Goal: Task Accomplishment & Management: Manage account settings

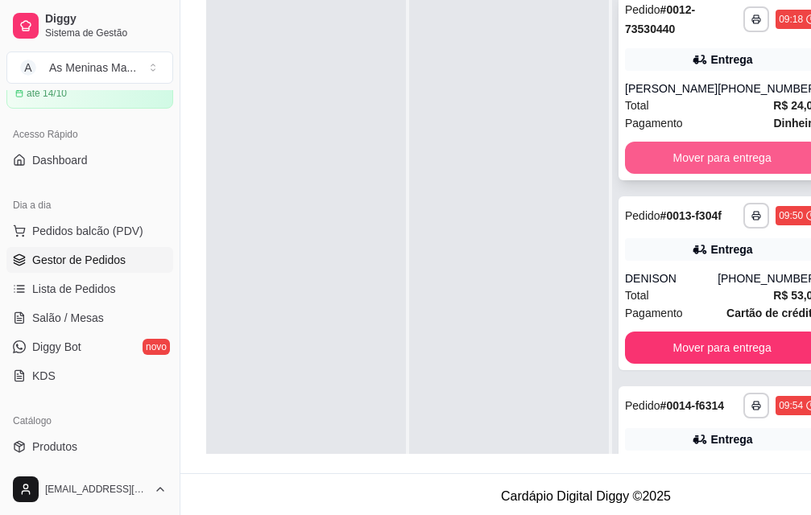
click at [714, 174] on button "Mover para entrega" at bounding box center [722, 158] width 194 height 32
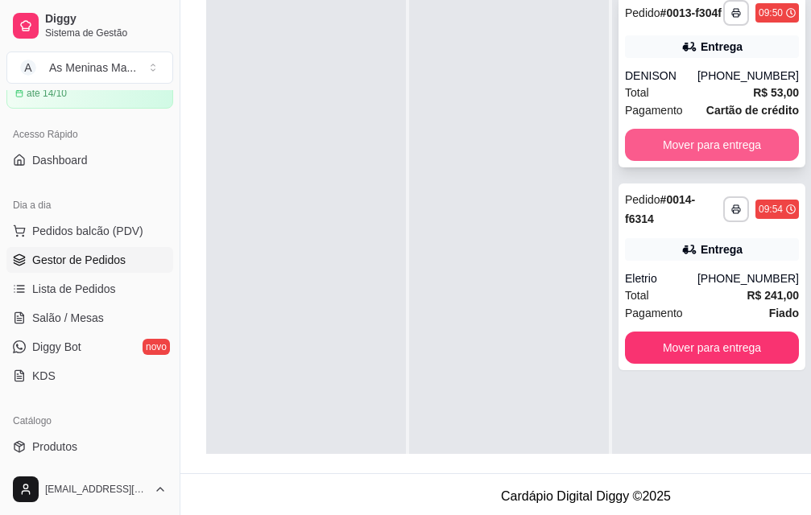
click at [691, 161] on button "Mover para entrega" at bounding box center [712, 145] width 174 height 32
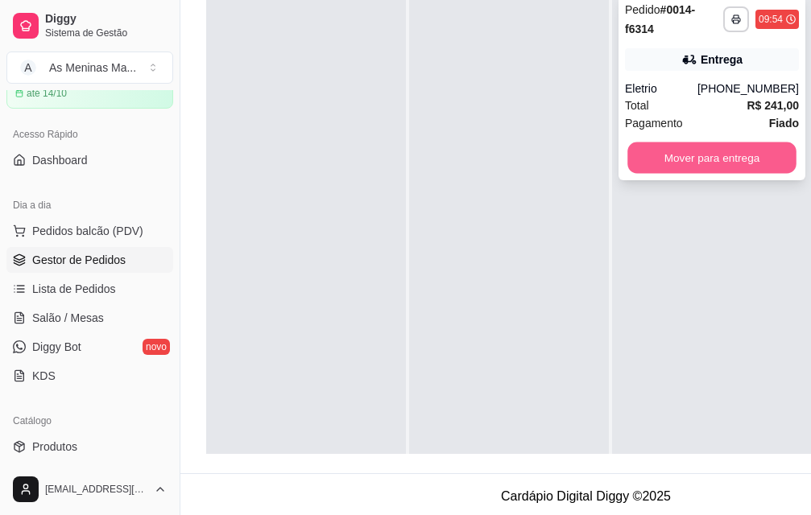
click at [691, 161] on button "Mover para entrega" at bounding box center [711, 158] width 169 height 31
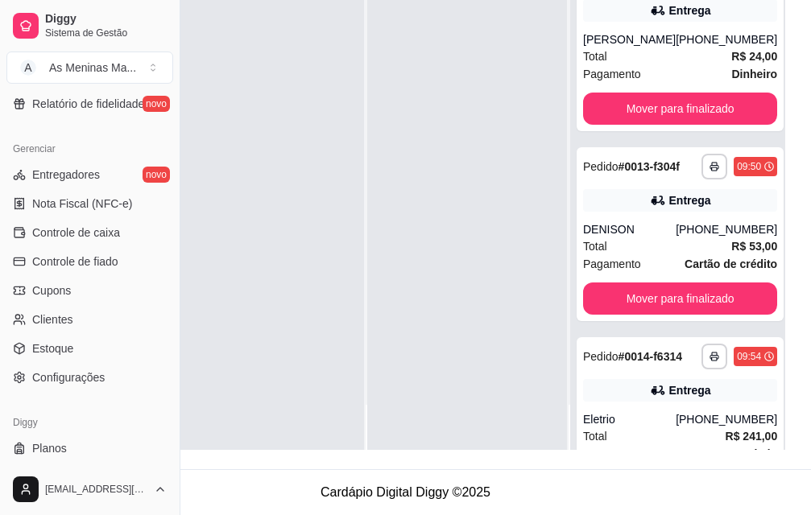
scroll to position [630, 0]
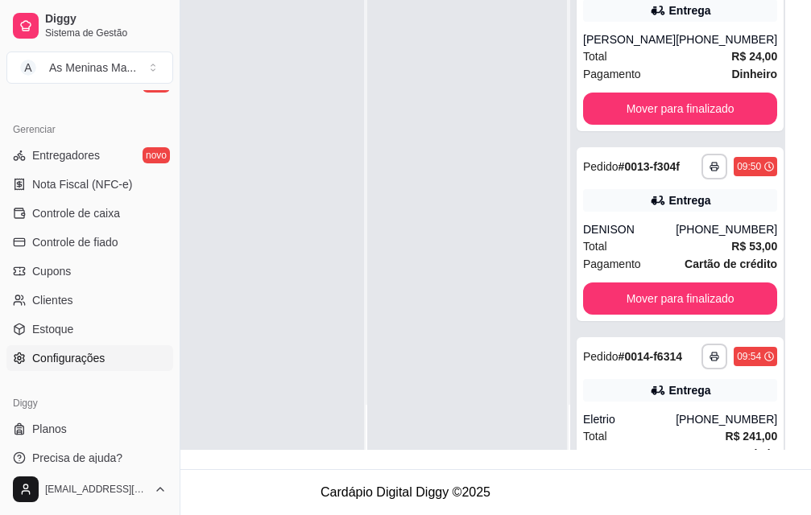
click at [114, 359] on link "Configurações" at bounding box center [89, 358] width 167 height 26
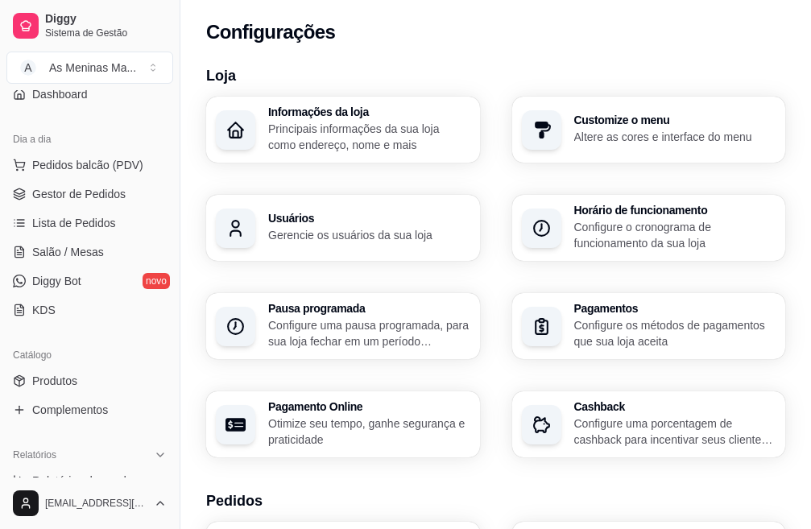
click at [313, 144] on p "Principais informações da sua loja como endereço, nome e mais" at bounding box center [369, 137] width 202 height 32
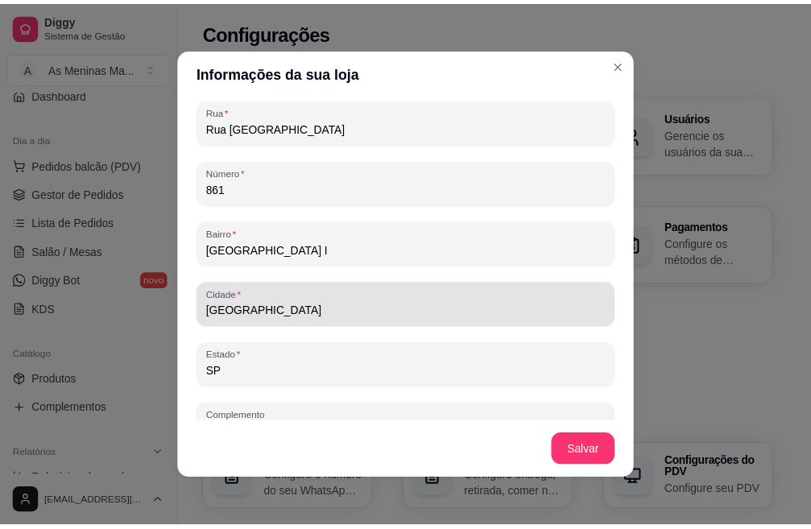
scroll to position [1025, 0]
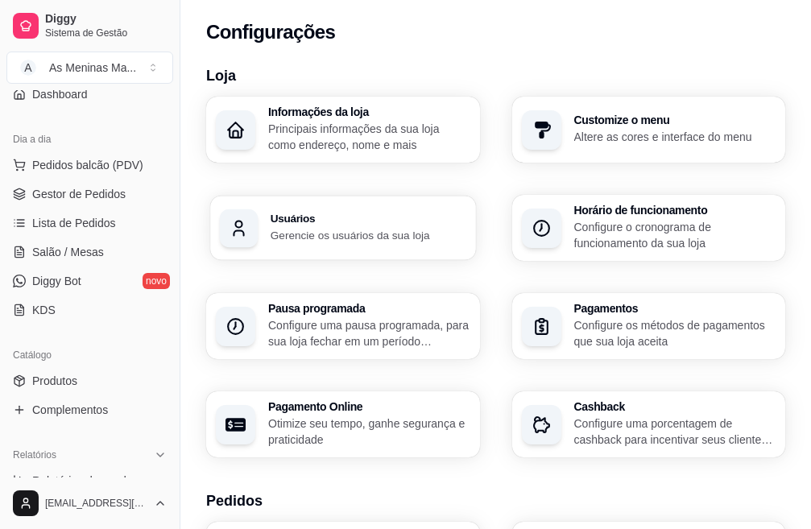
click at [466, 227] on p "Gerencie os usuários da sua loja" at bounding box center [369, 234] width 196 height 15
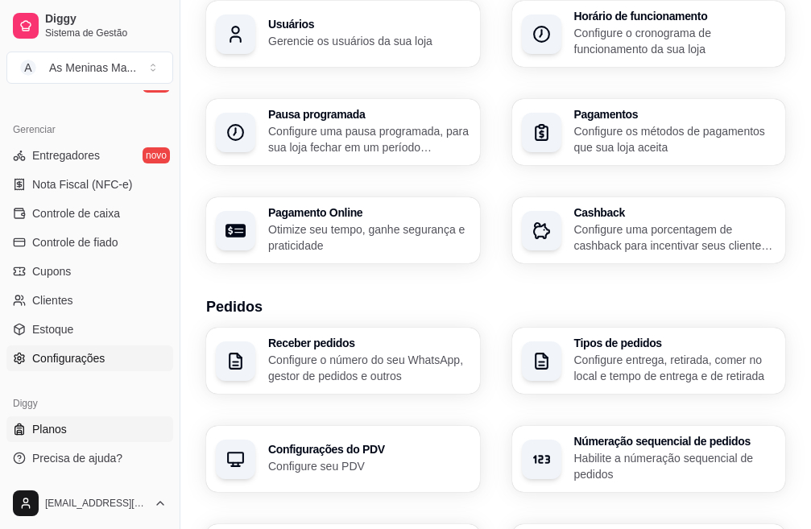
scroll to position [242, 0]
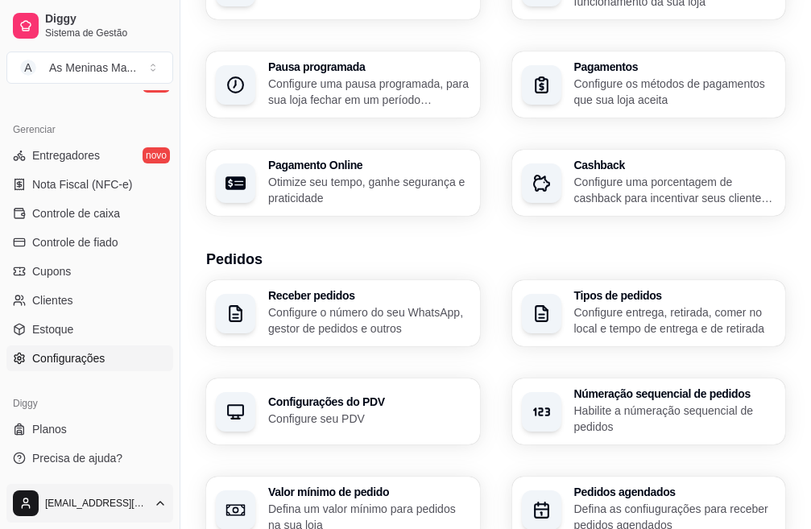
click at [161, 288] on html "Diggy Sistema de Gestão A As Meninas Ma ... Loja aberta Período gratuito até 14…" at bounding box center [405, 22] width 811 height 529
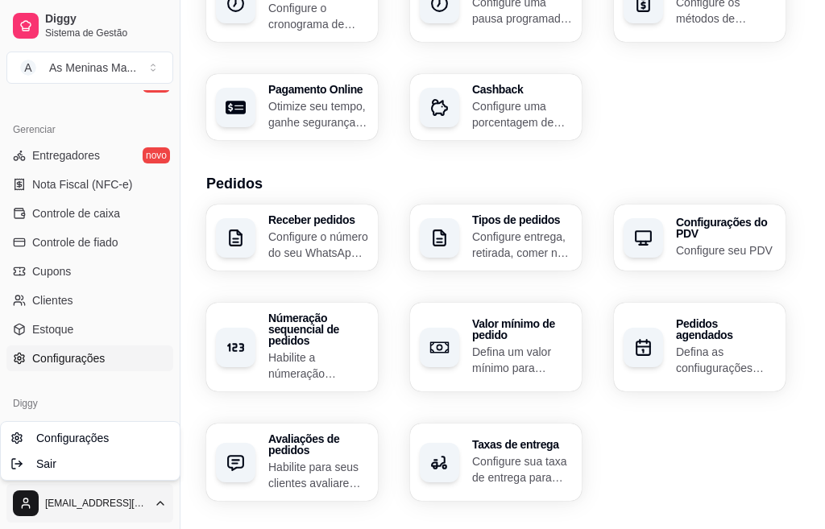
click at [161, 288] on html "Diggy Sistema de Gestão A As Meninas Ma ... Loja aberta Período gratuito até 14…" at bounding box center [412, 22] width 825 height 529
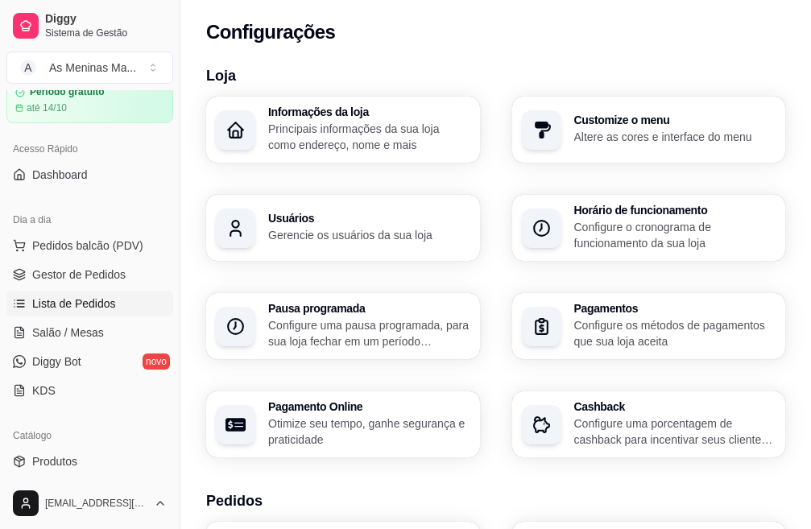
scroll to position [0, 0]
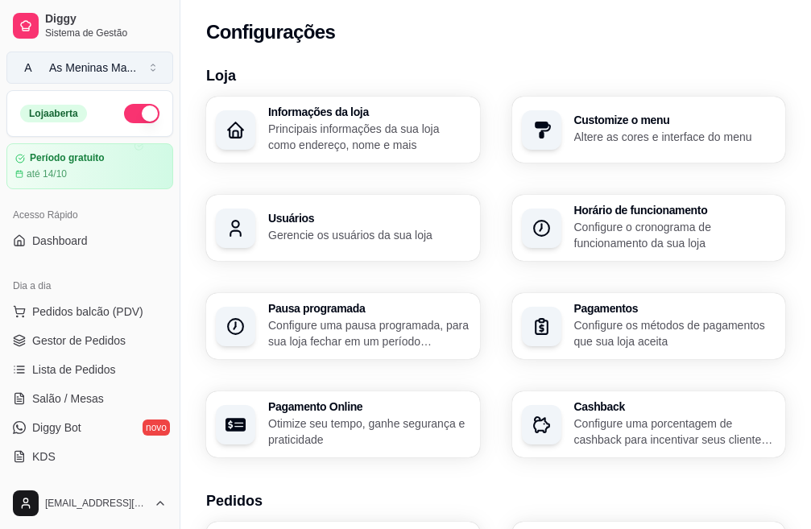
click at [151, 75] on button "A As Meninas Ma ..." at bounding box center [89, 68] width 167 height 32
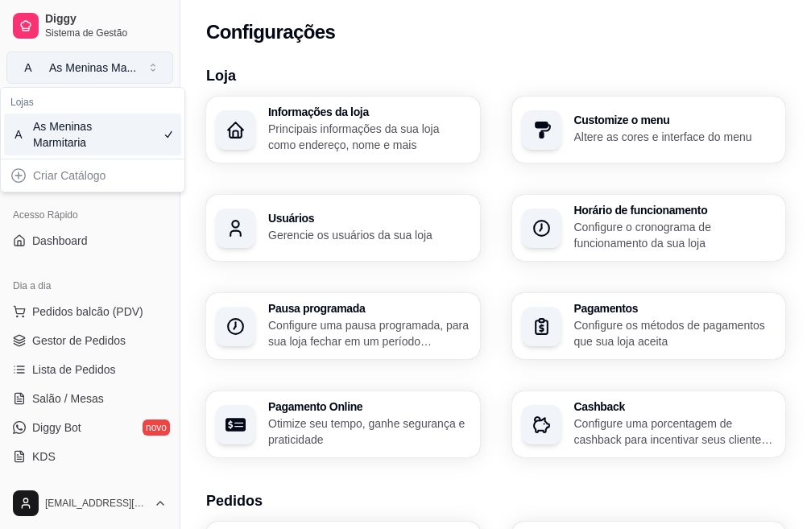
click at [158, 68] on button "A As Meninas Ma ..." at bounding box center [89, 68] width 167 height 32
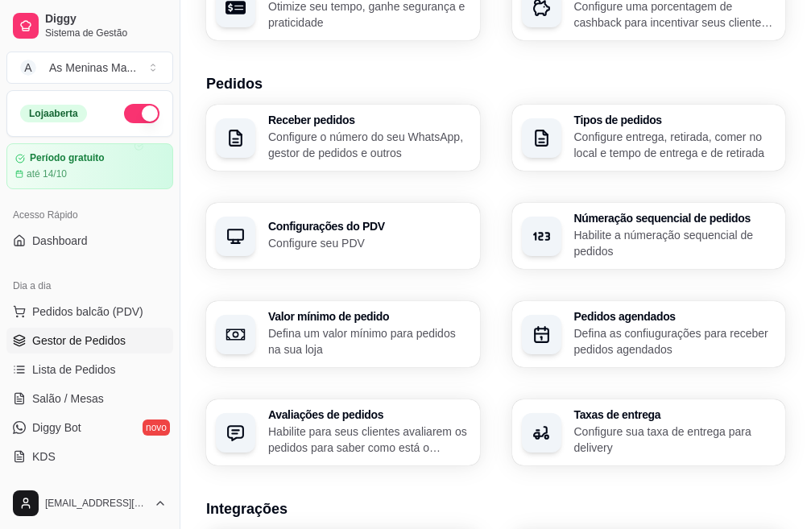
click at [64, 341] on span "Gestor de Pedidos" at bounding box center [78, 341] width 93 height 16
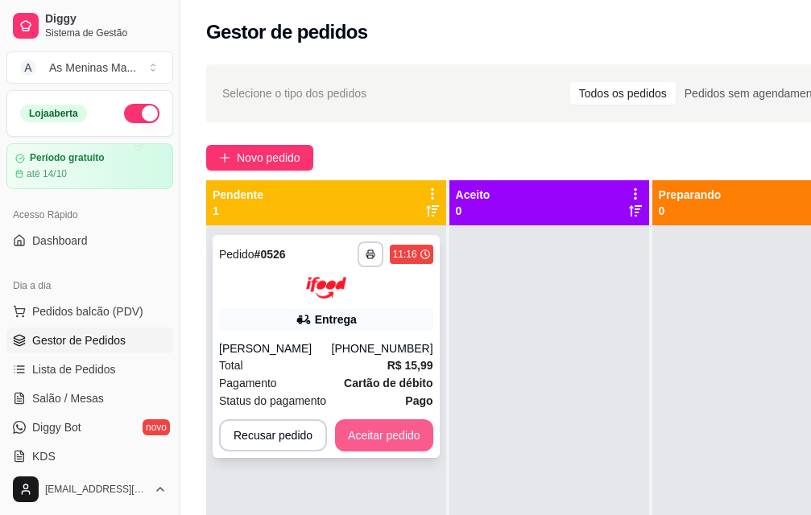
click at [385, 446] on button "Aceitar pedido" at bounding box center [384, 436] width 98 height 32
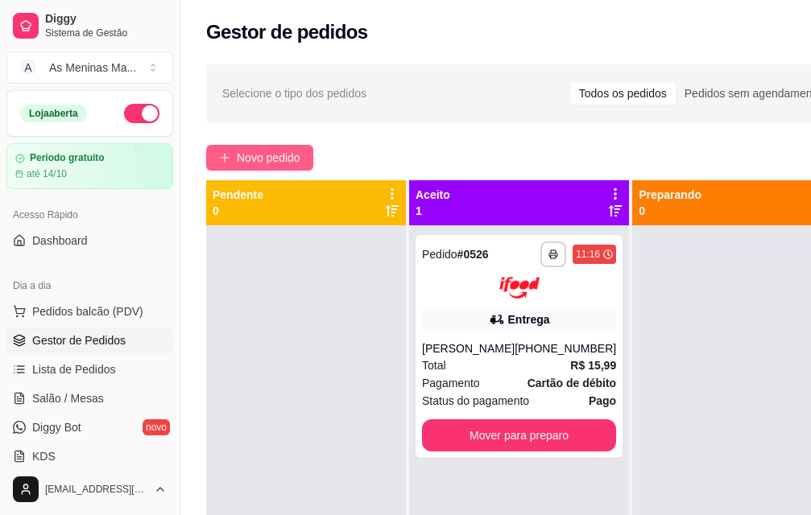
click at [234, 163] on button "Novo pedido" at bounding box center [259, 158] width 107 height 26
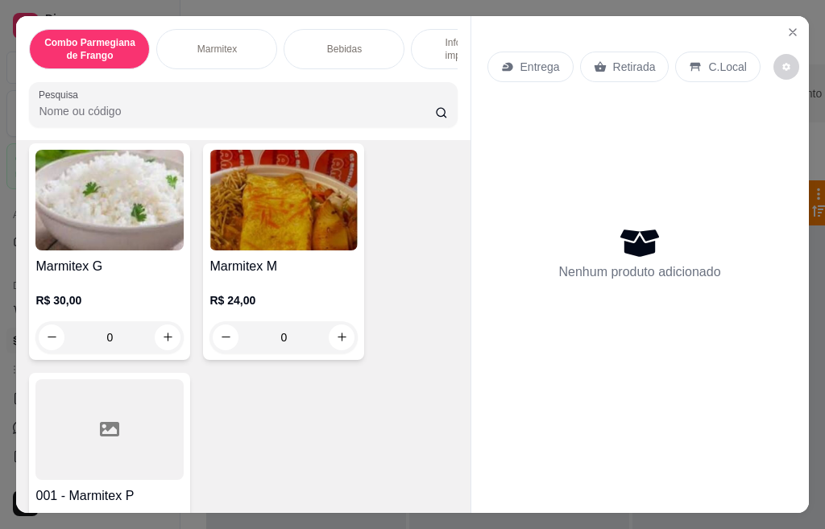
scroll to position [644, 0]
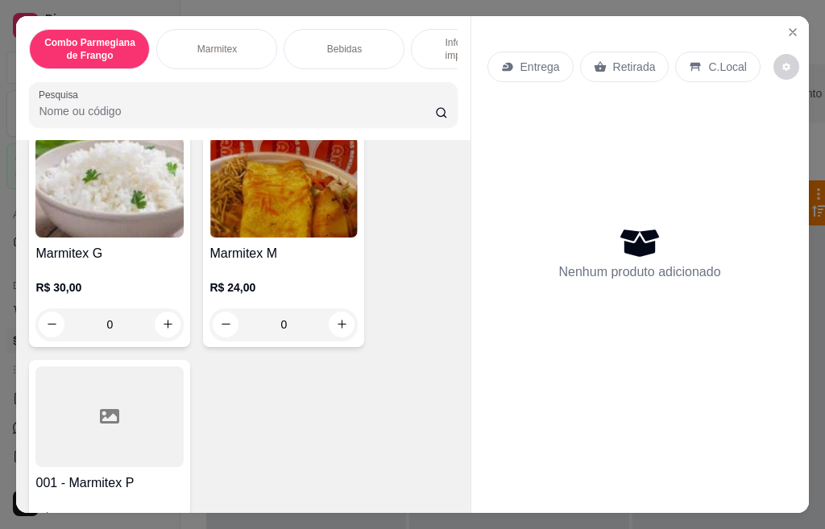
click at [245, 226] on img at bounding box center [283, 187] width 148 height 101
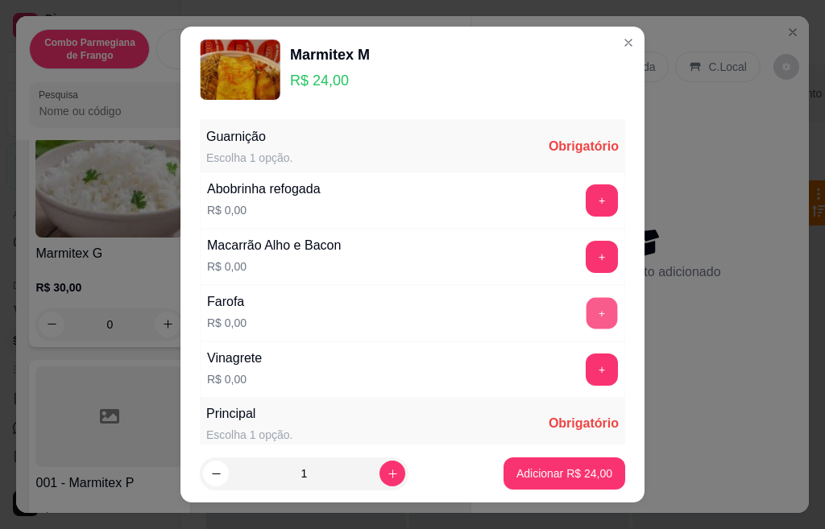
click at [586, 314] on button "+" at bounding box center [601, 312] width 31 height 31
click at [586, 252] on button "+" at bounding box center [601, 256] width 31 height 31
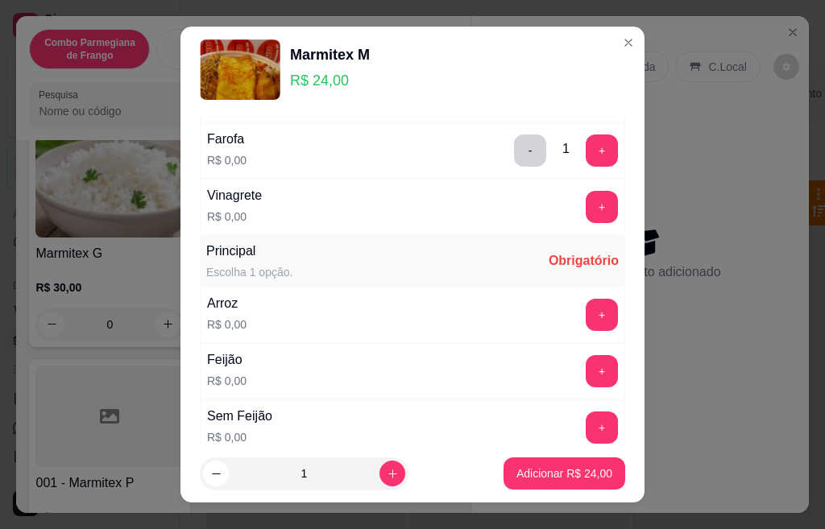
scroll to position [193, 0]
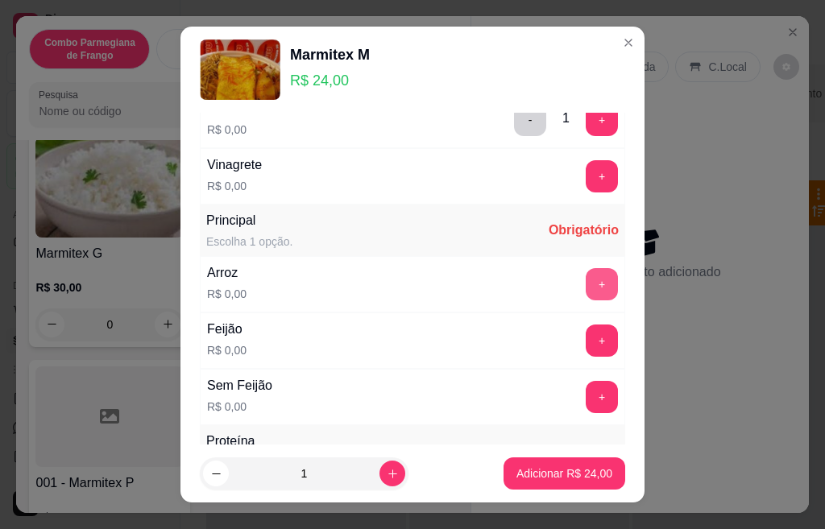
click at [585, 286] on button "+" at bounding box center [601, 284] width 32 height 32
click at [585, 340] on button "+" at bounding box center [601, 341] width 32 height 32
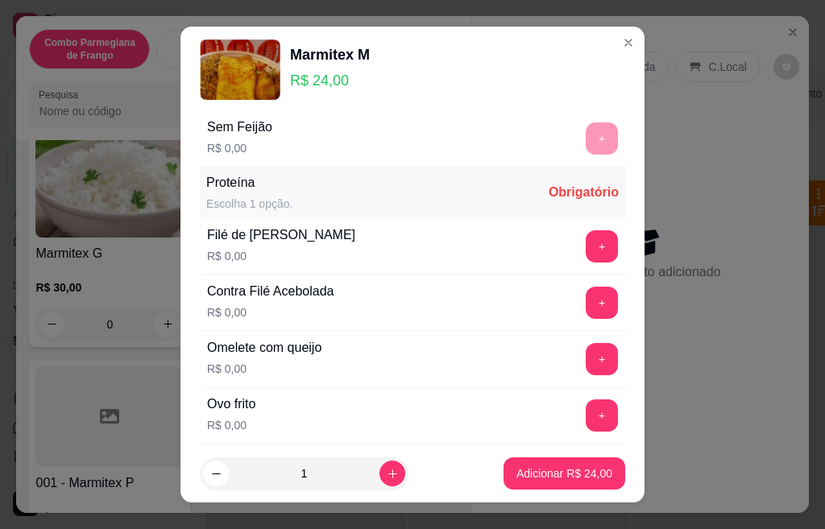
scroll to position [515, 0]
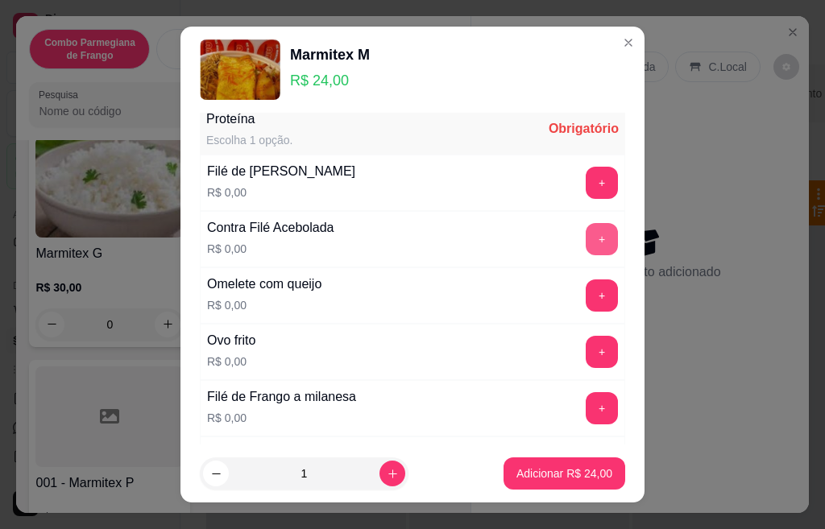
click at [585, 239] on button "+" at bounding box center [601, 239] width 32 height 32
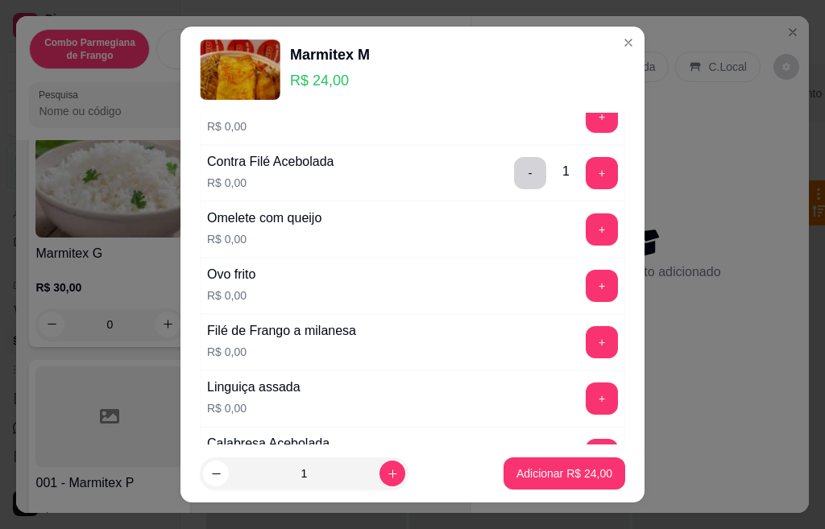
scroll to position [612, 0]
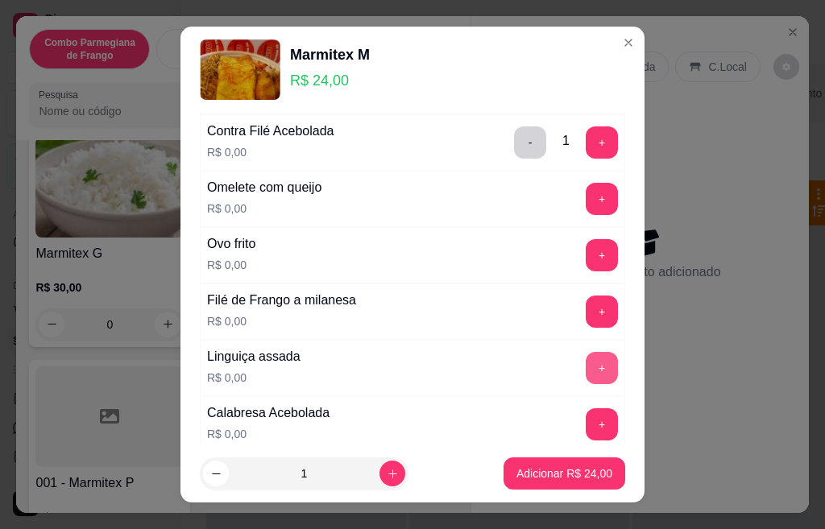
click at [585, 366] on button "+" at bounding box center [601, 368] width 32 height 32
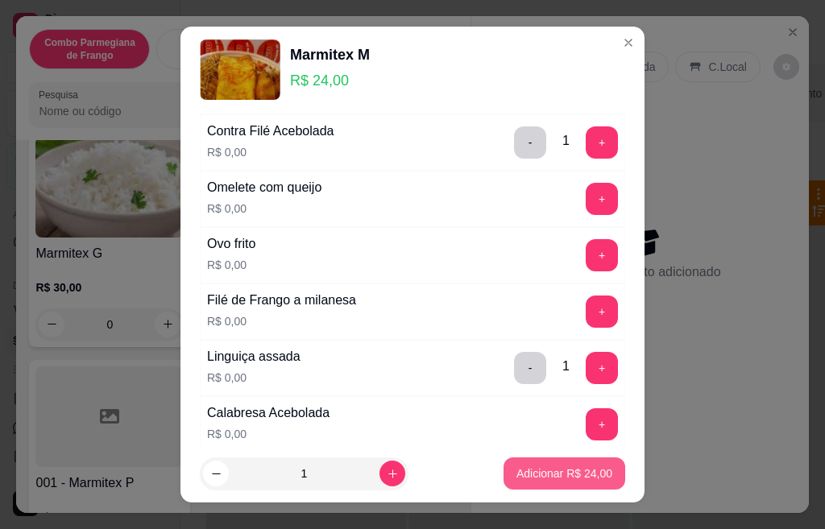
click at [519, 475] on p "Adicionar R$ 24,00" at bounding box center [564, 473] width 96 height 16
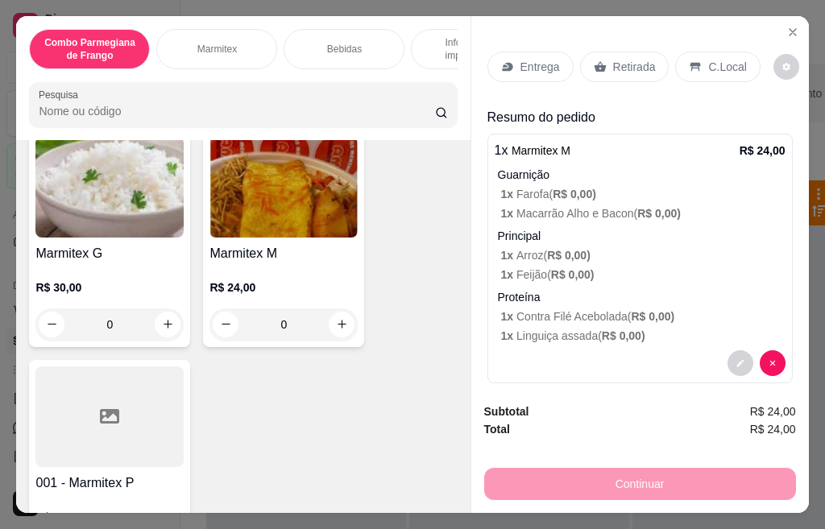
click at [617, 60] on p "Retirada" at bounding box center [634, 67] width 43 height 16
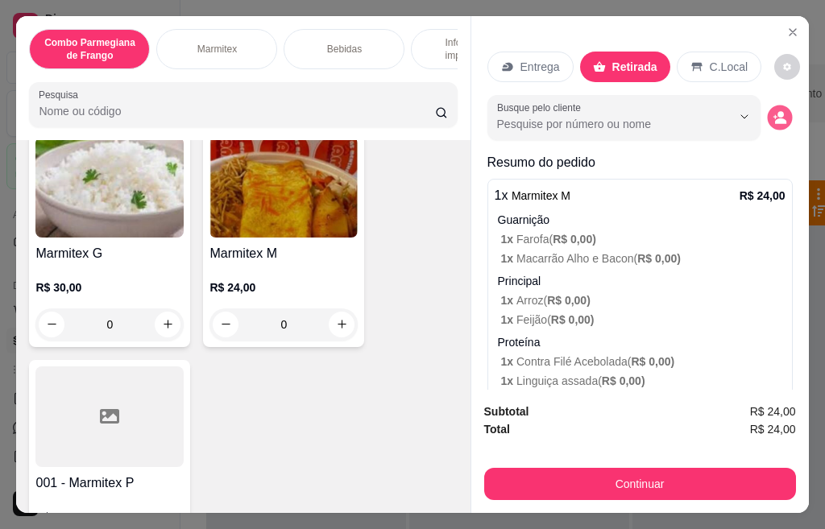
click at [775, 118] on icon "decrease-product-quantity" at bounding box center [780, 121] width 11 height 6
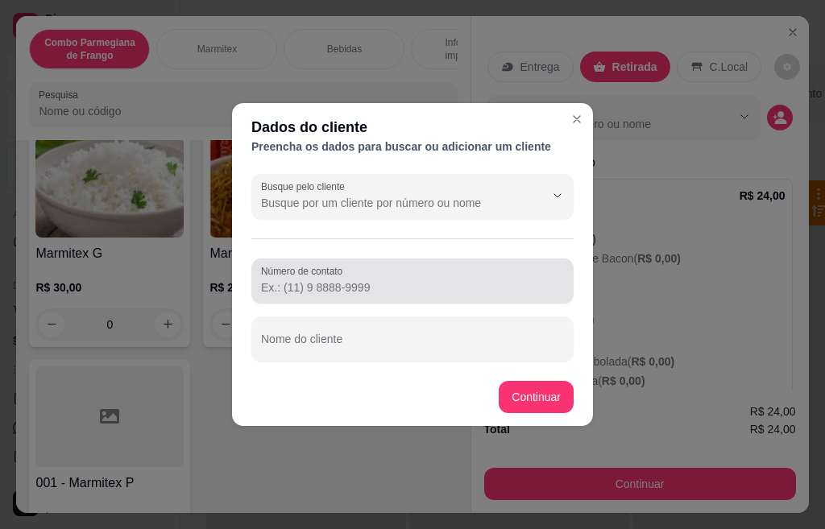
click at [337, 280] on input "Número de contato" at bounding box center [412, 287] width 303 height 16
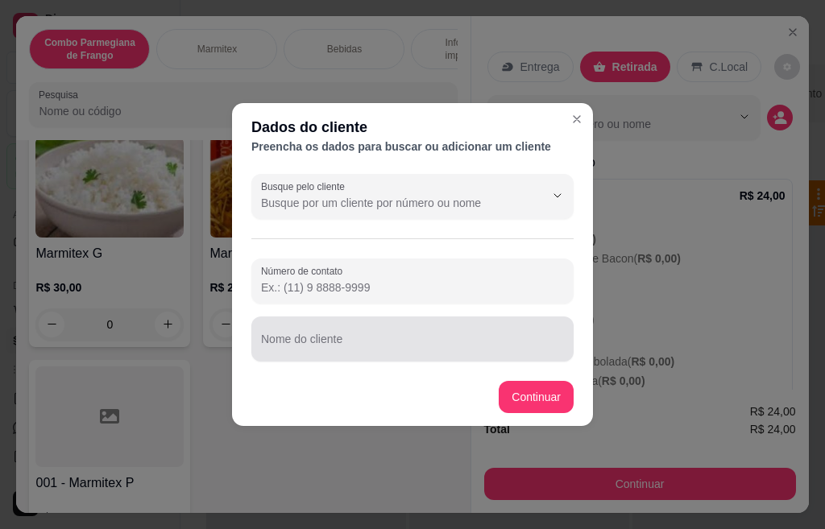
click at [334, 346] on div "Nome do cliente" at bounding box center [412, 339] width 322 height 45
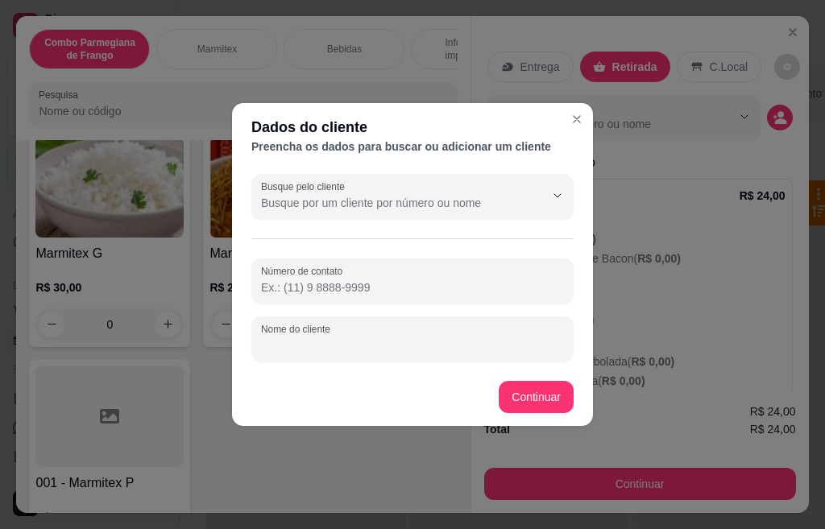
type input "F"
type input "[PERSON_NAME]"
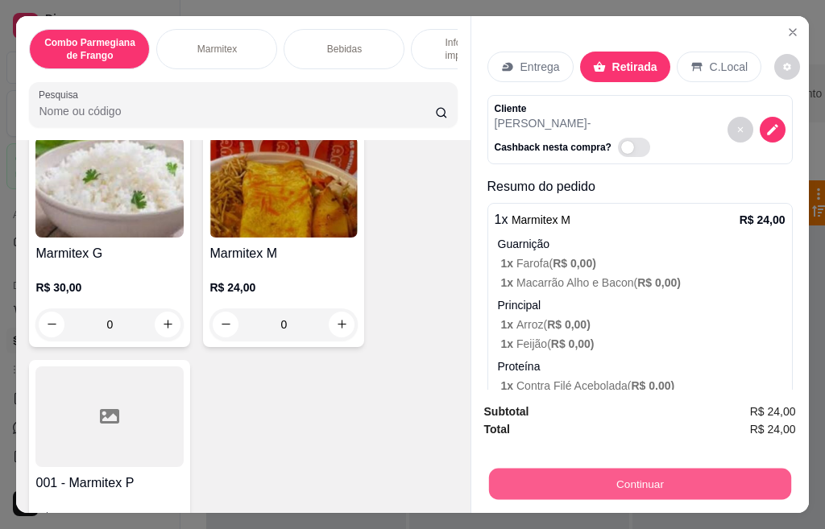
click at [681, 476] on button "Continuar" at bounding box center [639, 484] width 302 height 31
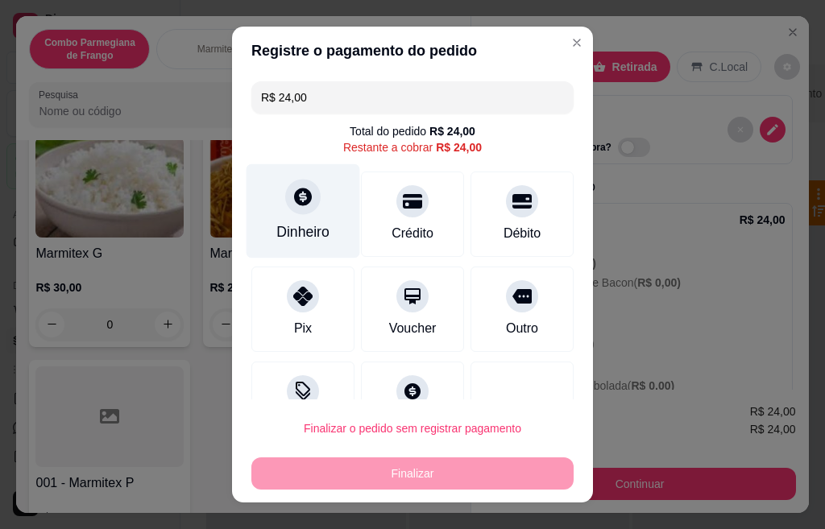
click at [293, 201] on icon at bounding box center [302, 196] width 21 height 21
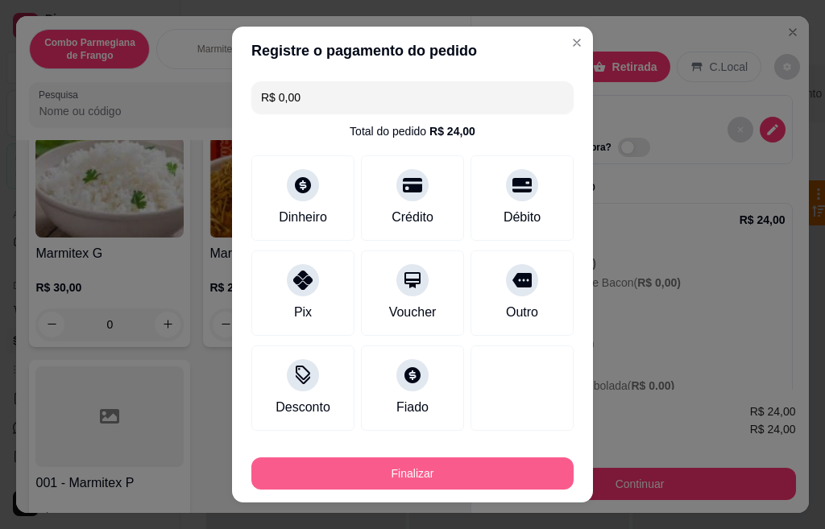
click at [456, 468] on button "Finalizar" at bounding box center [412, 473] width 322 height 32
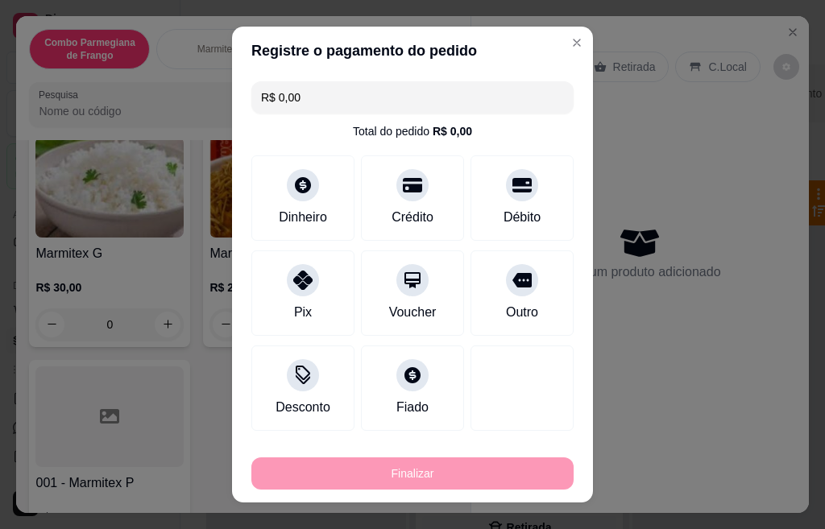
type input "-R$ 24,00"
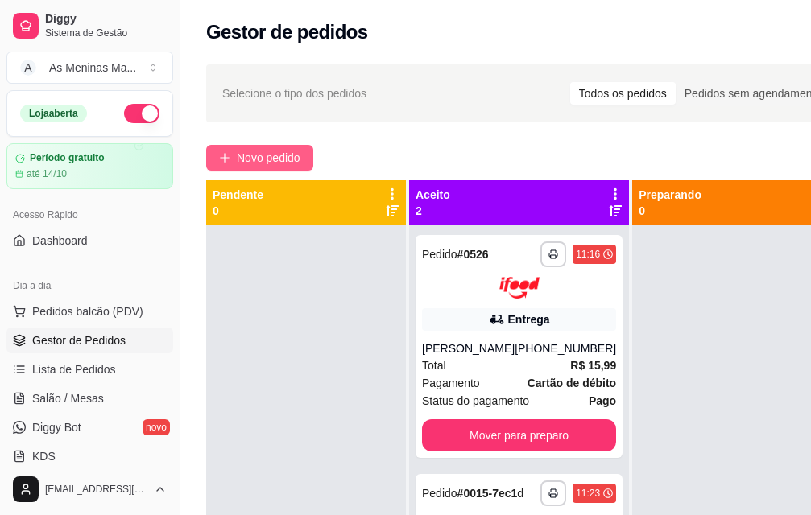
click at [265, 166] on span "Novo pedido" at bounding box center [269, 158] width 64 height 18
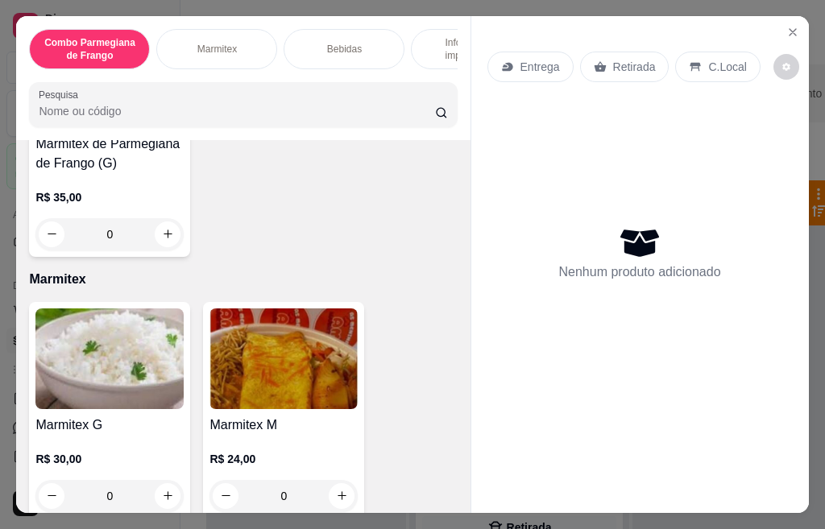
scroll to position [564, 0]
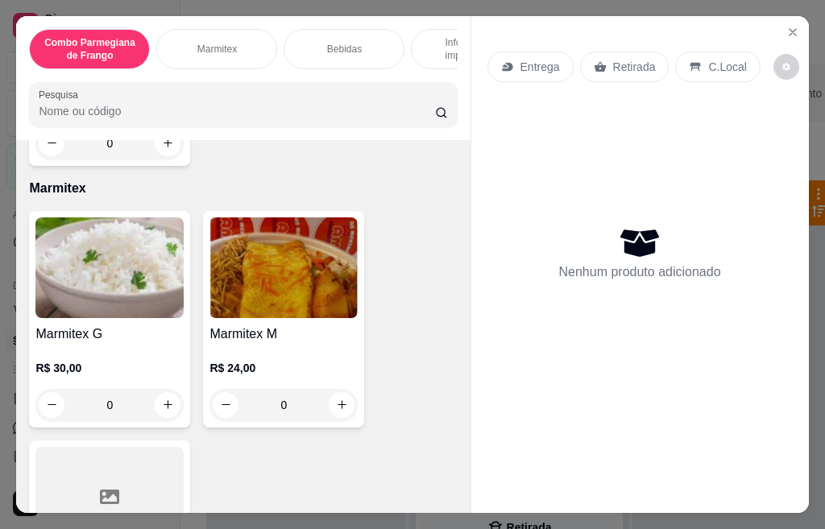
click at [118, 328] on div "Marmitex G R$ 30,00 0" at bounding box center [109, 319] width 161 height 217
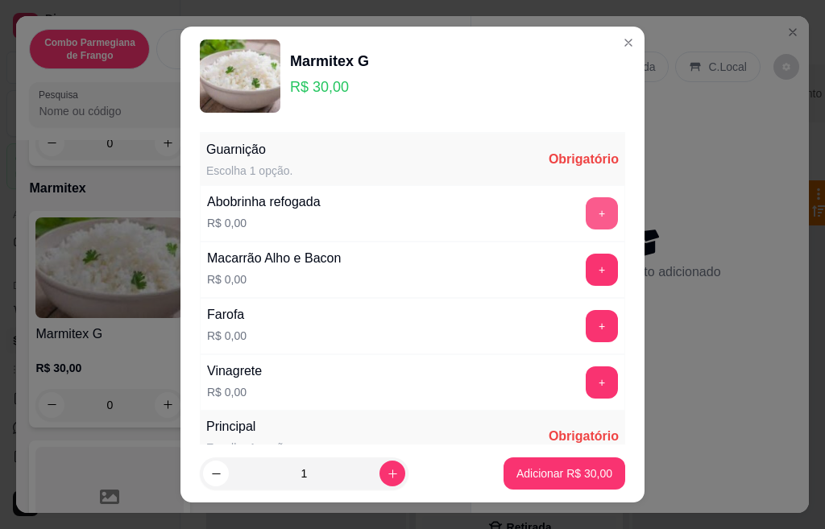
click at [585, 201] on button "+" at bounding box center [601, 213] width 32 height 32
click at [586, 265] on button "+" at bounding box center [601, 269] width 31 height 31
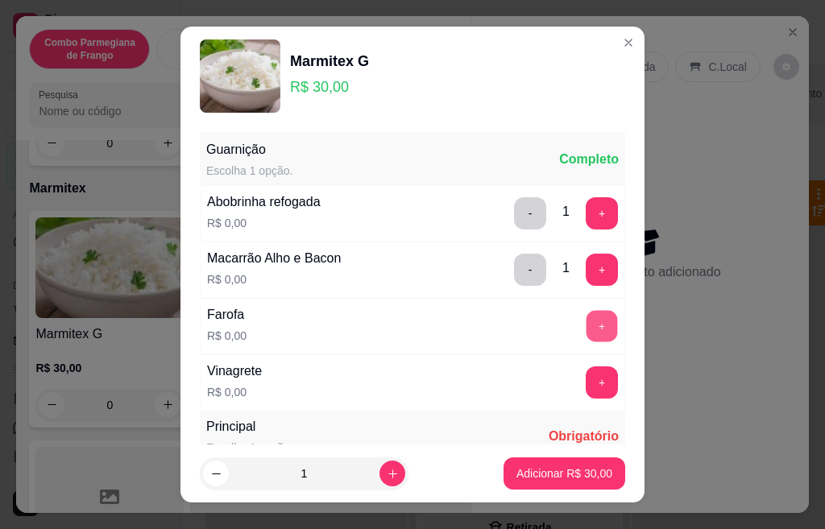
click at [586, 316] on button "+" at bounding box center [601, 325] width 31 height 31
click at [585, 380] on button "+" at bounding box center [601, 382] width 32 height 32
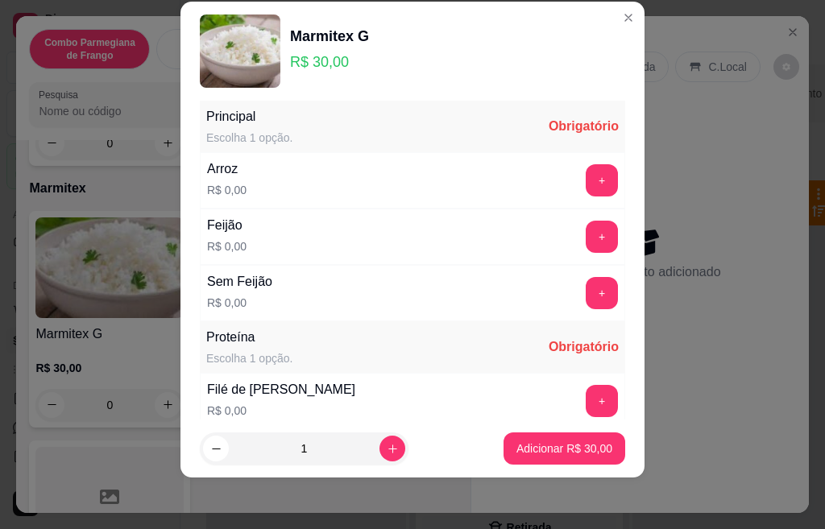
scroll to position [317, 0]
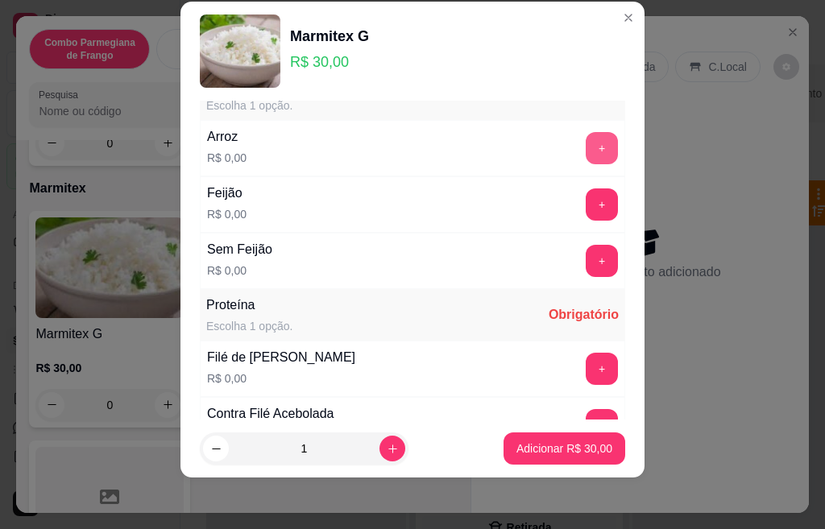
click at [585, 151] on button "+" at bounding box center [601, 148] width 32 height 32
click at [585, 210] on button "+" at bounding box center [601, 204] width 32 height 32
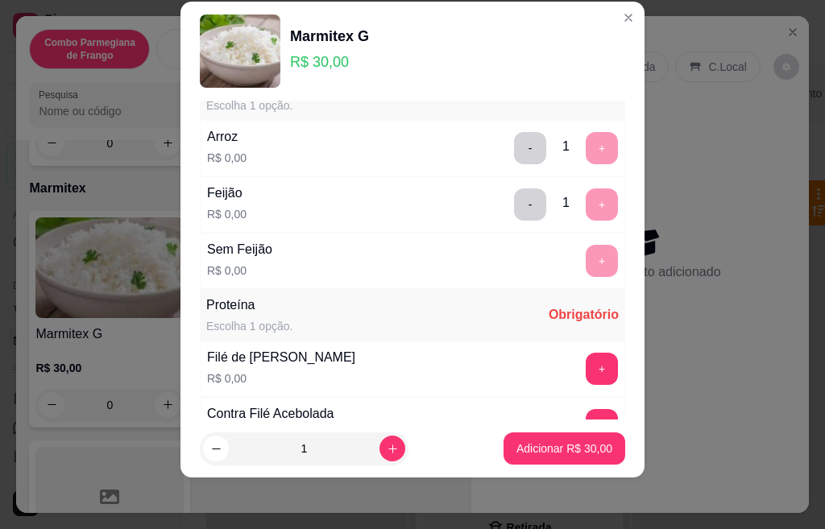
scroll to position [506, 0]
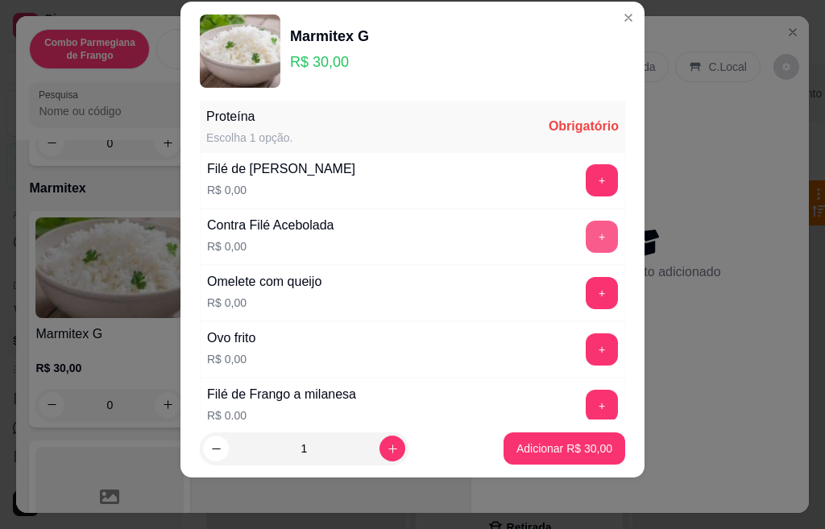
click at [585, 238] on button "+" at bounding box center [601, 237] width 32 height 32
click at [585, 402] on button "+" at bounding box center [601, 406] width 32 height 32
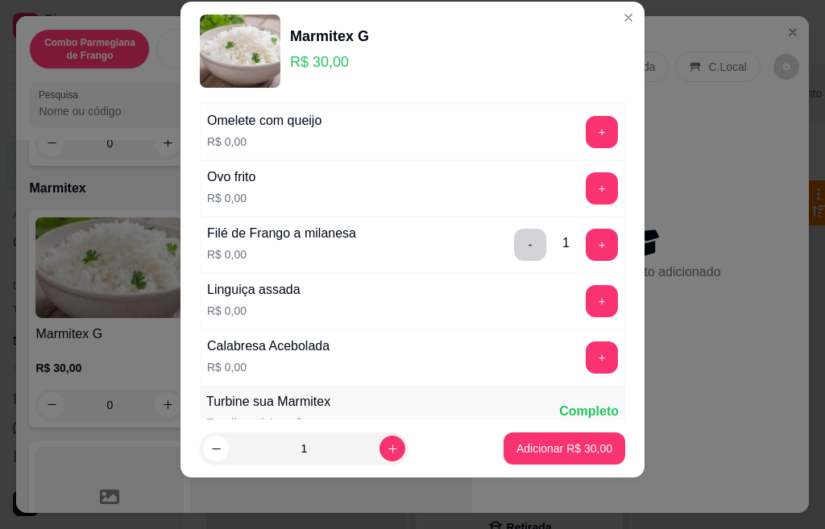
scroll to position [747, 0]
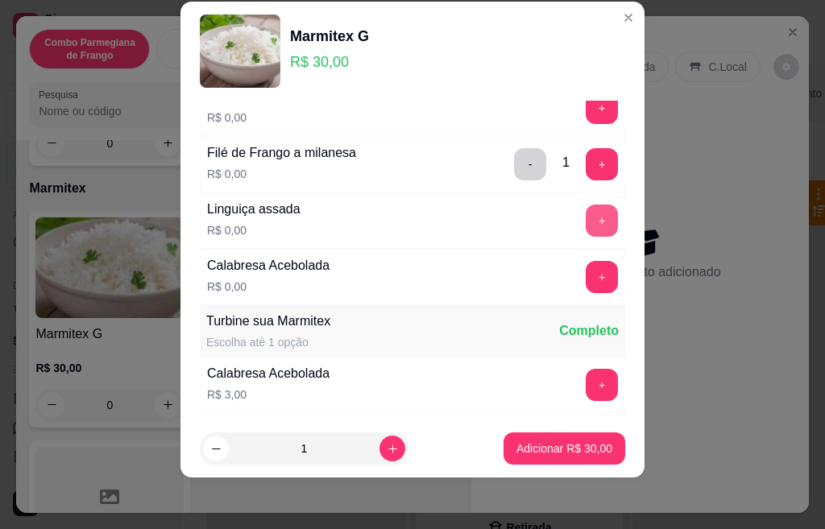
click at [585, 210] on button "+" at bounding box center [601, 221] width 32 height 32
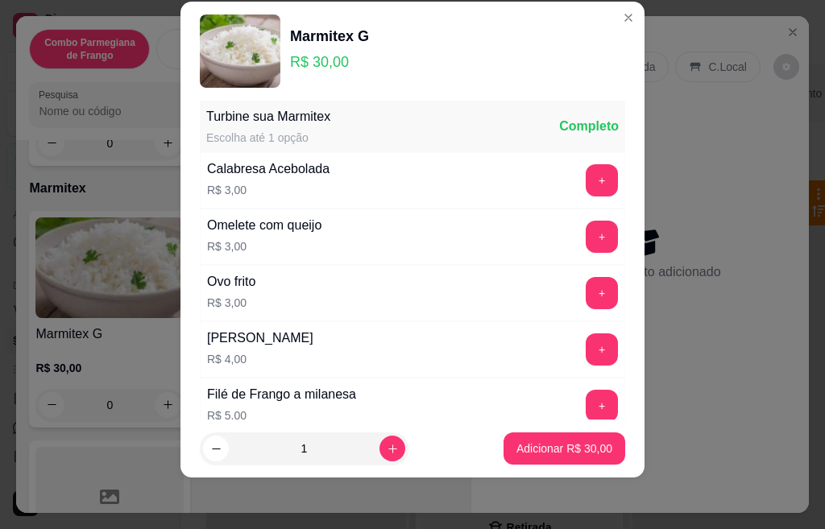
scroll to position [1087, 0]
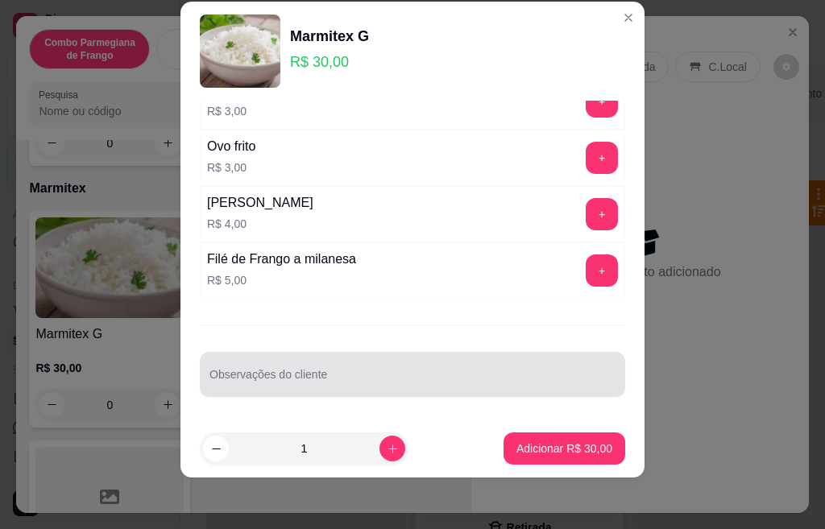
click at [421, 379] on input "Observações do cliente" at bounding box center [412, 381] width 406 height 16
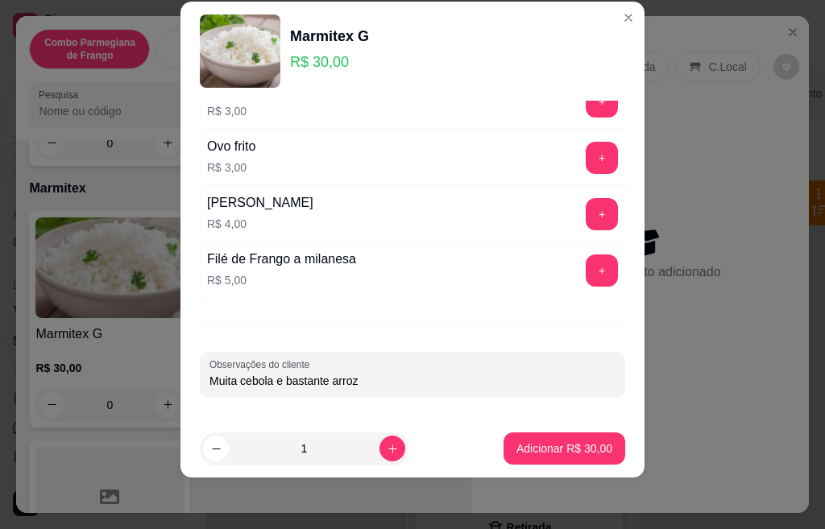
type input "Muita cebola e bastante arroz"
click at [527, 449] on p "Adicionar R$ 30,00" at bounding box center [564, 449] width 96 height 16
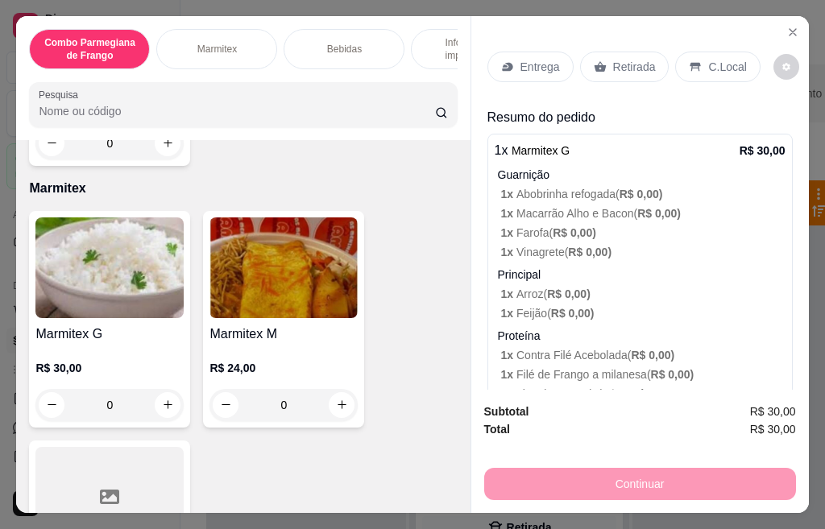
click at [520, 59] on p "Entrega" at bounding box center [539, 67] width 39 height 16
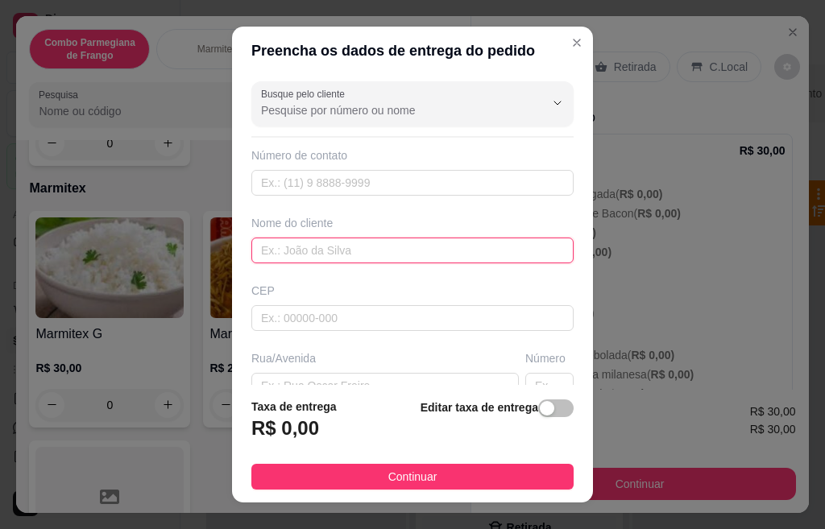
click at [344, 238] on input "text" at bounding box center [412, 251] width 322 height 26
type input "Thay"
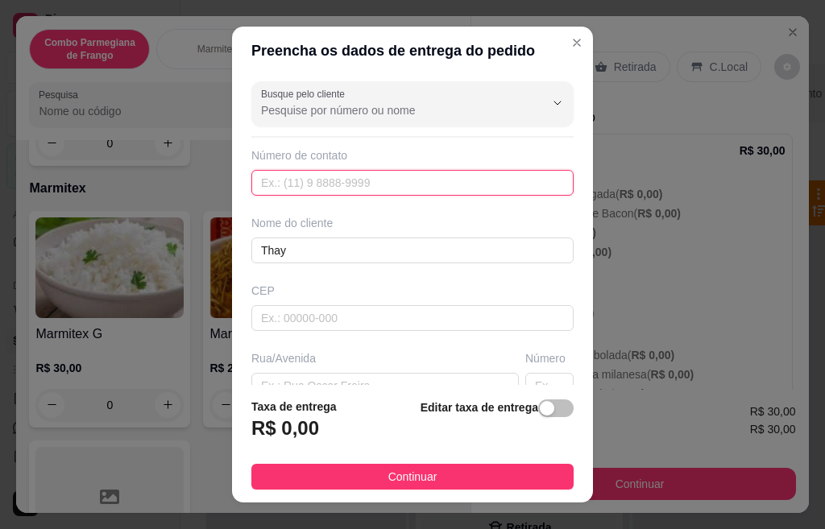
click at [333, 172] on input "text" at bounding box center [412, 183] width 322 height 26
click at [335, 187] on input "text" at bounding box center [412, 183] width 322 height 26
paste input "[PHONE_NUMBER]"
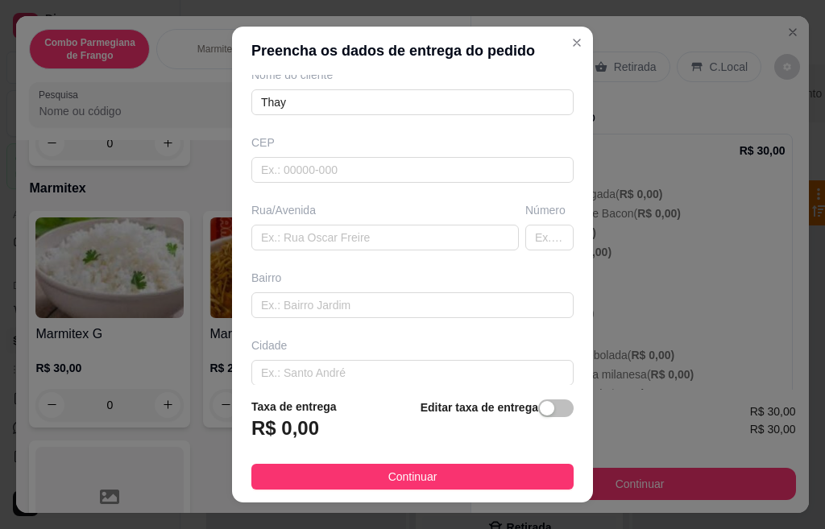
scroll to position [161, 0]
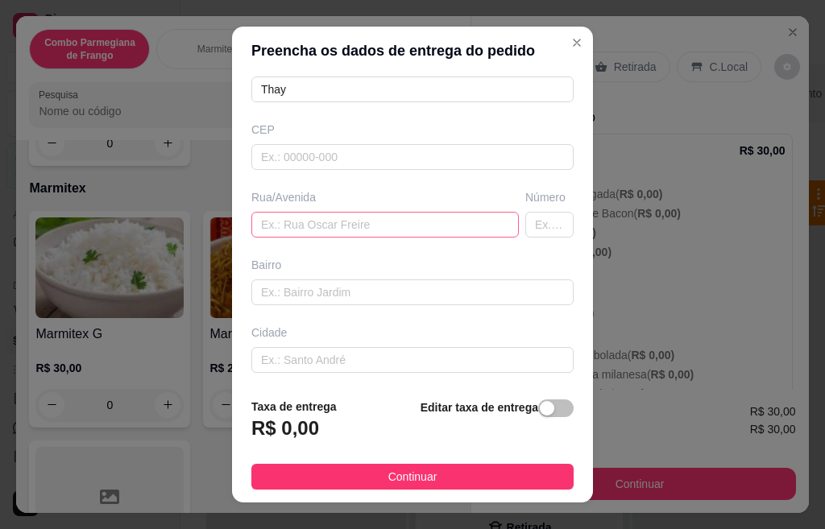
type input "[PHONE_NUMBER]"
click at [274, 213] on input "text" at bounding box center [384, 225] width 267 height 26
type input "[GEOGRAPHIC_DATA]"
type input "240"
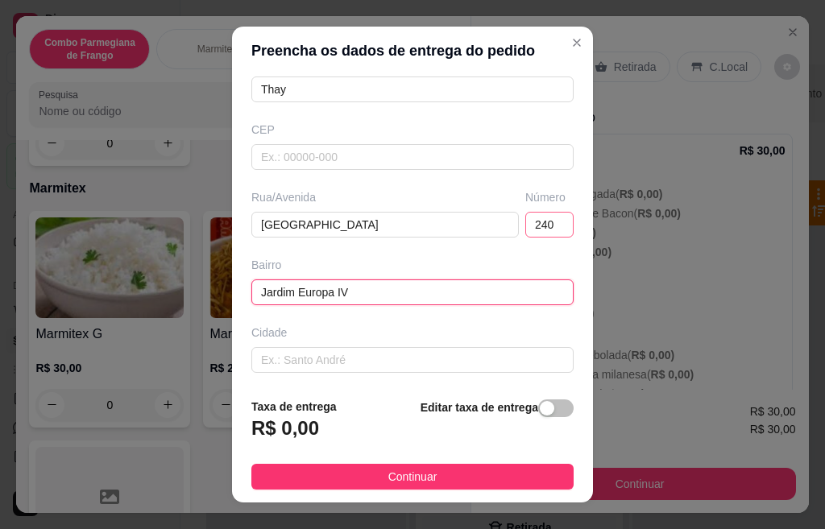
type input "Jardim Europa IV"
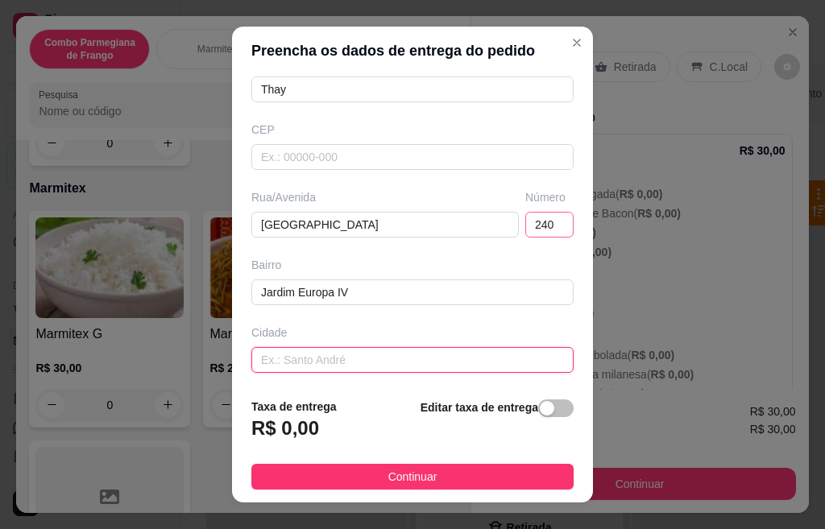
type input "s"
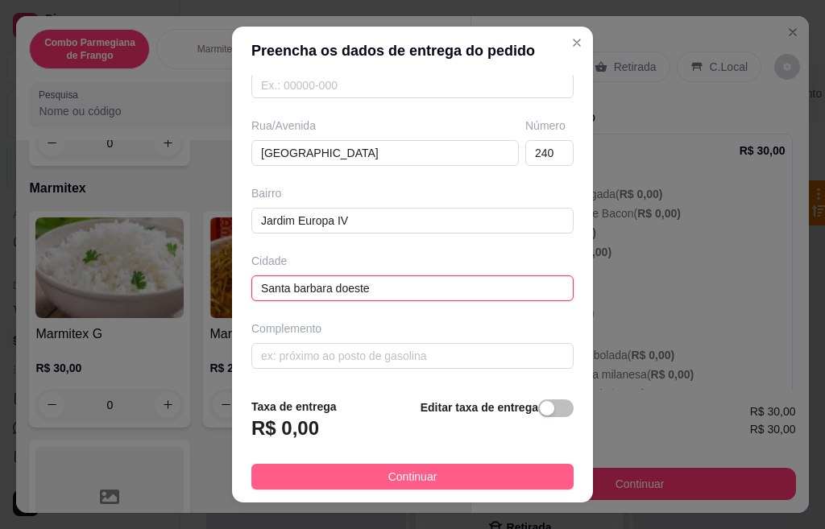
scroll to position [25, 0]
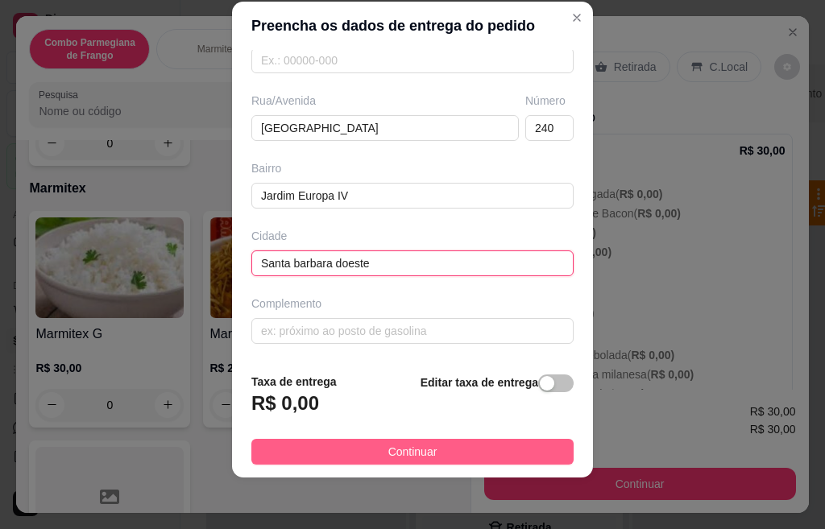
type input "Santa barbara doeste"
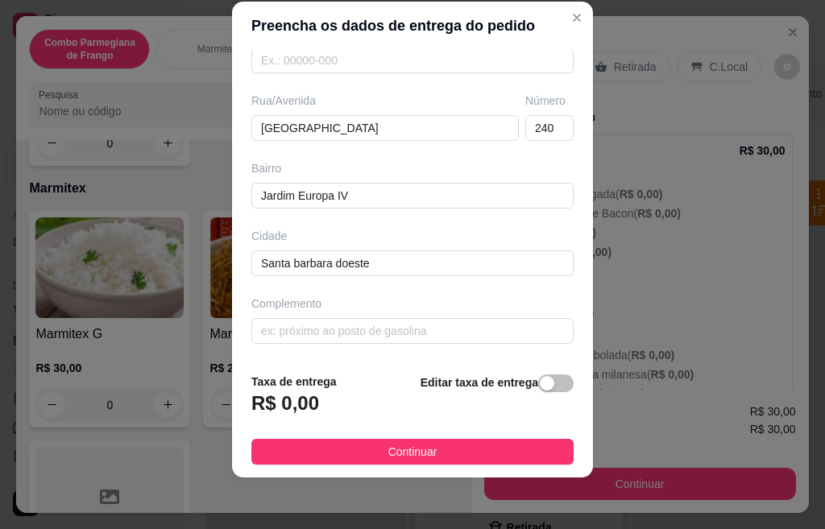
click at [340, 448] on button "Continuar" at bounding box center [412, 452] width 322 height 26
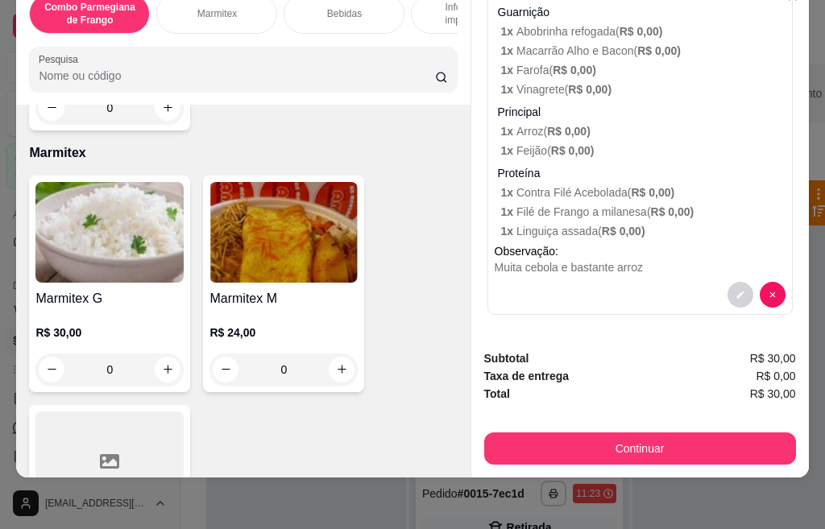
scroll to position [43, 0]
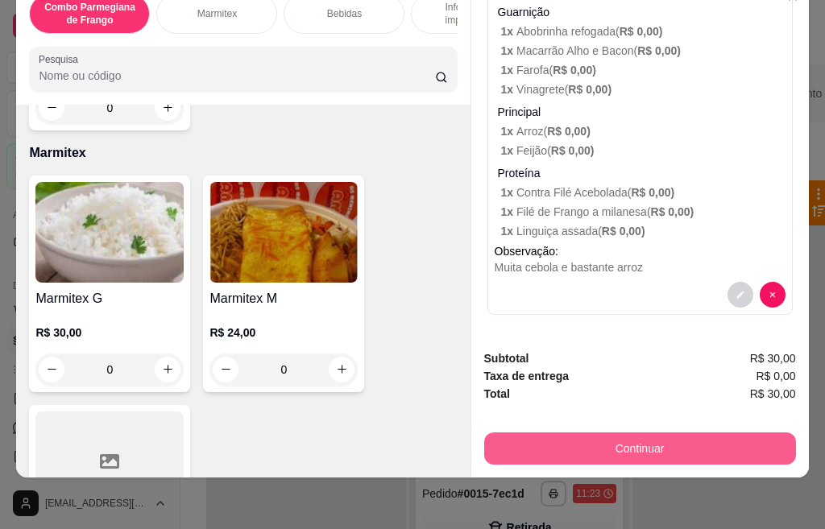
click at [587, 432] on button "Continuar" at bounding box center [640, 448] width 312 height 32
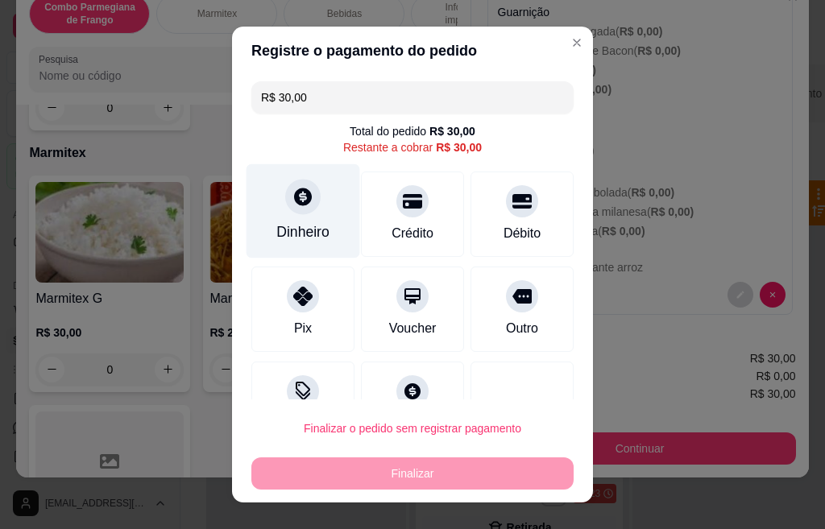
click at [303, 209] on div at bounding box center [302, 196] width 35 height 35
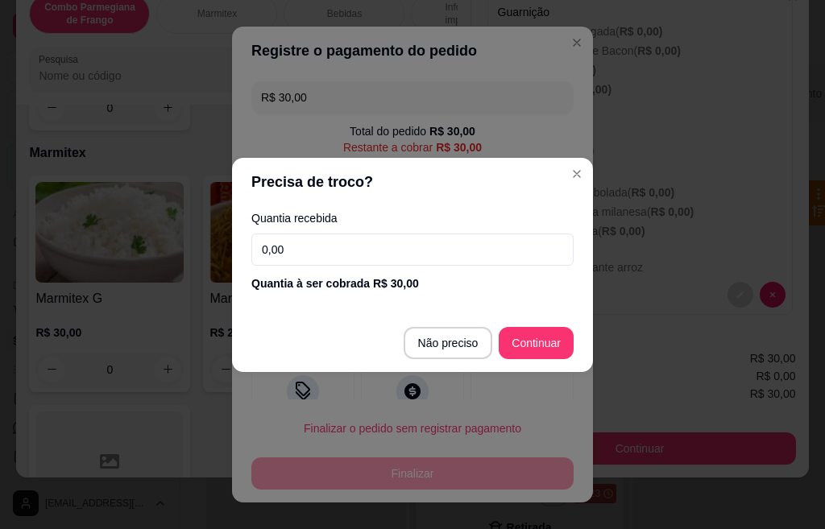
click at [321, 238] on input "0,00" at bounding box center [412, 250] width 322 height 32
type input "50,00"
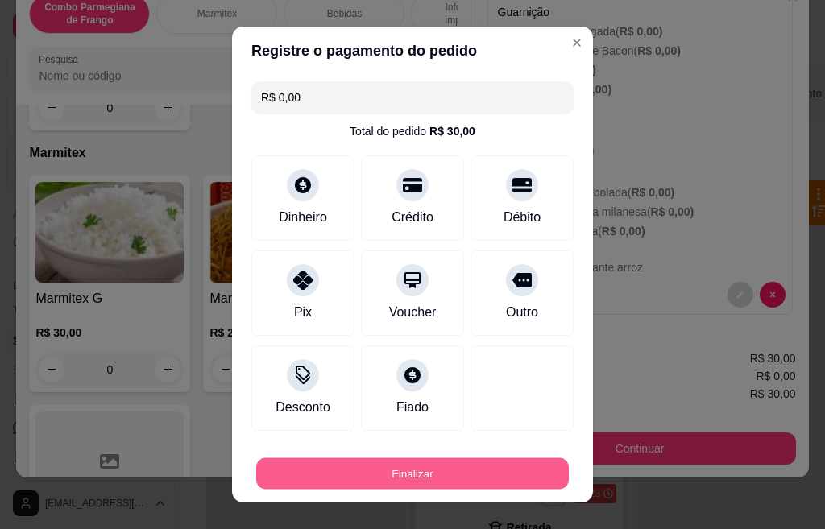
click at [414, 476] on button "Finalizar" at bounding box center [412, 473] width 312 height 31
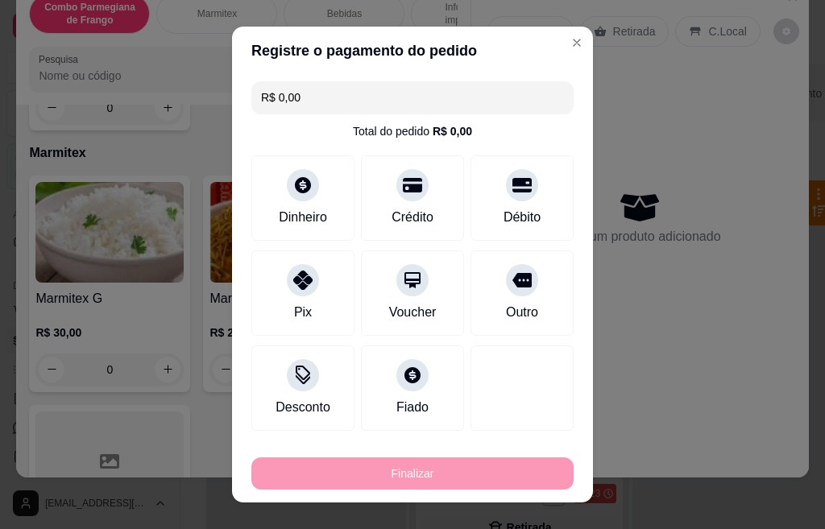
type input "-R$ 30,00"
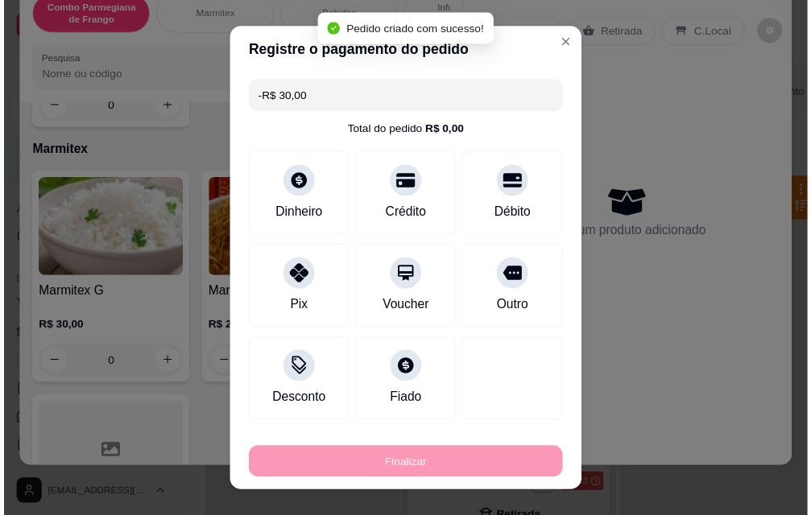
scroll to position [0, 0]
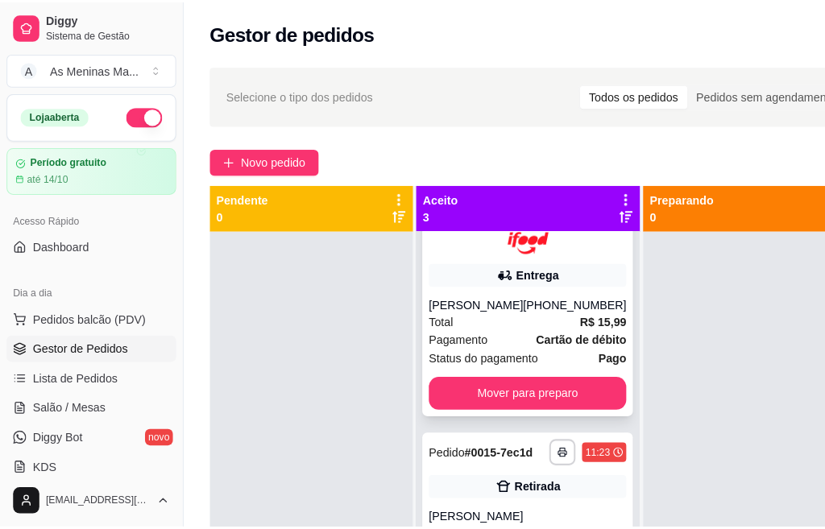
scroll to position [81, 0]
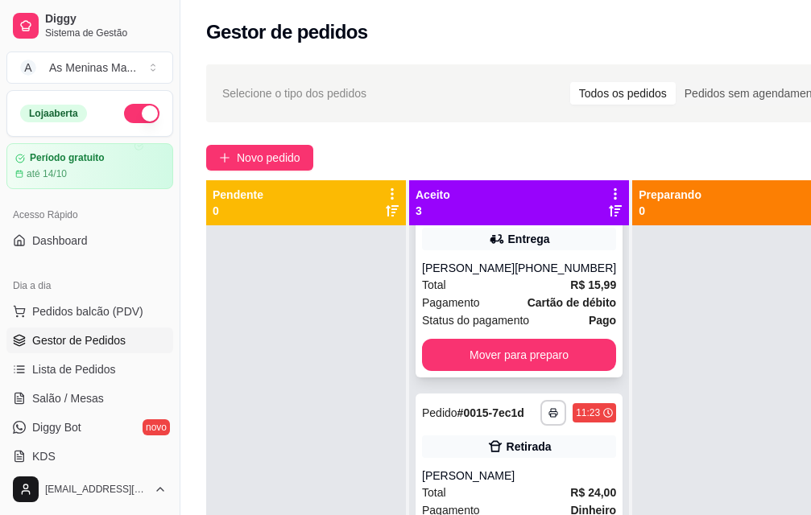
click at [467, 310] on span "Pagamento" at bounding box center [451, 303] width 58 height 18
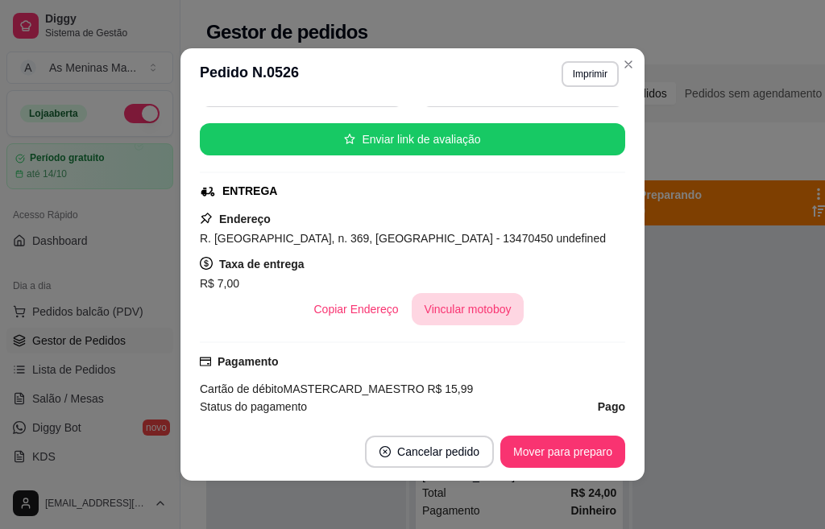
scroll to position [242, 0]
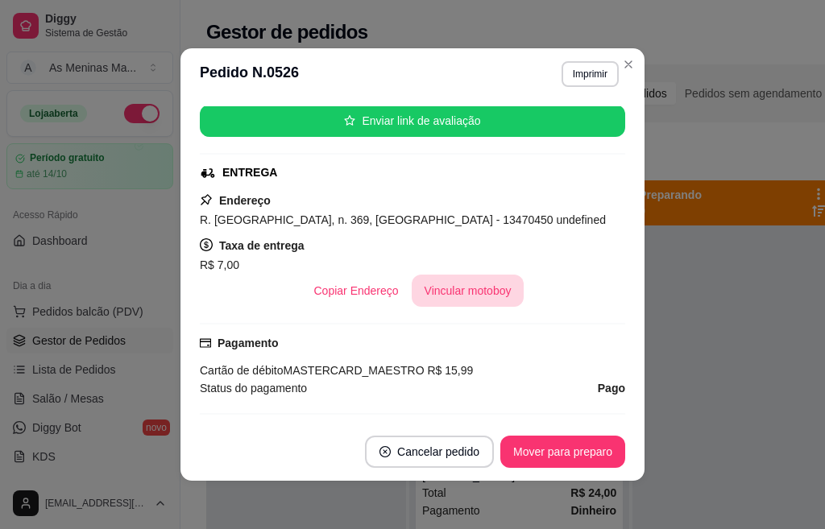
click at [461, 291] on button "Vincular motoboy" at bounding box center [468, 291] width 113 height 32
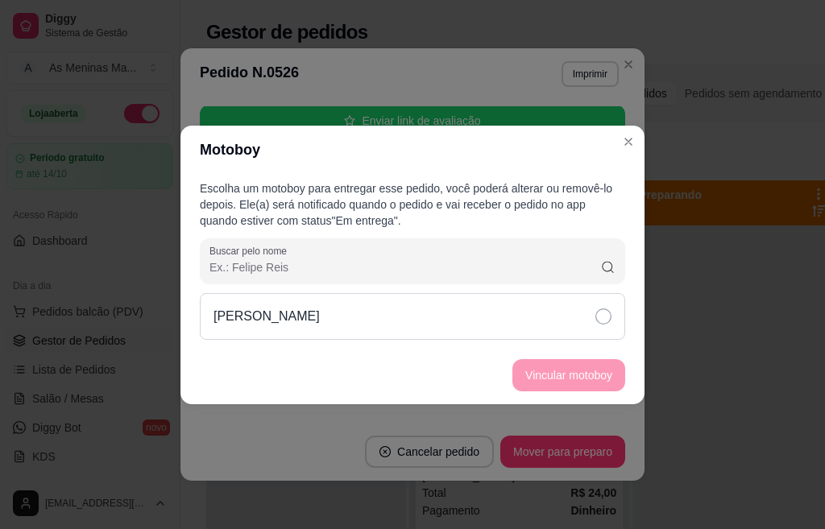
click at [602, 313] on icon at bounding box center [603, 316] width 16 height 16
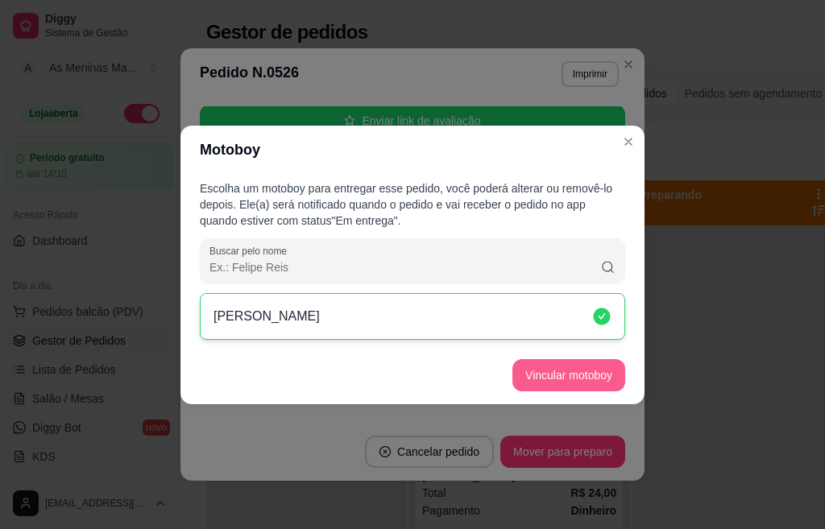
click at [570, 378] on button "Vincular motoboy" at bounding box center [568, 375] width 113 height 32
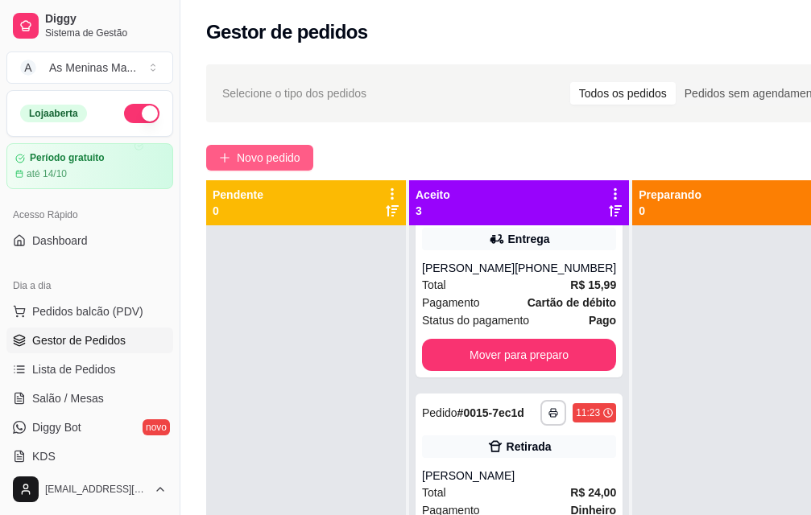
click at [271, 158] on span "Novo pedido" at bounding box center [269, 158] width 64 height 18
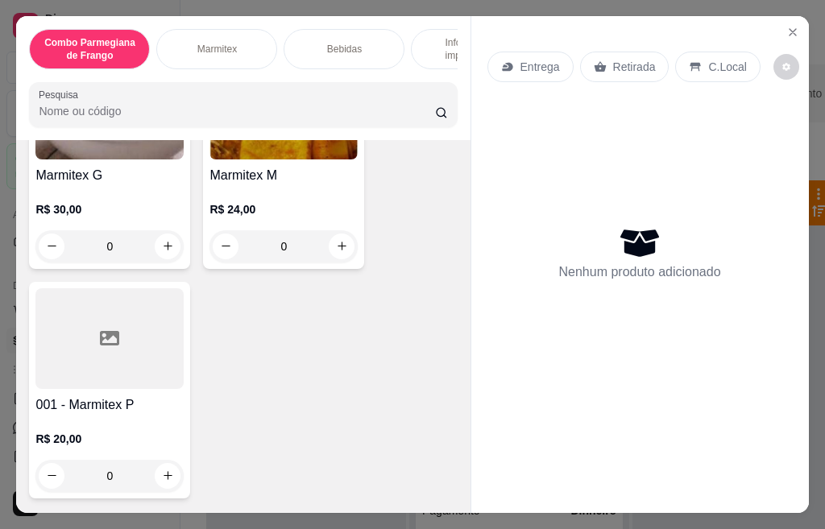
scroll to position [725, 0]
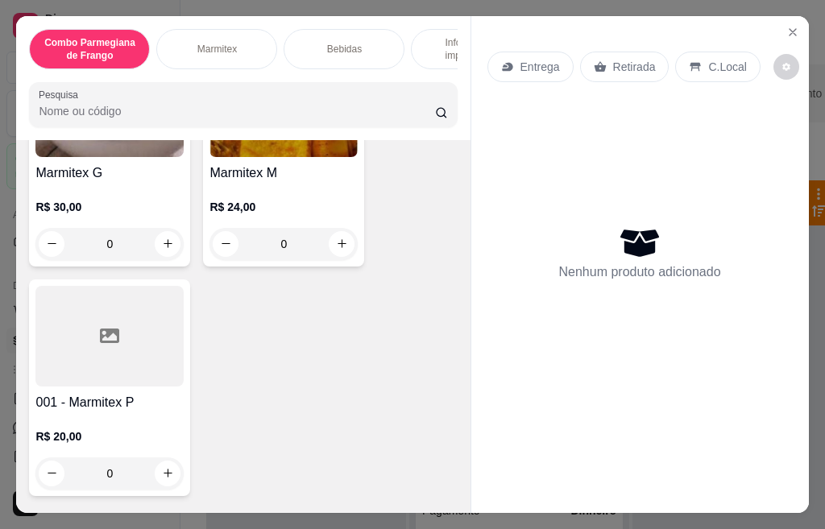
click at [101, 387] on div at bounding box center [109, 336] width 148 height 101
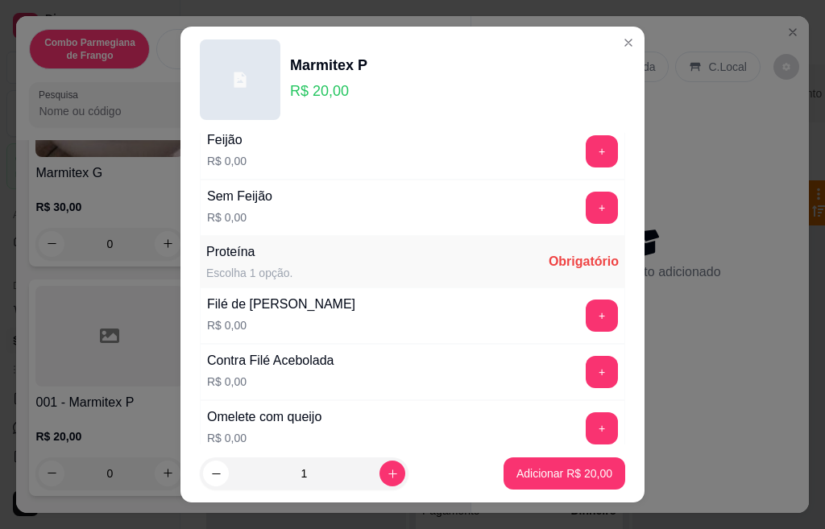
scroll to position [322, 0]
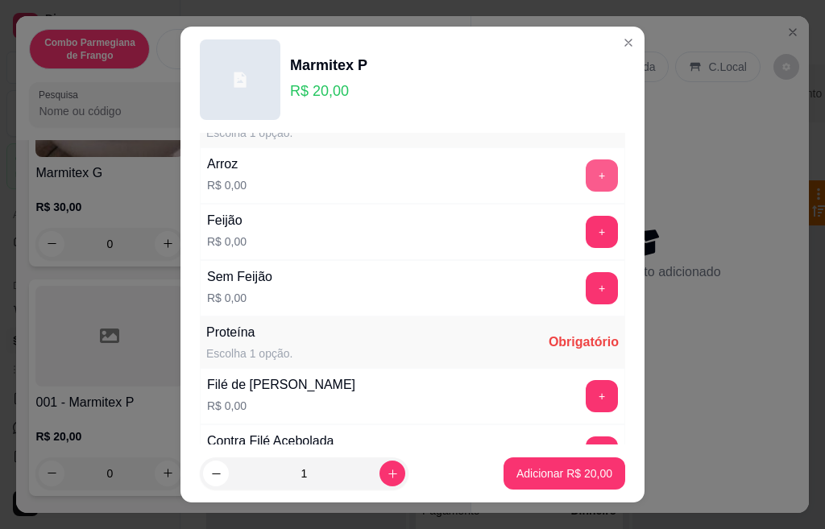
click at [585, 170] on button "+" at bounding box center [601, 175] width 32 height 32
click at [585, 237] on button "+" at bounding box center [601, 232] width 32 height 32
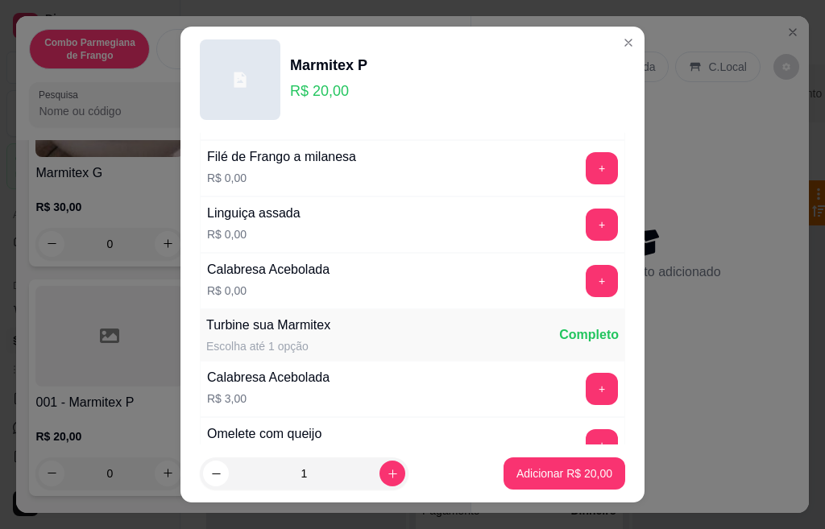
scroll to position [805, 0]
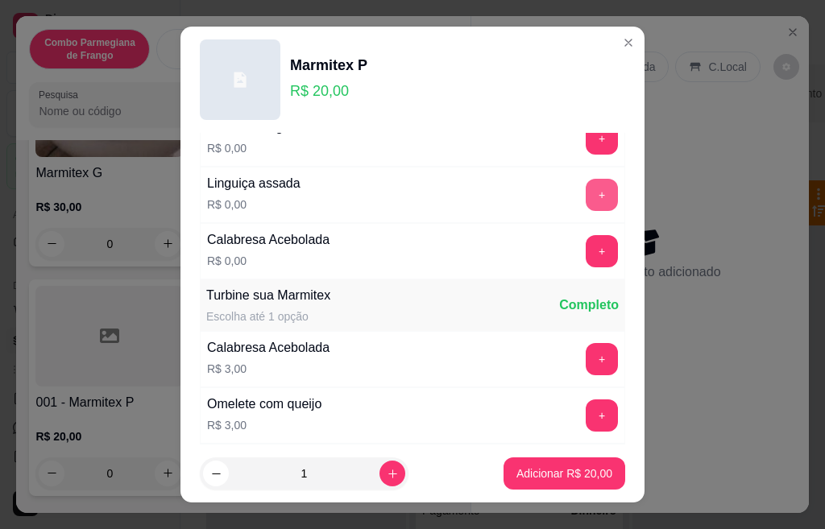
click at [585, 198] on button "+" at bounding box center [601, 195] width 32 height 32
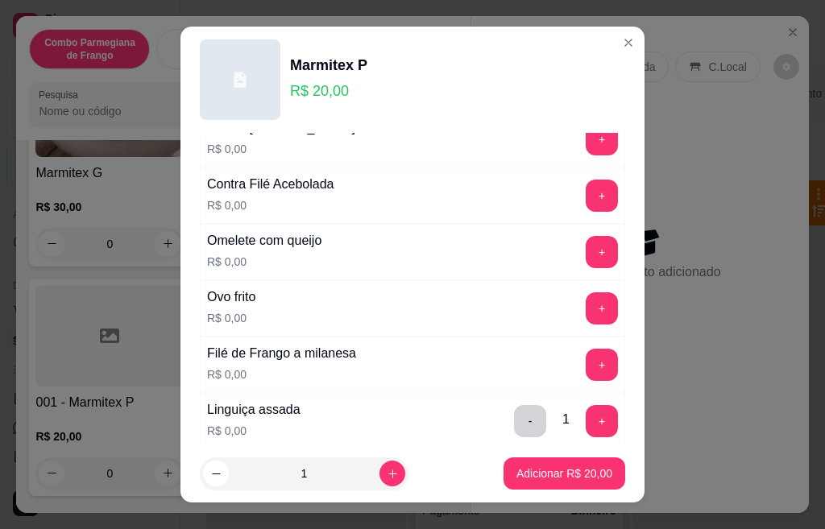
scroll to position [564, 0]
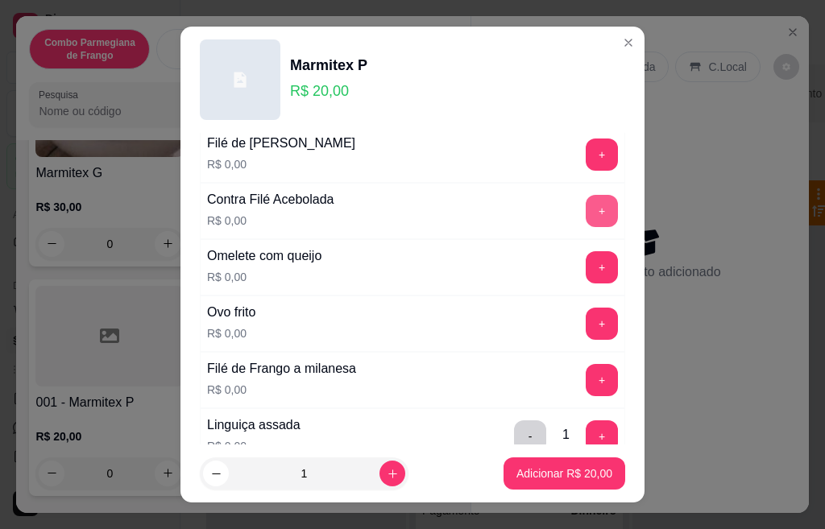
click at [585, 208] on button "+" at bounding box center [601, 211] width 32 height 32
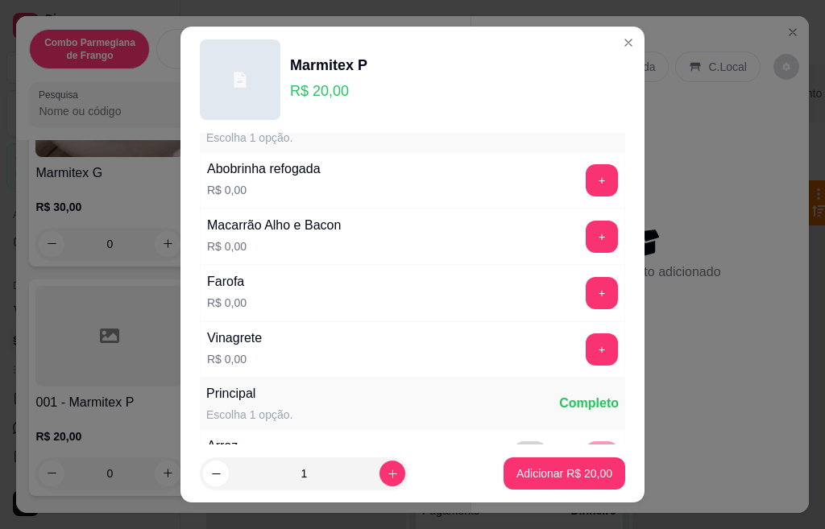
scroll to position [0, 0]
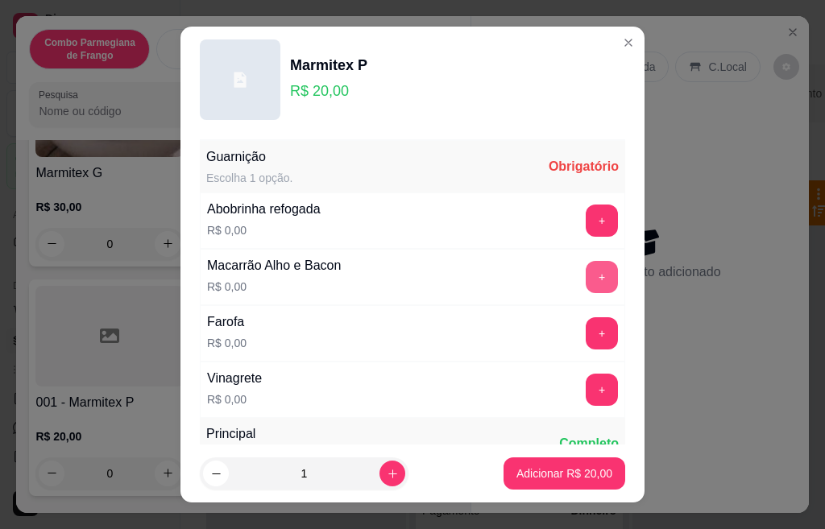
click at [585, 279] on button "+" at bounding box center [601, 277] width 32 height 32
click at [586, 395] on button "+" at bounding box center [601, 389] width 31 height 31
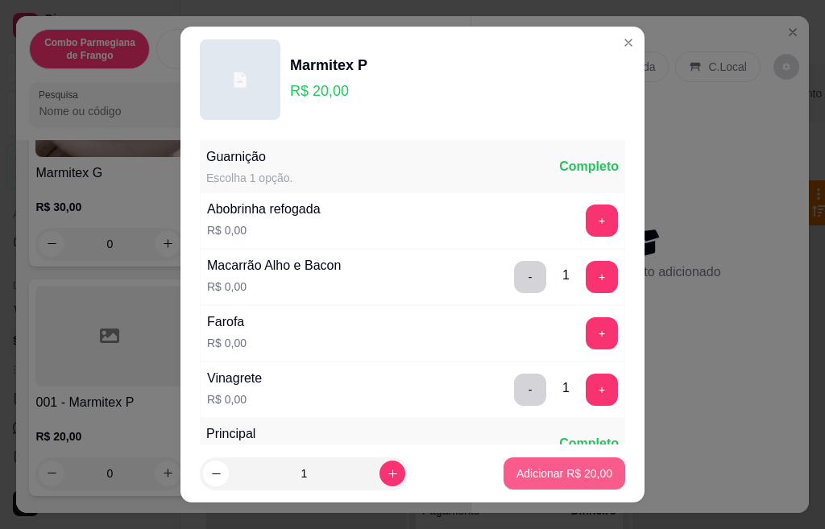
click at [536, 477] on p "Adicionar R$ 20,00" at bounding box center [564, 473] width 96 height 16
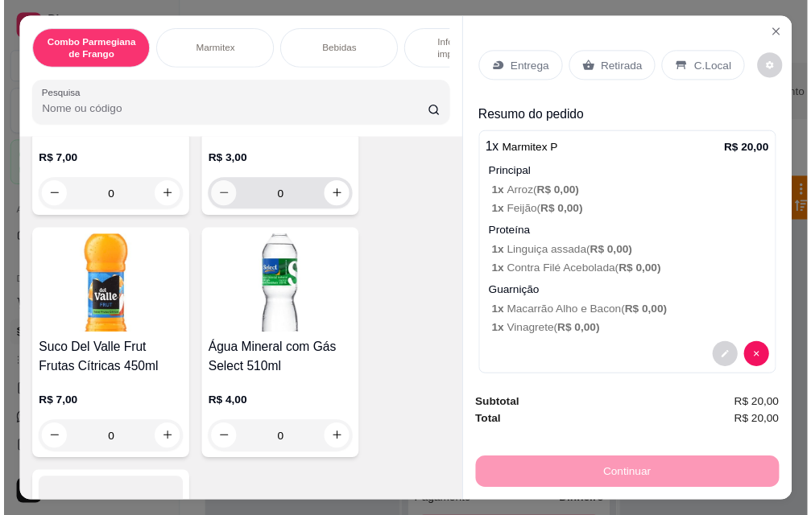
scroll to position [2577, 0]
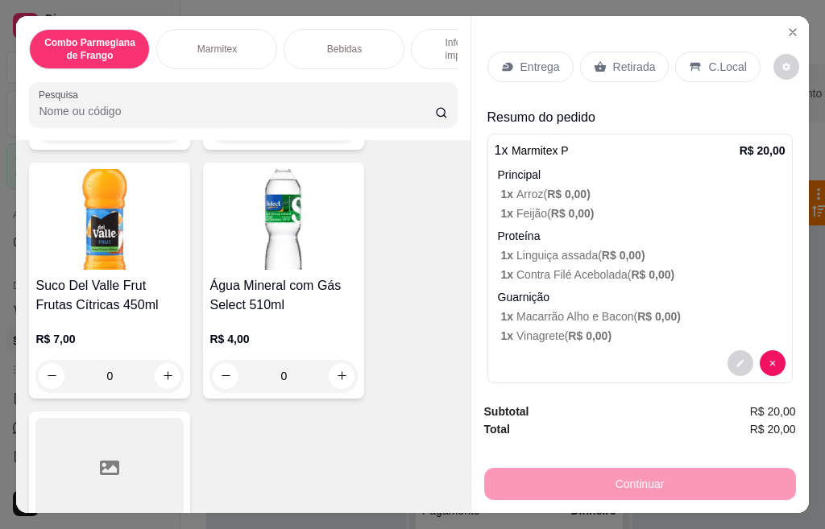
click at [249, 276] on h4 "Água Mineral com Gás Select 510ml" at bounding box center [283, 295] width 148 height 39
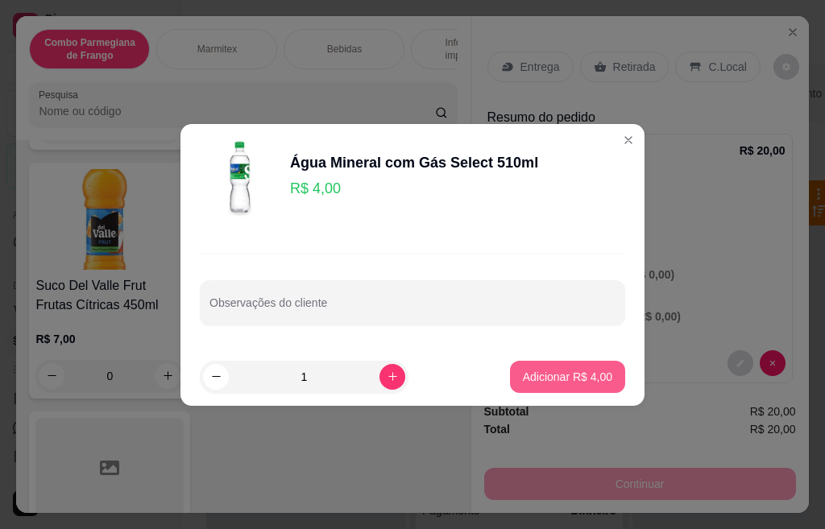
click at [559, 368] on button "Adicionar R$ 4,00" at bounding box center [567, 377] width 115 height 32
type input "1"
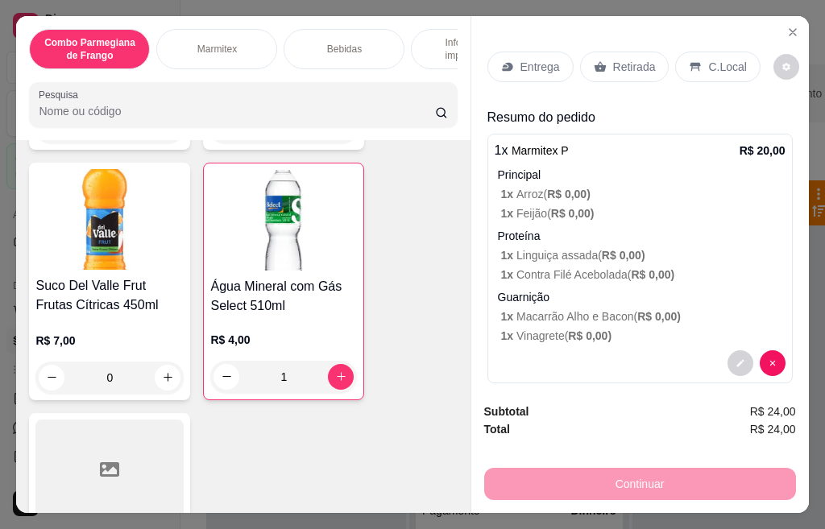
click at [619, 65] on p "Retirada" at bounding box center [634, 67] width 43 height 16
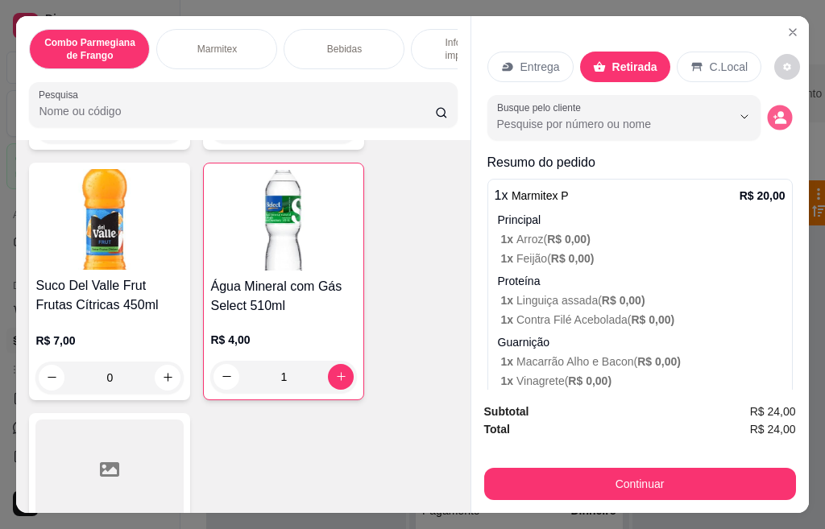
click at [772, 111] on icon "decrease-product-quantity" at bounding box center [779, 117] width 14 height 14
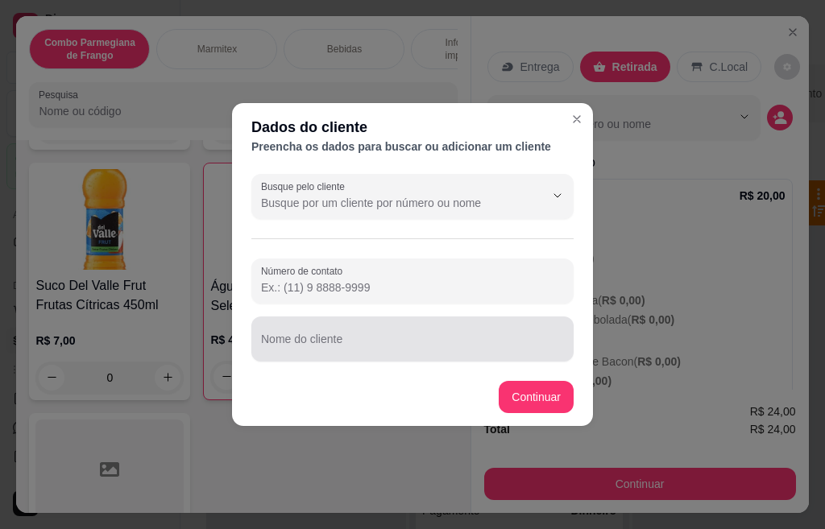
click at [314, 336] on div at bounding box center [412, 339] width 303 height 32
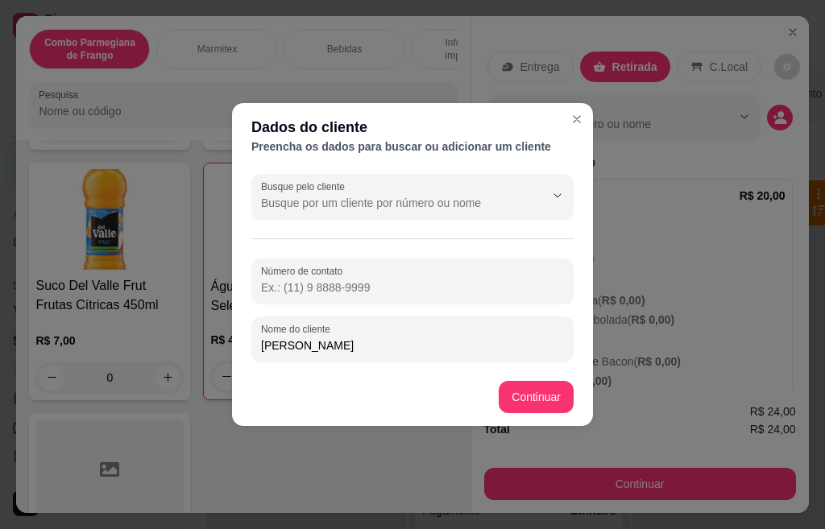
type input "[PERSON_NAME]"
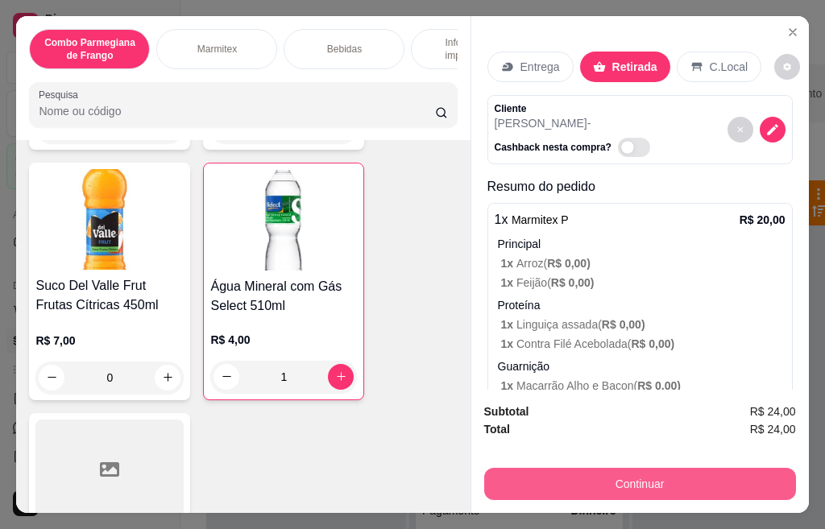
click at [585, 479] on button "Continuar" at bounding box center [640, 484] width 312 height 32
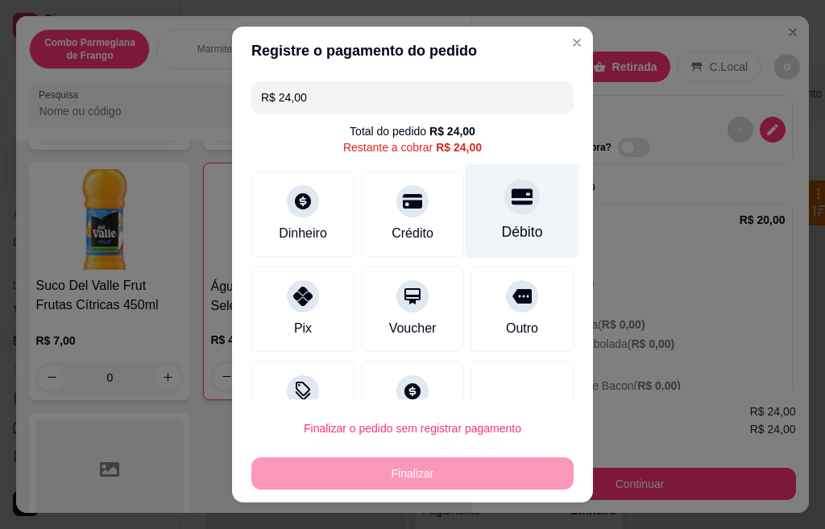
click at [502, 224] on div "Débito" at bounding box center [522, 231] width 41 height 21
type input "R$ 0,00"
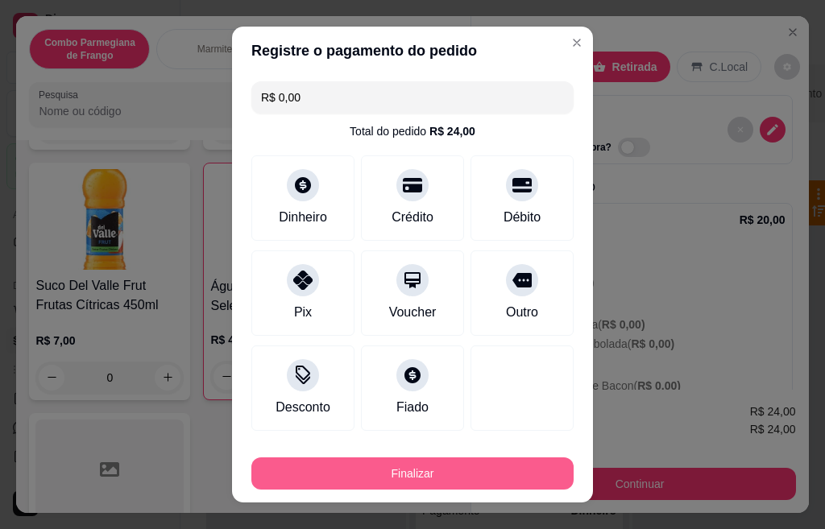
click at [392, 475] on button "Finalizar" at bounding box center [412, 473] width 322 height 32
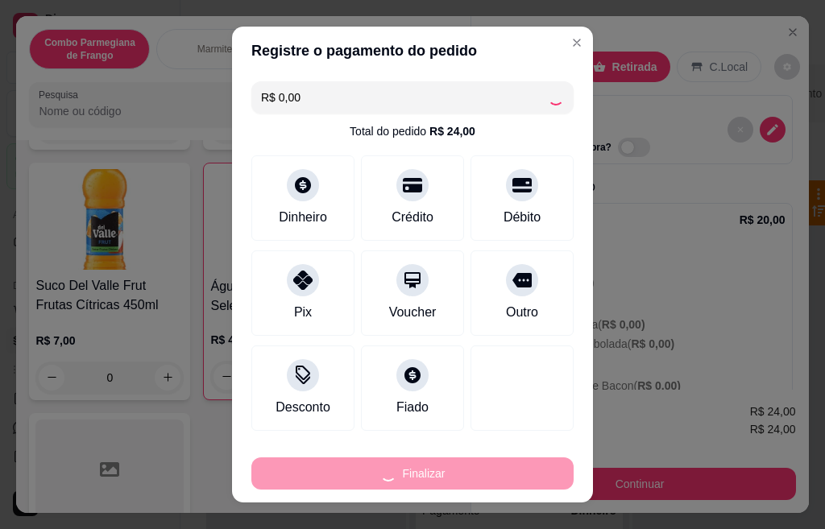
type input "0"
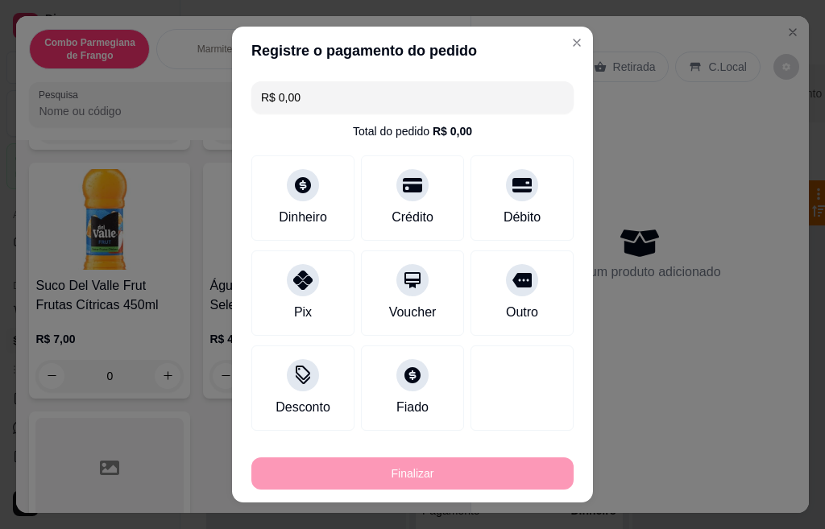
type input "-R$ 24,00"
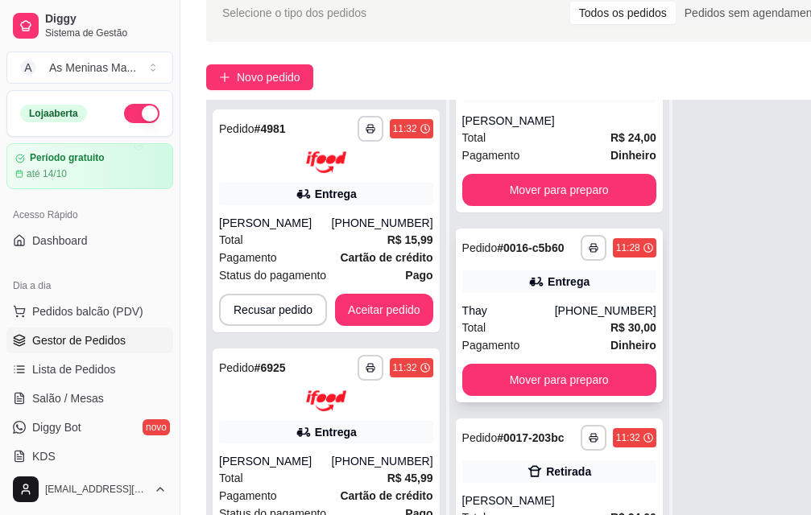
scroll to position [351, 0]
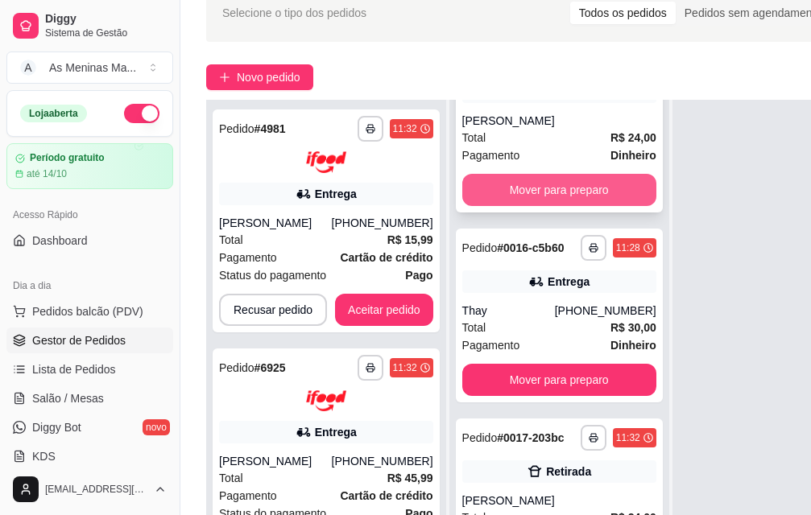
click at [543, 174] on button "Mover para preparo" at bounding box center [559, 190] width 194 height 32
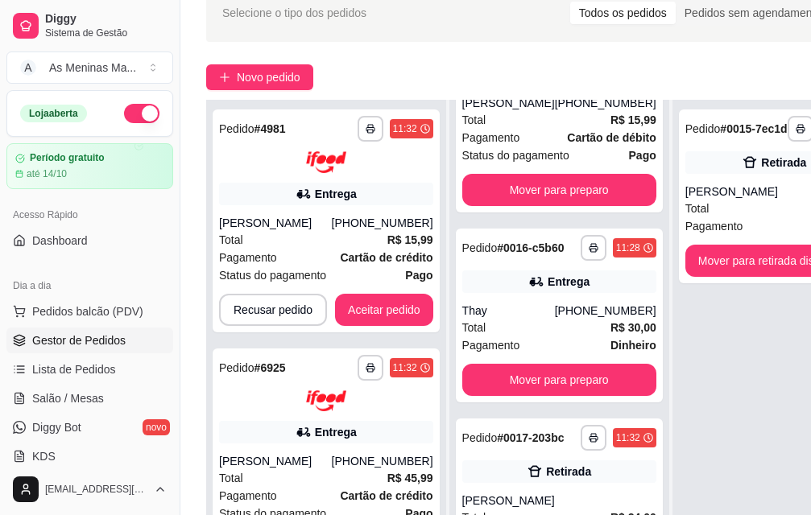
scroll to position [161, 0]
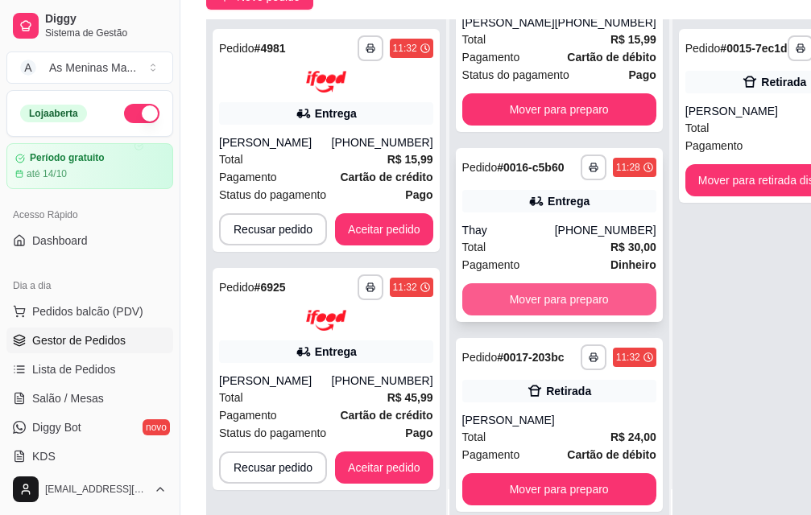
click at [512, 283] on button "Mover para preparo" at bounding box center [559, 299] width 194 height 32
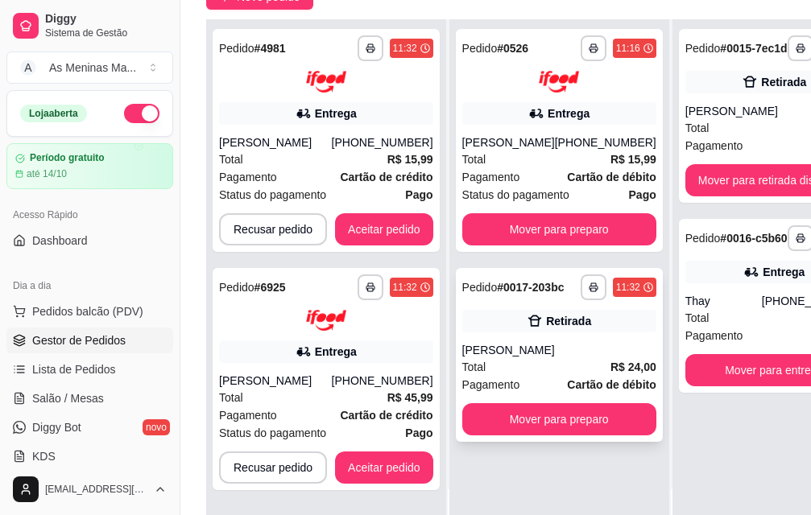
scroll to position [0, 0]
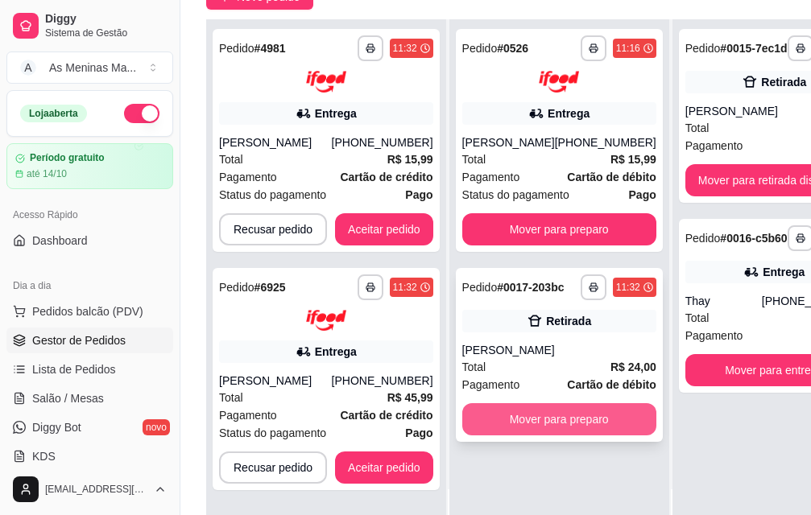
click at [532, 424] on button "Mover para preparo" at bounding box center [559, 419] width 194 height 32
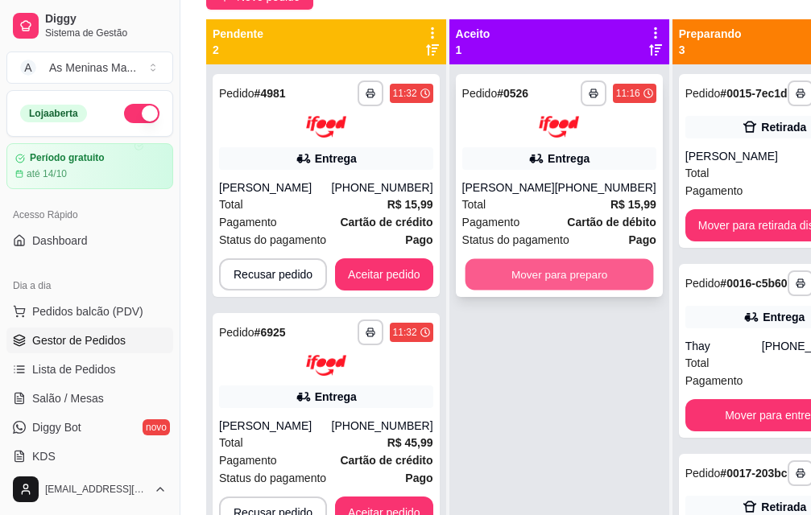
click at [544, 280] on button "Mover para preparo" at bounding box center [559, 274] width 188 height 31
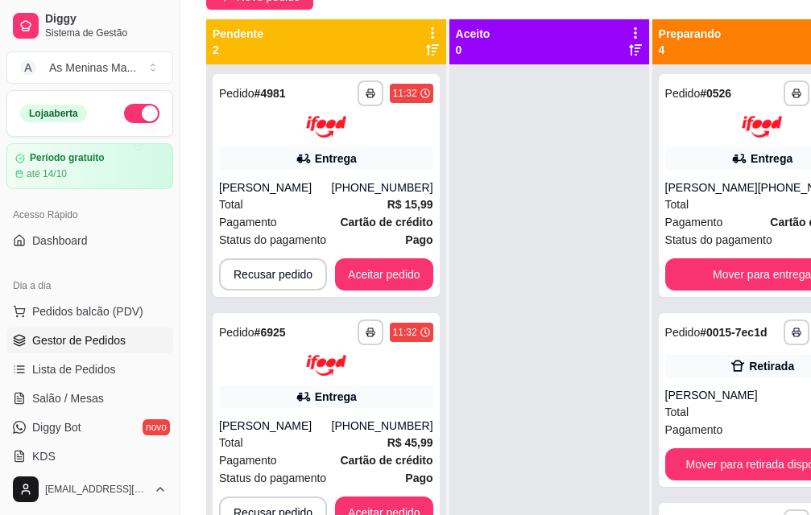
scroll to position [59, 0]
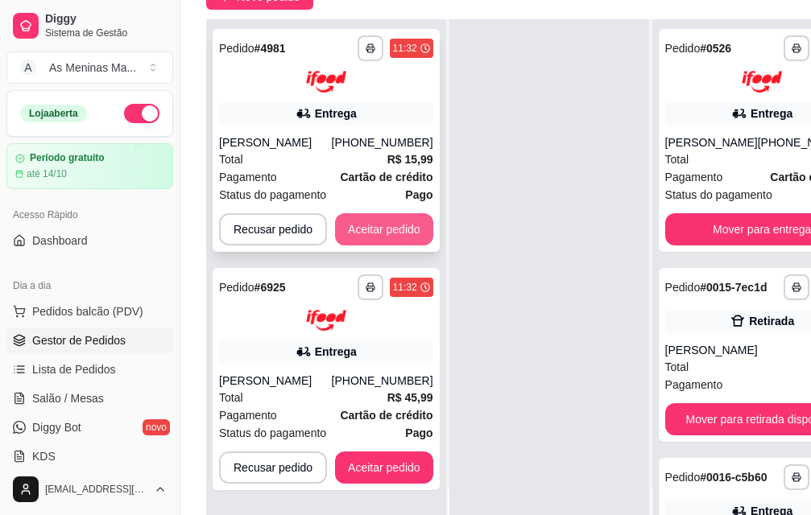
click at [377, 218] on button "Aceitar pedido" at bounding box center [384, 229] width 98 height 32
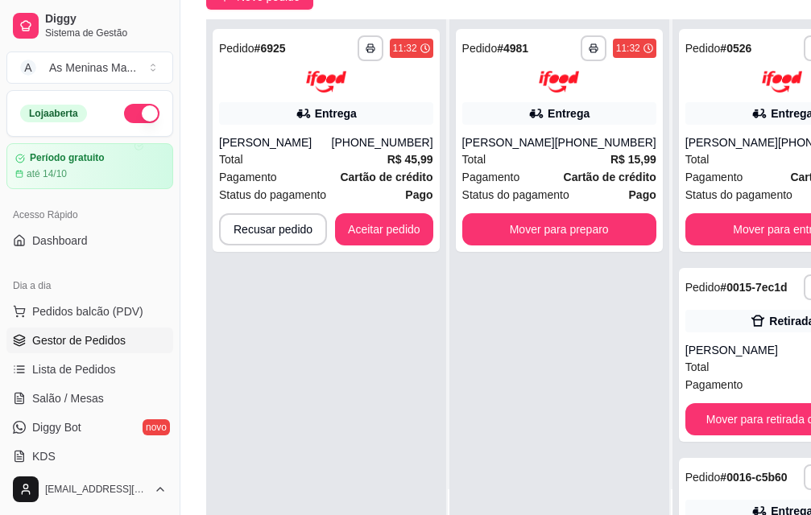
scroll to position [0, 0]
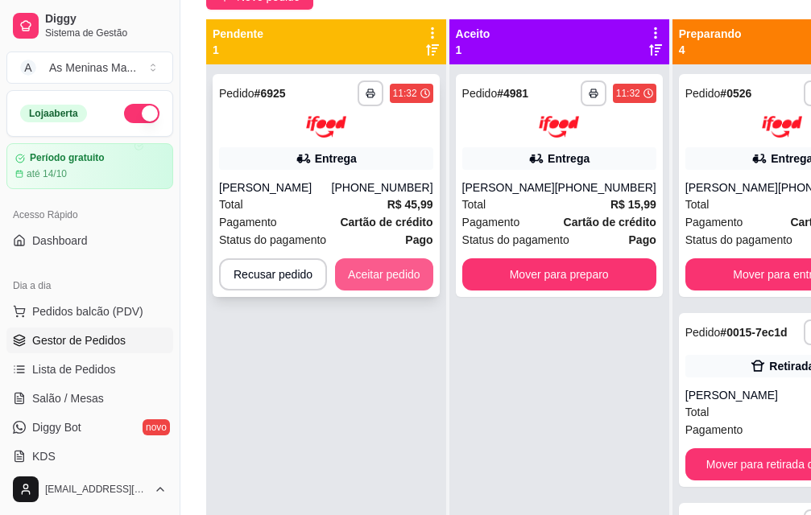
click at [400, 273] on button "Aceitar pedido" at bounding box center [384, 275] width 98 height 32
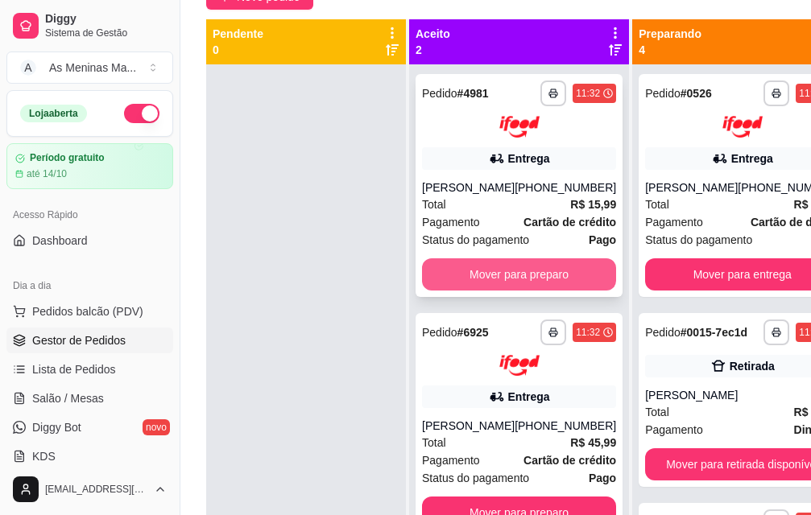
click at [493, 291] on button "Mover para preparo" at bounding box center [519, 275] width 194 height 32
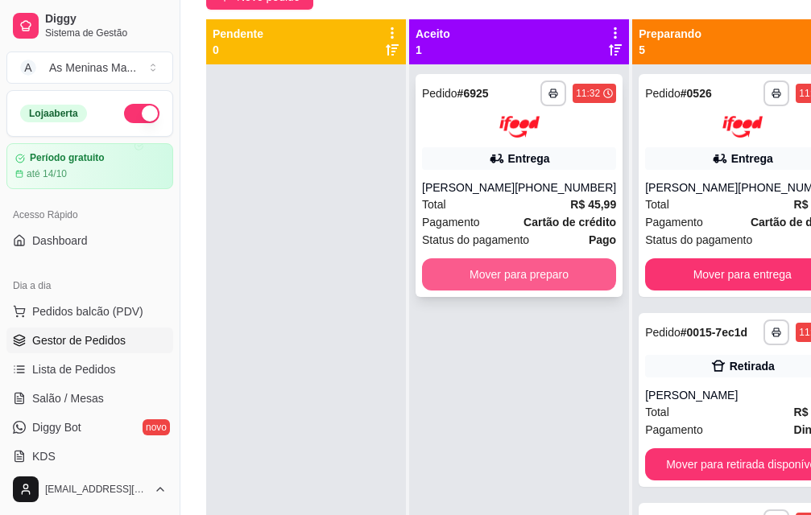
click at [512, 279] on button "Mover para preparo" at bounding box center [519, 275] width 194 height 32
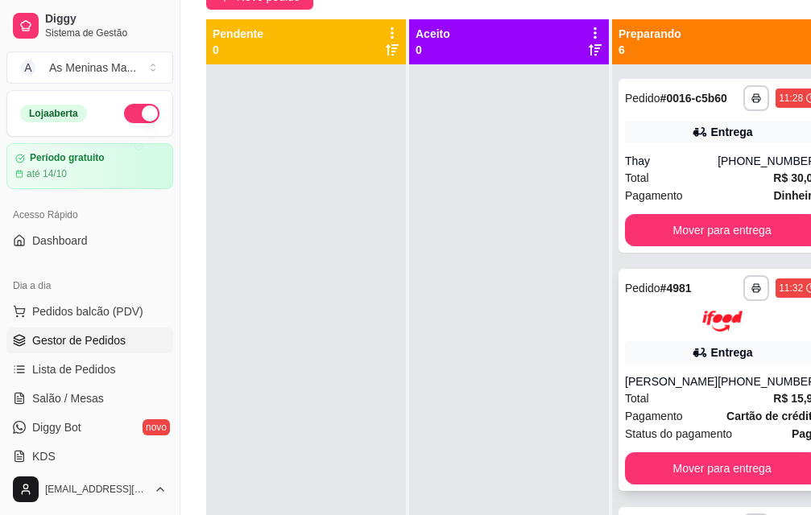
scroll to position [322, 0]
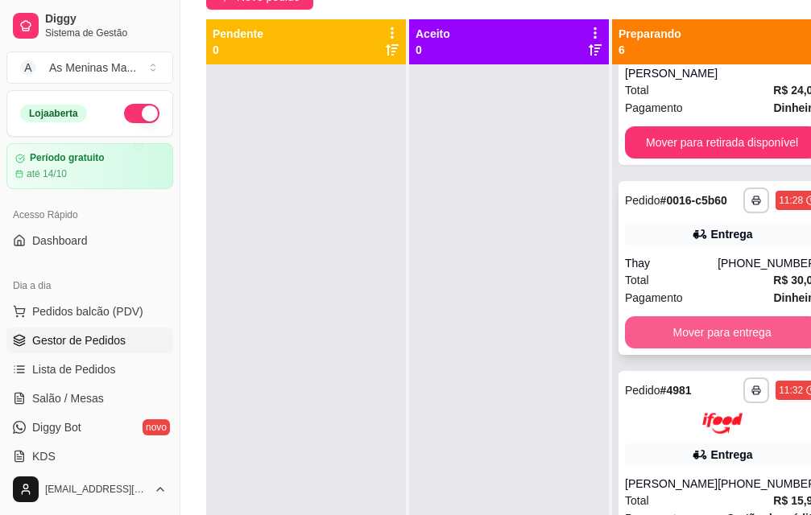
click at [711, 349] on button "Mover para entrega" at bounding box center [722, 333] width 194 height 32
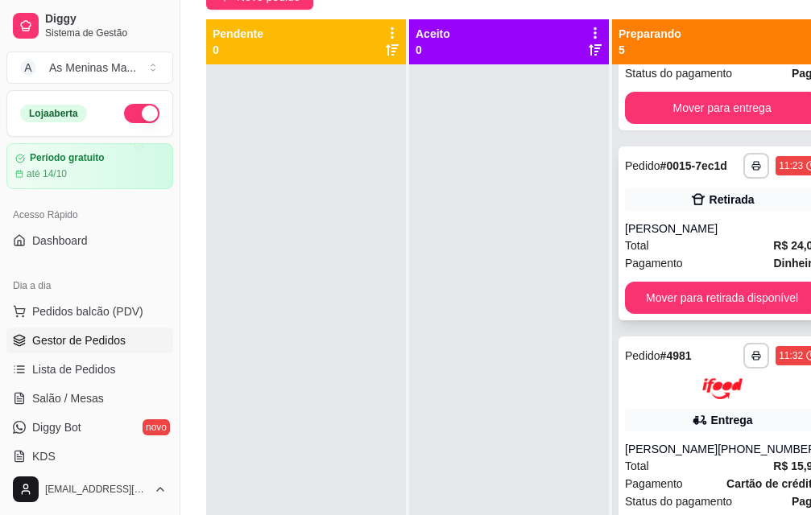
scroll to position [161, 0]
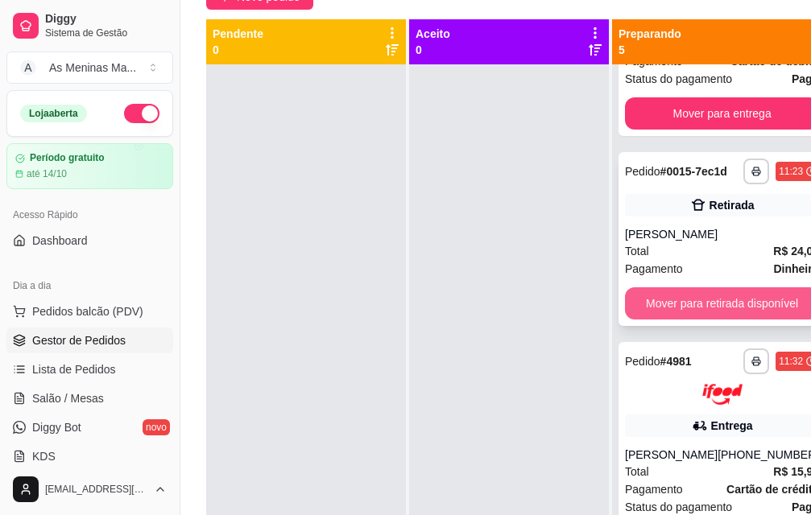
click at [682, 312] on button "Mover para retirada disponível" at bounding box center [722, 304] width 194 height 32
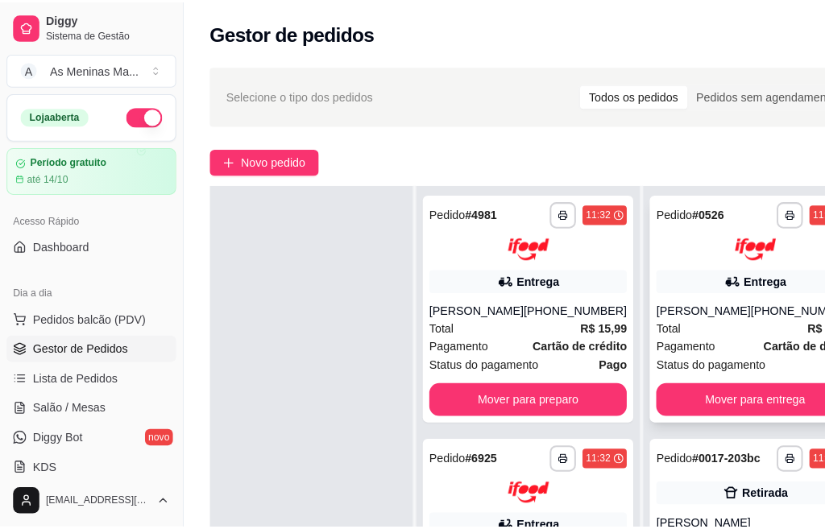
scroll to position [59, 0]
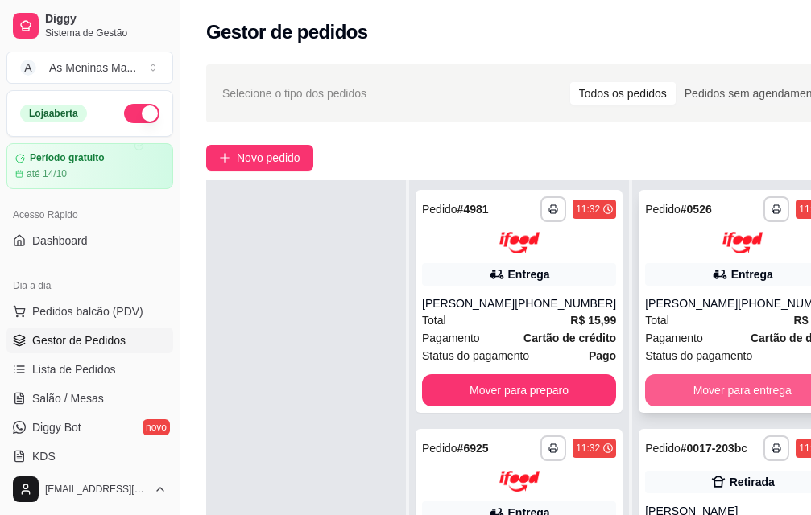
click at [706, 347] on span "Status do pagamento" at bounding box center [698, 356] width 107 height 18
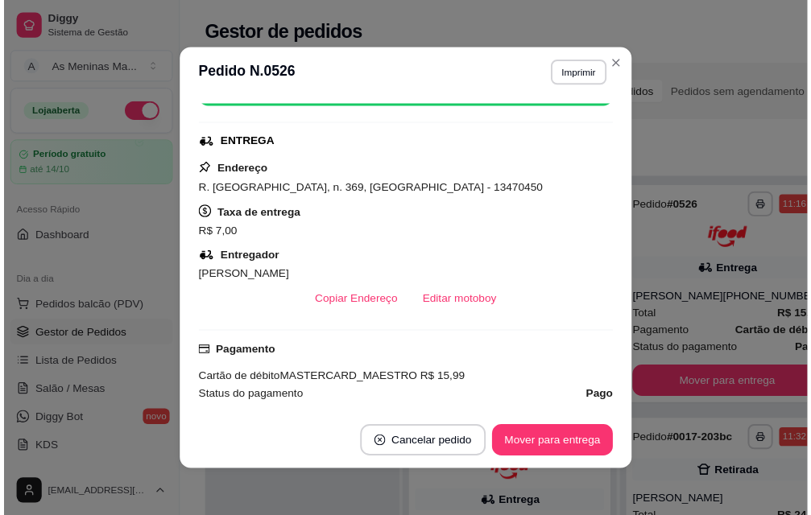
scroll to position [161, 0]
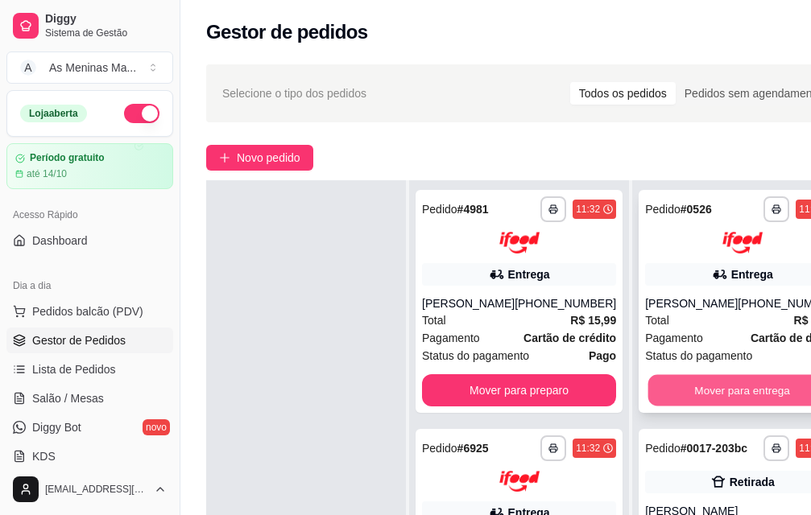
click at [707, 374] on button "Mover para entrega" at bounding box center [742, 389] width 188 height 31
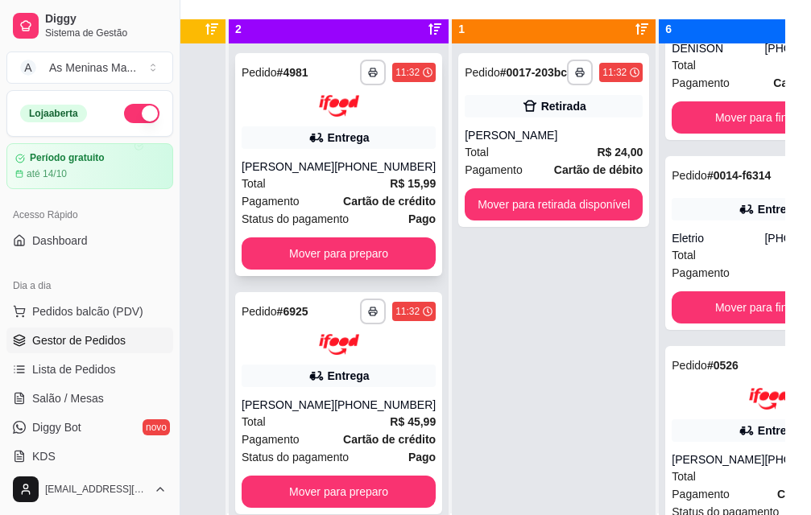
scroll to position [0, 0]
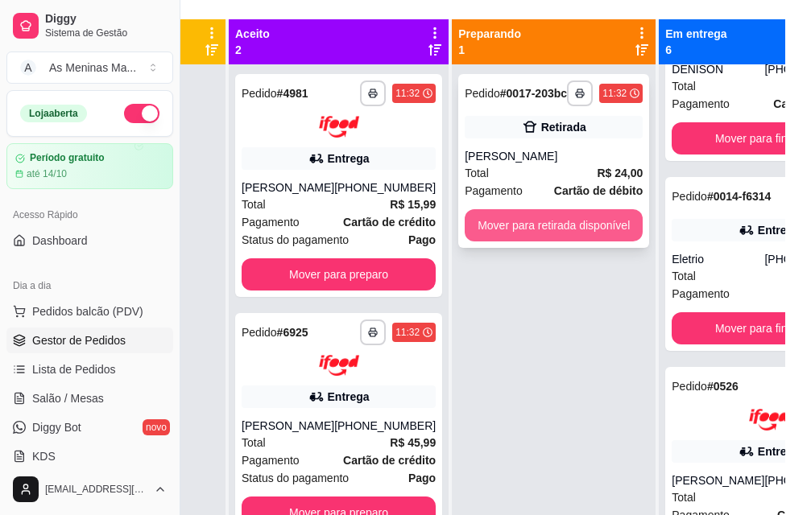
click at [590, 234] on button "Mover para retirada disponível" at bounding box center [554, 225] width 178 height 32
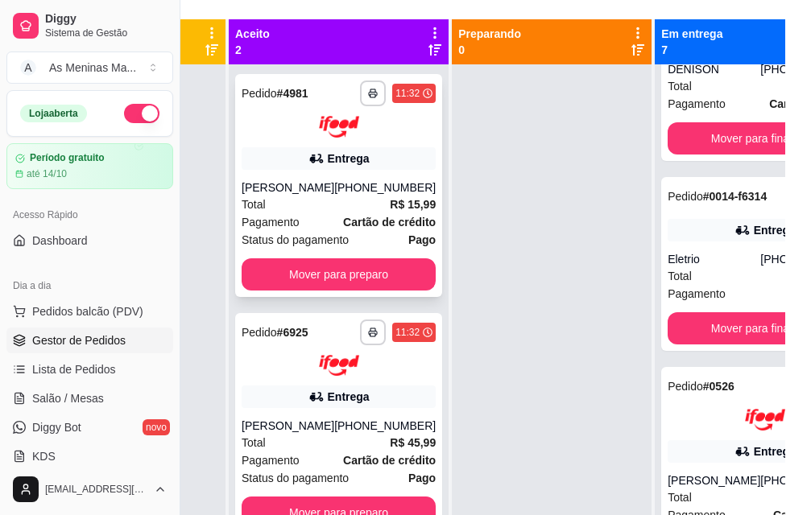
click at [333, 196] on div "[PERSON_NAME]" at bounding box center [288, 188] width 93 height 16
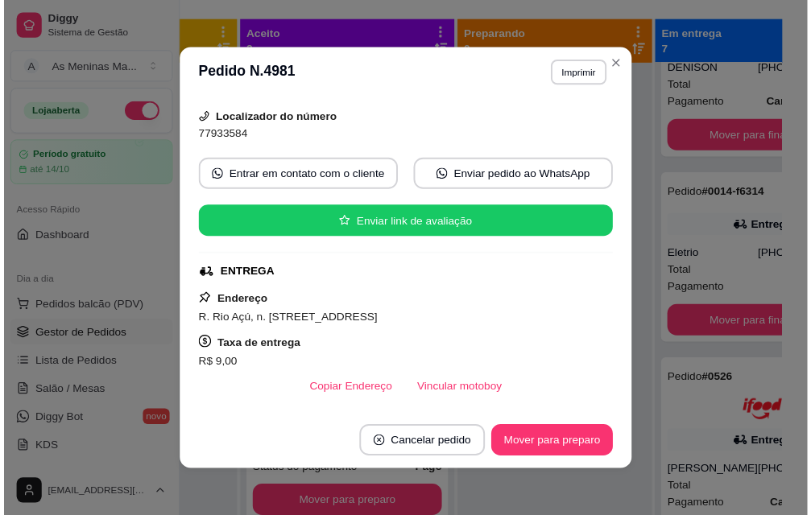
scroll to position [322, 0]
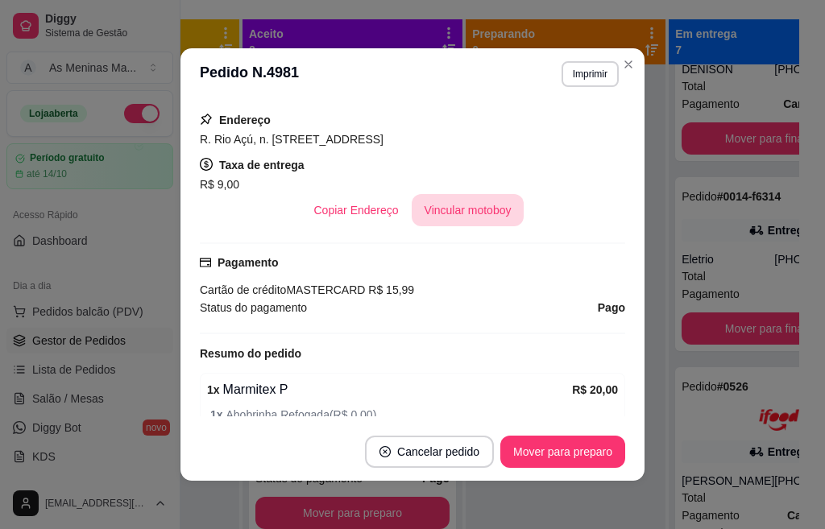
click at [465, 210] on button "Vincular motoboy" at bounding box center [468, 210] width 113 height 32
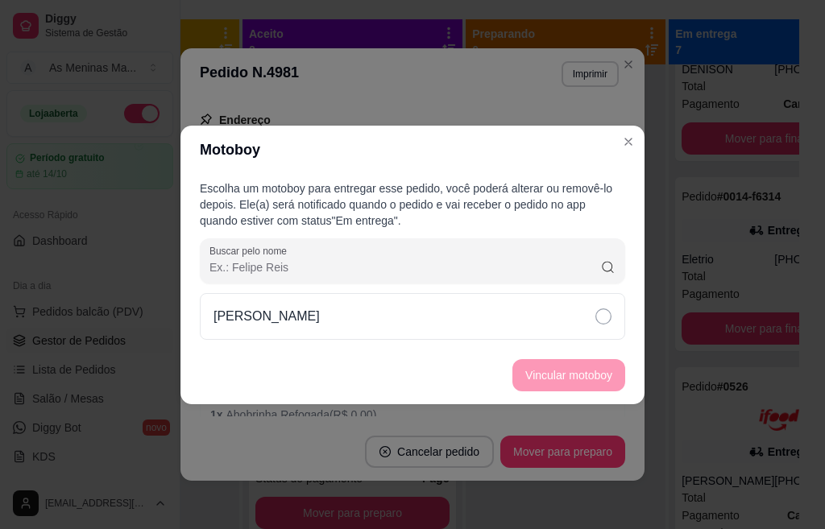
click at [300, 324] on div "[PERSON_NAME]" at bounding box center [412, 316] width 425 height 47
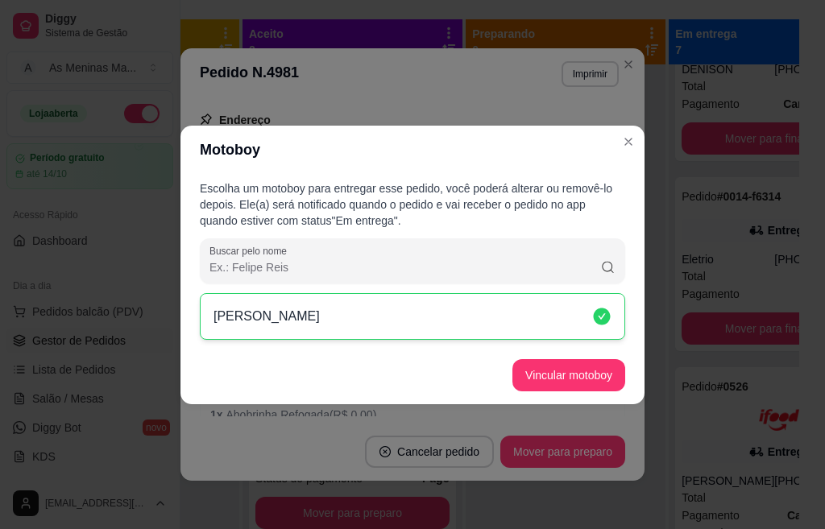
click at [564, 378] on button "Vincular motoboy" at bounding box center [568, 375] width 113 height 32
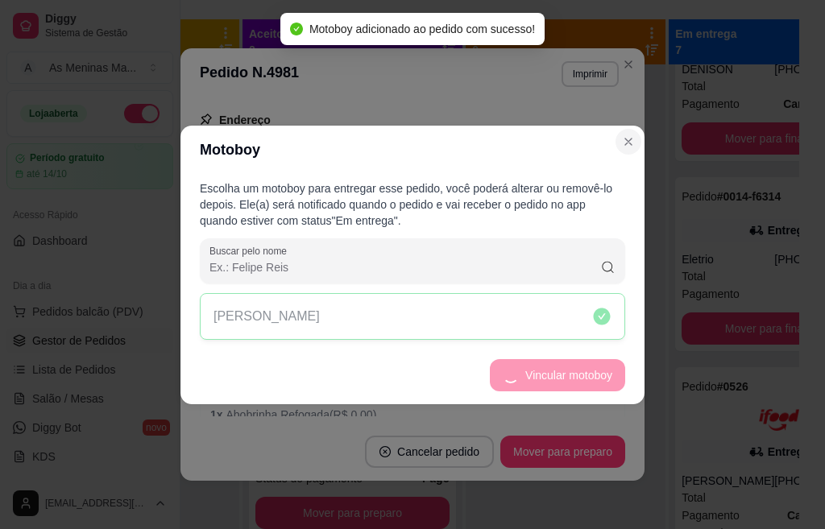
click at [629, 141] on div "feito há 7 minutos Horário do pedido [DATE] 11:32 Status do pedido ACEITO Nome …" at bounding box center [412, 261] width 464 height 323
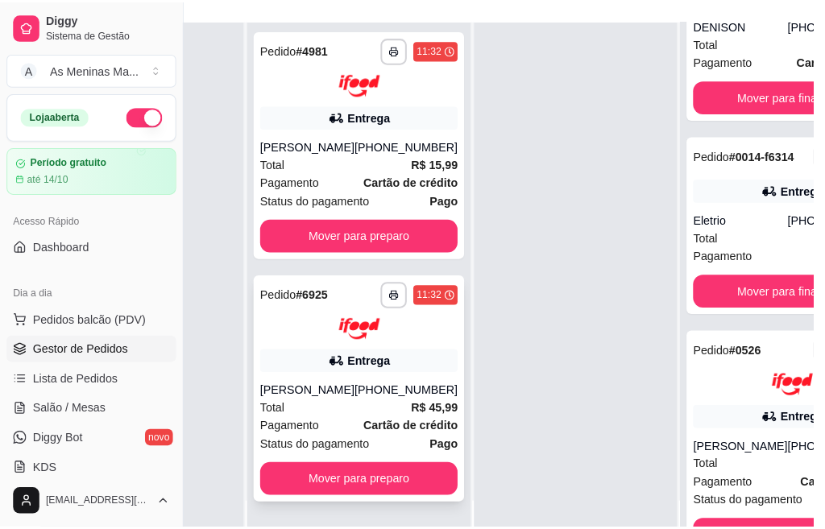
scroll to position [59, 0]
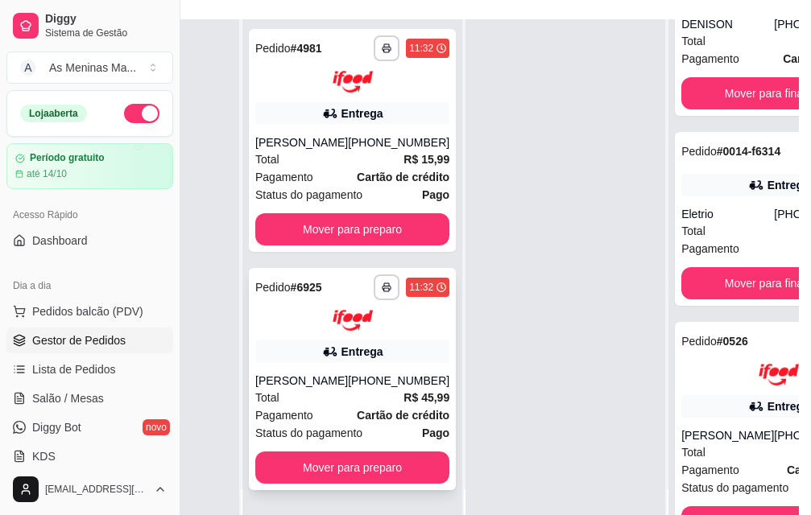
click at [373, 396] on div "Total R$ 45,99" at bounding box center [352, 398] width 194 height 18
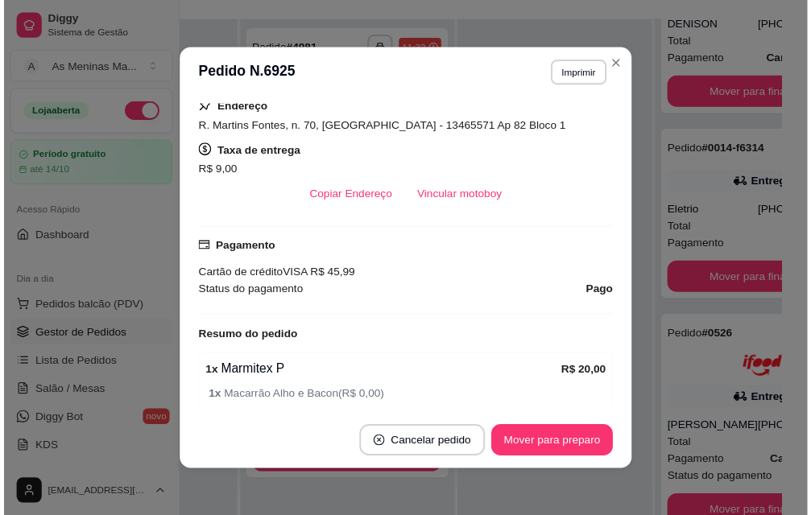
scroll to position [322, 0]
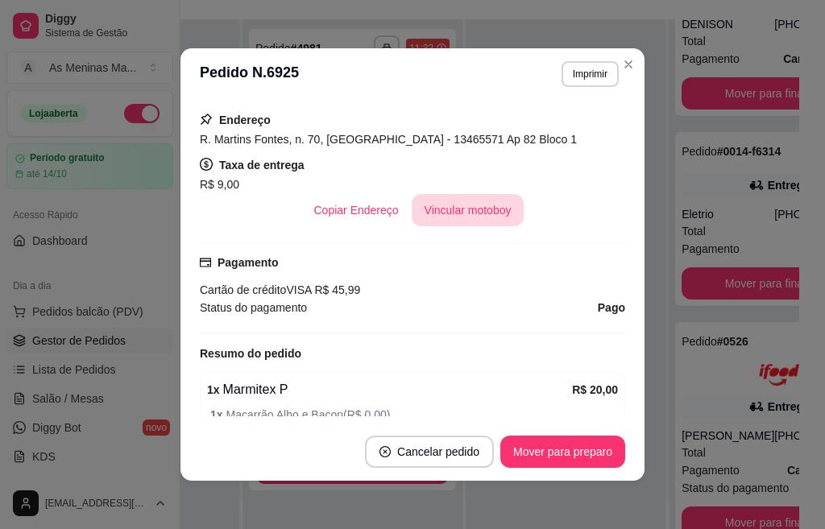
click at [442, 220] on button "Vincular motoboy" at bounding box center [468, 210] width 113 height 32
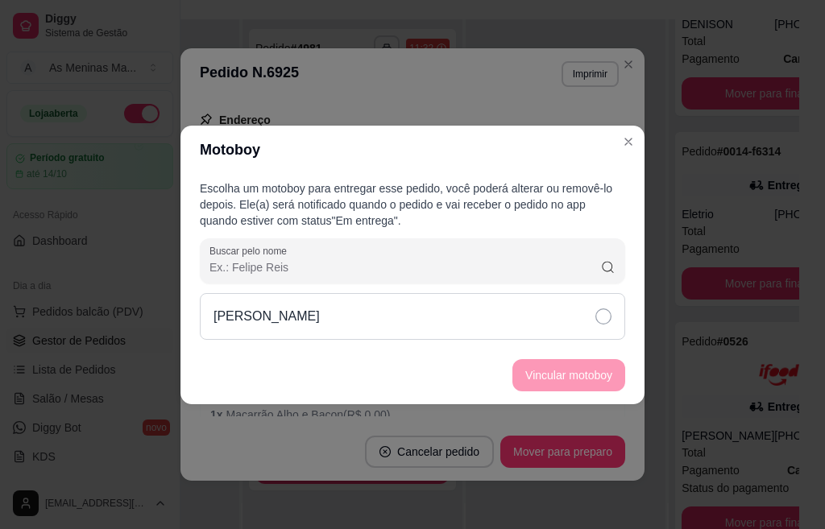
click at [604, 316] on icon at bounding box center [603, 316] width 16 height 16
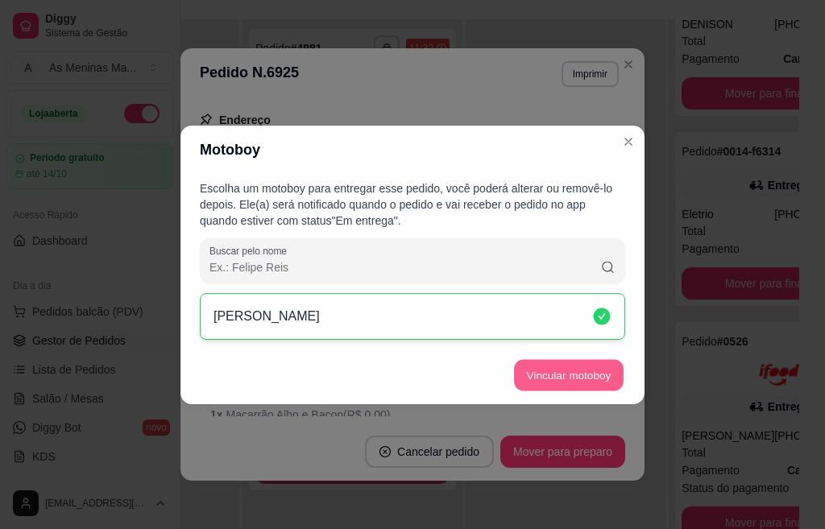
click at [581, 374] on button "Vincular motoboy" at bounding box center [569, 374] width 110 height 31
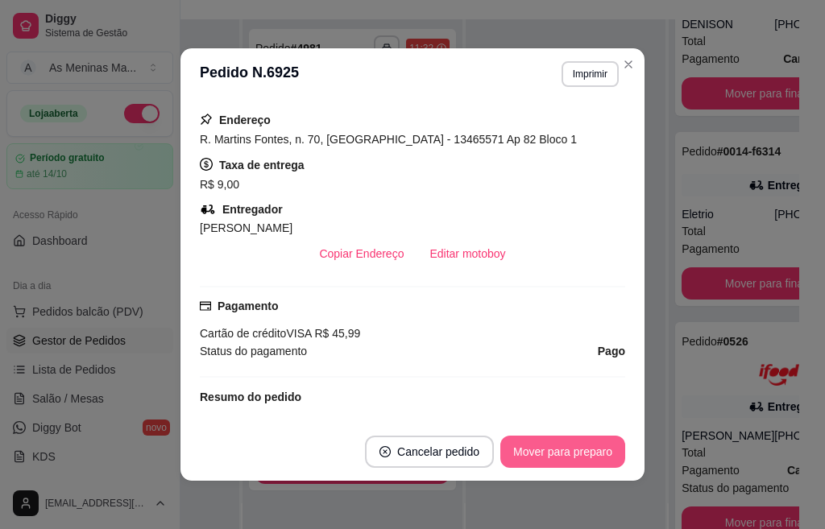
click at [544, 453] on button "Mover para preparo" at bounding box center [562, 452] width 125 height 32
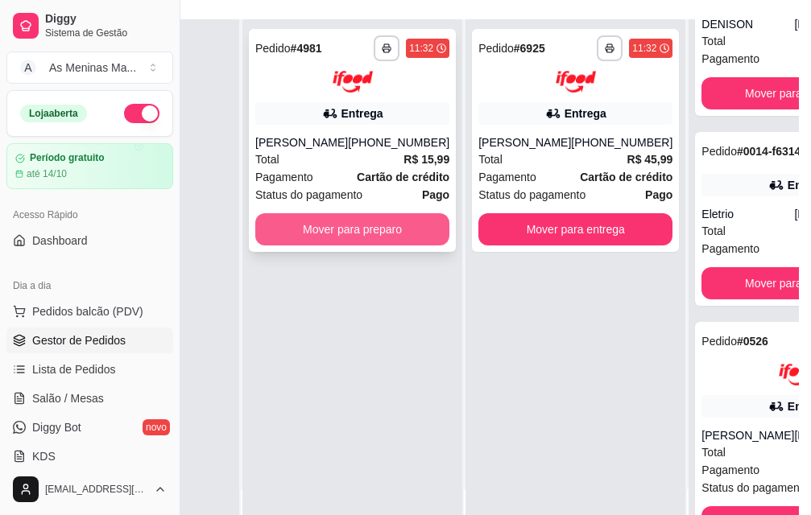
click at [356, 234] on button "Mover para preparo" at bounding box center [352, 229] width 194 height 32
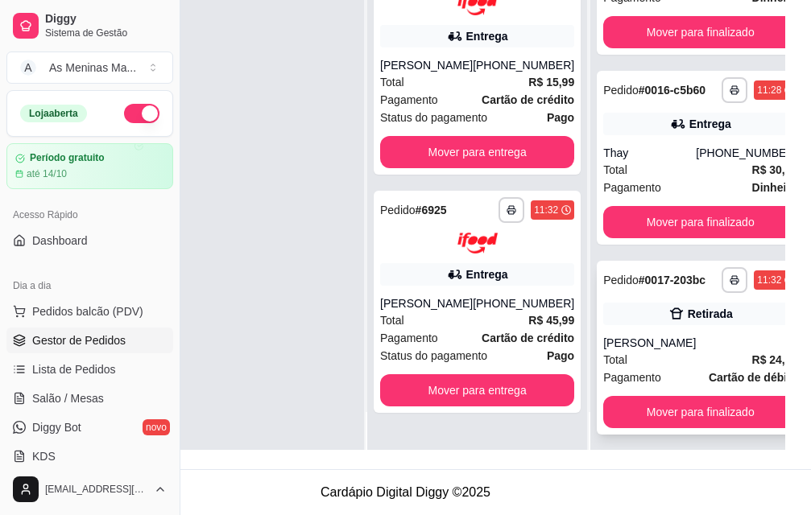
scroll to position [59, 64]
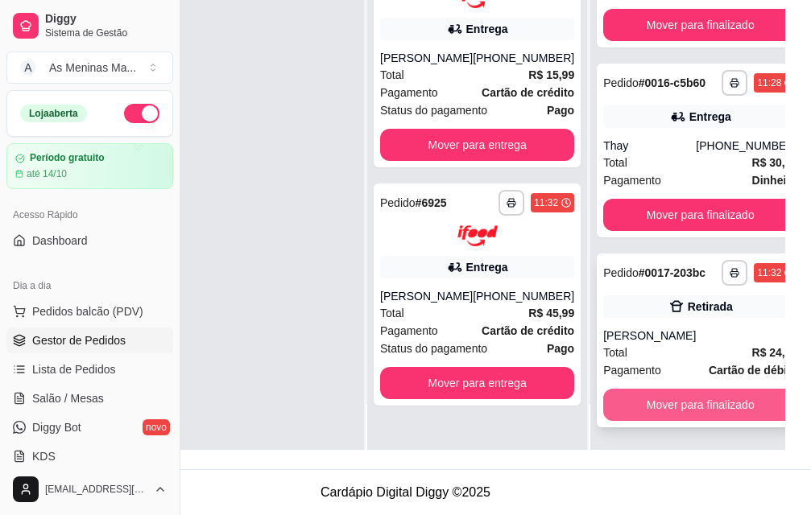
click at [672, 394] on button "Mover para finalizado" at bounding box center [700, 405] width 194 height 32
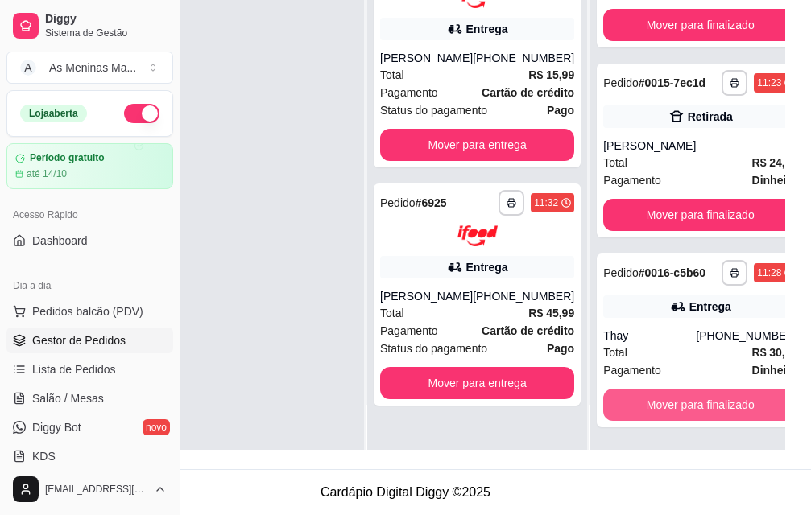
scroll to position [518, 0]
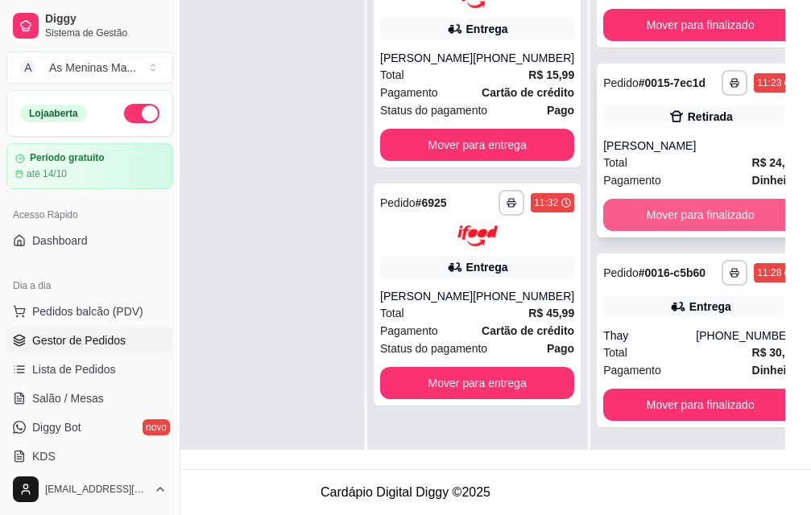
click at [642, 199] on button "Mover para finalizado" at bounding box center [700, 215] width 194 height 32
click at [641, 199] on button "Mover para finalizado" at bounding box center [700, 215] width 194 height 32
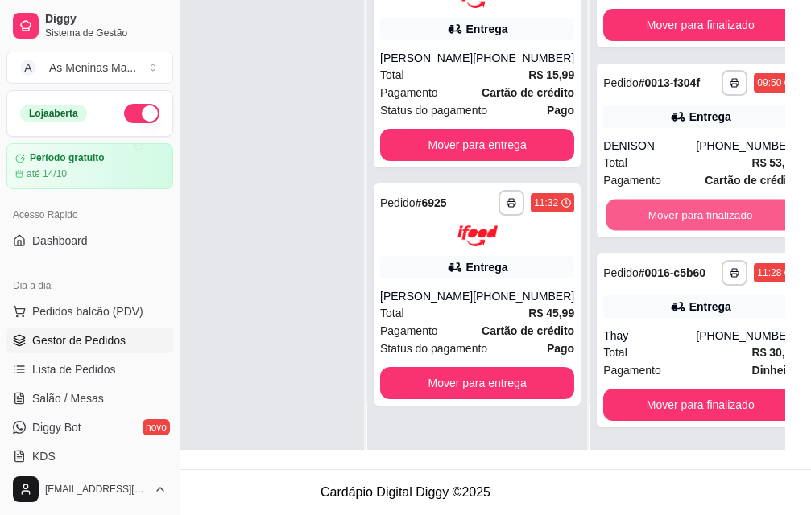
click at [641, 200] on button "Mover para finalizado" at bounding box center [700, 215] width 188 height 31
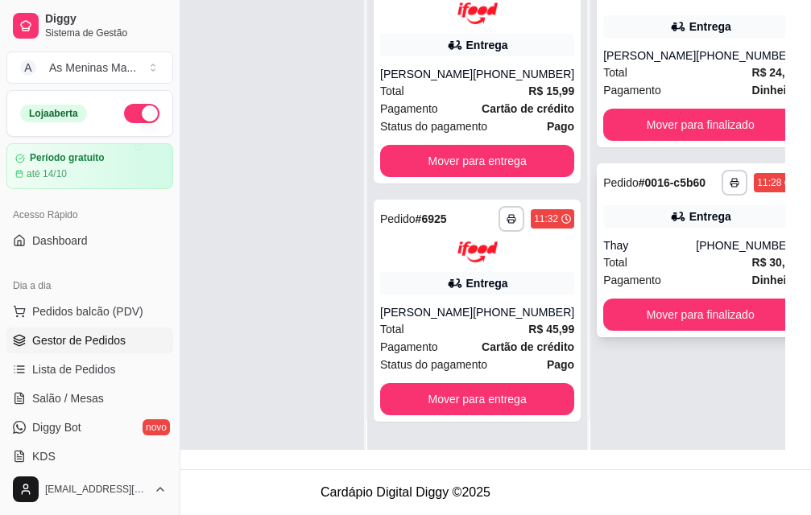
scroll to position [0, 64]
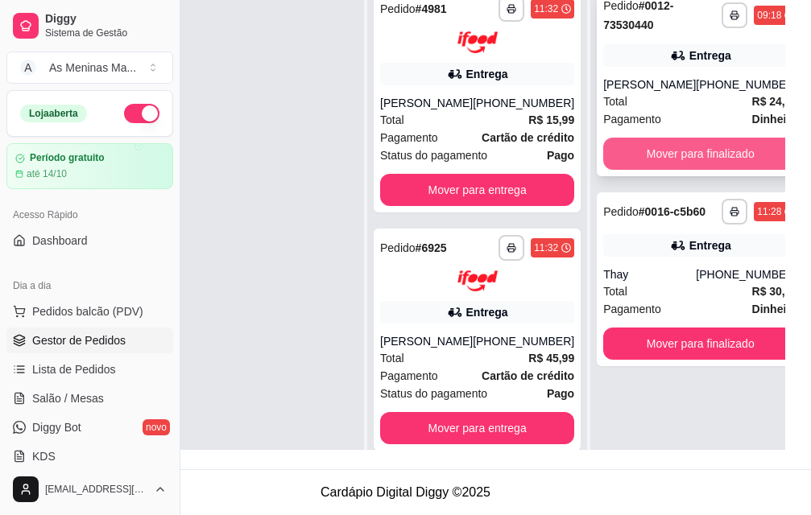
click at [640, 143] on button "Mover para finalizado" at bounding box center [700, 154] width 194 height 32
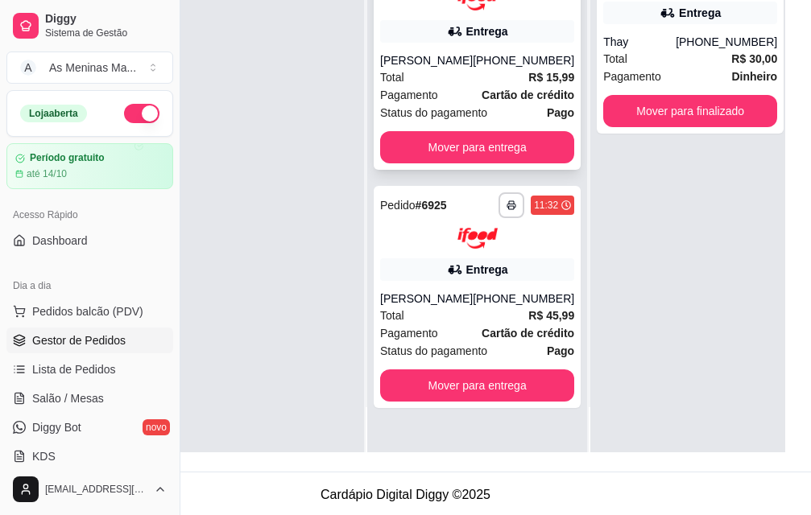
scroll to position [259, 180]
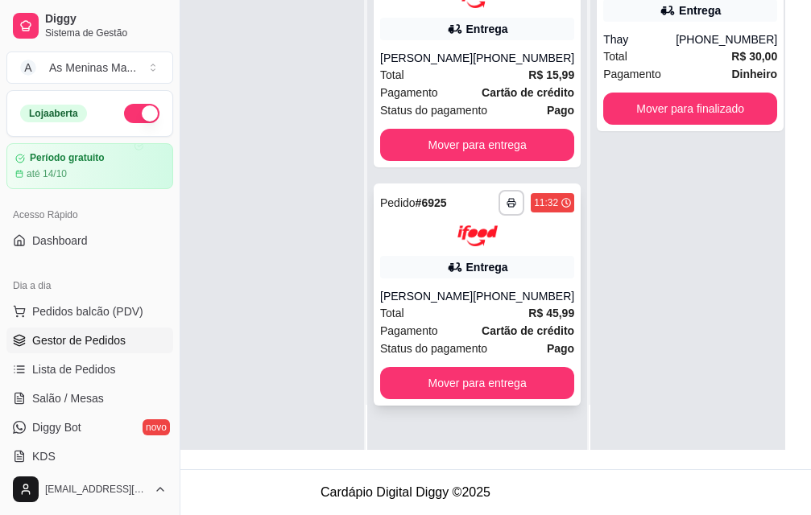
click at [482, 322] on span "Cartão de crédito" at bounding box center [528, 331] width 93 height 18
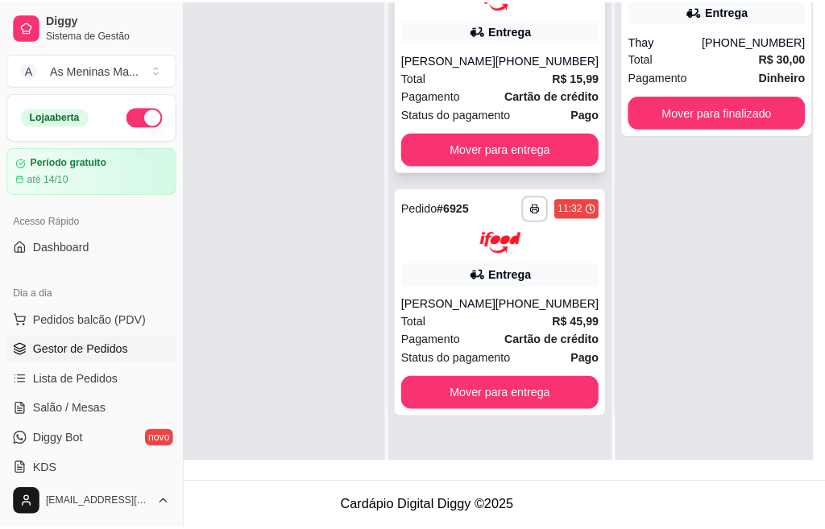
scroll to position [59, 51]
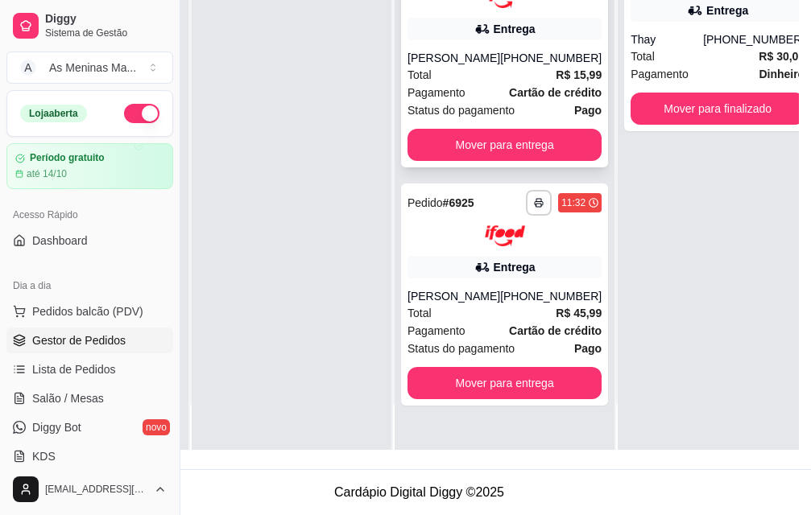
click at [507, 76] on div "Total R$ 15,99" at bounding box center [505, 75] width 194 height 18
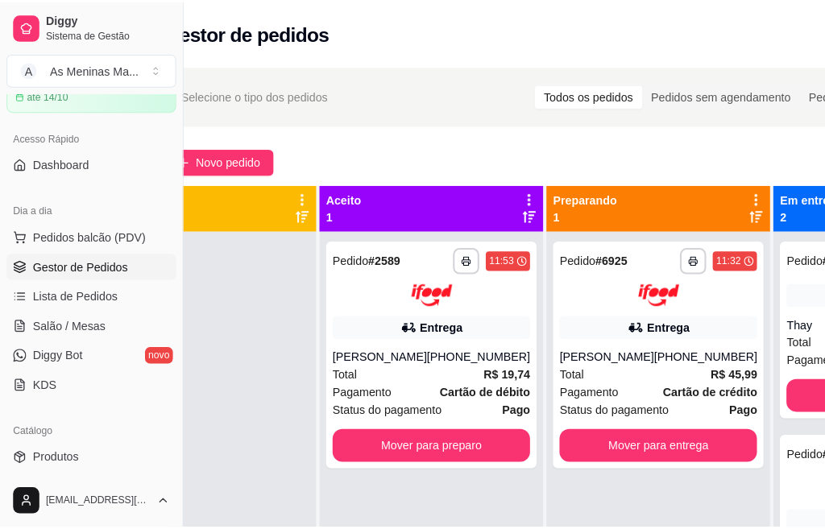
scroll to position [0, 0]
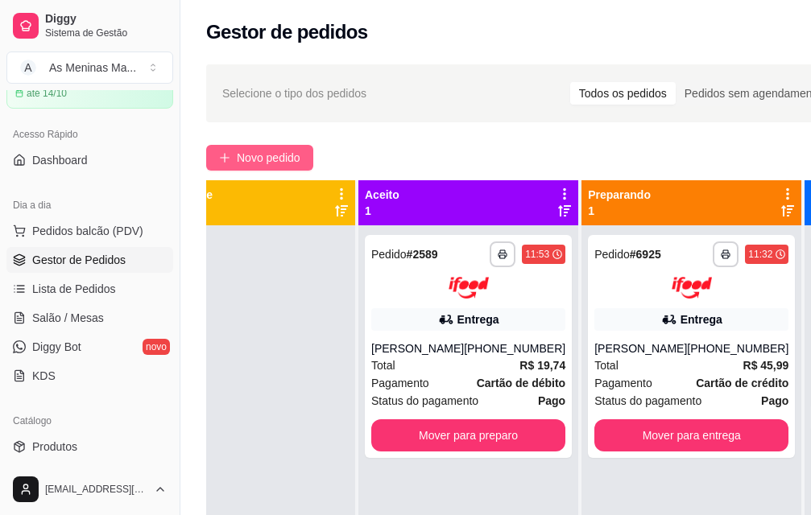
click at [238, 159] on span "Novo pedido" at bounding box center [269, 158] width 64 height 18
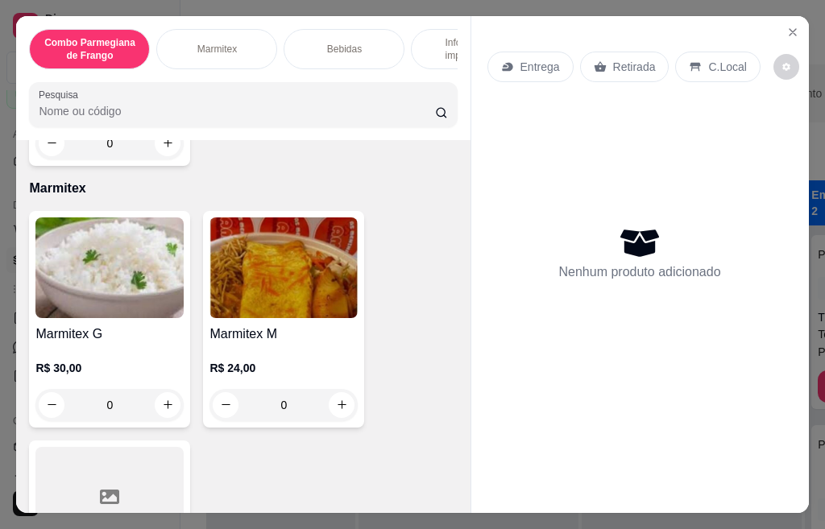
scroll to position [886, 0]
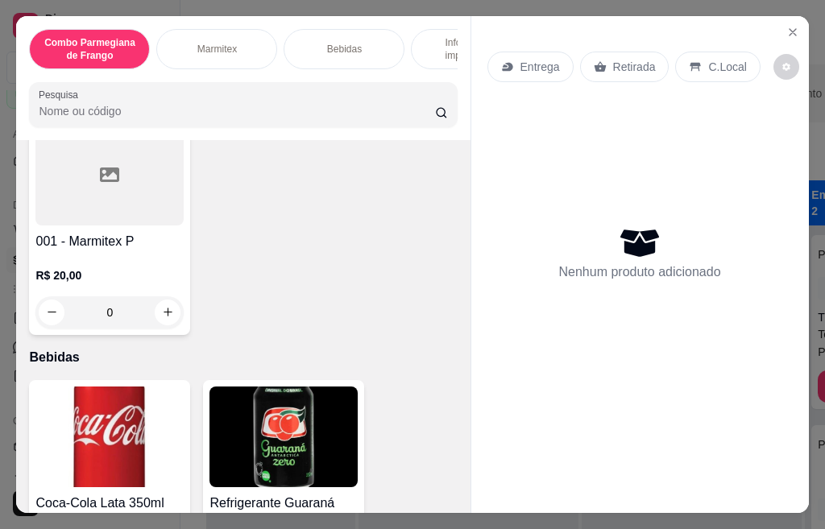
click at [98, 221] on div at bounding box center [109, 175] width 148 height 101
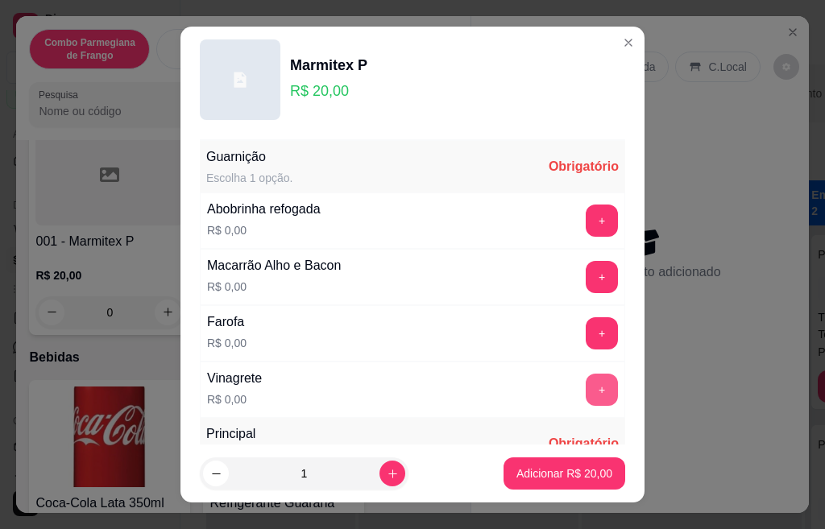
click at [585, 389] on button "+" at bounding box center [601, 390] width 32 height 32
click at [585, 329] on button "+" at bounding box center [601, 333] width 32 height 32
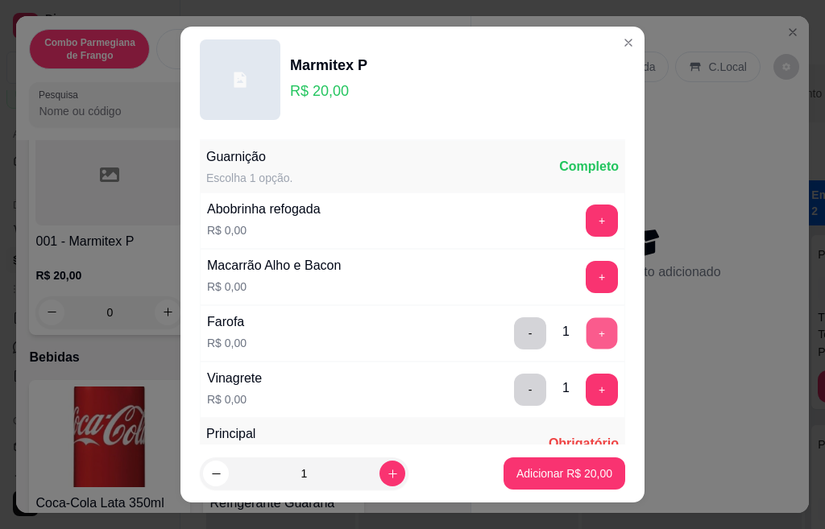
click at [586, 332] on button "+" at bounding box center [601, 332] width 31 height 31
click at [586, 264] on button "+" at bounding box center [601, 276] width 31 height 31
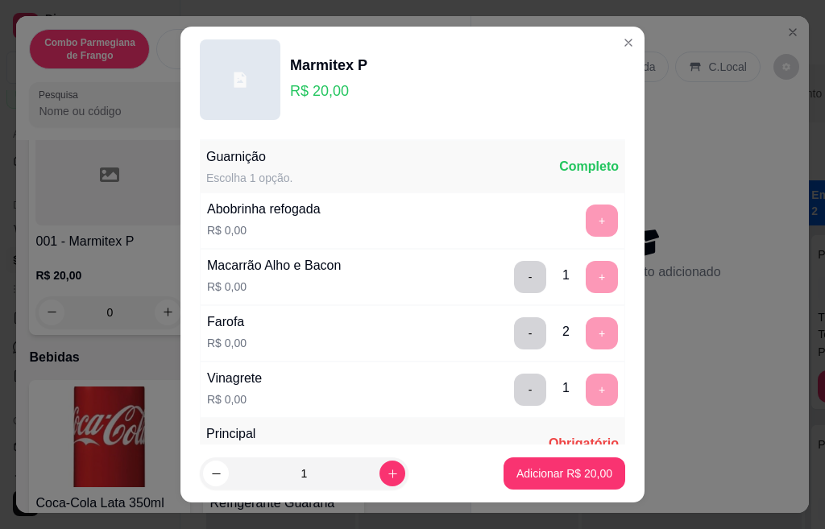
scroll to position [25, 0]
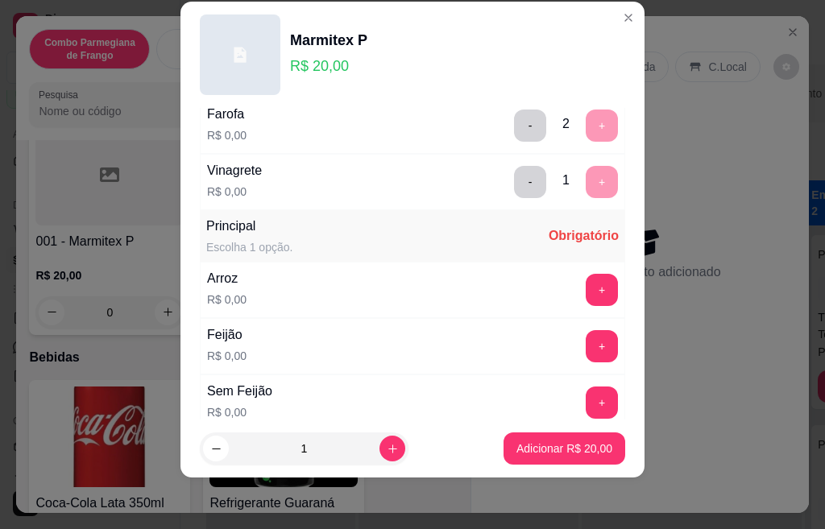
click at [565, 230] on div "Principal Escolha 1 opção. Obrigatório Arroz R$ 0,00 + Feijão R$ 0,00 + Sem Fei…" at bounding box center [412, 320] width 425 height 221
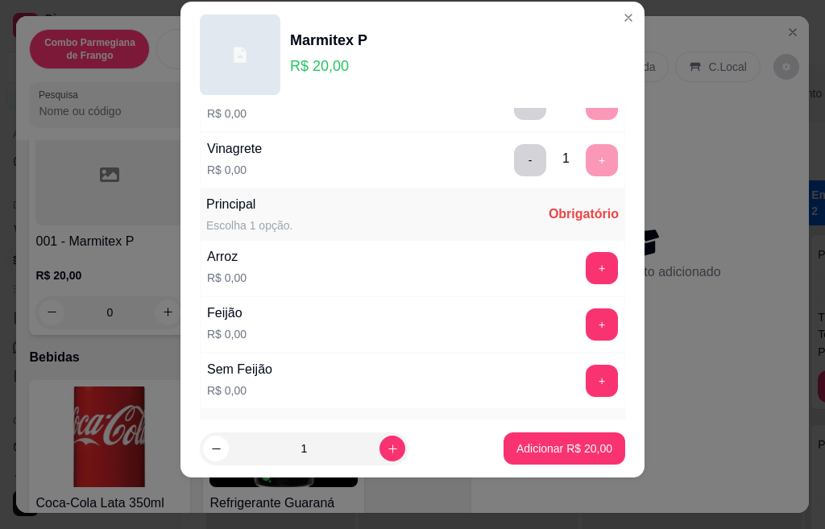
scroll to position [43, 0]
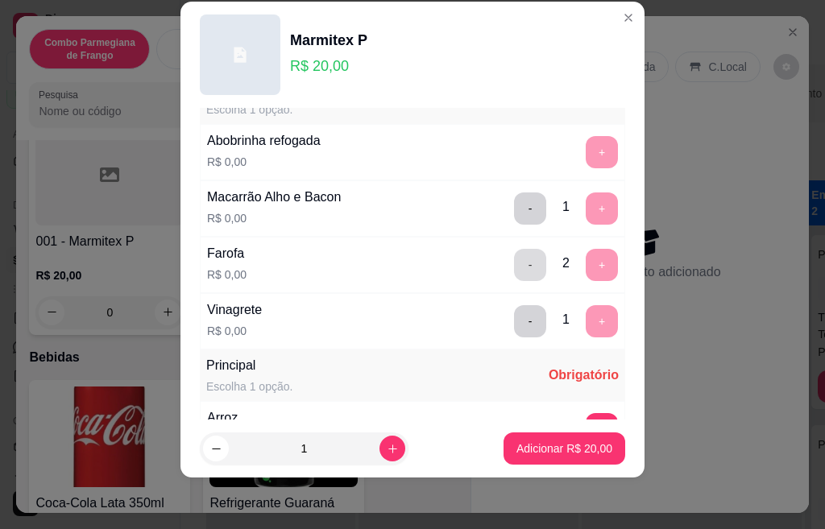
click at [514, 269] on button "-" at bounding box center [530, 265] width 32 height 32
click at [514, 270] on button "-" at bounding box center [530, 265] width 32 height 32
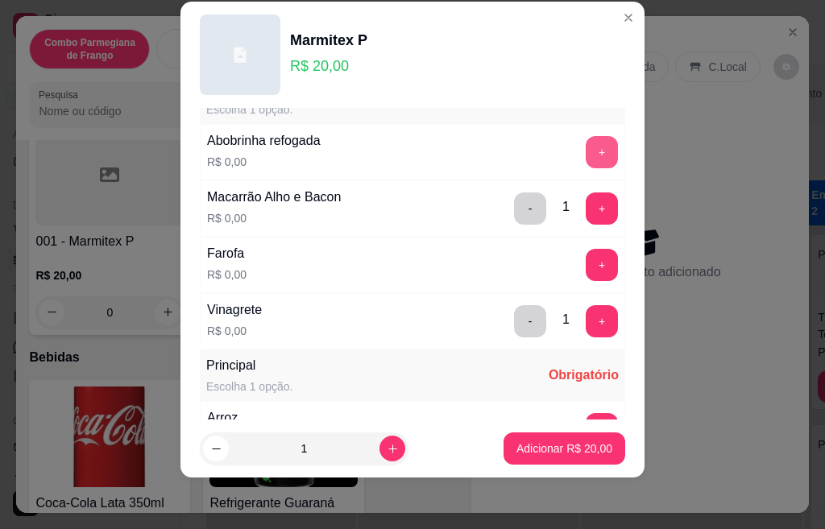
click at [585, 151] on button "+" at bounding box center [601, 152] width 32 height 32
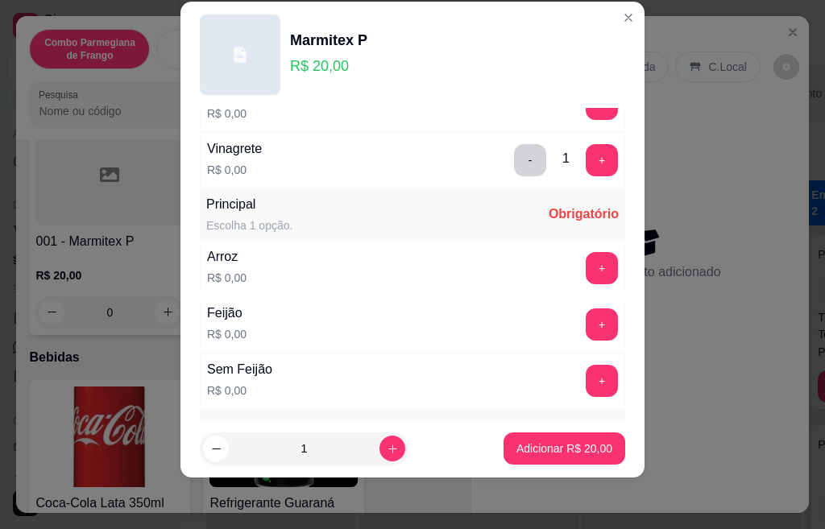
scroll to position [285, 0]
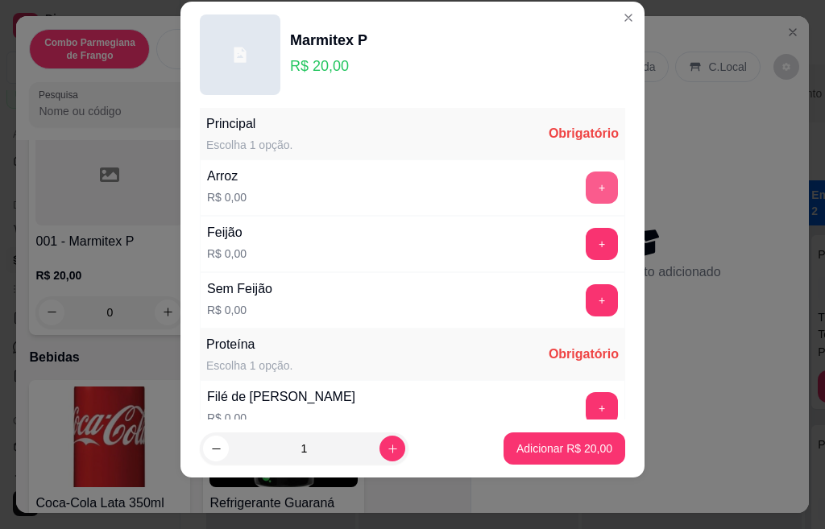
click at [585, 185] on button "+" at bounding box center [601, 188] width 32 height 32
click at [586, 252] on button "+" at bounding box center [601, 243] width 31 height 31
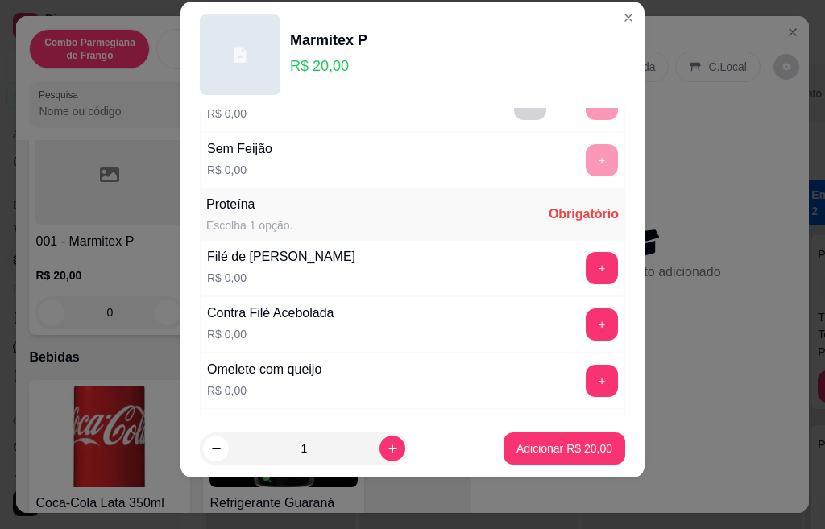
scroll to position [506, 0]
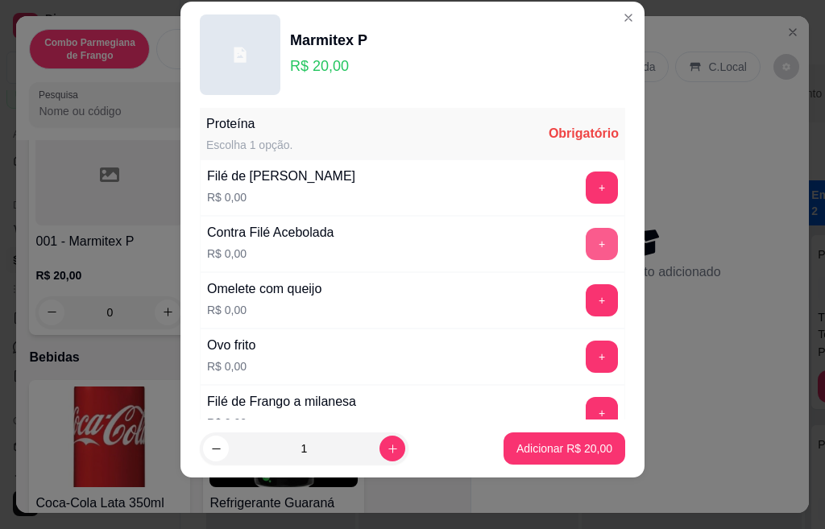
click at [585, 248] on button "+" at bounding box center [601, 244] width 32 height 32
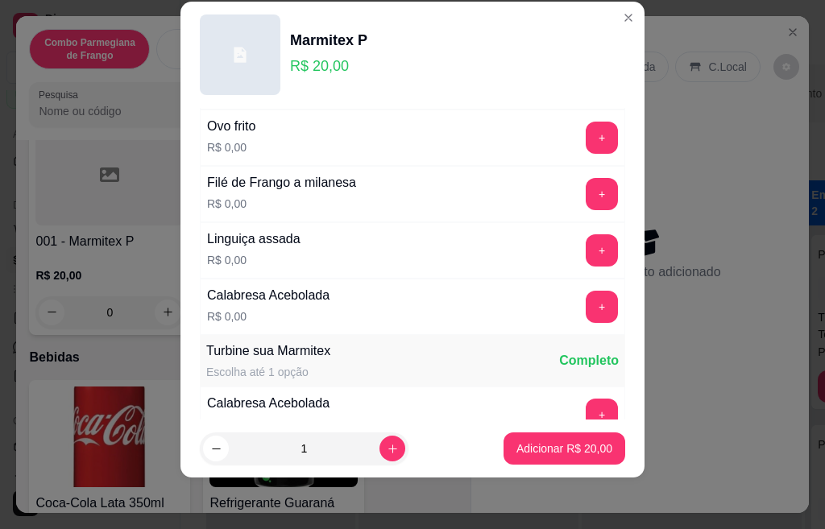
scroll to position [747, 0]
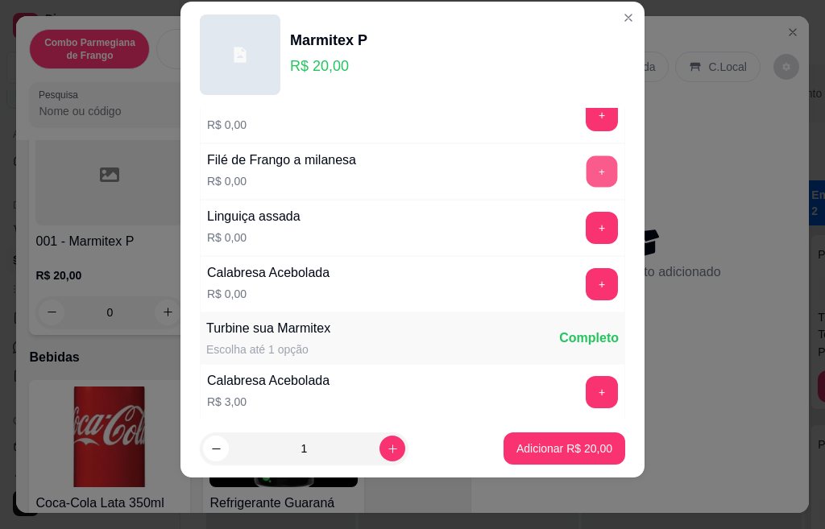
click at [586, 173] on button "+" at bounding box center [601, 170] width 31 height 31
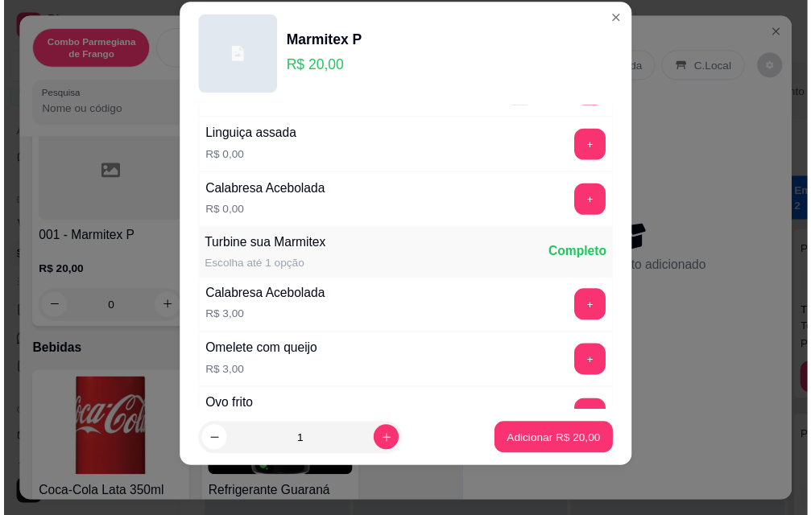
scroll to position [1094, 0]
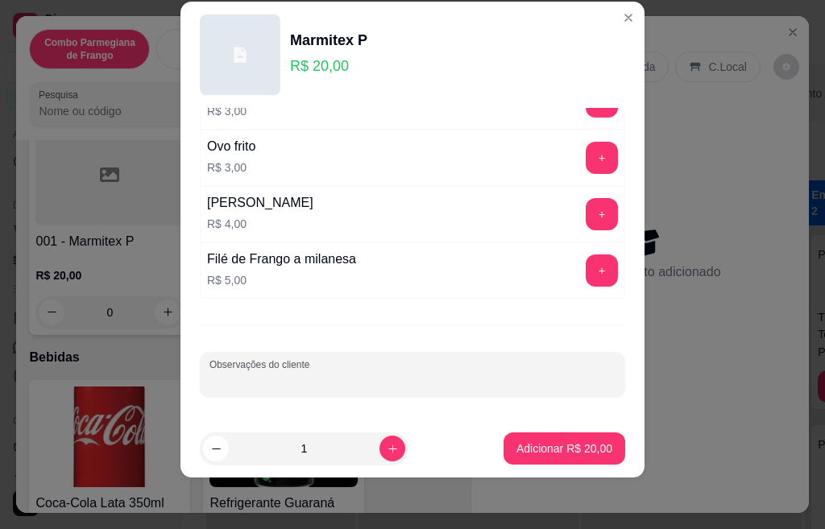
click at [268, 384] on input "Observações do cliente" at bounding box center [412, 381] width 406 height 16
type input "o frango é a parmegiana"
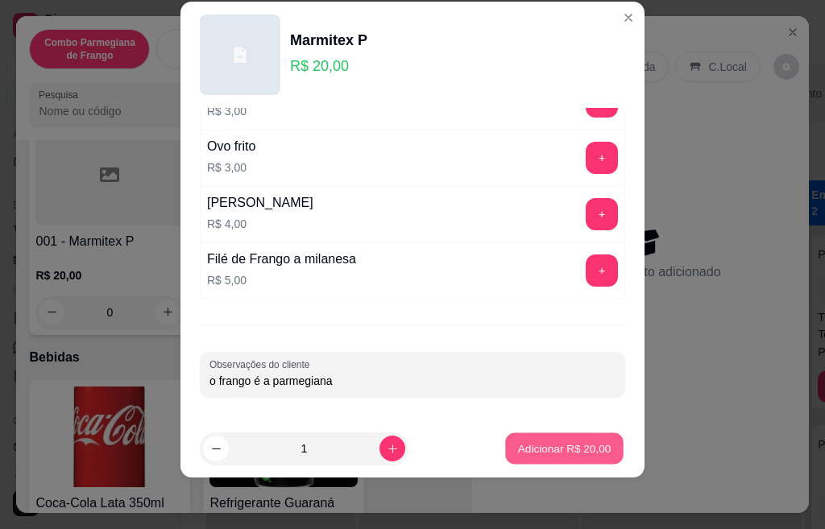
click at [530, 447] on p "Adicionar R$ 20,00" at bounding box center [564, 448] width 93 height 15
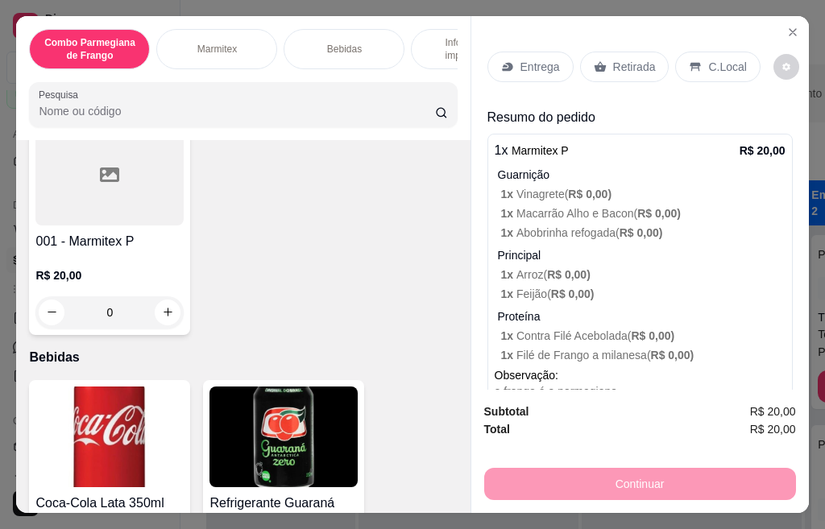
click at [615, 59] on p "Retirada" at bounding box center [634, 67] width 43 height 16
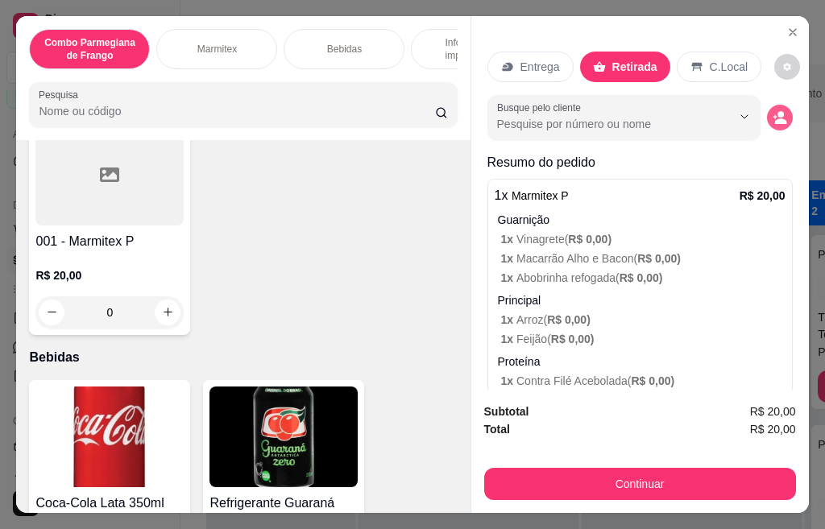
click at [774, 118] on icon "decrease-product-quantity" at bounding box center [780, 121] width 12 height 6
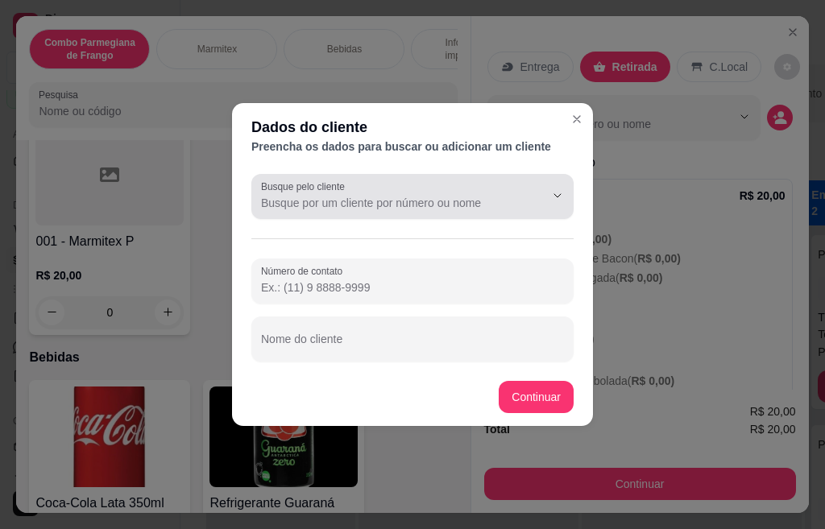
click at [395, 194] on div at bounding box center [412, 196] width 303 height 32
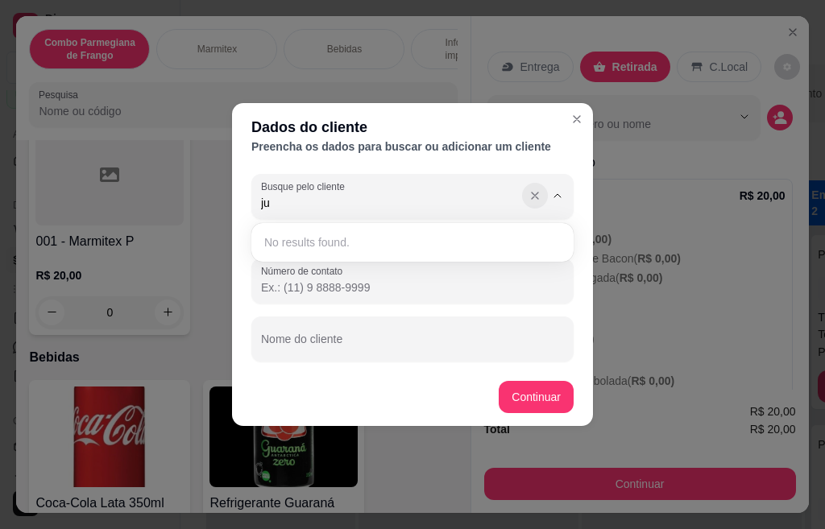
type input "ju"
click at [528, 197] on button "Show suggestions" at bounding box center [535, 196] width 26 height 26
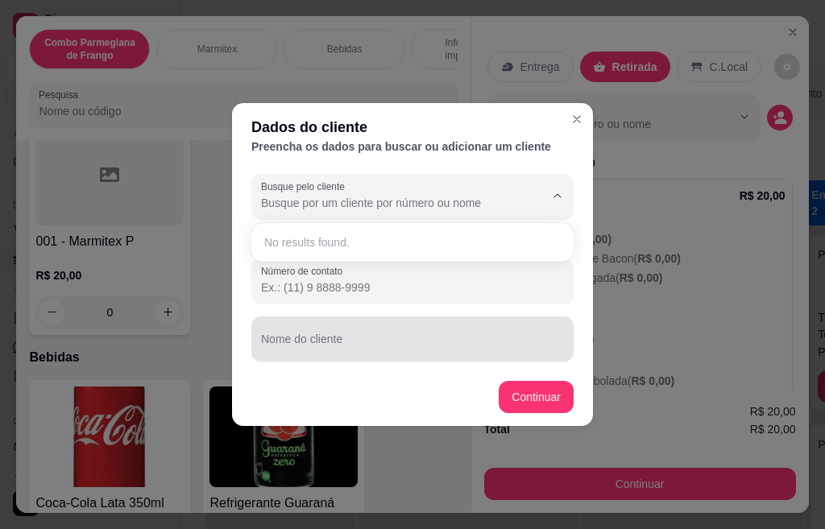
click at [344, 340] on body "0 options available. 0 options available. Diggy Sistema de Gestão A As Meninas …" at bounding box center [405, 264] width 811 height 529
type input "[PERSON_NAME]"
type input "[PHONE_NUMBER]"
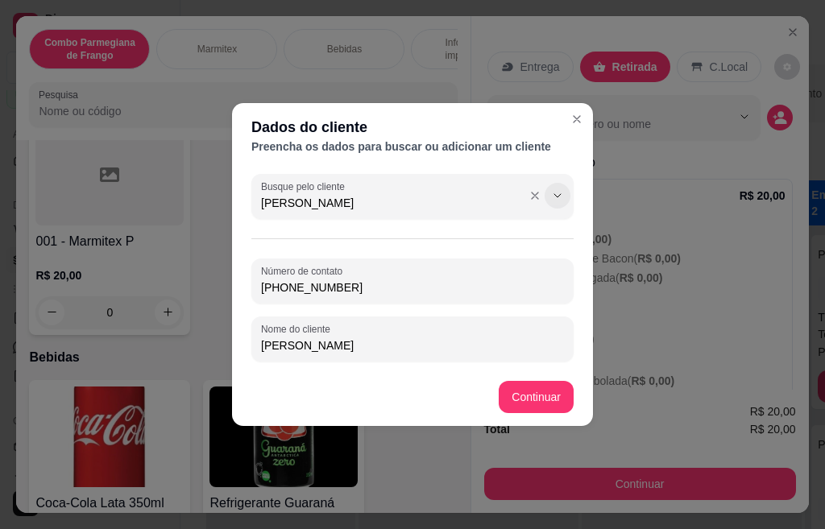
click at [554, 193] on icon "Show suggestions" at bounding box center [557, 195] width 13 height 13
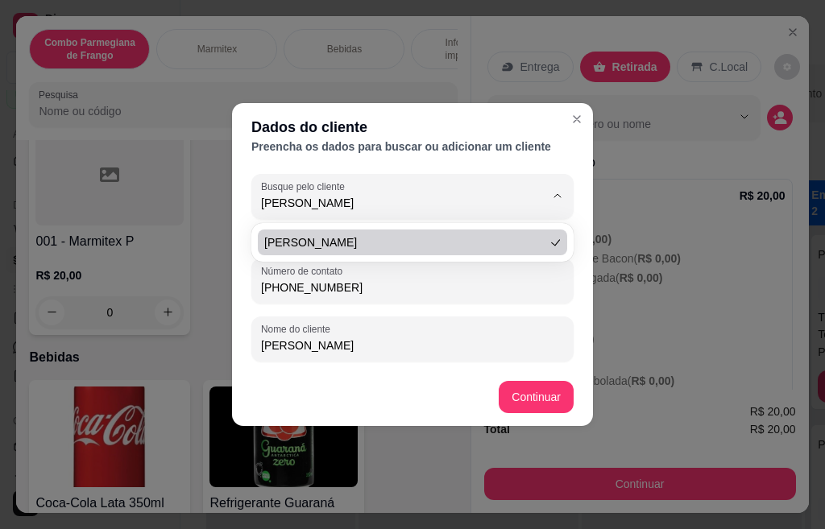
click at [354, 314] on div "Número de contato [PHONE_NUMBER] Nome do cliente [PERSON_NAME]" at bounding box center [412, 310] width 322 height 103
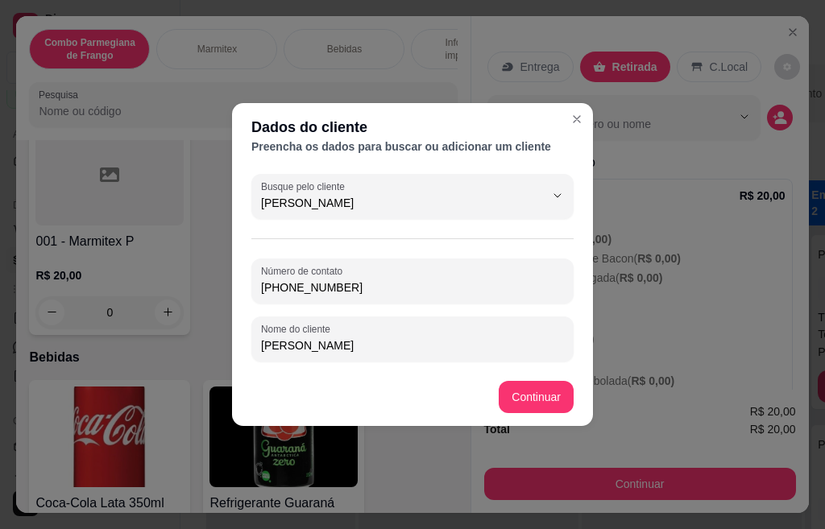
drag, startPoint x: 345, startPoint y: 347, endPoint x: 249, endPoint y: 347, distance: 96.6
click at [249, 347] on div "Busque pelo cliente [PERSON_NAME] Número de contato [PHONE_NUMBER] Nome do clie…" at bounding box center [412, 268] width 361 height 201
click at [308, 346] on input "[PERSON_NAME]" at bounding box center [412, 345] width 303 height 16
type input "M"
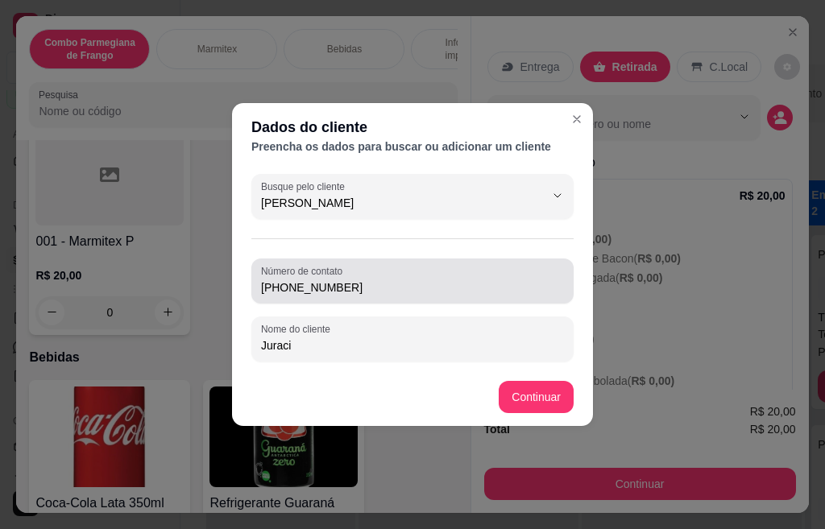
type input "Juraci"
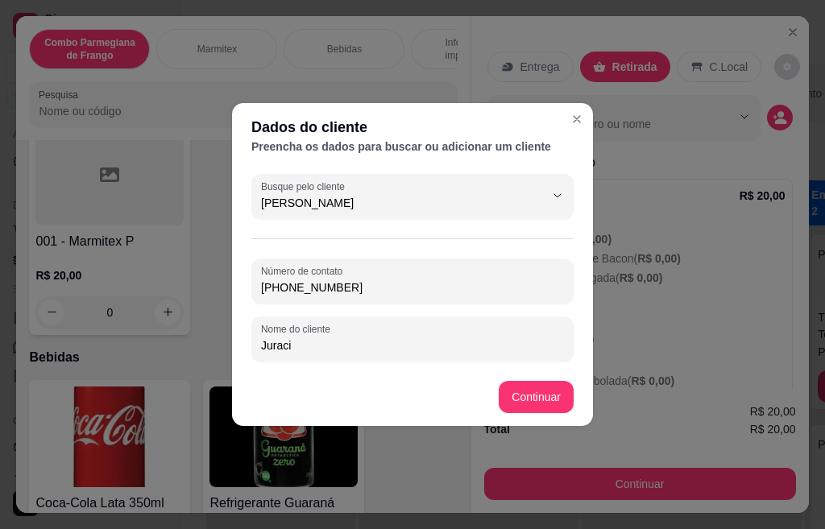
drag, startPoint x: 423, startPoint y: 308, endPoint x: 395, endPoint y: 298, distance: 29.8
click at [420, 308] on div "Número de contato [PHONE_NUMBER] Nome do cliente Juraci" at bounding box center [412, 310] width 322 height 103
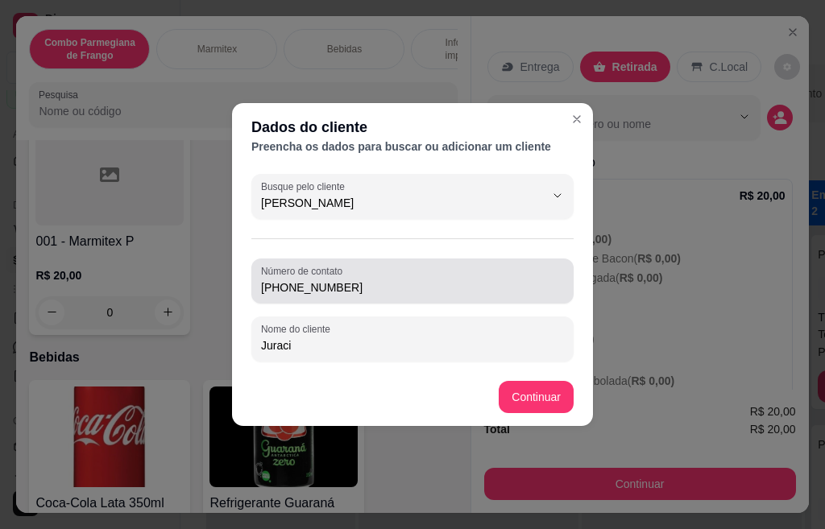
click at [385, 292] on input "[PHONE_NUMBER]" at bounding box center [412, 287] width 303 height 16
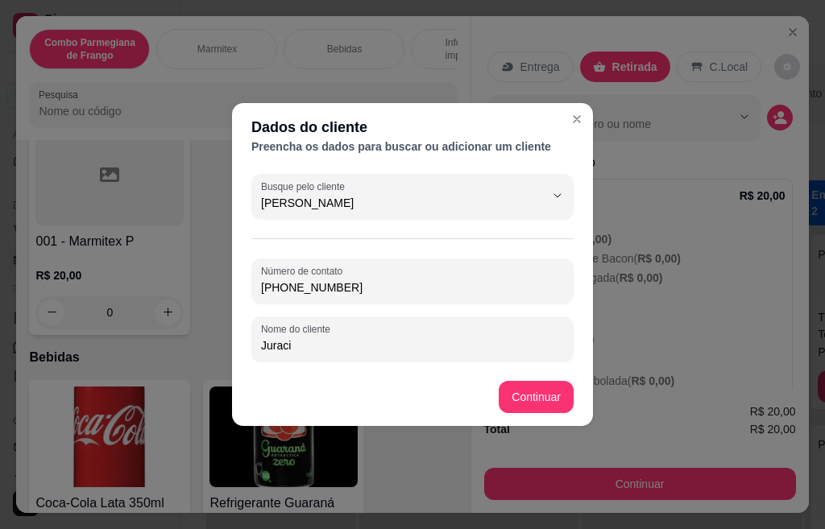
drag, startPoint x: 382, startPoint y: 290, endPoint x: 255, endPoint y: 300, distance: 126.8
click at [254, 300] on div "Número de contato [PHONE_NUMBER]" at bounding box center [412, 281] width 322 height 45
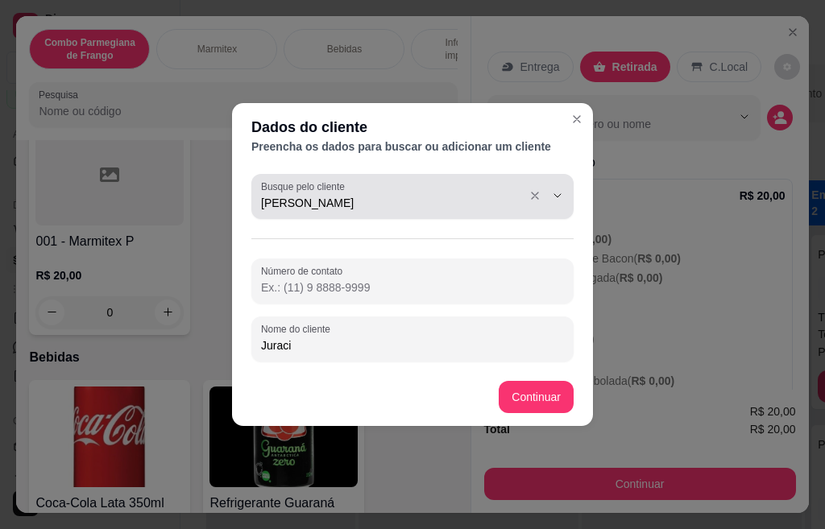
click at [312, 205] on input "[PERSON_NAME]" at bounding box center [390, 203] width 258 height 16
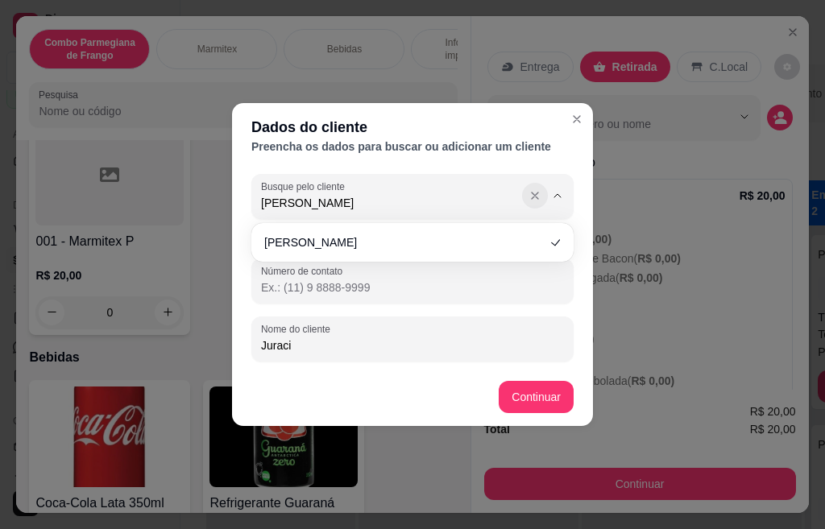
click at [528, 198] on icon "Show suggestions" at bounding box center [534, 195] width 13 height 13
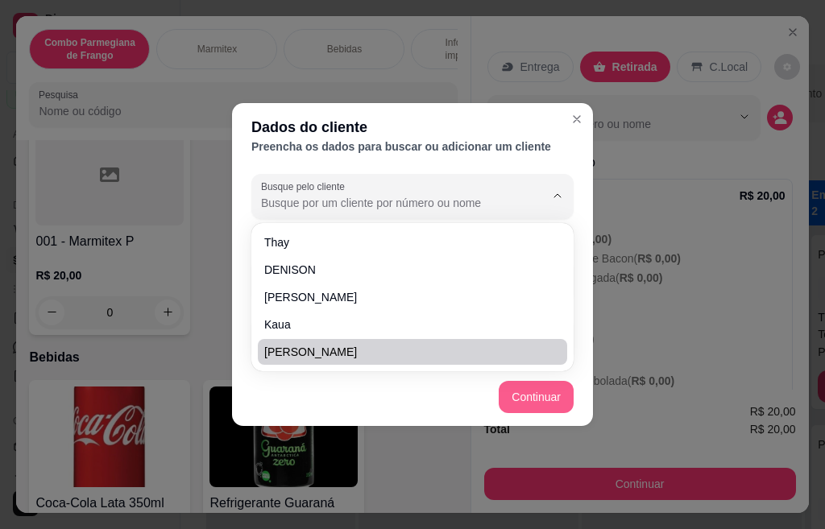
click at [563, 391] on button "Continuar" at bounding box center [536, 397] width 75 height 32
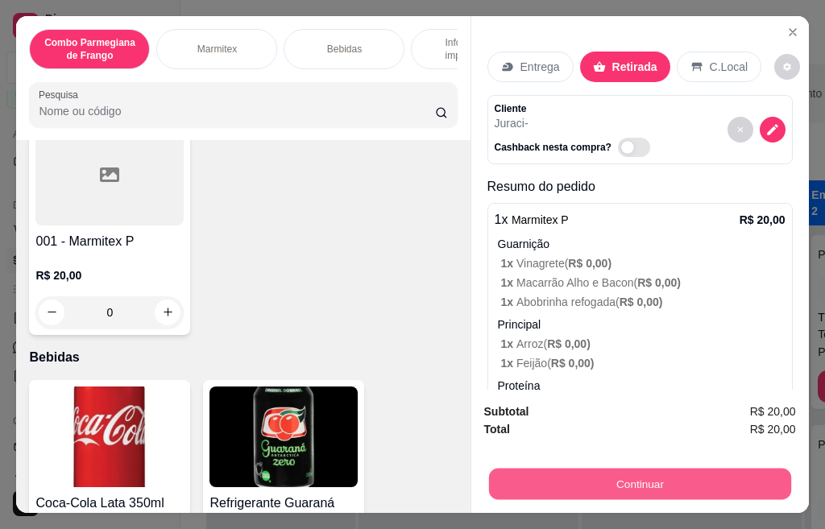
click at [606, 483] on button "Continuar" at bounding box center [639, 484] width 302 height 31
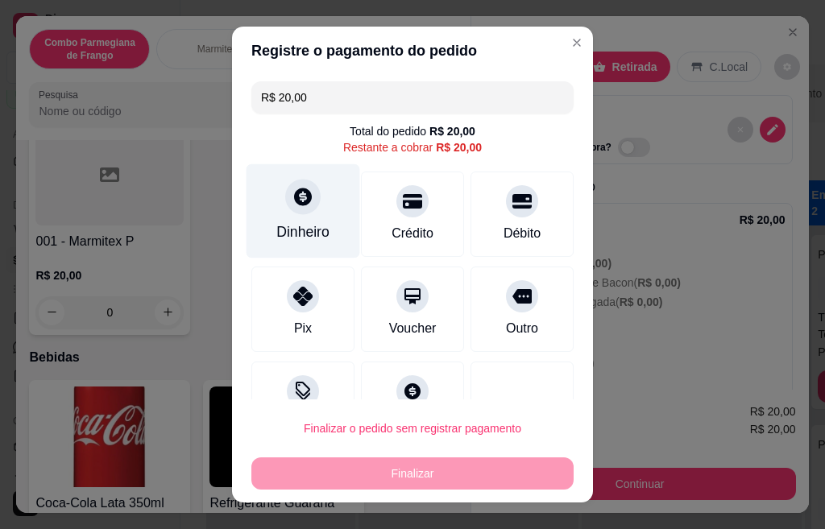
click at [292, 195] on icon at bounding box center [302, 196] width 21 height 21
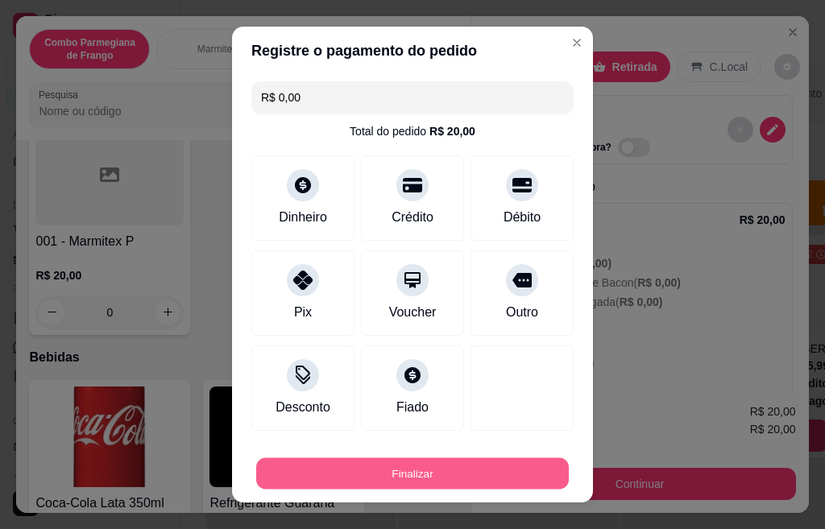
click at [425, 479] on button "Finalizar" at bounding box center [412, 473] width 312 height 31
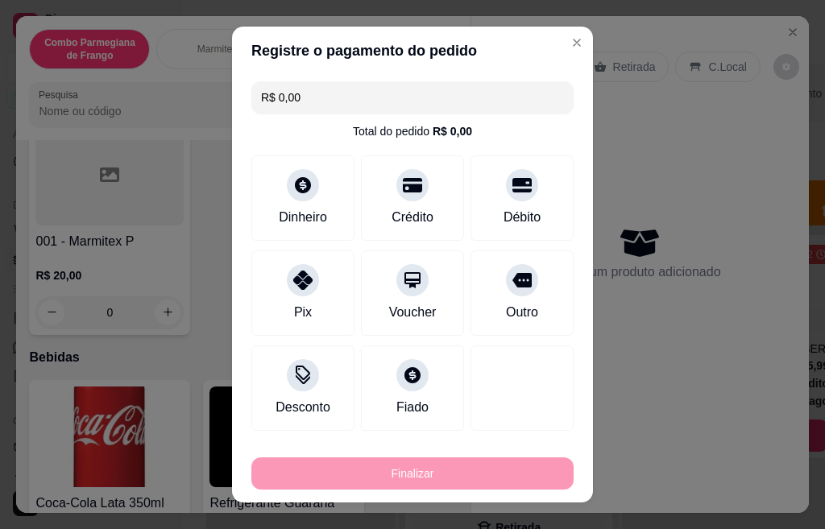
type input "-R$ 20,00"
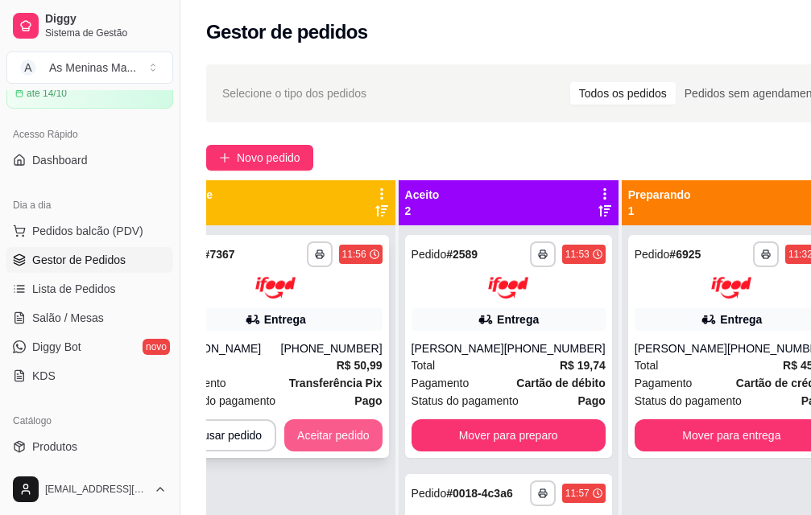
click at [358, 430] on button "Aceitar pedido" at bounding box center [333, 436] width 98 height 32
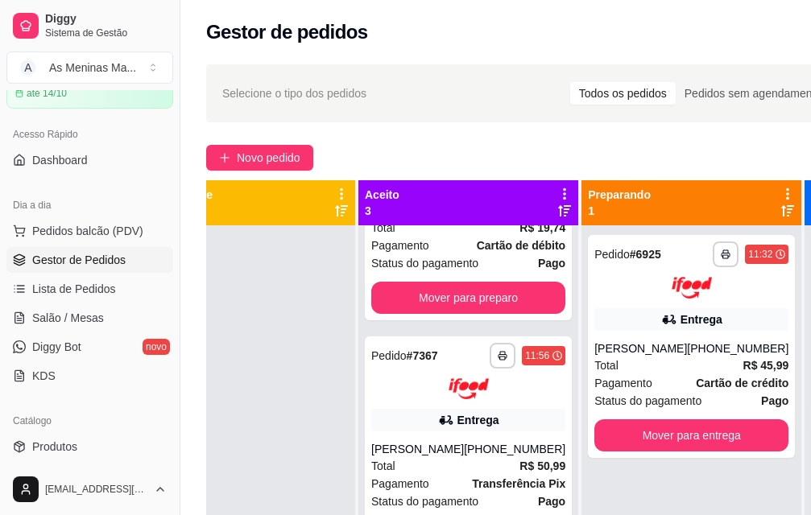
scroll to position [168, 0]
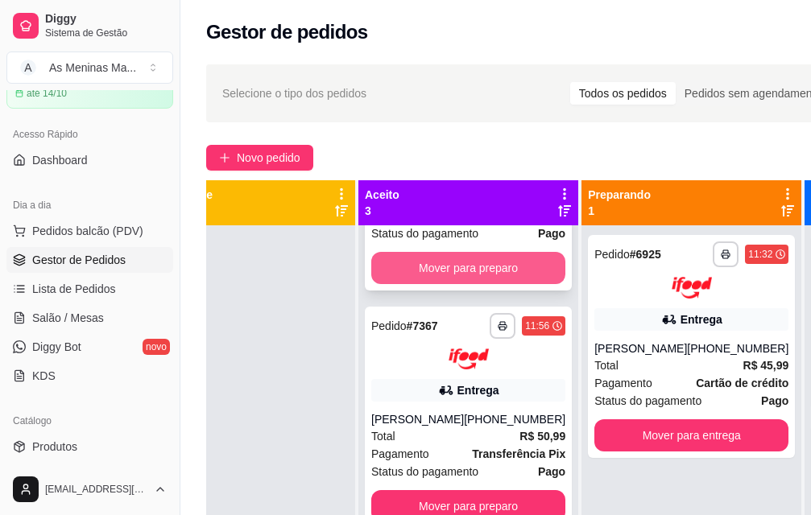
click at [473, 264] on button "Mover para preparo" at bounding box center [468, 268] width 194 height 32
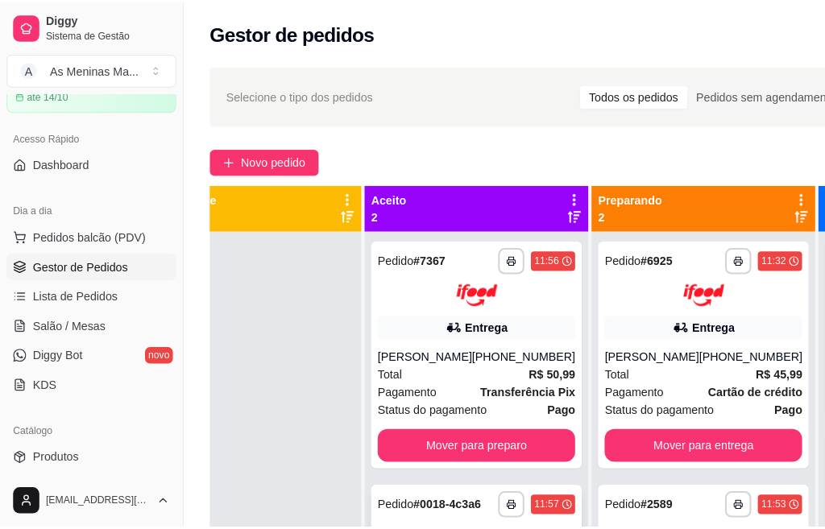
scroll to position [59, 51]
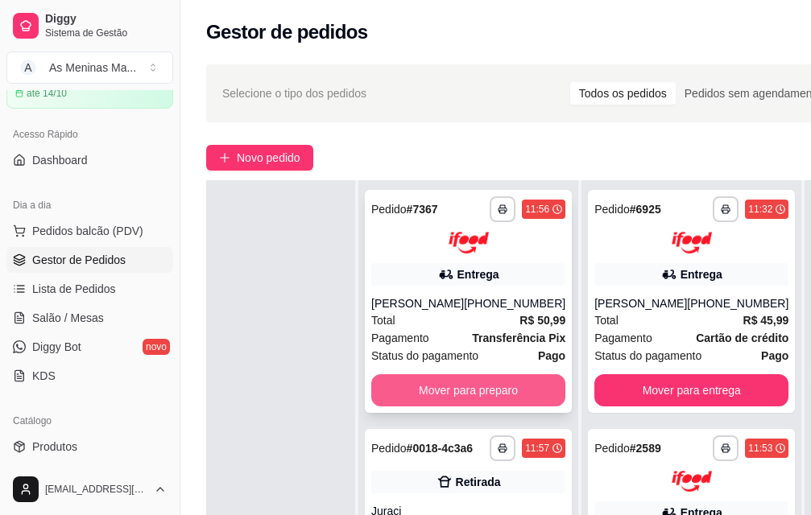
click at [470, 375] on button "Mover para preparo" at bounding box center [468, 390] width 194 height 32
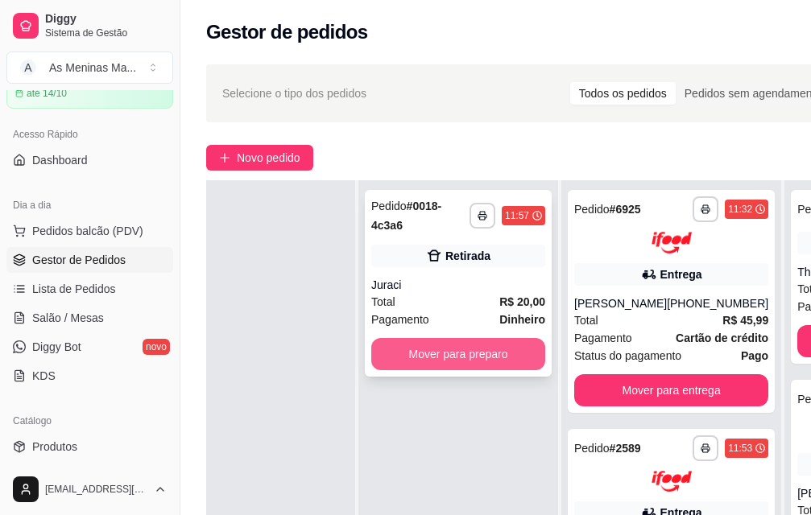
click at [464, 341] on button "Mover para preparo" at bounding box center [458, 354] width 174 height 32
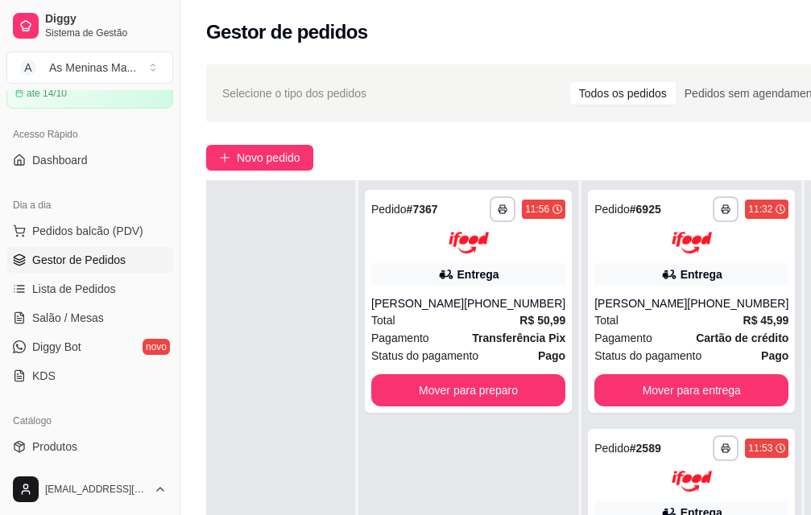
click at [265, 143] on div "**********" at bounding box center [585, 385] width 811 height 660
click at [267, 148] on button "Novo pedido" at bounding box center [259, 158] width 107 height 26
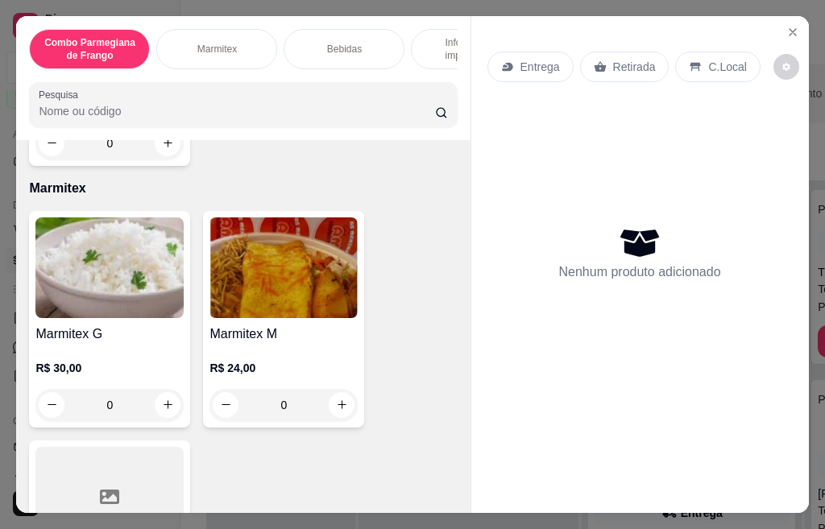
scroll to position [644, 0]
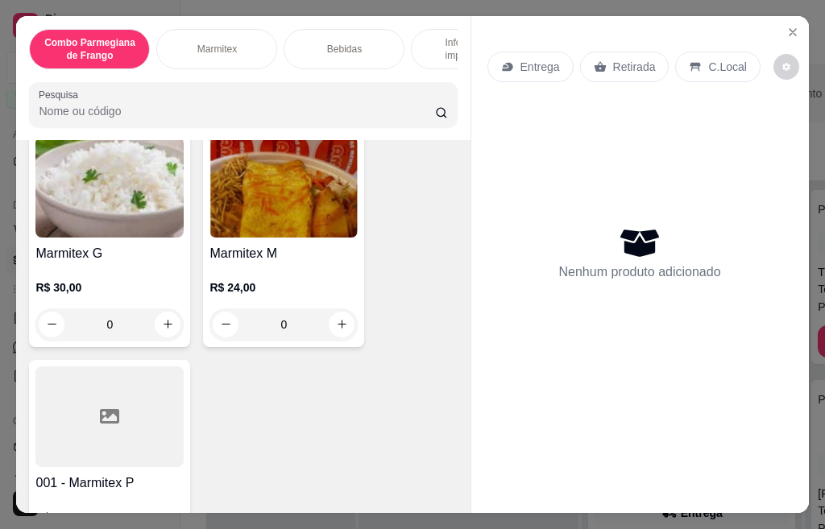
click at [239, 305] on div "R$ 24,00 0" at bounding box center [283, 309] width 148 height 61
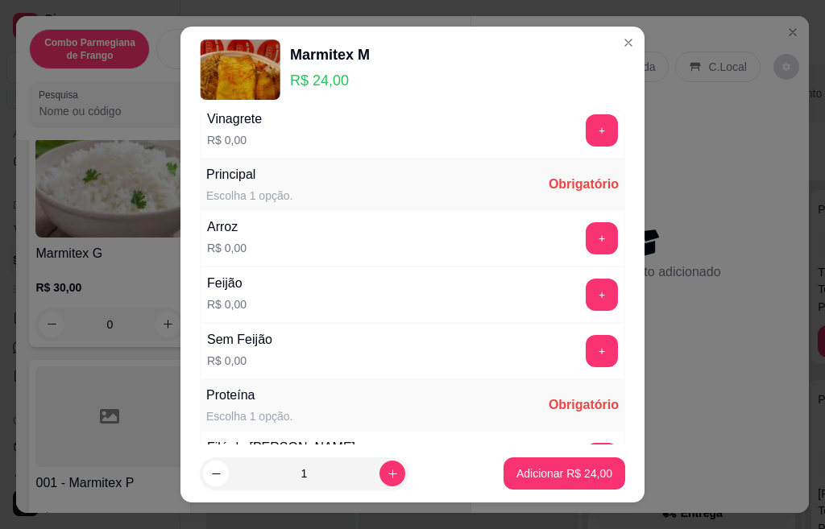
scroll to position [403, 0]
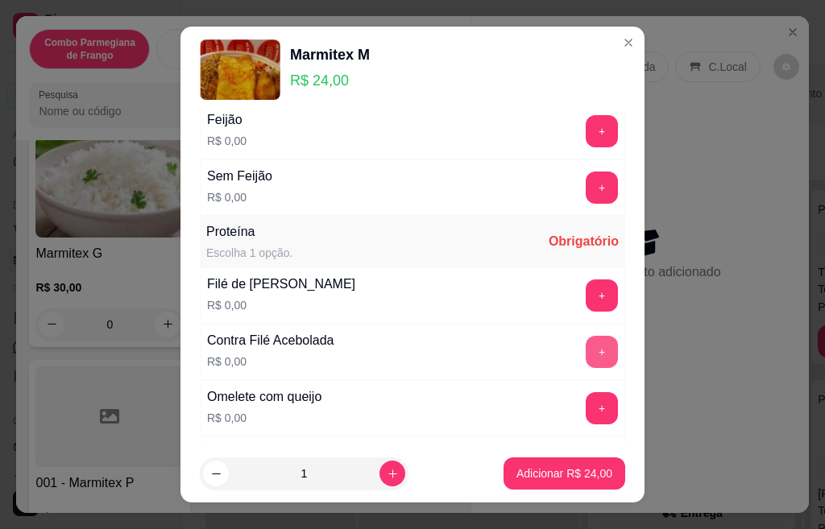
click at [585, 357] on button "+" at bounding box center [601, 352] width 32 height 32
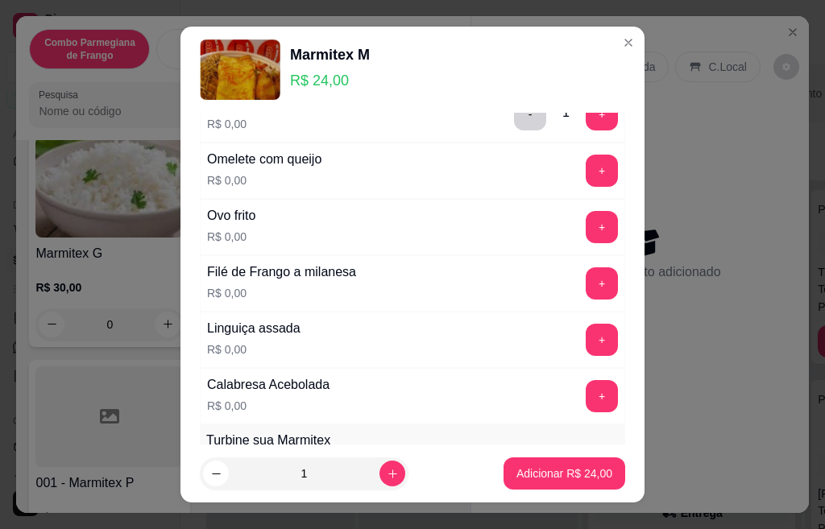
scroll to position [644, 0]
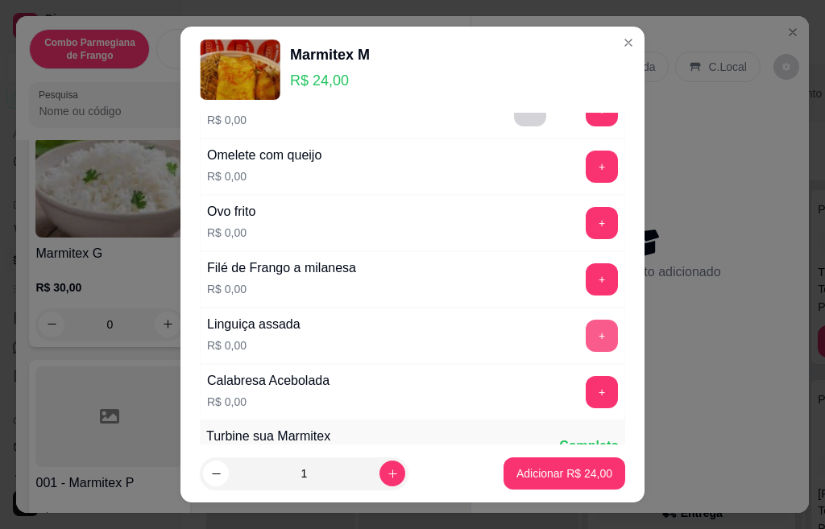
click at [585, 337] on button "+" at bounding box center [601, 336] width 32 height 32
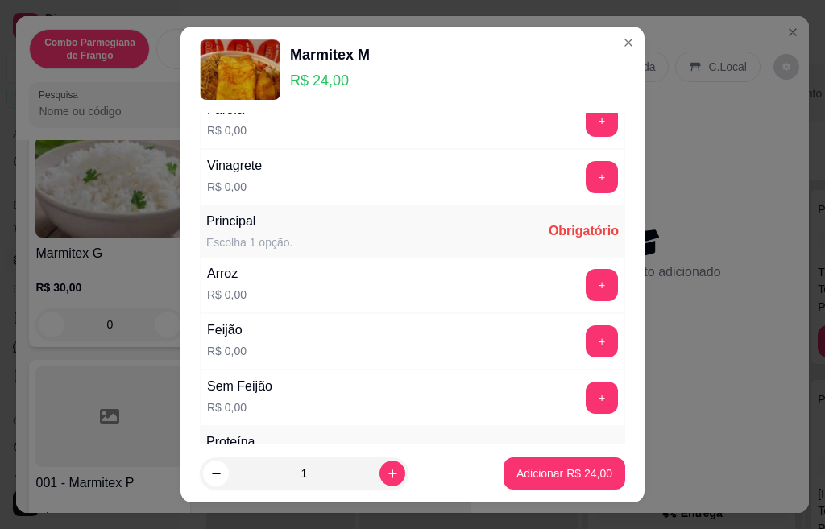
scroll to position [0, 0]
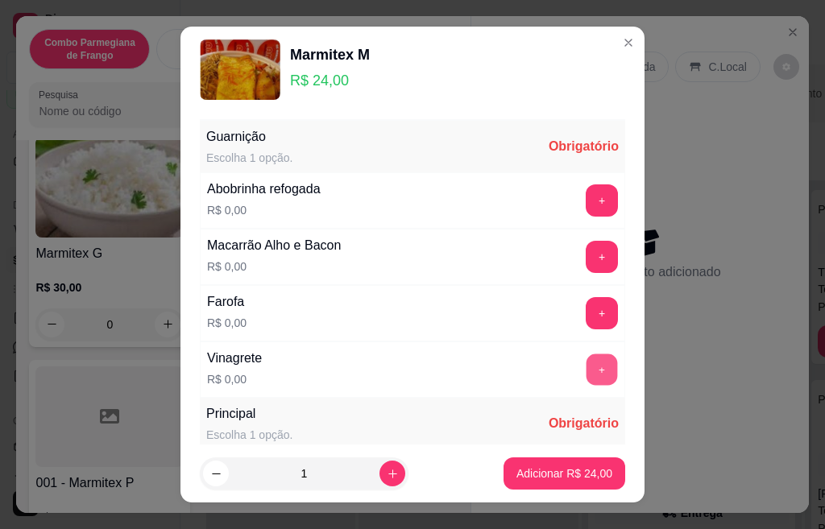
click at [586, 370] on button "+" at bounding box center [601, 369] width 31 height 31
click at [585, 325] on button "+" at bounding box center [601, 313] width 32 height 32
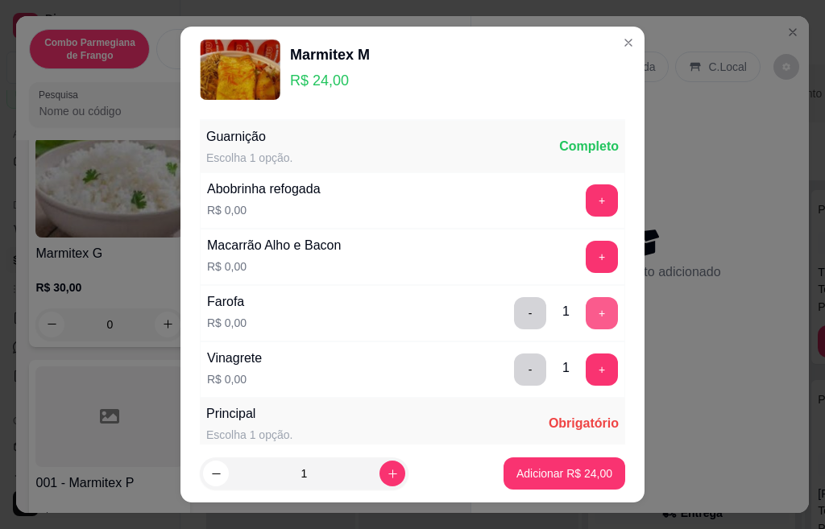
click at [585, 271] on button "+" at bounding box center [601, 257] width 32 height 32
click at [585, 204] on button "+" at bounding box center [601, 200] width 32 height 32
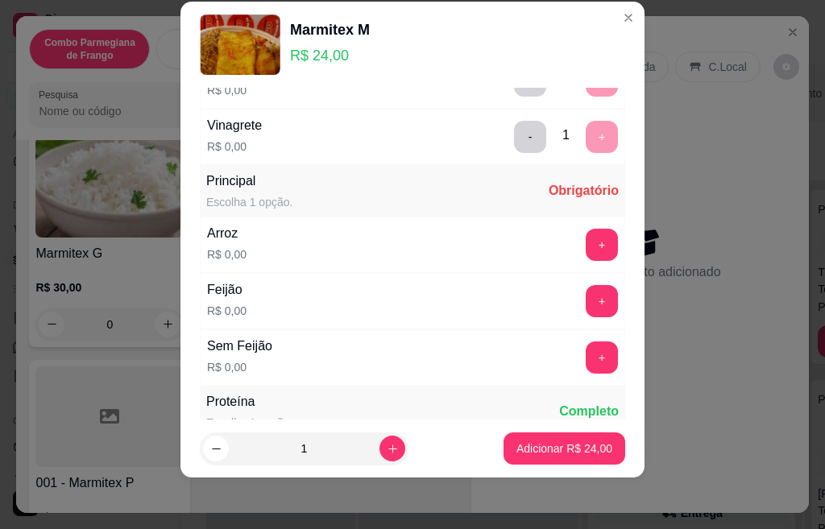
scroll to position [288, 0]
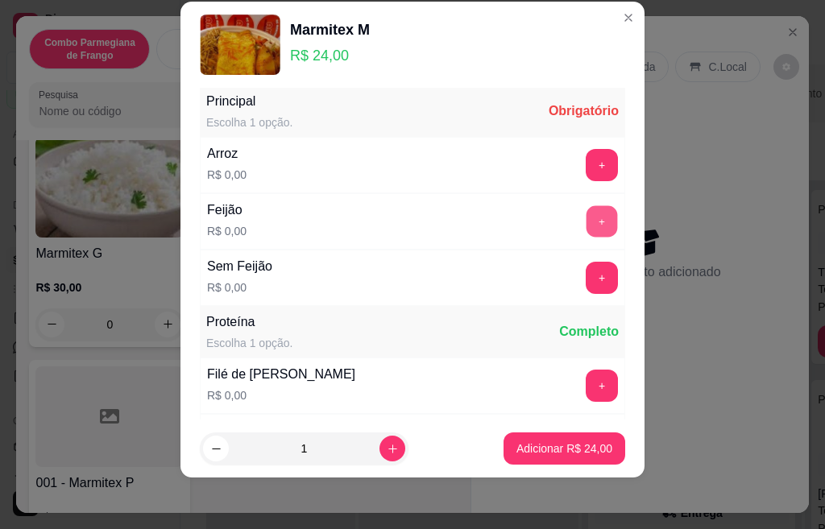
click at [586, 234] on button "+" at bounding box center [601, 220] width 31 height 31
click at [585, 176] on button "+" at bounding box center [601, 165] width 32 height 32
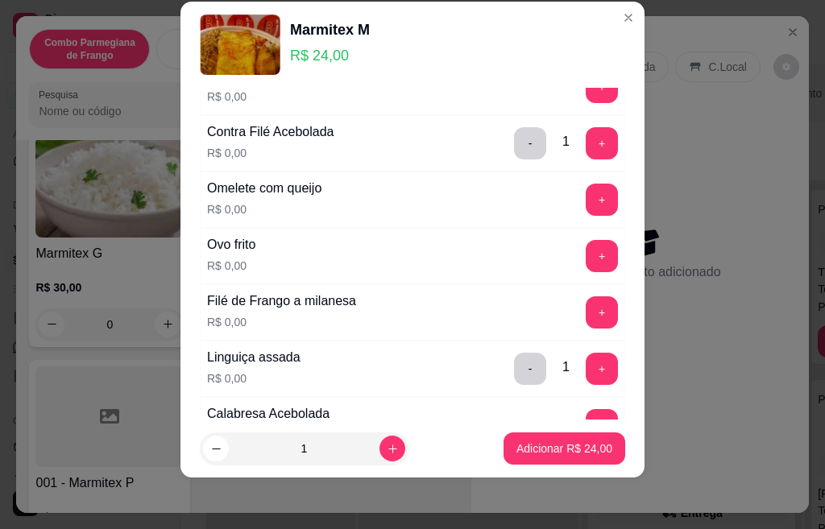
scroll to position [828, 0]
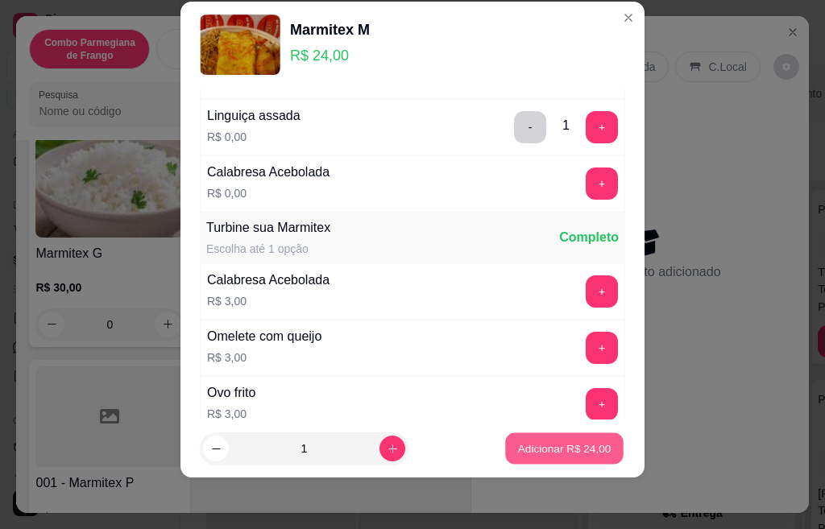
click at [518, 448] on p "Adicionar R$ 24,00" at bounding box center [564, 448] width 93 height 15
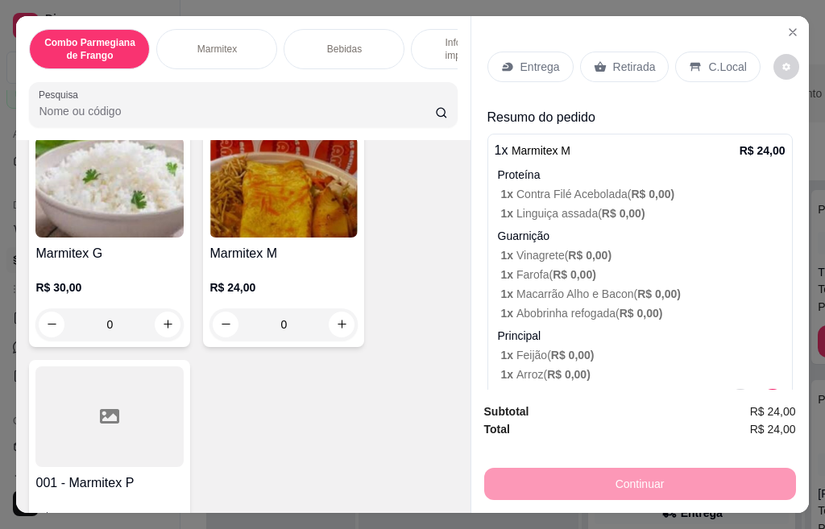
click at [614, 59] on p "Retirada" at bounding box center [634, 67] width 43 height 16
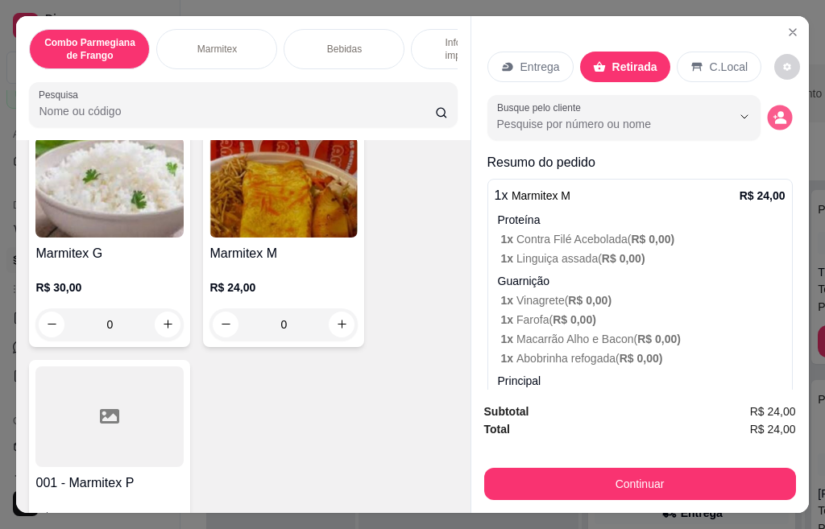
click at [767, 111] on button "decrease-product-quantity" at bounding box center [779, 117] width 25 height 25
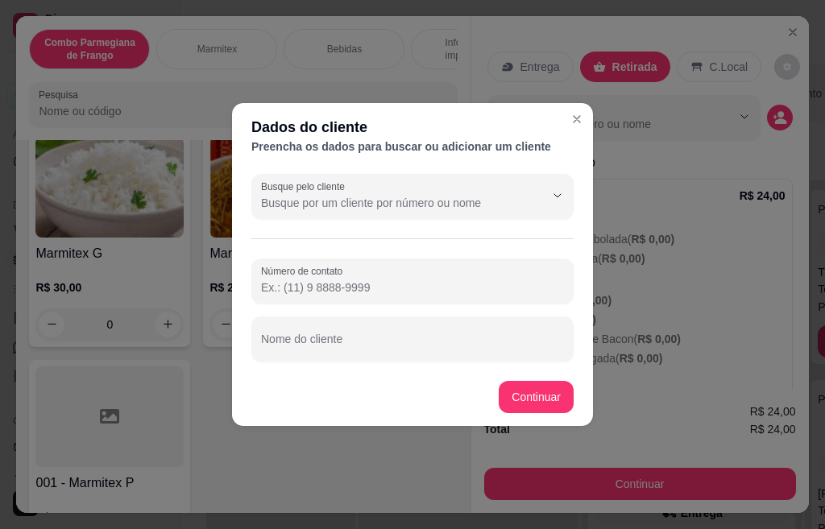
click at [365, 327] on div at bounding box center [412, 339] width 303 height 32
type input "[PERSON_NAME]"
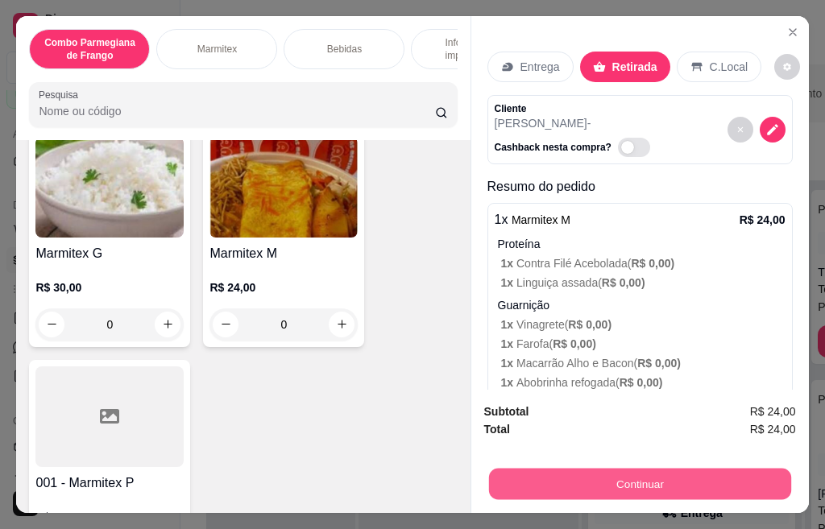
click at [596, 481] on button "Continuar" at bounding box center [639, 484] width 302 height 31
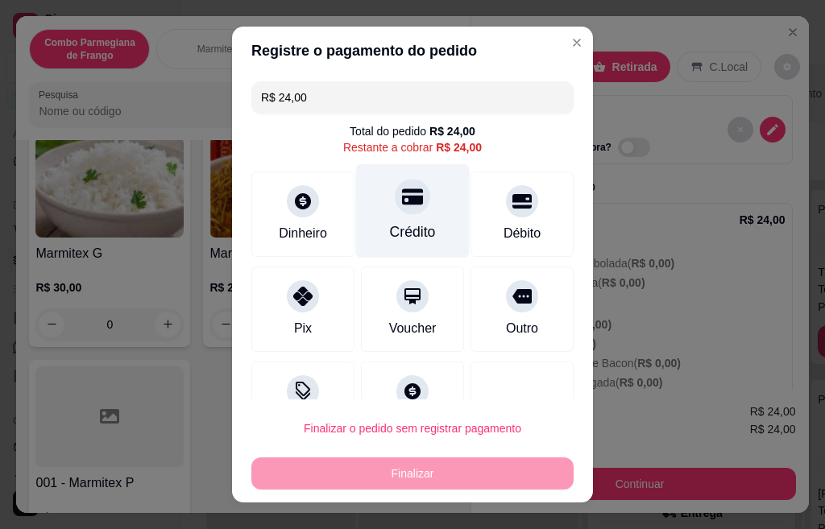
click at [390, 234] on div "Crédito" at bounding box center [413, 231] width 46 height 21
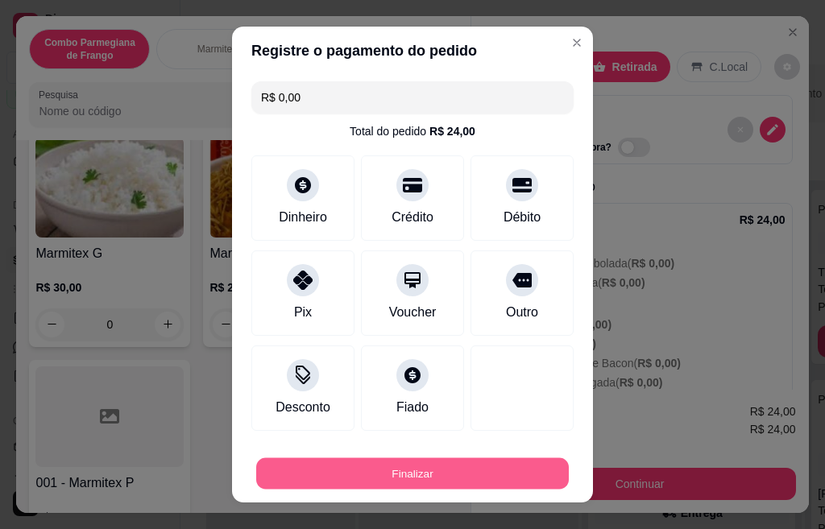
click at [432, 466] on button "Finalizar" at bounding box center [412, 473] width 312 height 31
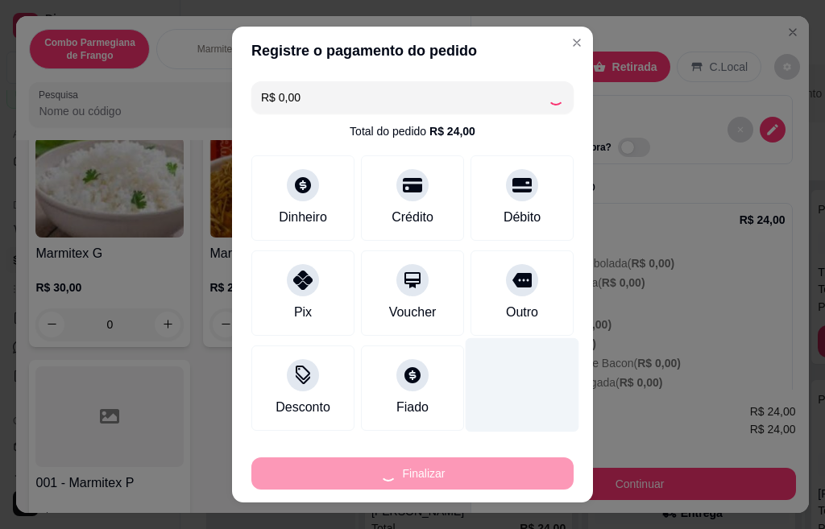
type input "-R$ 24,00"
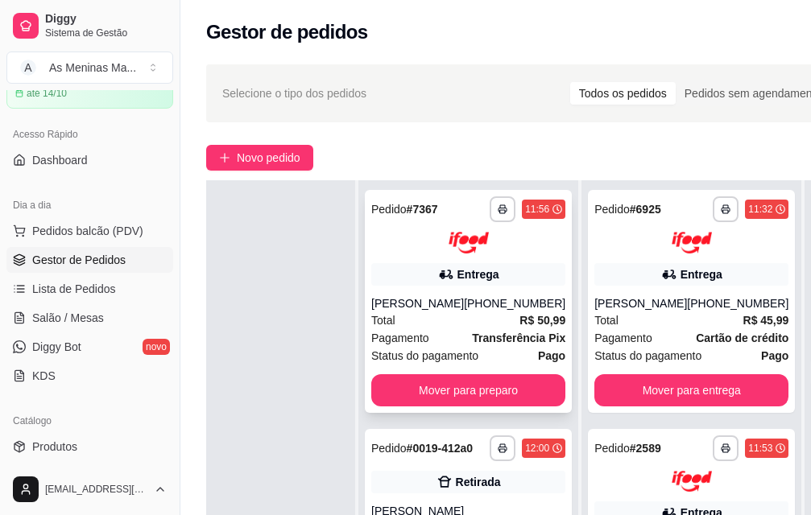
click at [432, 312] on div "Total R$ 50,99" at bounding box center [468, 321] width 194 height 18
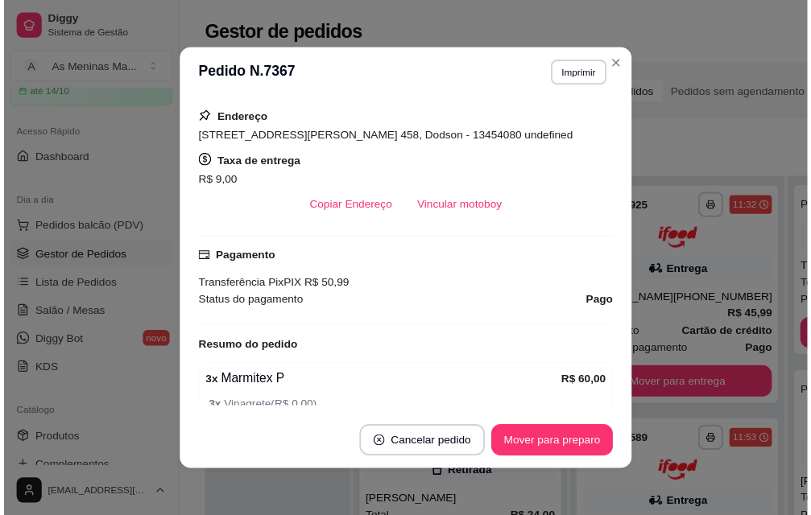
scroll to position [322, 0]
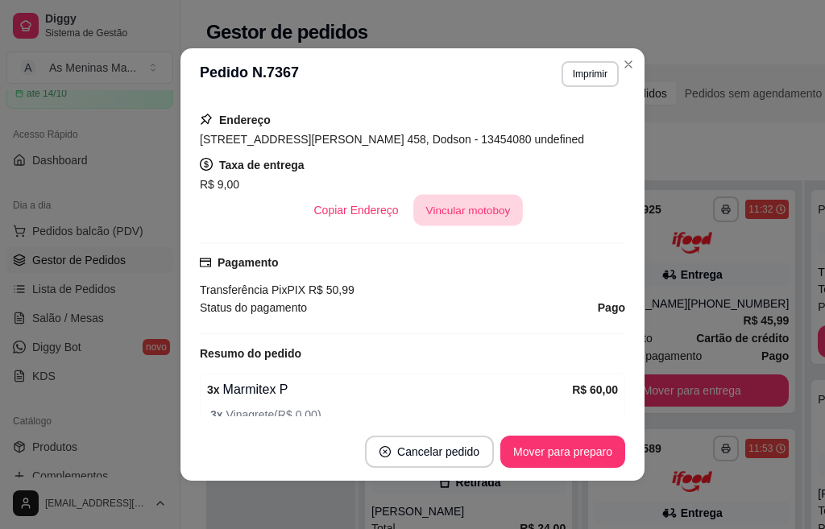
click at [453, 216] on button "Vincular motoboy" at bounding box center [468, 210] width 110 height 31
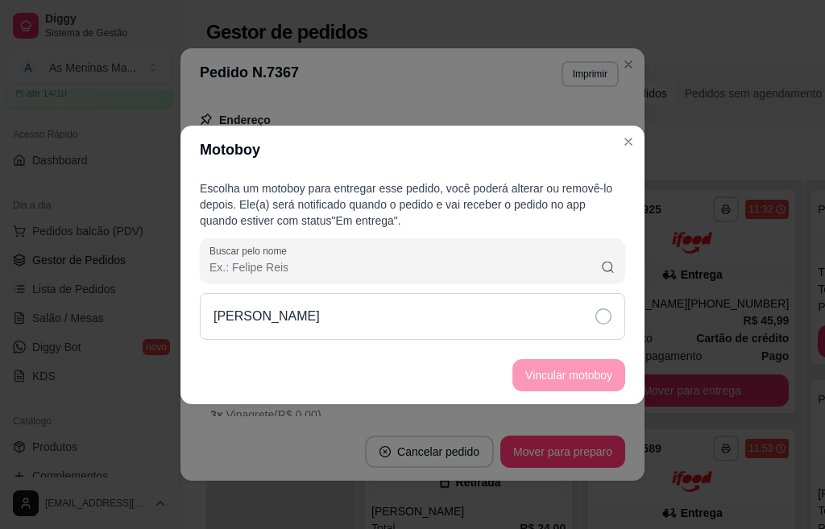
click at [594, 312] on div "[PERSON_NAME]" at bounding box center [412, 316] width 425 height 47
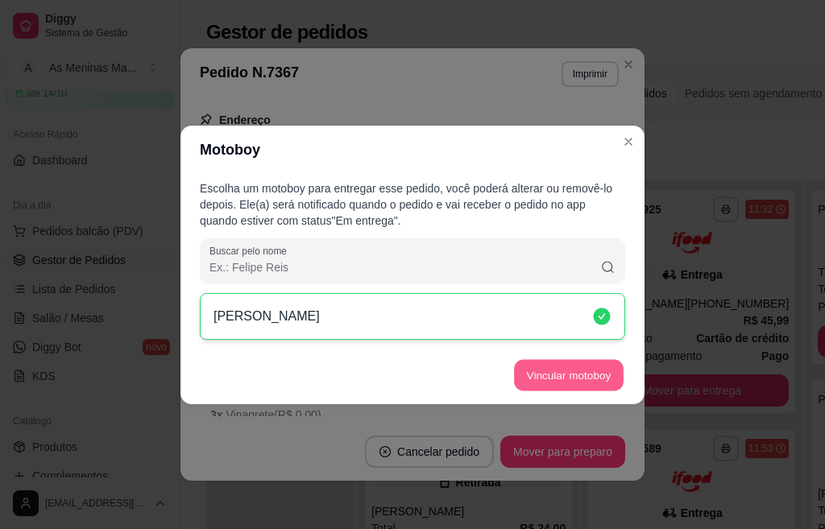
click at [583, 374] on button "Vincular motoboy" at bounding box center [569, 374] width 110 height 31
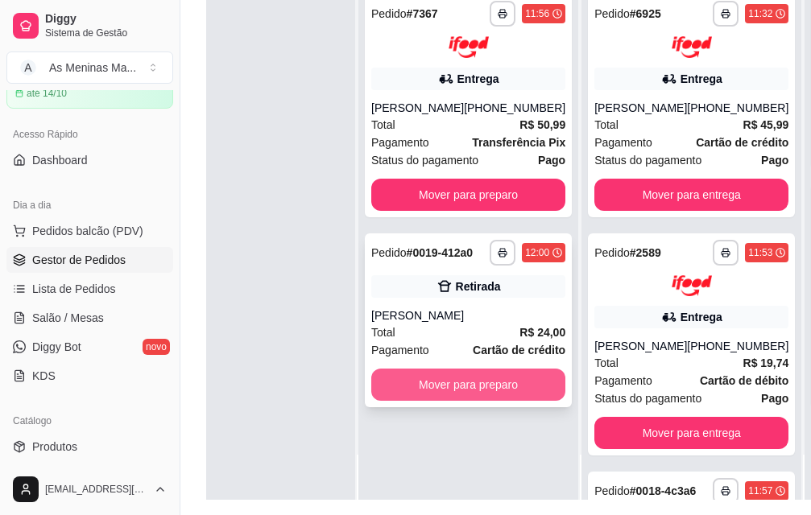
scroll to position [242, 0]
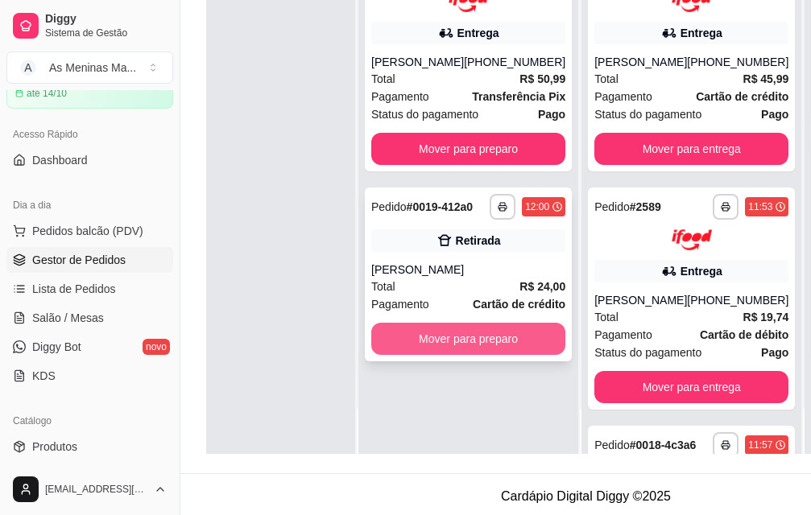
click at [466, 333] on button "Mover para preparo" at bounding box center [468, 339] width 194 height 32
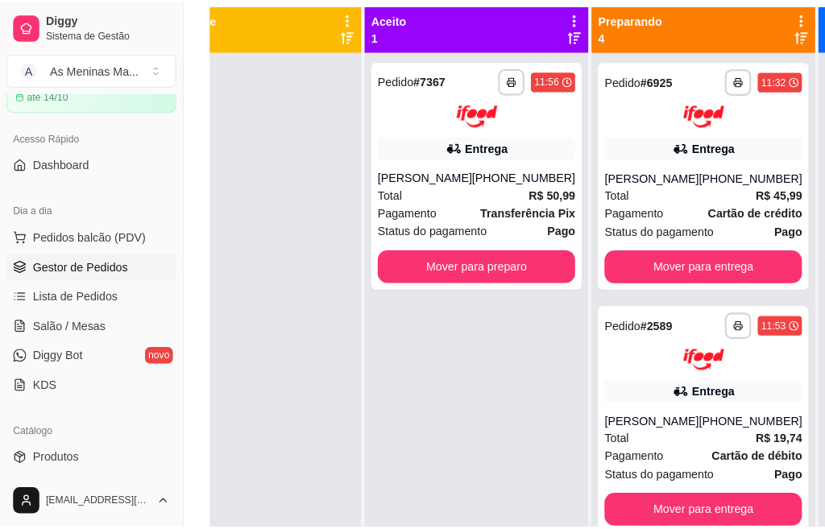
scroll to position [81, 0]
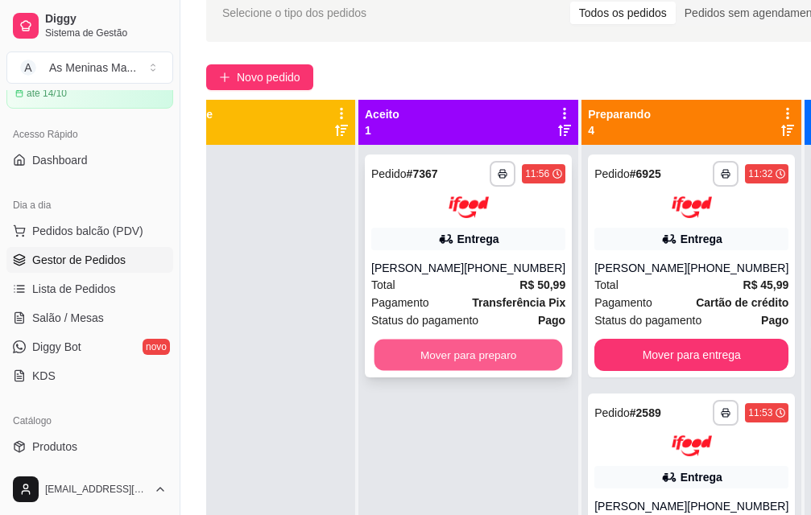
click at [457, 351] on button "Mover para preparo" at bounding box center [468, 354] width 188 height 31
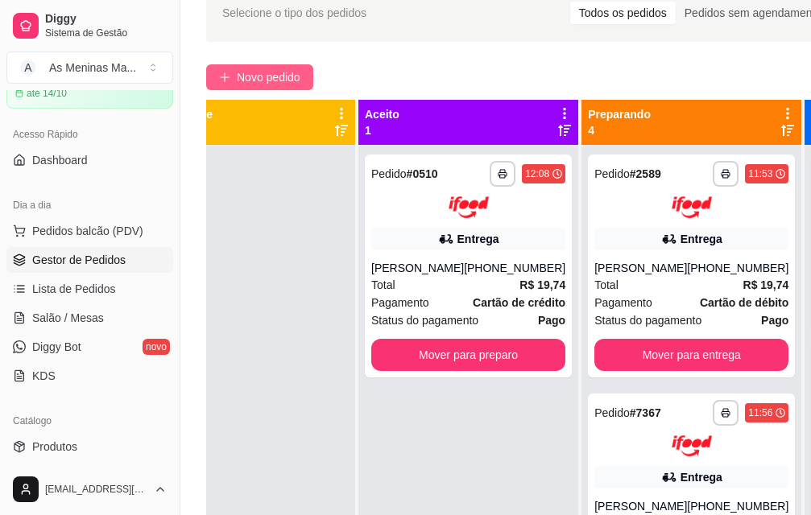
click at [254, 78] on span "Novo pedido" at bounding box center [269, 77] width 64 height 18
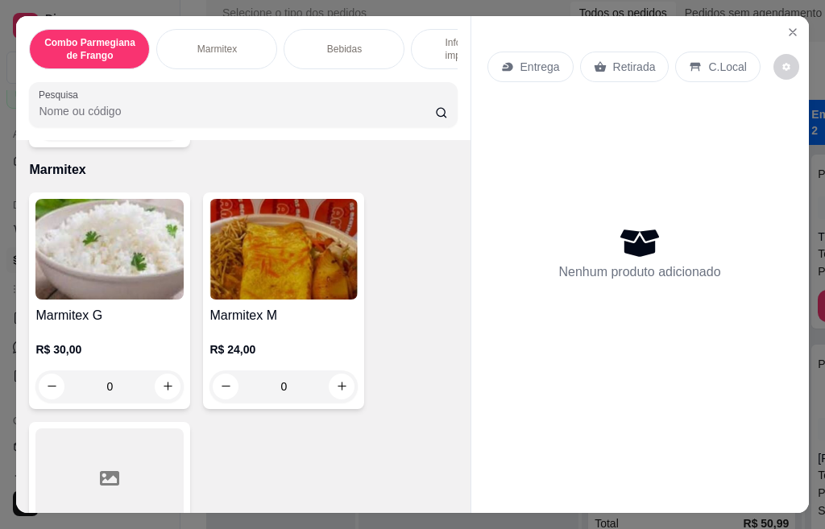
scroll to position [564, 0]
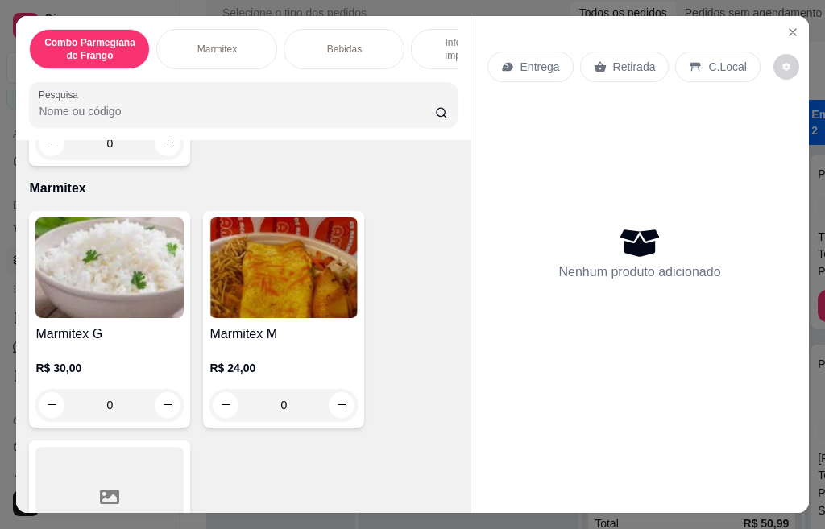
click at [307, 315] on img at bounding box center [283, 267] width 148 height 101
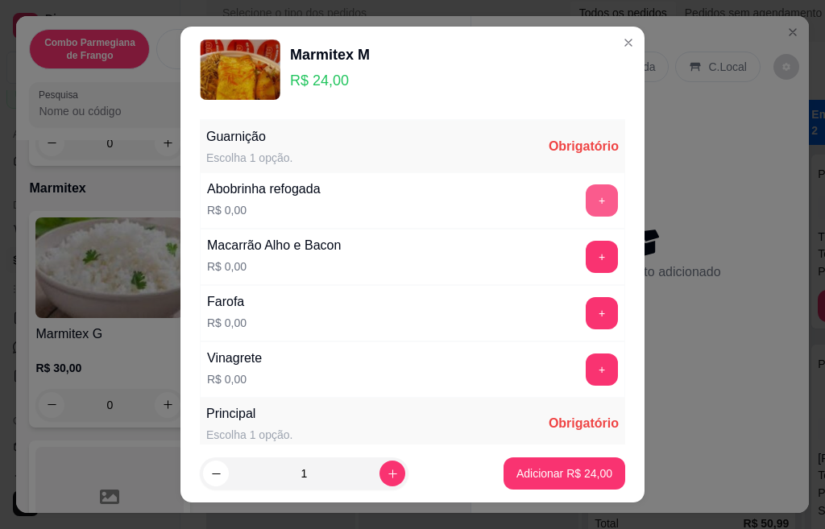
click at [585, 195] on button "+" at bounding box center [601, 200] width 32 height 32
click at [585, 254] on button "+" at bounding box center [601, 257] width 32 height 32
click at [585, 310] on button "+" at bounding box center [601, 313] width 32 height 32
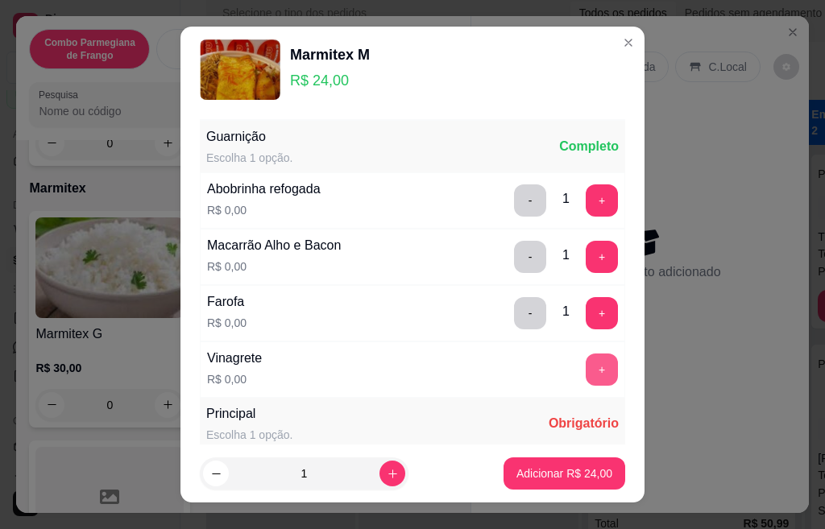
click at [585, 370] on button "+" at bounding box center [601, 370] width 32 height 32
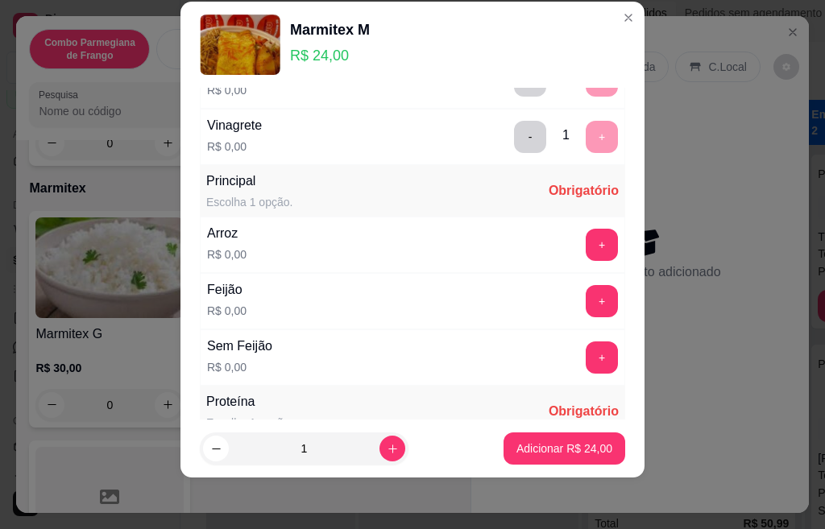
scroll to position [205, 0]
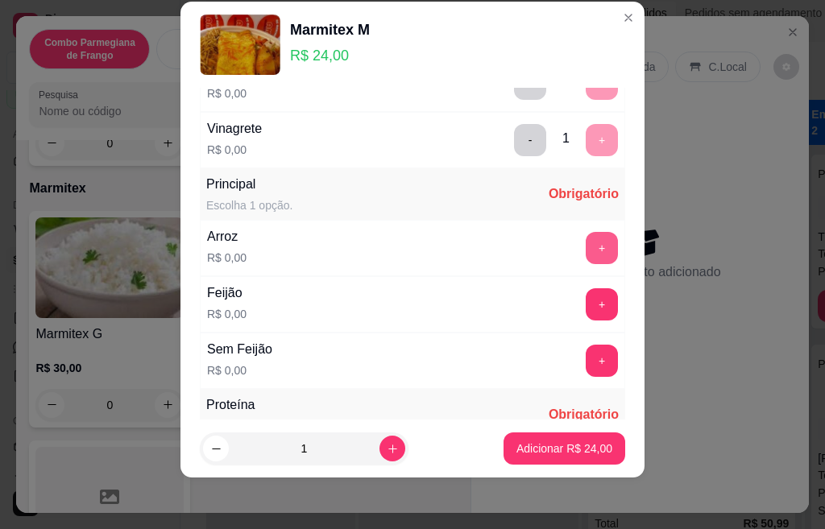
click at [585, 246] on button "+" at bounding box center [601, 248] width 32 height 32
click at [585, 308] on button "+" at bounding box center [601, 304] width 32 height 32
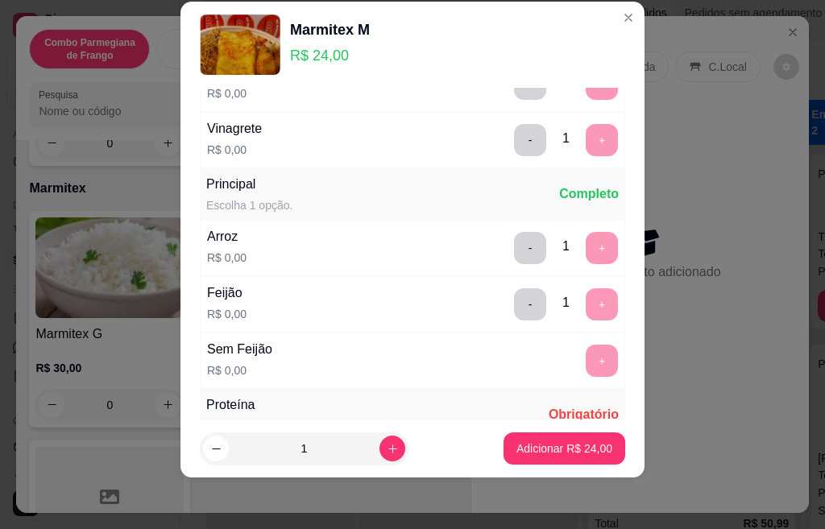
scroll to position [506, 0]
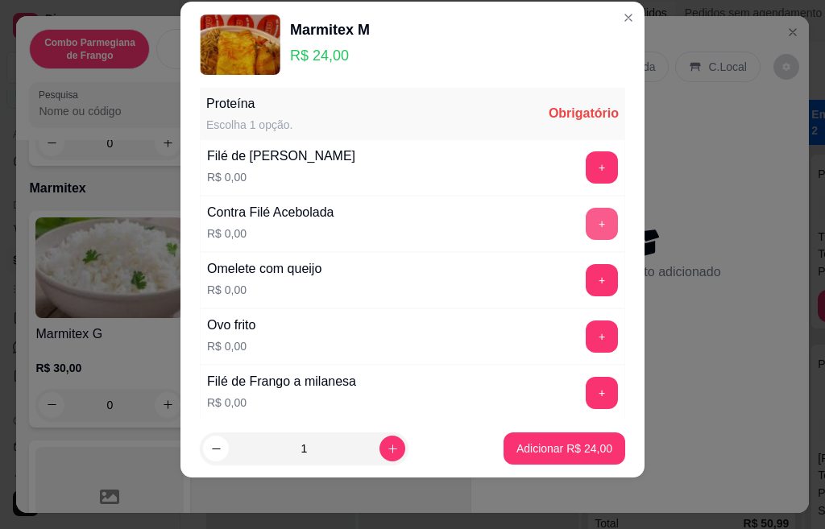
click at [585, 228] on button "+" at bounding box center [601, 224] width 32 height 32
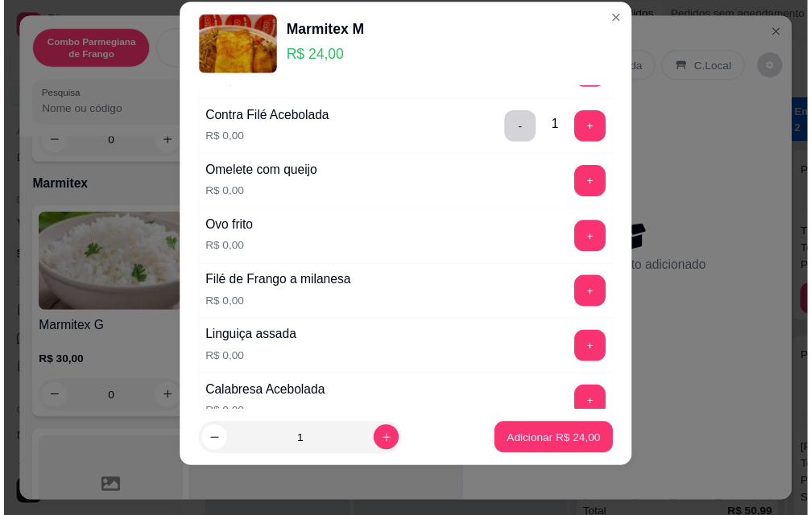
scroll to position [667, 0]
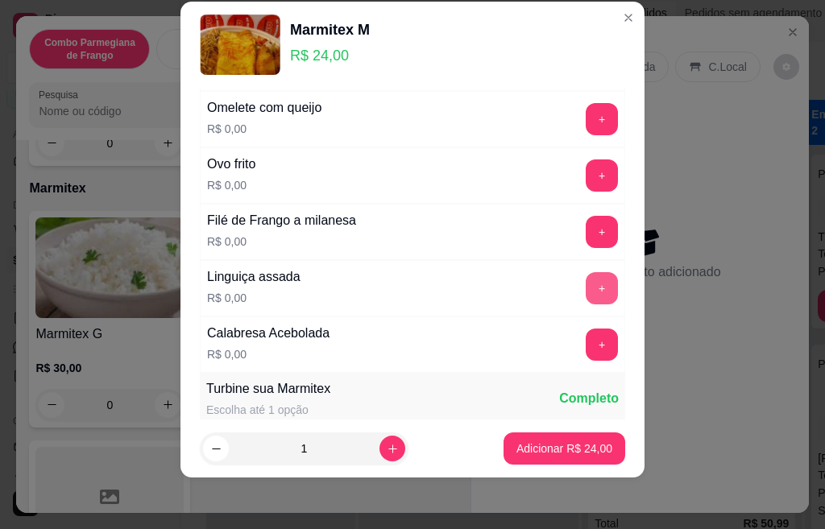
click at [585, 288] on button "+" at bounding box center [601, 288] width 32 height 32
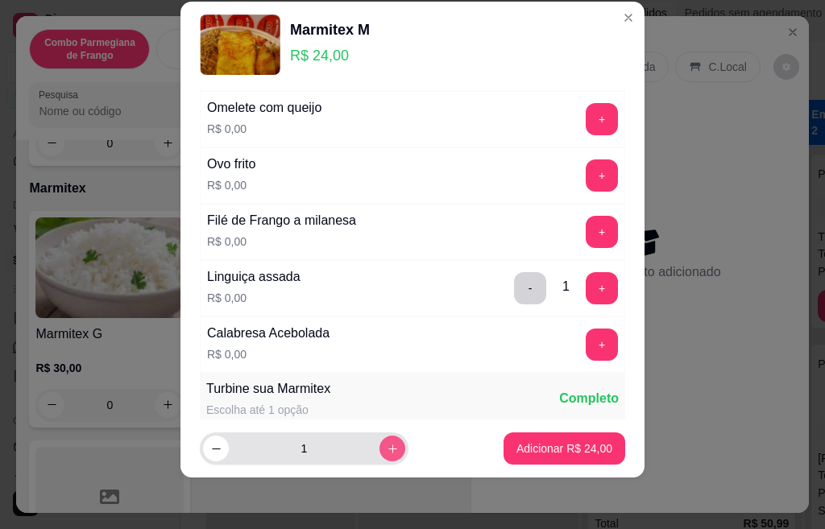
click at [387, 454] on icon "increase-product-quantity" at bounding box center [393, 449] width 12 height 12
type input "2"
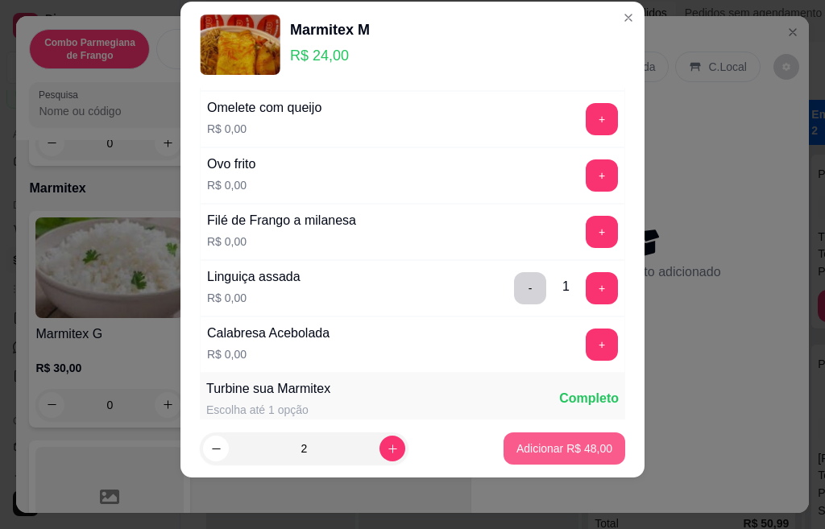
click at [517, 451] on p "Adicionar R$ 48,00" at bounding box center [564, 449] width 96 height 16
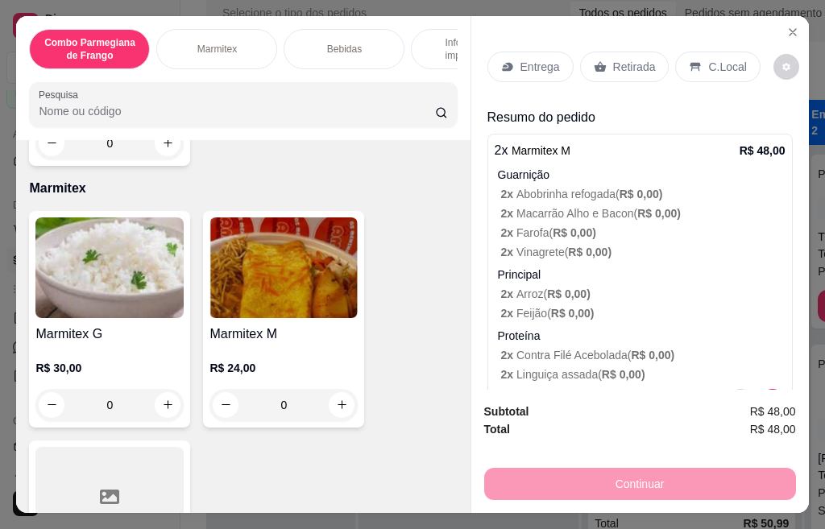
click at [625, 64] on p "Retirada" at bounding box center [634, 67] width 43 height 16
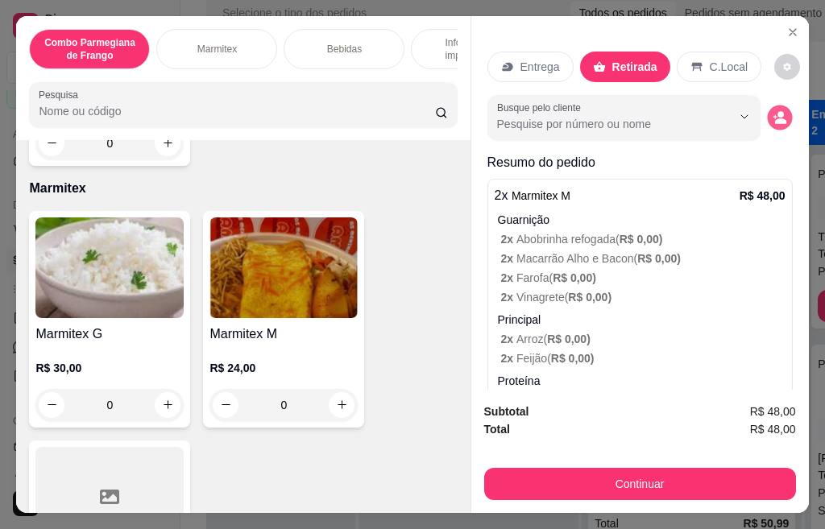
click at [767, 114] on button "decrease-product-quantity" at bounding box center [779, 117] width 25 height 25
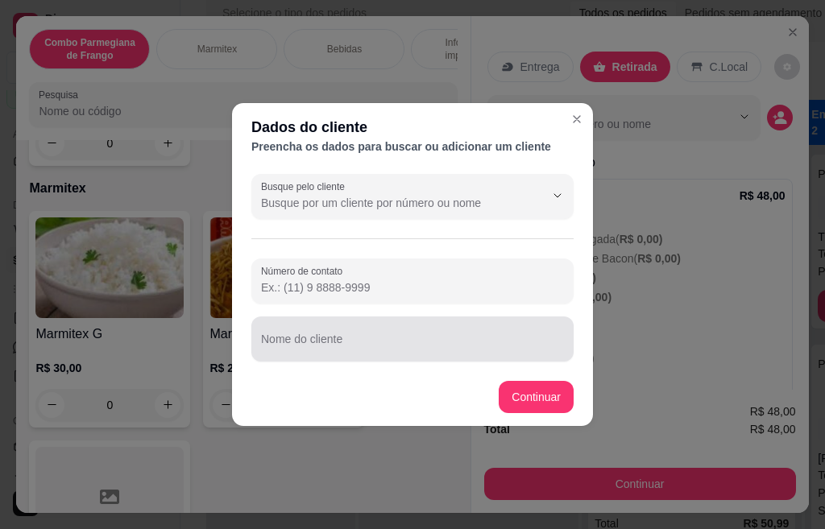
click at [344, 355] on div "Nome do cliente" at bounding box center [412, 339] width 322 height 45
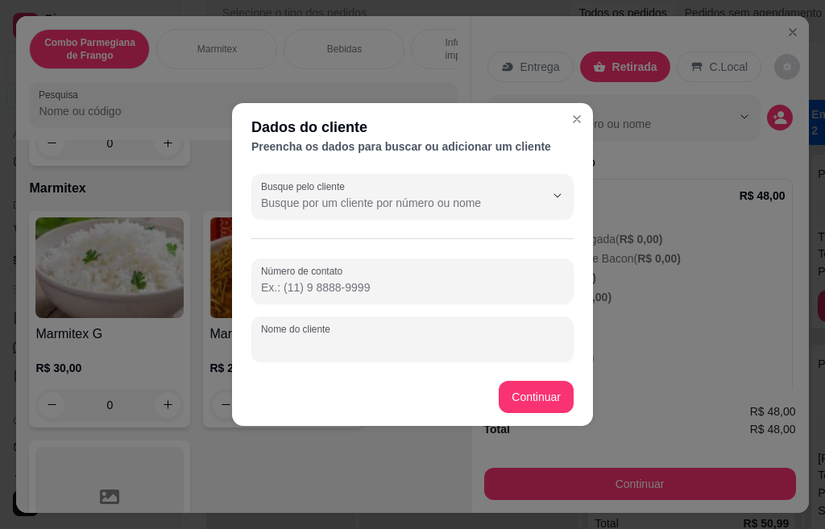
click at [338, 342] on input "Nome do cliente" at bounding box center [412, 345] width 303 height 16
type input "[DEMOGRAPHIC_DATA]"
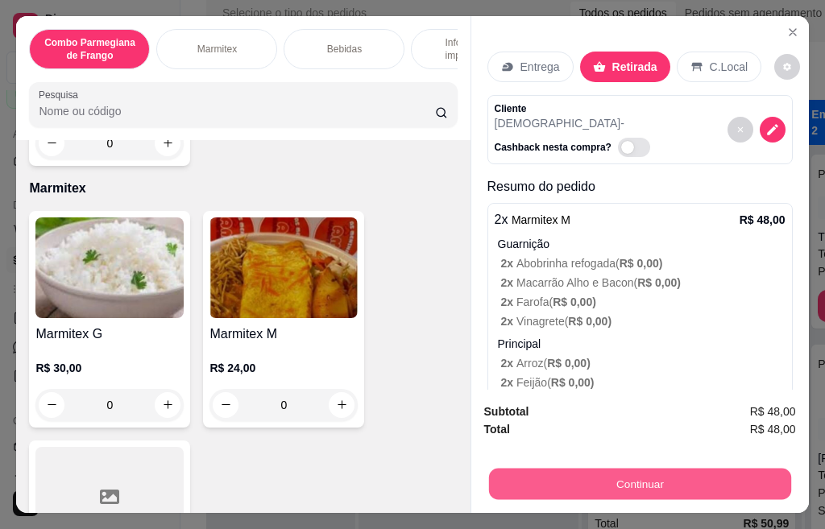
click at [635, 482] on button "Continuar" at bounding box center [639, 484] width 302 height 31
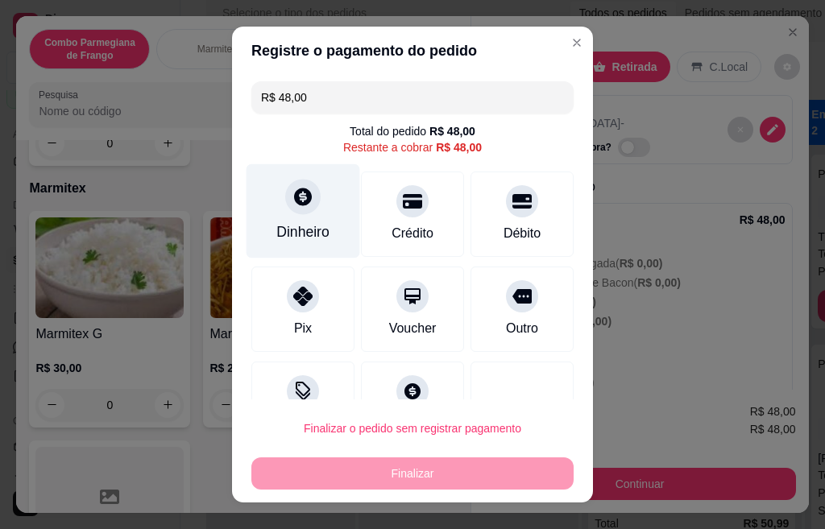
click at [302, 217] on div "Dinheiro" at bounding box center [303, 211] width 114 height 94
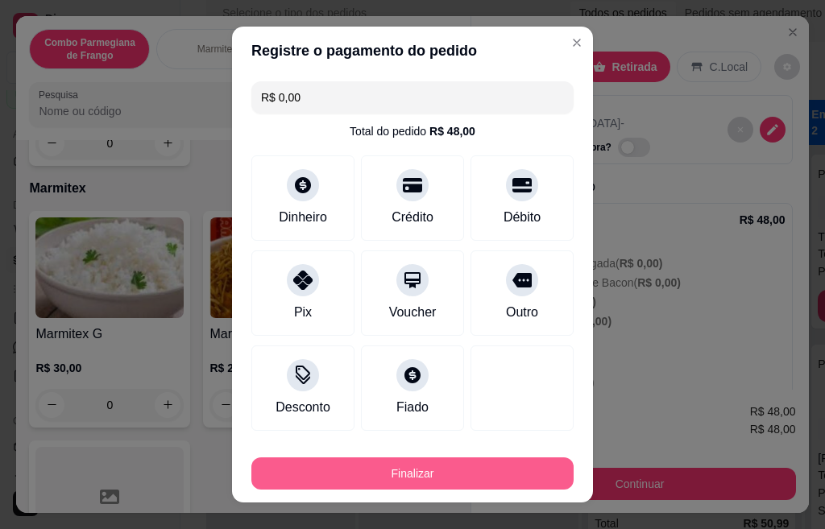
click at [447, 478] on button "Finalizar" at bounding box center [412, 473] width 322 height 32
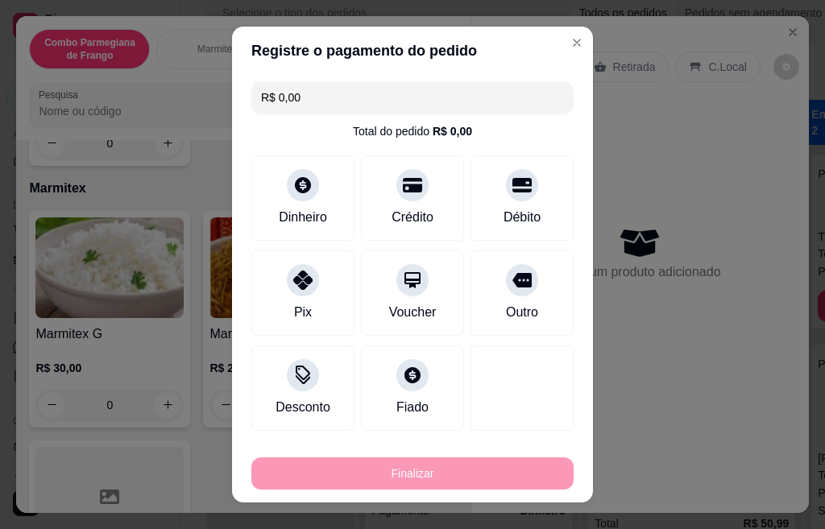
type input "-R$ 48,00"
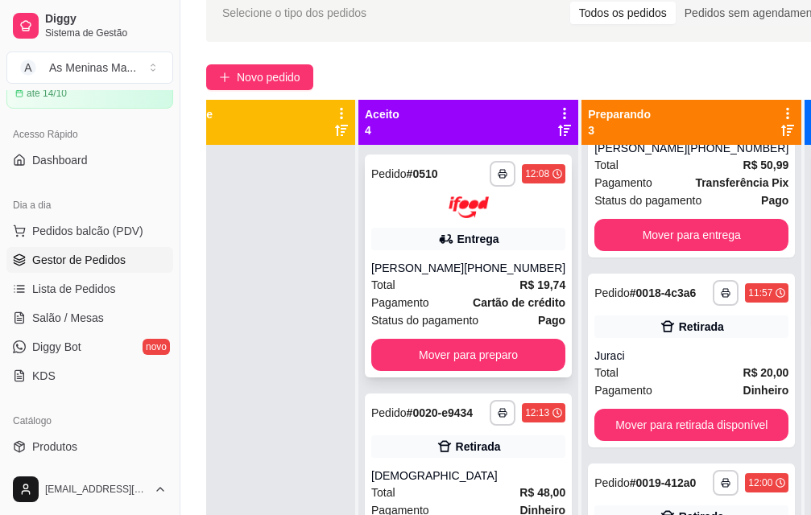
scroll to position [81, 0]
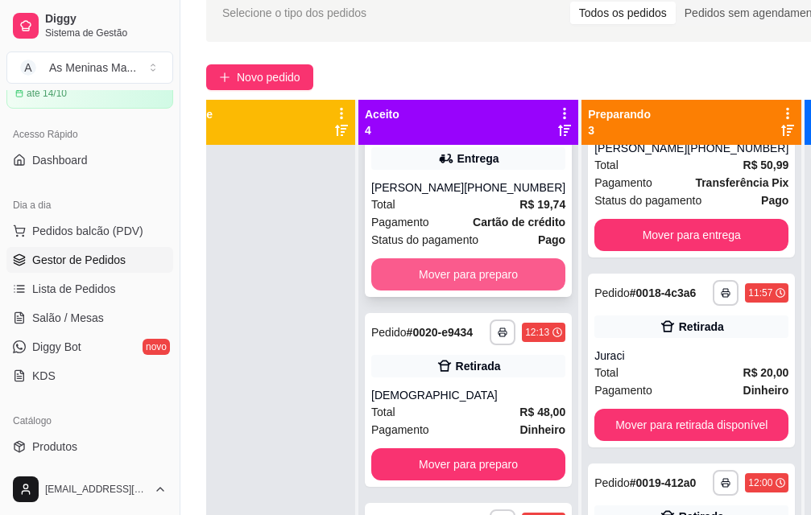
click at [438, 276] on button "Mover para preparo" at bounding box center [468, 275] width 194 height 32
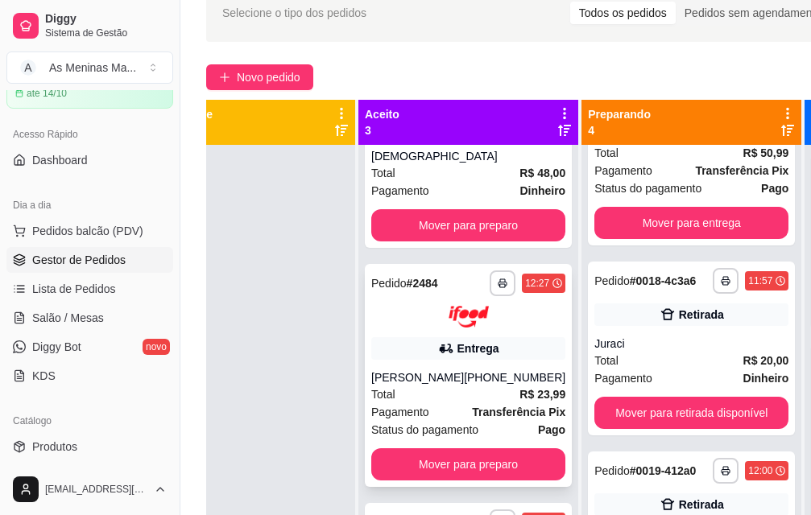
scroll to position [0, 0]
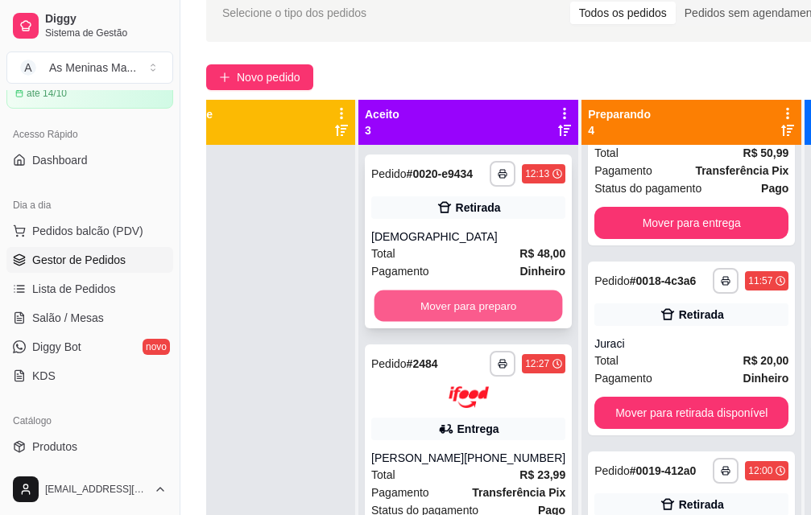
click at [467, 316] on button "Mover para preparo" at bounding box center [468, 306] width 188 height 31
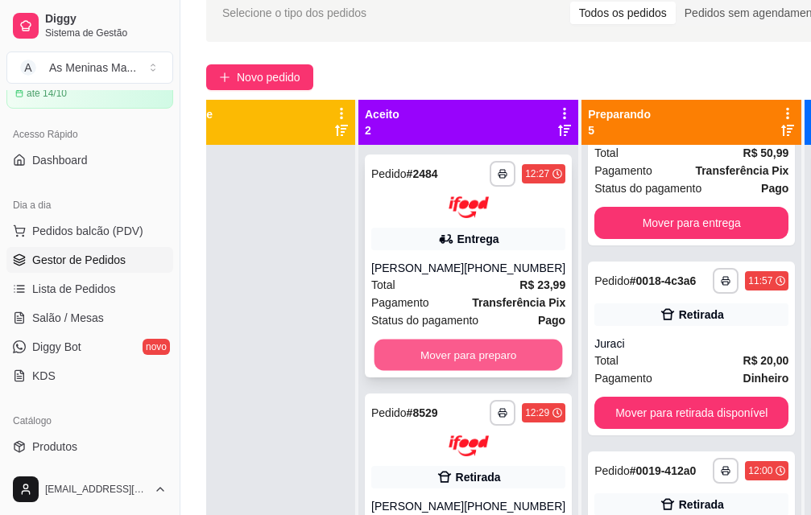
click at [466, 362] on button "Mover para preparo" at bounding box center [468, 354] width 188 height 31
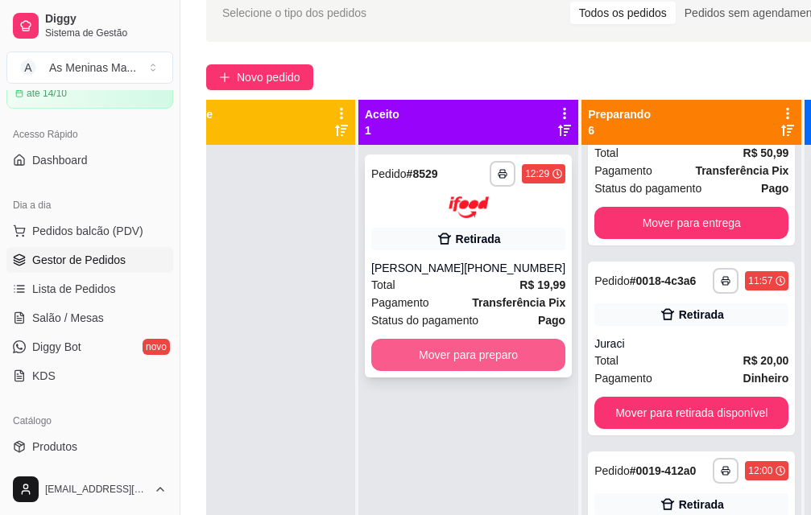
click at [448, 362] on button "Mover para preparo" at bounding box center [468, 355] width 194 height 32
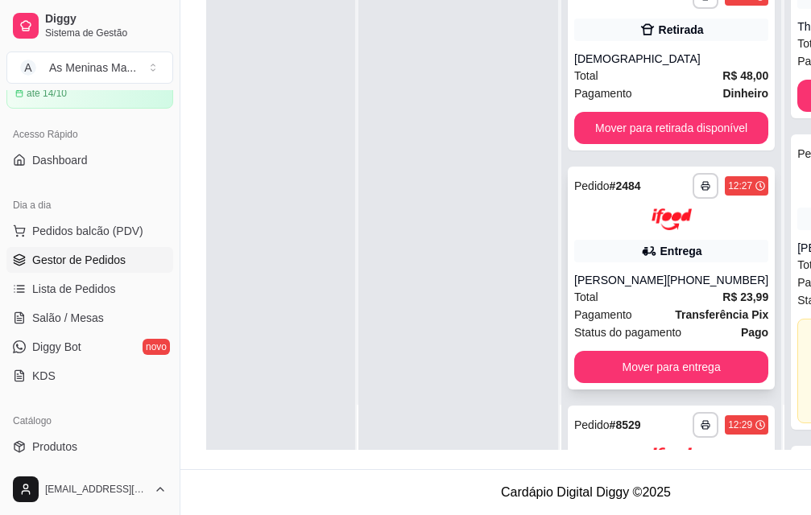
scroll to position [809, 0]
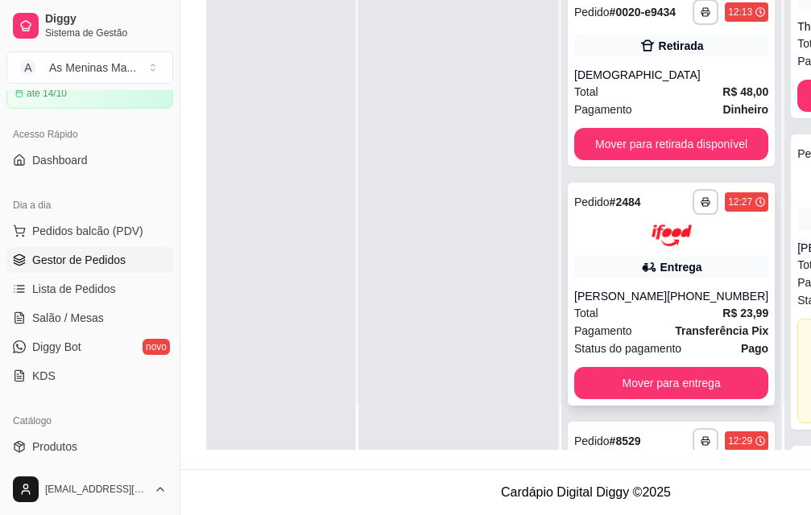
click at [630, 279] on div "Entrega" at bounding box center [671, 267] width 194 height 23
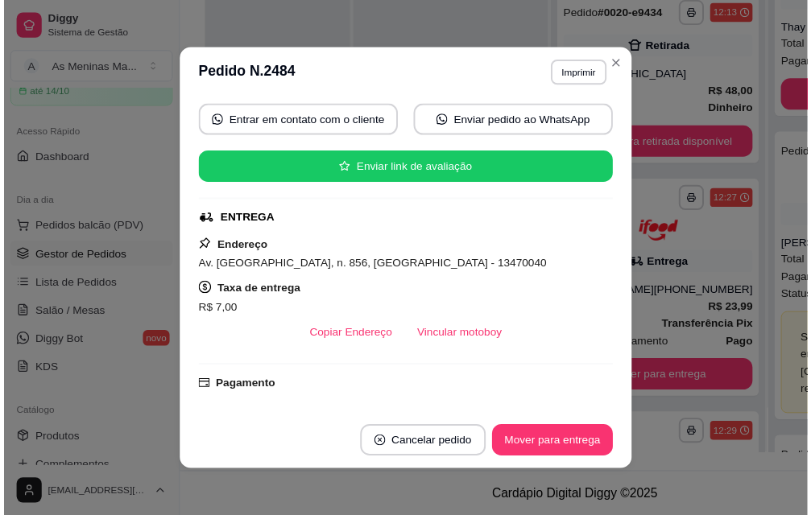
scroll to position [242, 0]
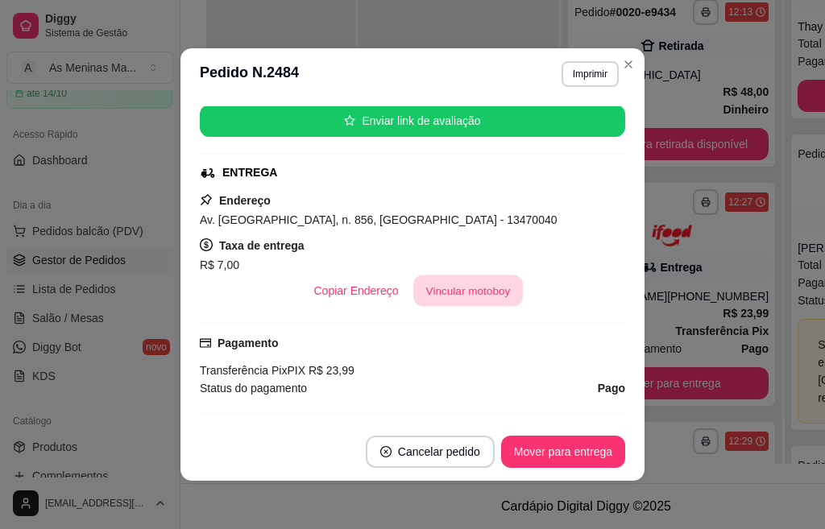
click at [455, 279] on button "Vincular motoboy" at bounding box center [468, 290] width 110 height 31
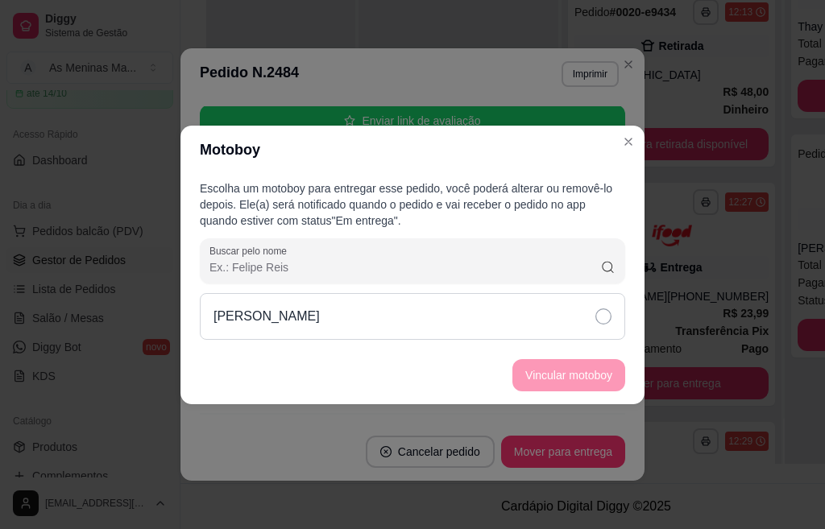
click at [600, 312] on icon at bounding box center [603, 316] width 16 height 16
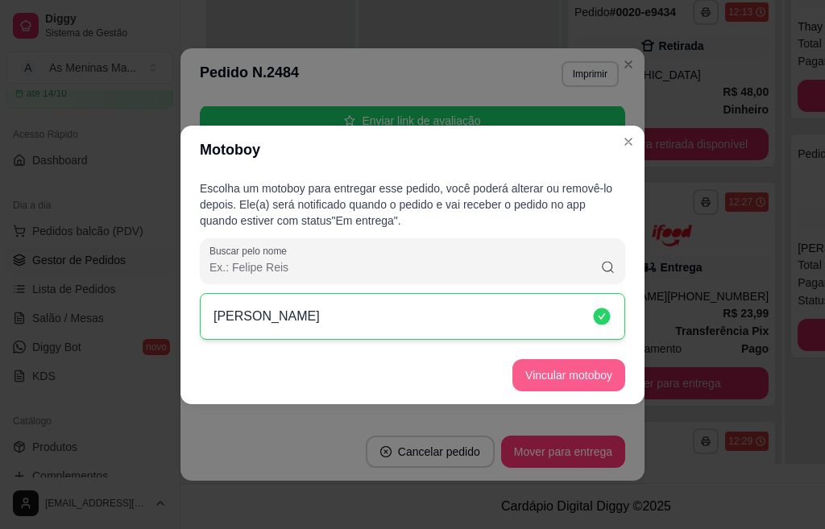
click at [573, 370] on button "Vincular motoboy" at bounding box center [568, 375] width 113 height 32
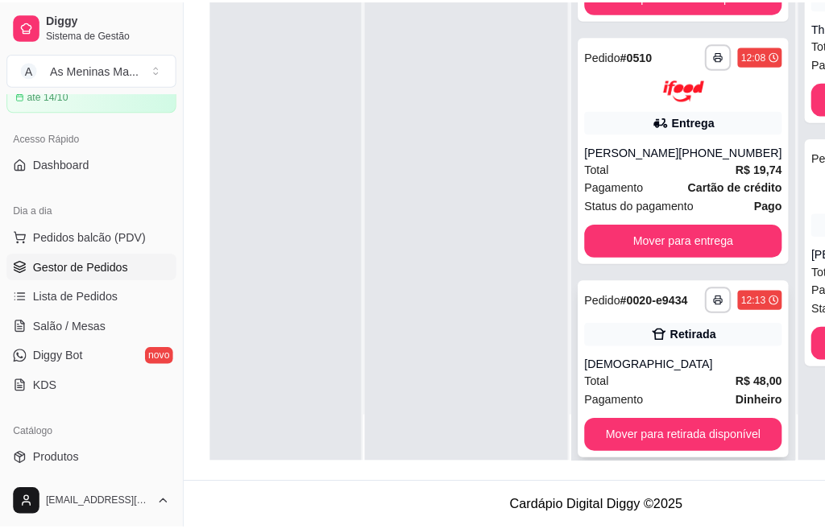
scroll to position [487, 0]
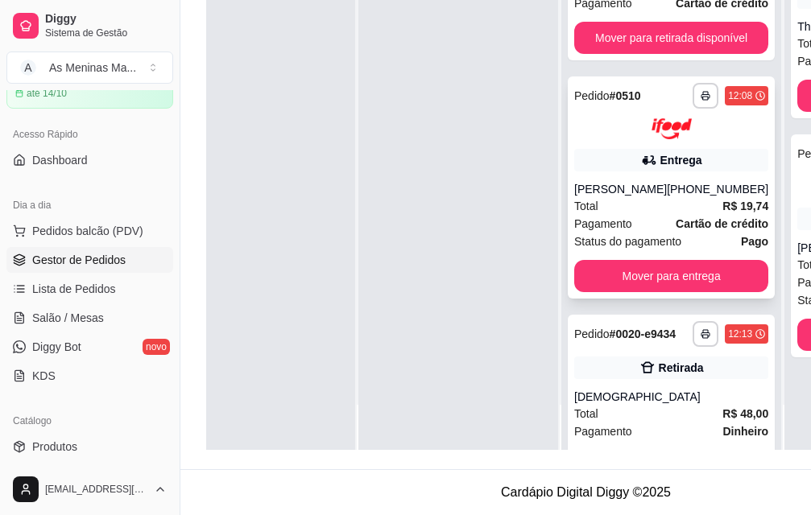
click at [654, 215] on div "Total R$ 19,74" at bounding box center [671, 206] width 194 height 18
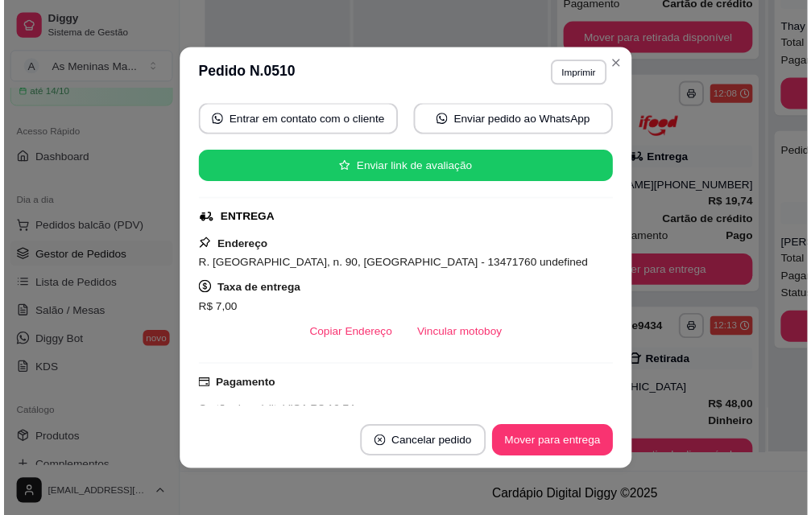
scroll to position [322, 0]
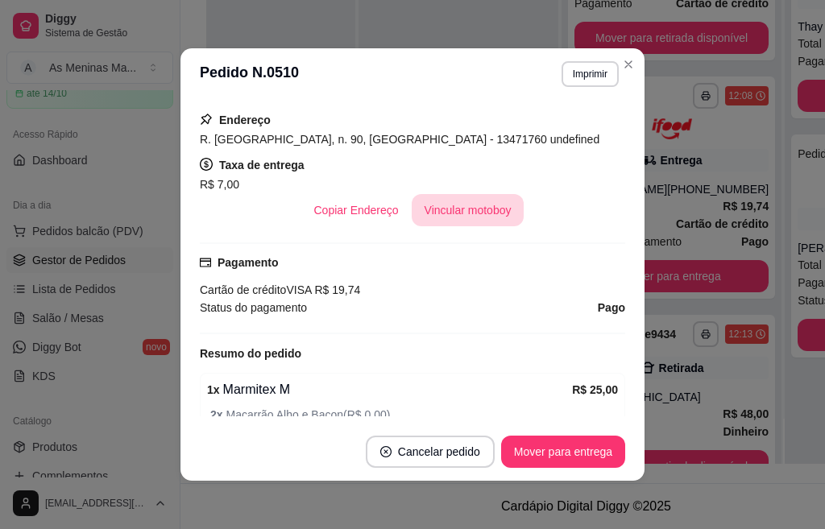
click at [484, 203] on button "Vincular motoboy" at bounding box center [468, 210] width 113 height 32
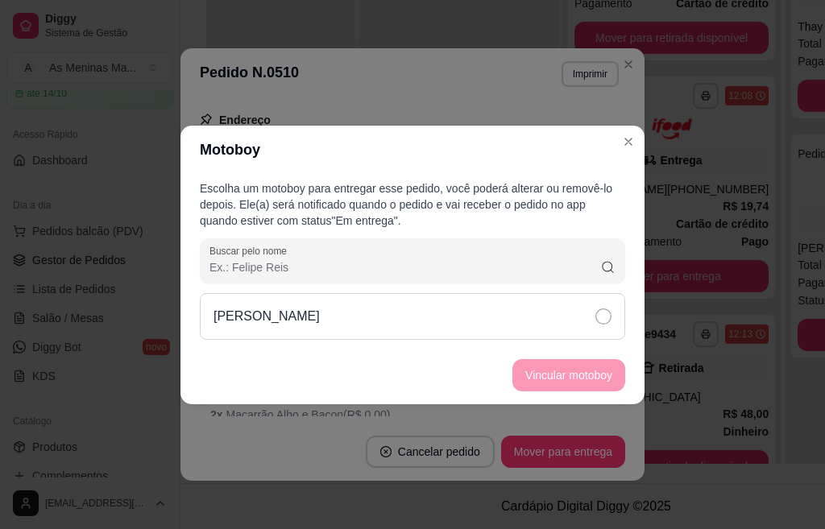
click at [529, 327] on div "[PERSON_NAME]" at bounding box center [412, 316] width 425 height 47
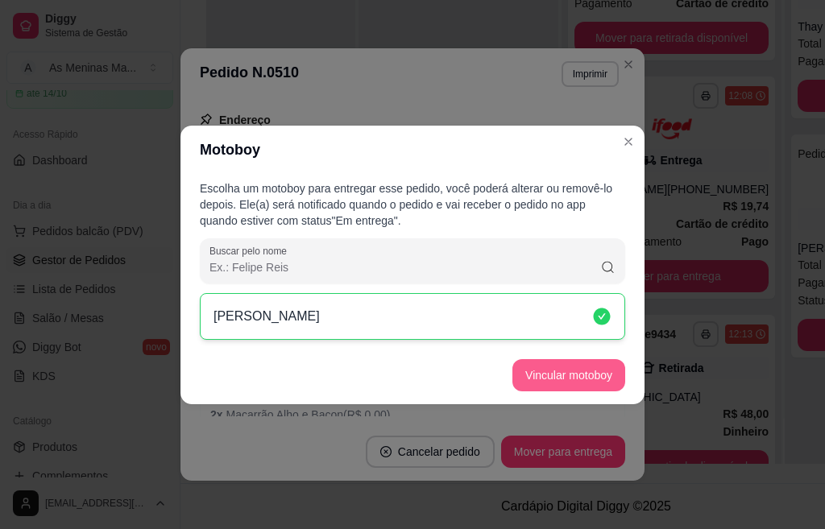
click at [539, 383] on button "Vincular motoboy" at bounding box center [568, 375] width 113 height 32
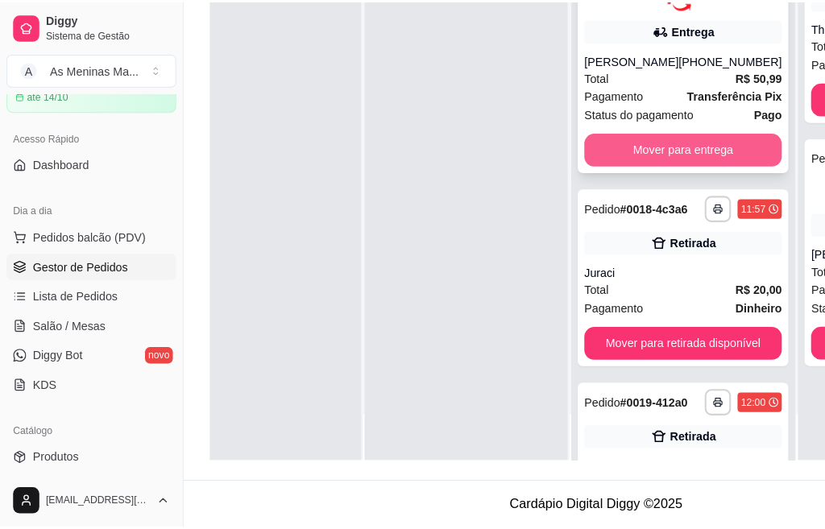
scroll to position [0, 51]
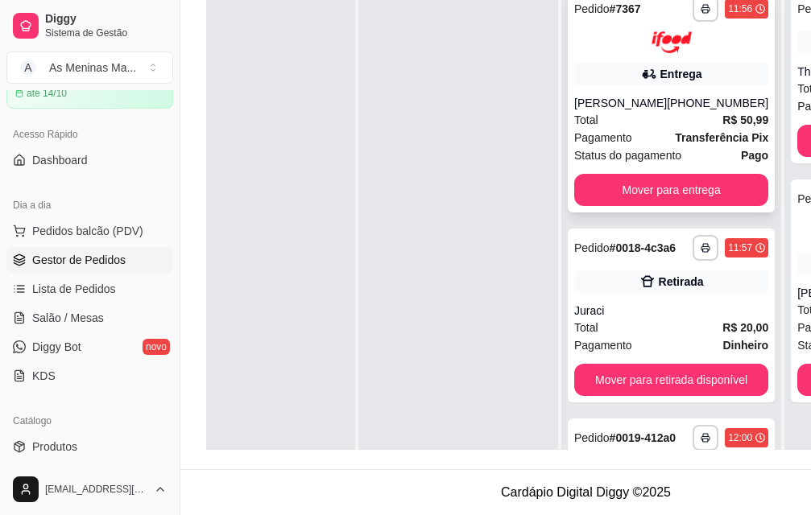
click at [656, 101] on div "[PERSON_NAME]" at bounding box center [620, 103] width 93 height 16
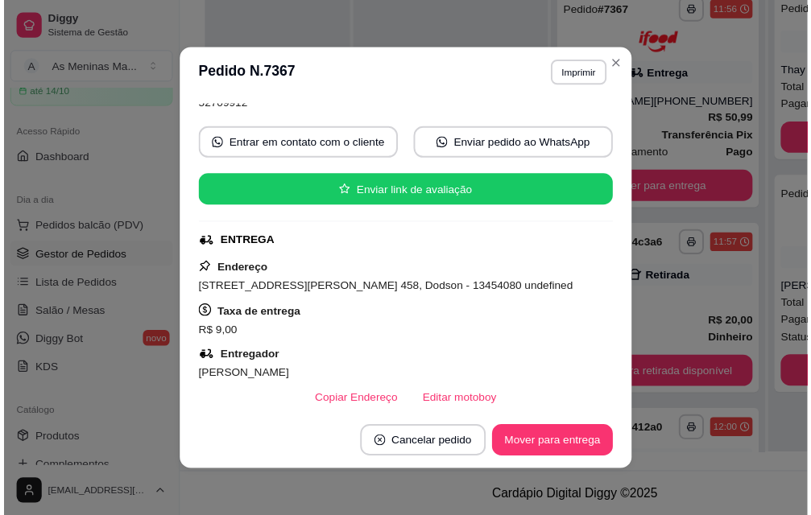
scroll to position [242, 0]
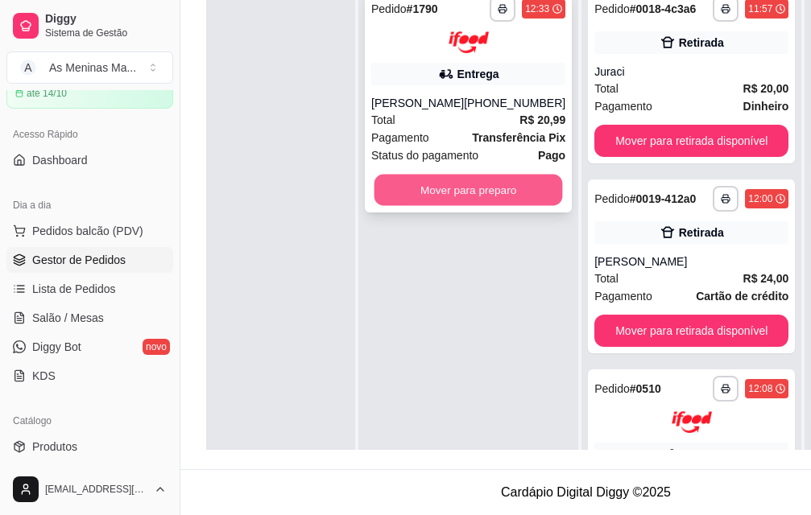
click at [435, 189] on button "Mover para preparo" at bounding box center [468, 189] width 188 height 31
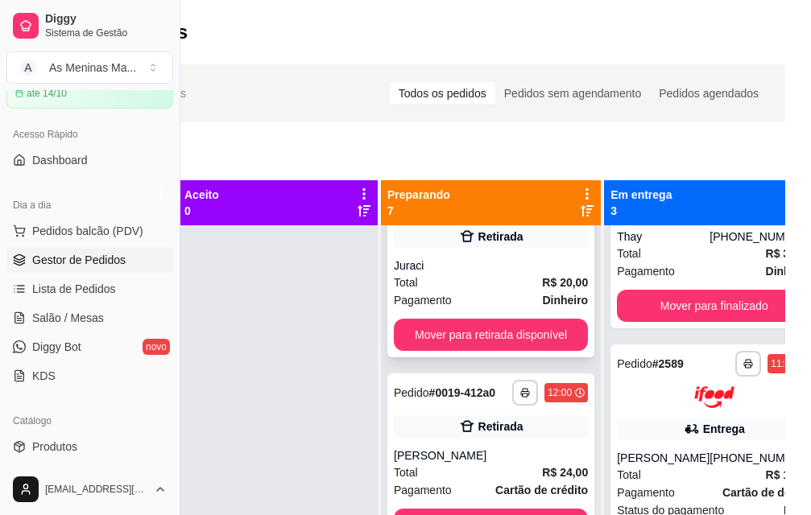
scroll to position [81, 0]
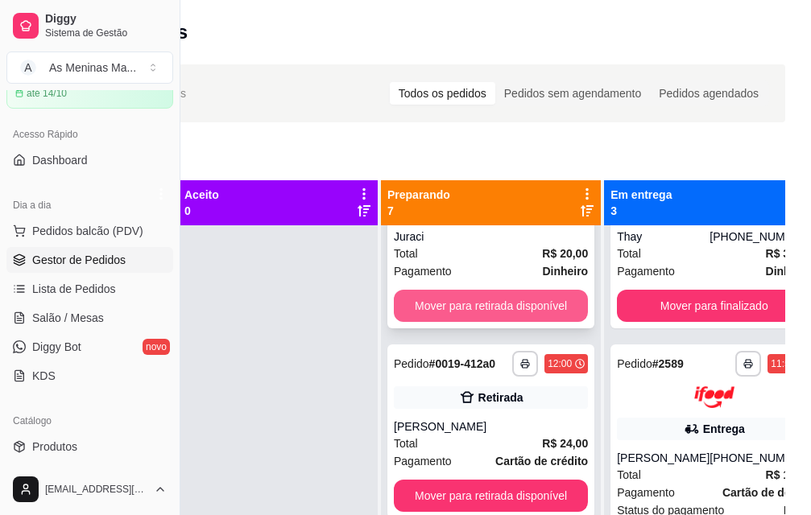
click at [503, 318] on button "Mover para retirada disponível" at bounding box center [491, 306] width 194 height 32
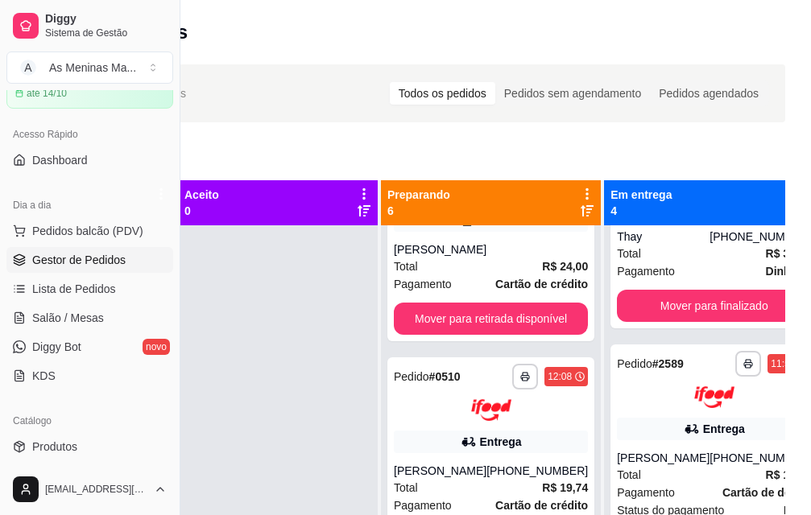
scroll to position [0, 0]
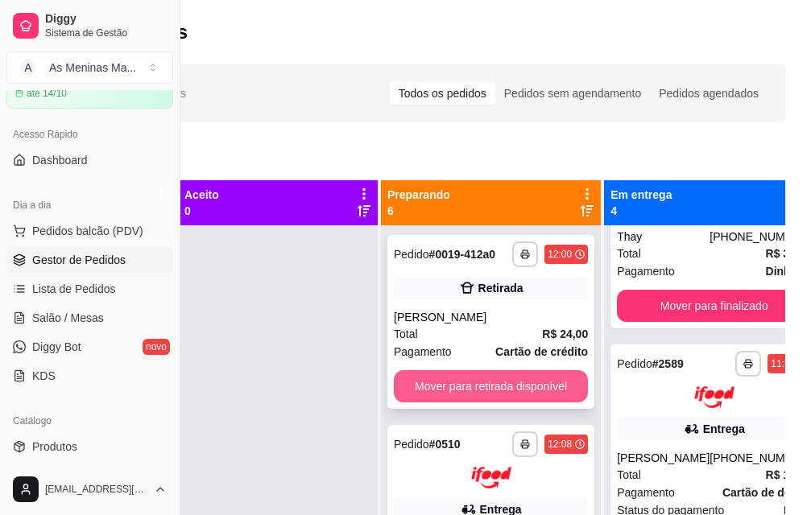
click at [490, 398] on button "Mover para retirada disponível" at bounding box center [491, 386] width 194 height 32
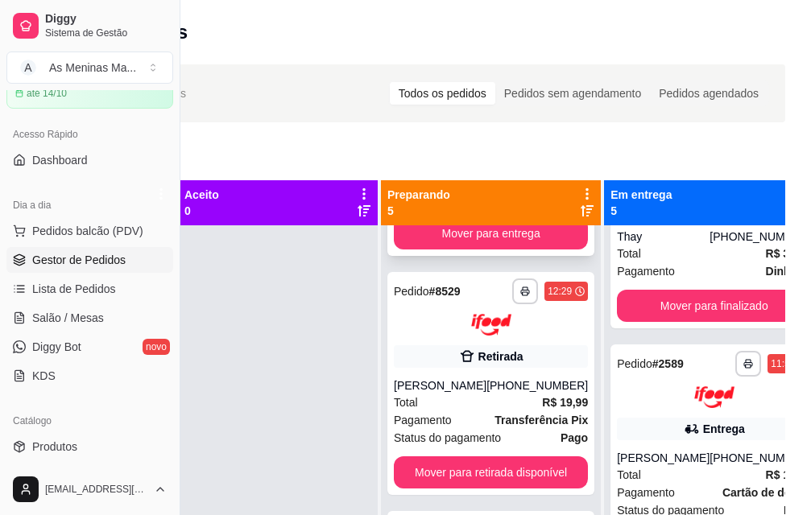
scroll to position [645, 0]
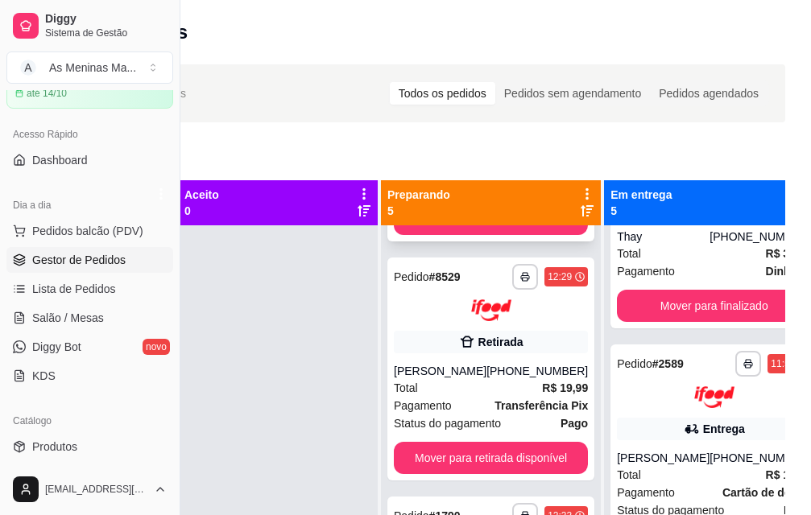
click at [480, 379] on div "[PERSON_NAME]" at bounding box center [440, 371] width 93 height 16
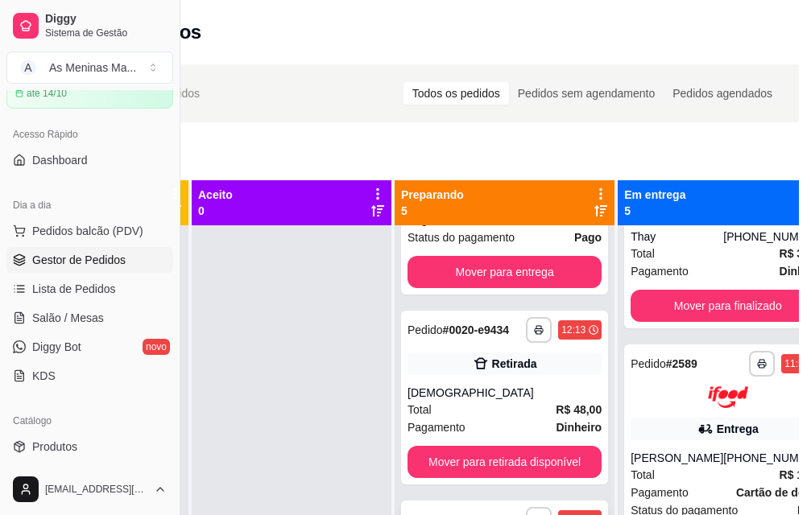
scroll to position [162, 0]
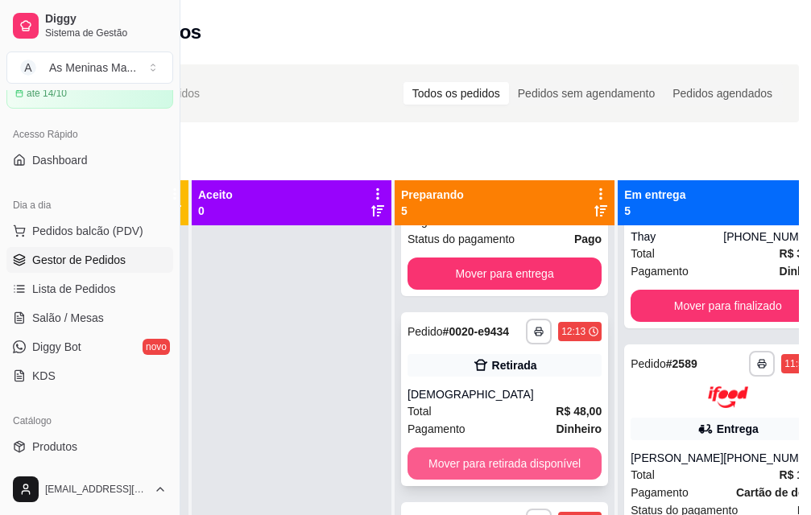
click at [511, 471] on button "Mover para retirada disponível" at bounding box center [505, 464] width 194 height 32
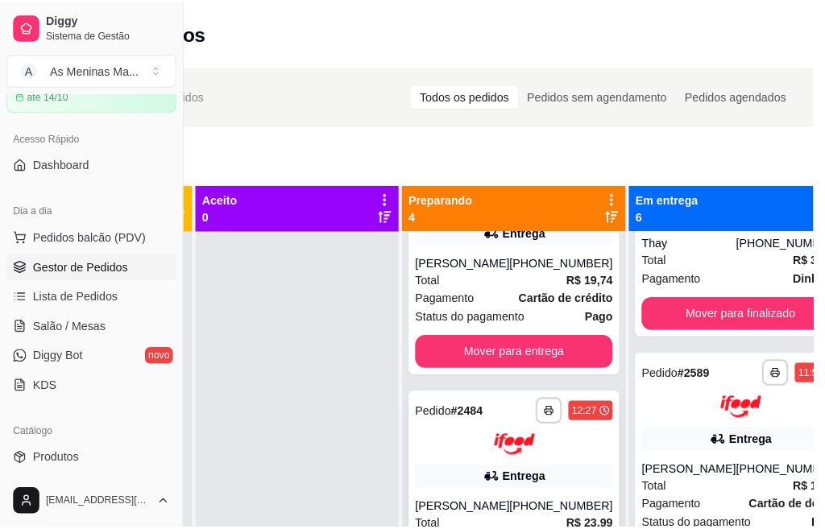
scroll to position [0, 0]
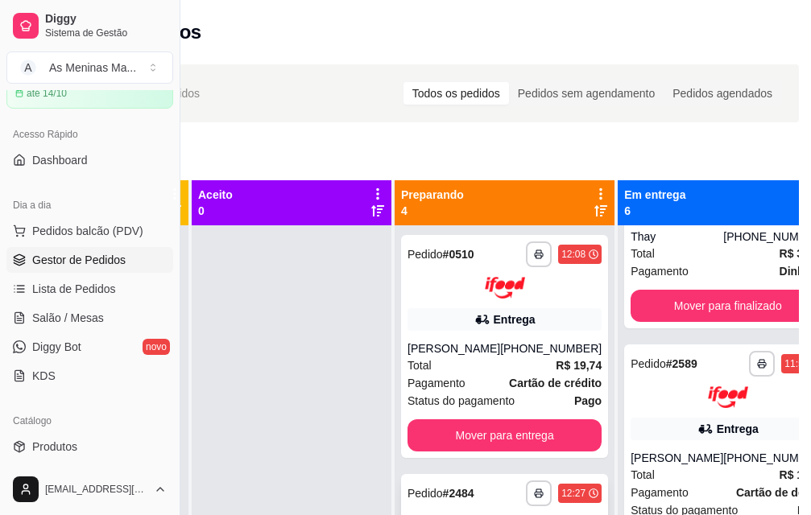
click at [489, 358] on div "Total R$ 19,74" at bounding box center [505, 366] width 194 height 18
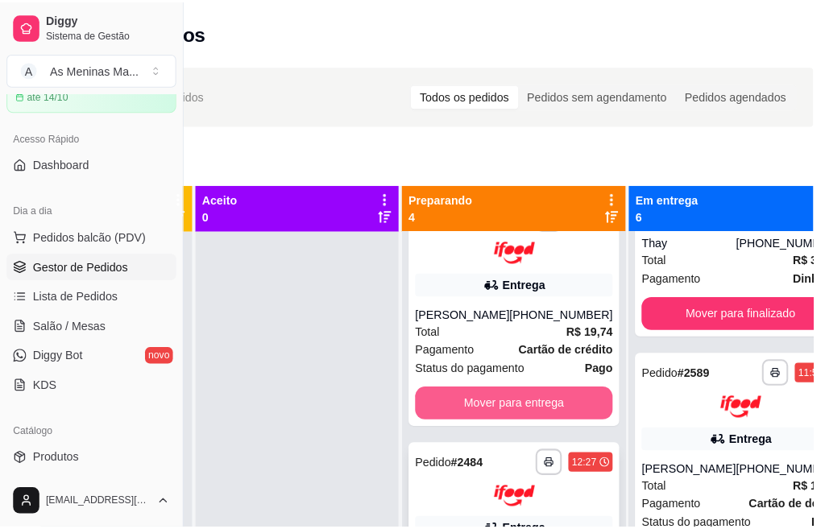
scroll to position [161, 0]
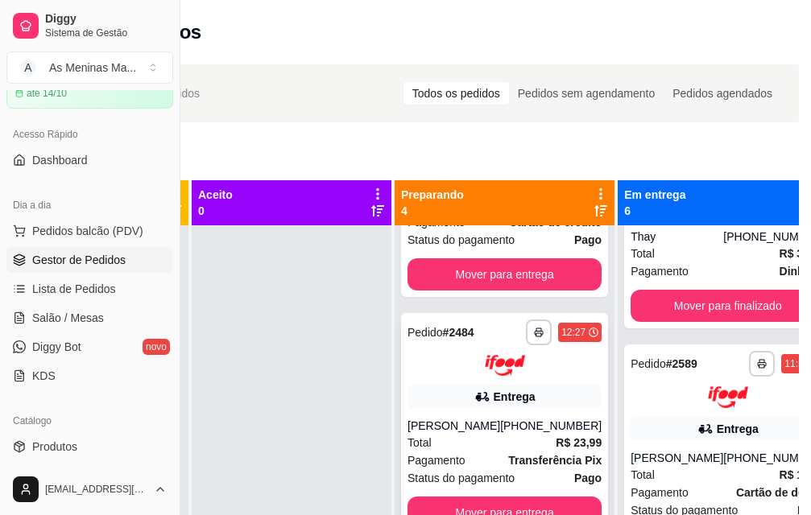
click at [497, 376] on img at bounding box center [505, 366] width 40 height 22
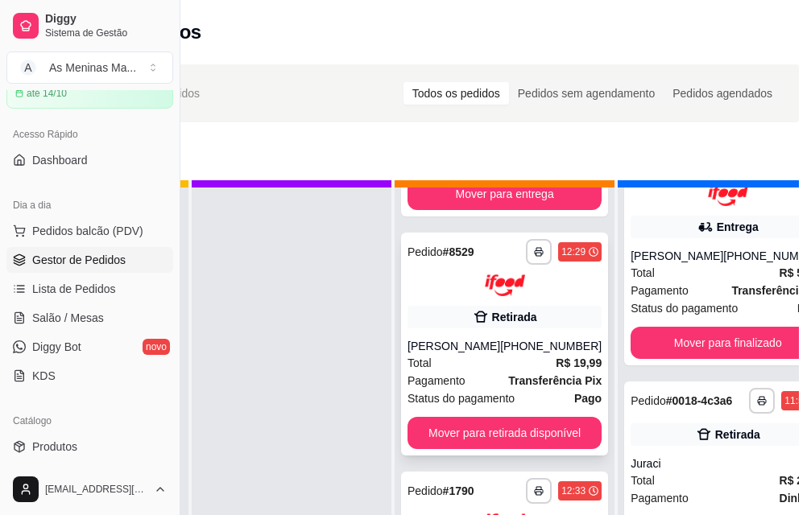
scroll to position [59, 51]
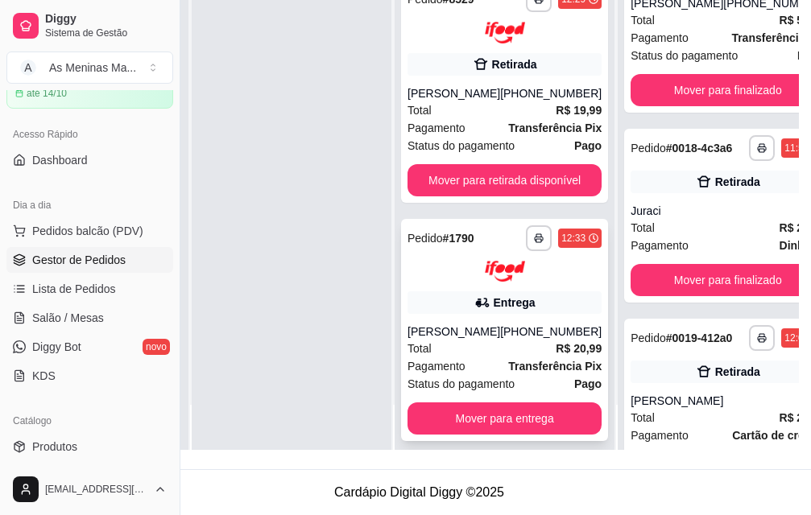
click at [447, 340] on div "Total R$ 20,99" at bounding box center [505, 349] width 194 height 18
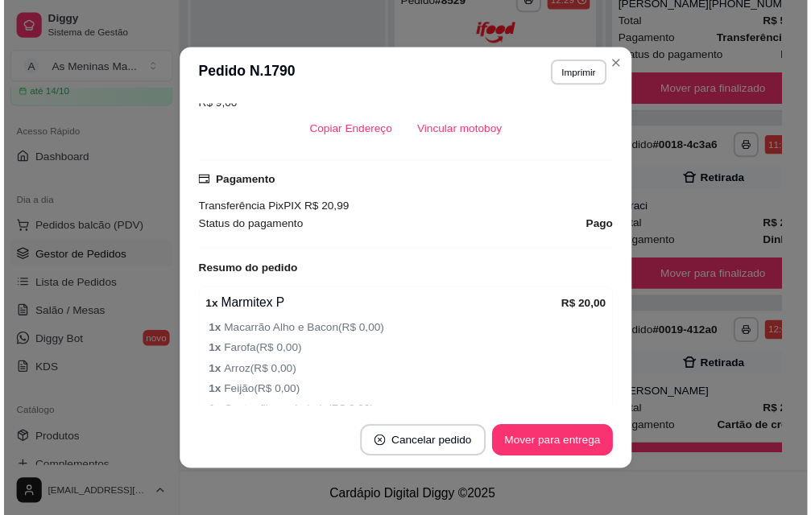
scroll to position [403, 0]
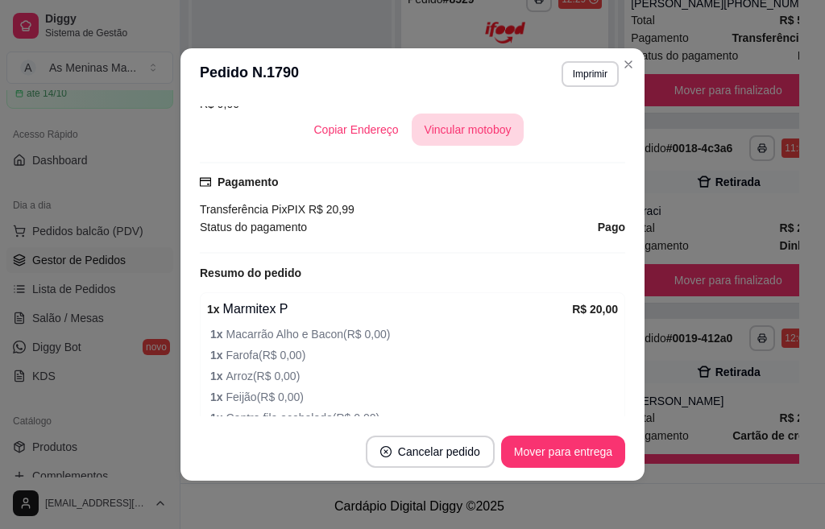
click at [475, 134] on button "Vincular motoboy" at bounding box center [468, 130] width 113 height 32
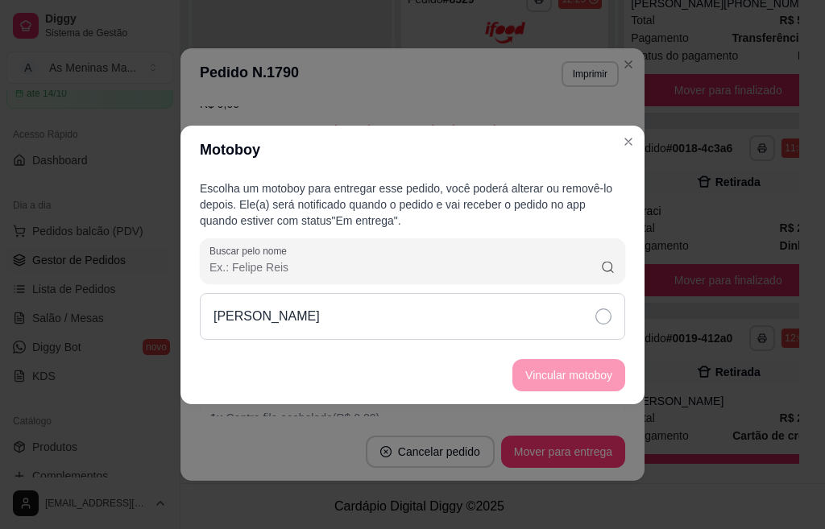
click at [587, 309] on div "[PERSON_NAME]" at bounding box center [412, 316] width 425 height 47
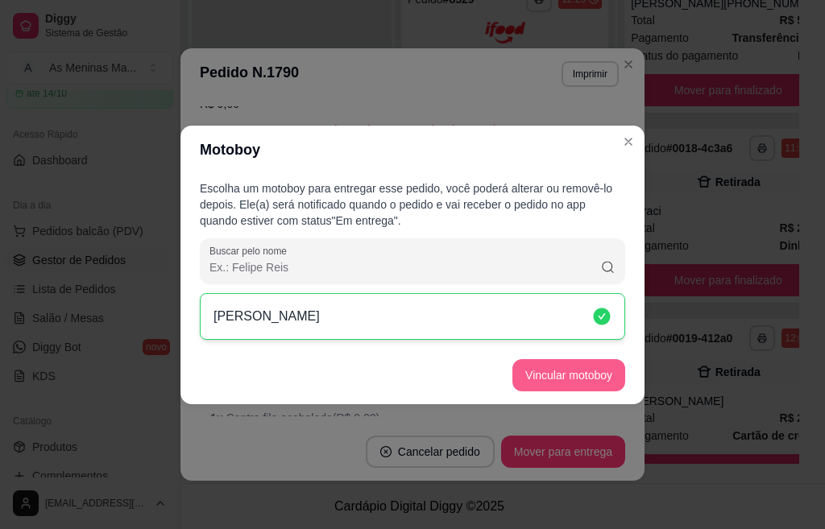
click at [572, 375] on button "Vincular motoboy" at bounding box center [568, 375] width 113 height 32
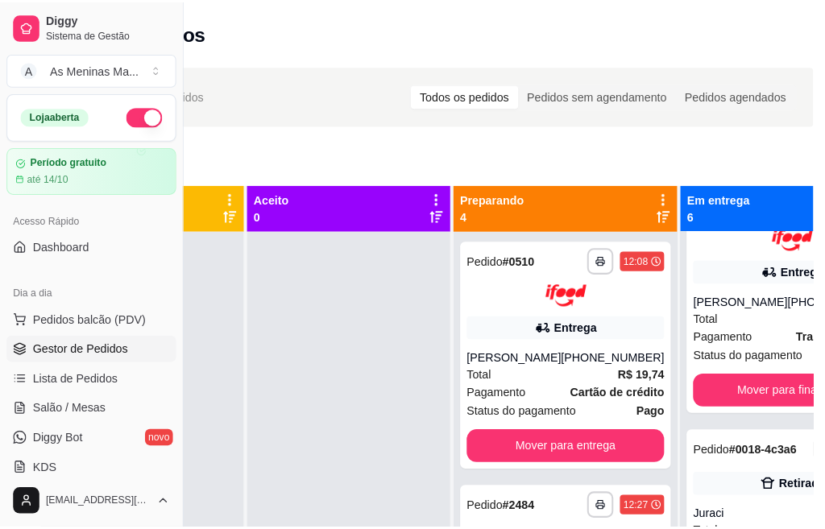
scroll to position [0, 0]
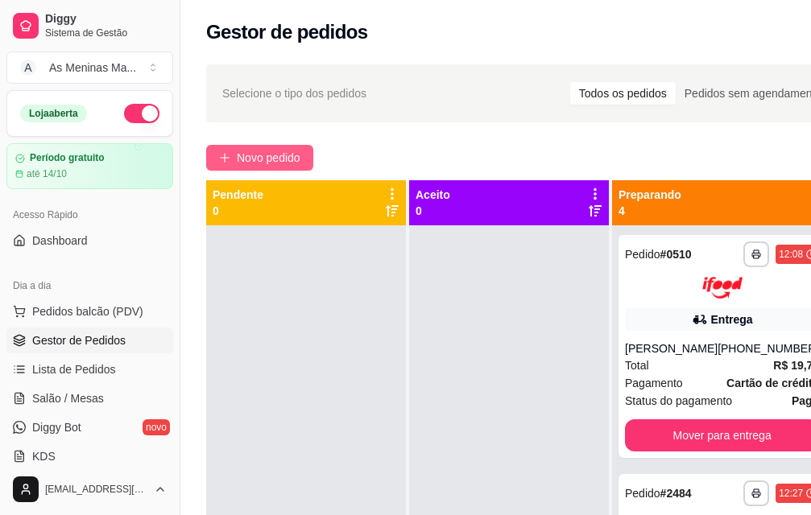
click at [267, 158] on span "Novo pedido" at bounding box center [269, 158] width 64 height 18
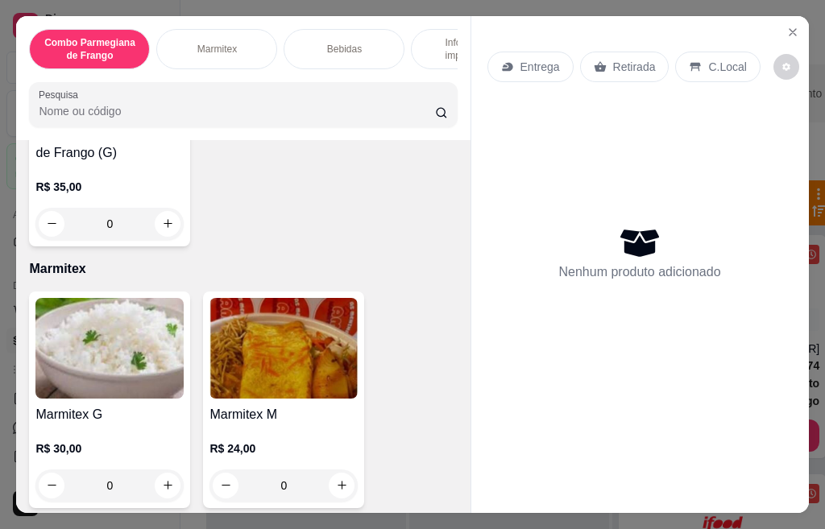
scroll to position [725, 0]
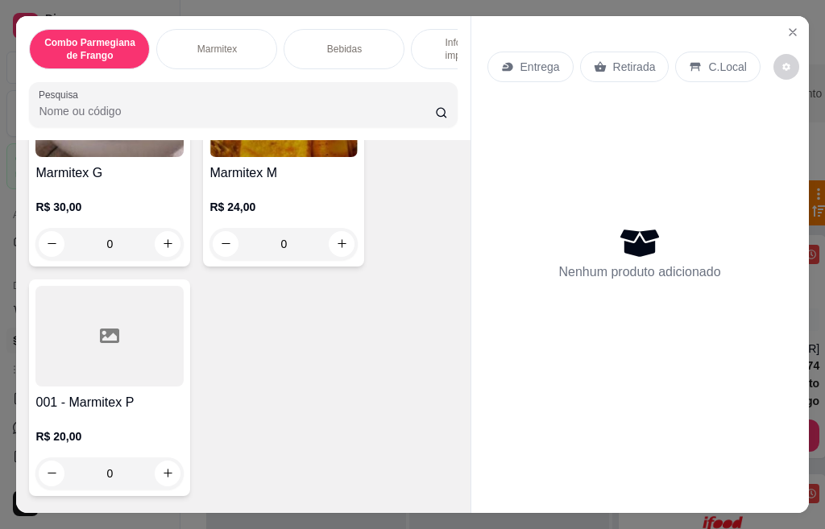
click at [107, 372] on div at bounding box center [109, 336] width 148 height 101
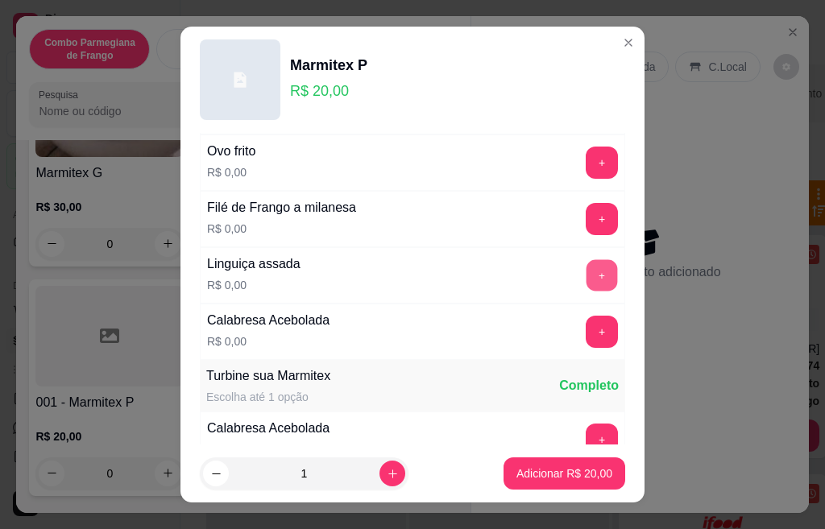
click at [586, 277] on button "+" at bounding box center [601, 274] width 31 height 31
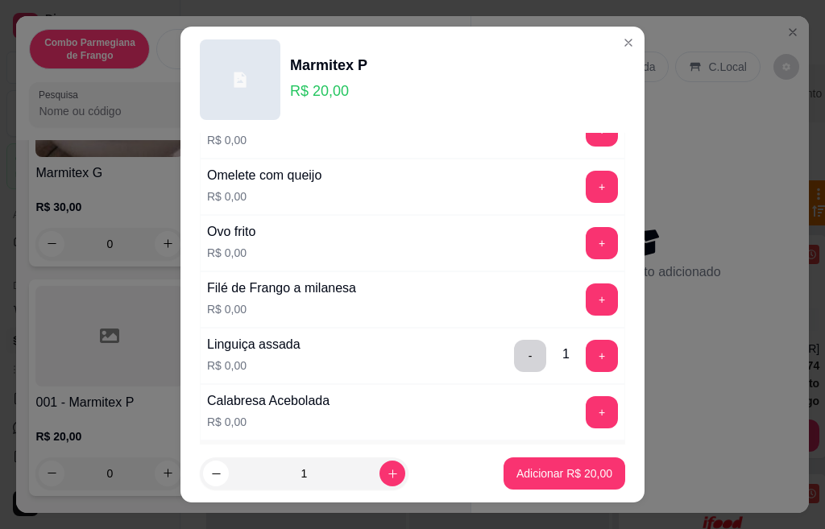
scroll to position [564, 0]
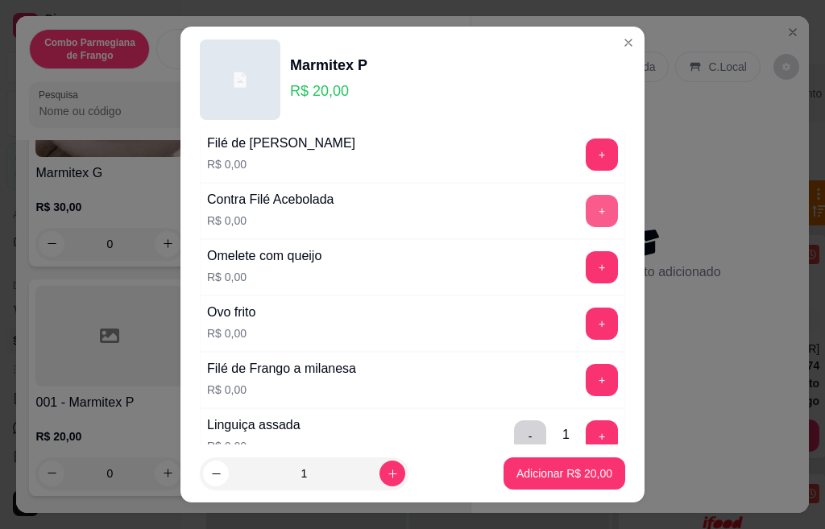
click at [585, 212] on button "+" at bounding box center [601, 211] width 32 height 32
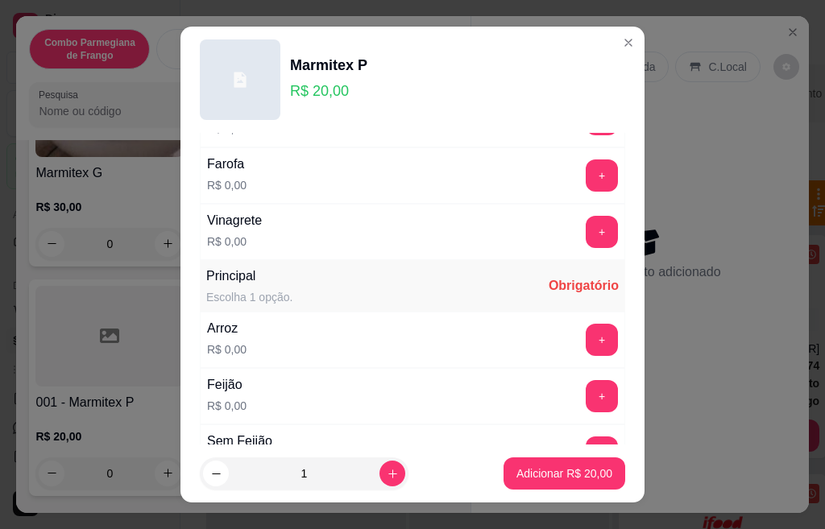
scroll to position [0, 0]
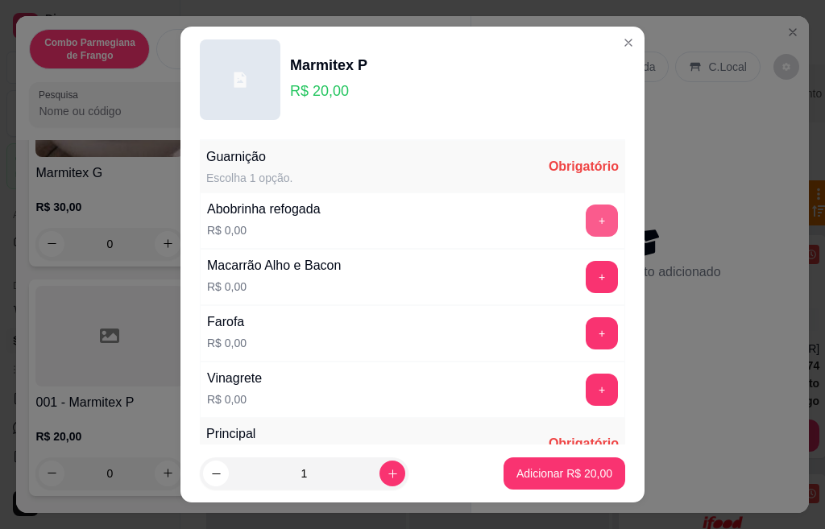
click at [585, 219] on button "+" at bounding box center [601, 221] width 32 height 32
click at [586, 332] on button "+" at bounding box center [601, 332] width 31 height 31
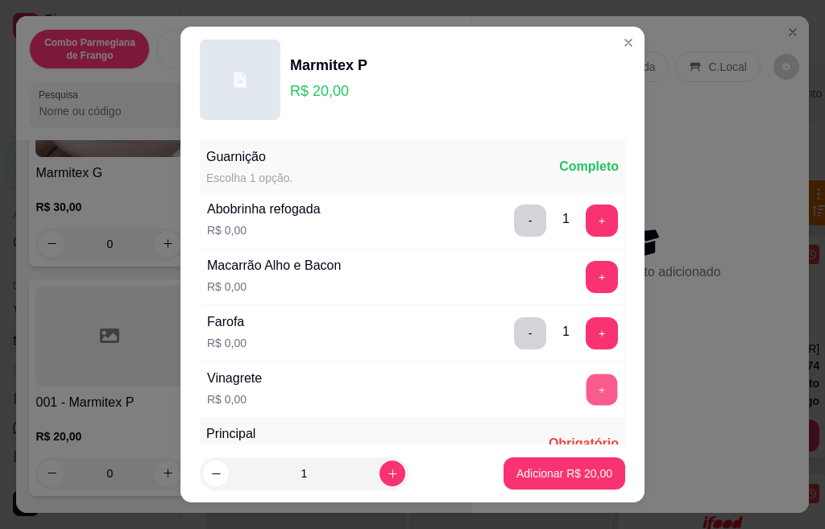
click at [586, 387] on button "+" at bounding box center [601, 389] width 31 height 31
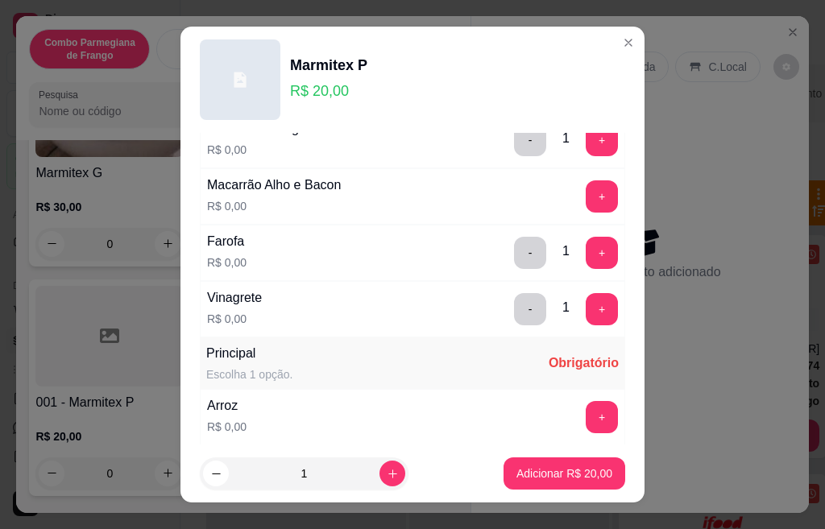
scroll to position [161, 0]
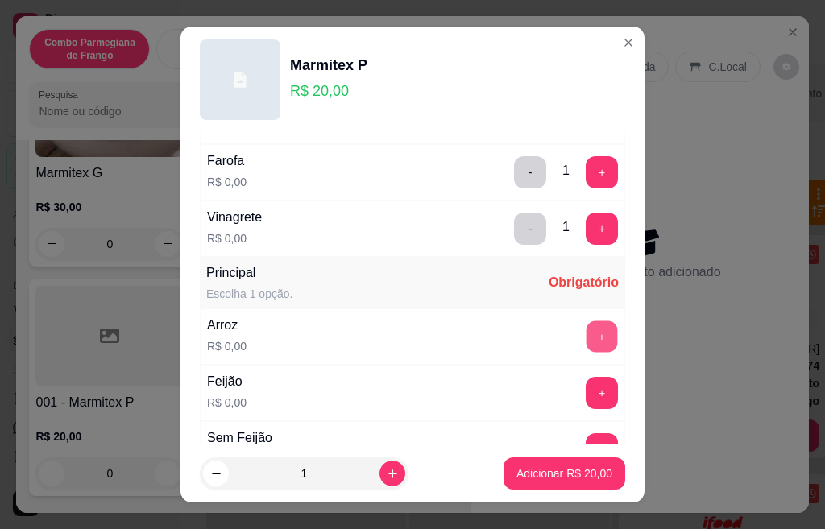
click at [586, 340] on button "+" at bounding box center [601, 336] width 31 height 31
click at [586, 387] on button "+" at bounding box center [601, 392] width 31 height 31
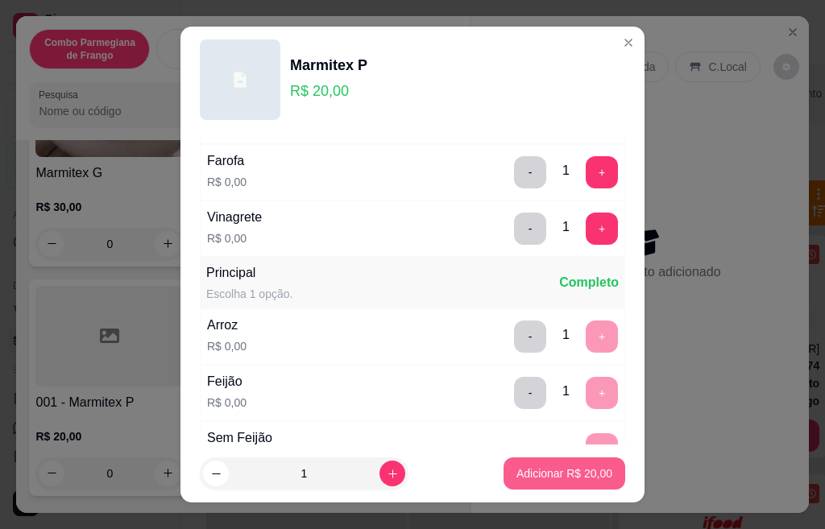
click at [538, 477] on p "Adicionar R$ 20,00" at bounding box center [564, 473] width 96 height 16
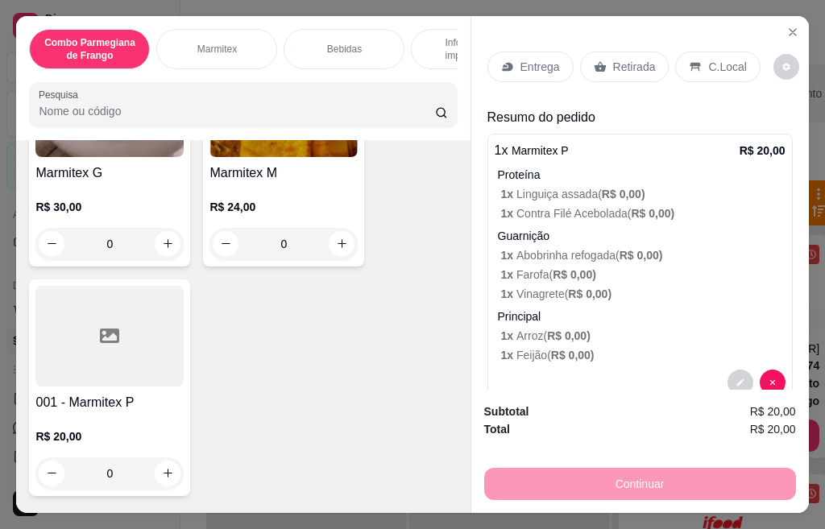
click at [613, 64] on p "Retirada" at bounding box center [634, 67] width 43 height 16
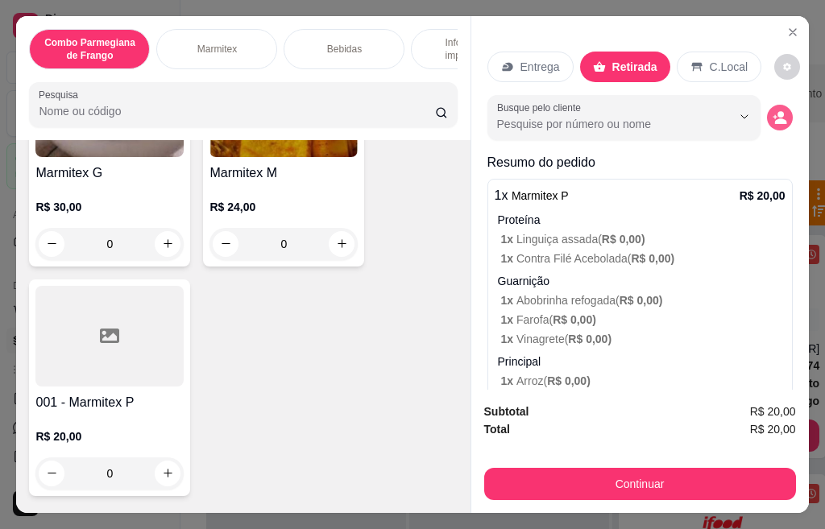
click at [772, 113] on icon "decrease-product-quantity" at bounding box center [779, 117] width 14 height 14
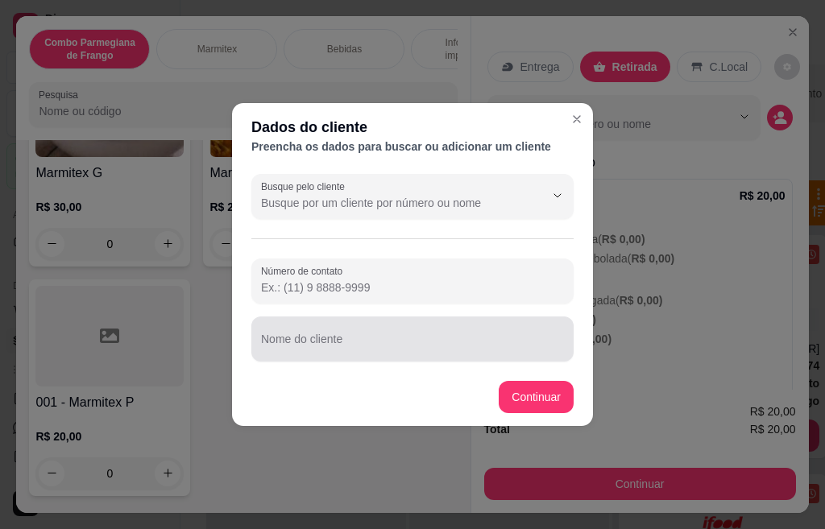
click at [341, 354] on div at bounding box center [412, 339] width 303 height 32
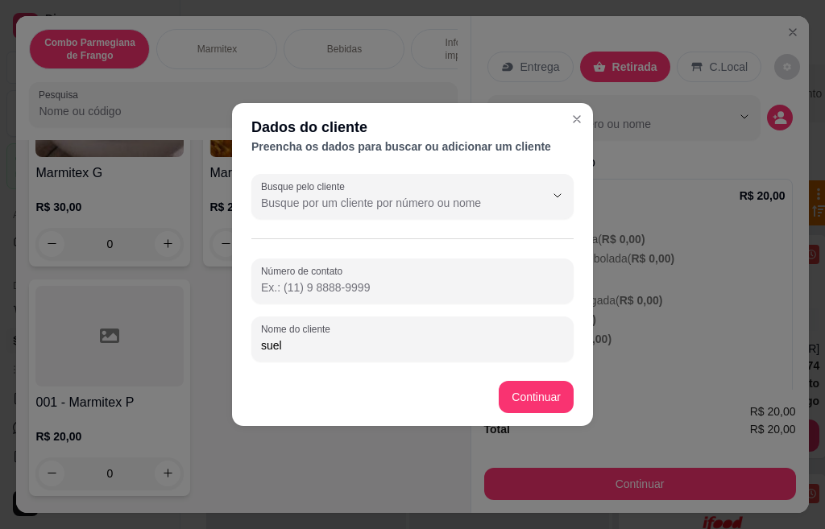
type input "sueli"
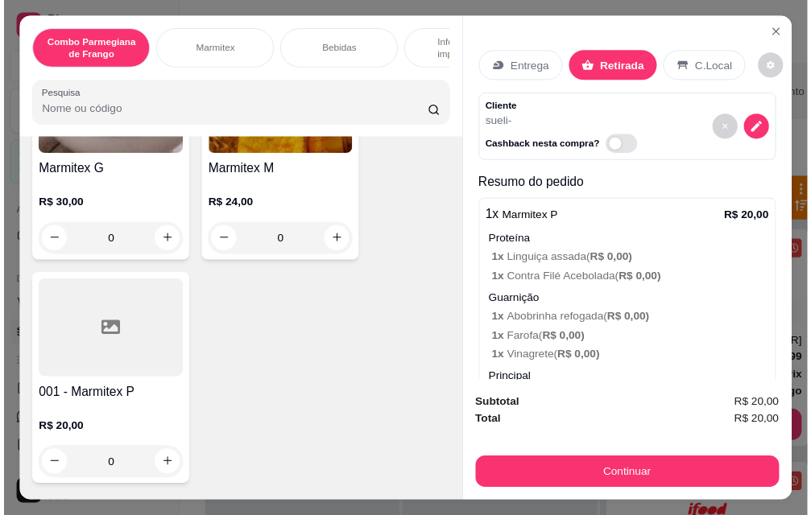
scroll to position [556, 0]
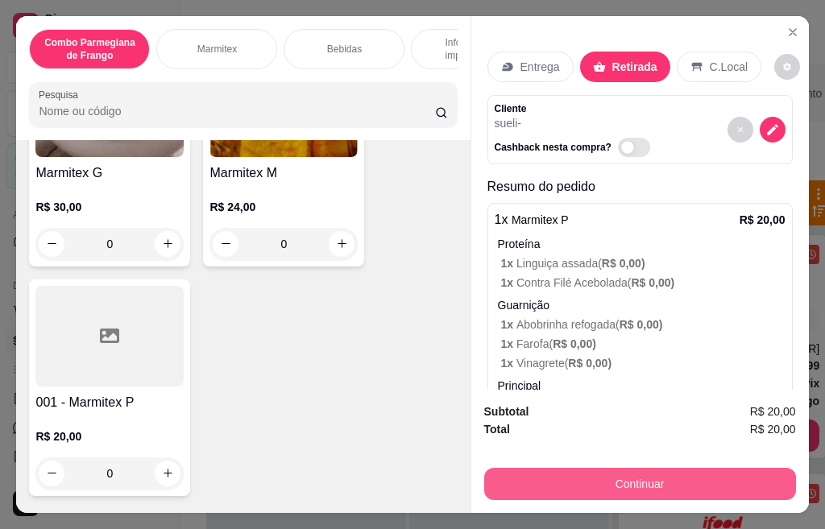
click at [602, 482] on button "Continuar" at bounding box center [640, 484] width 312 height 32
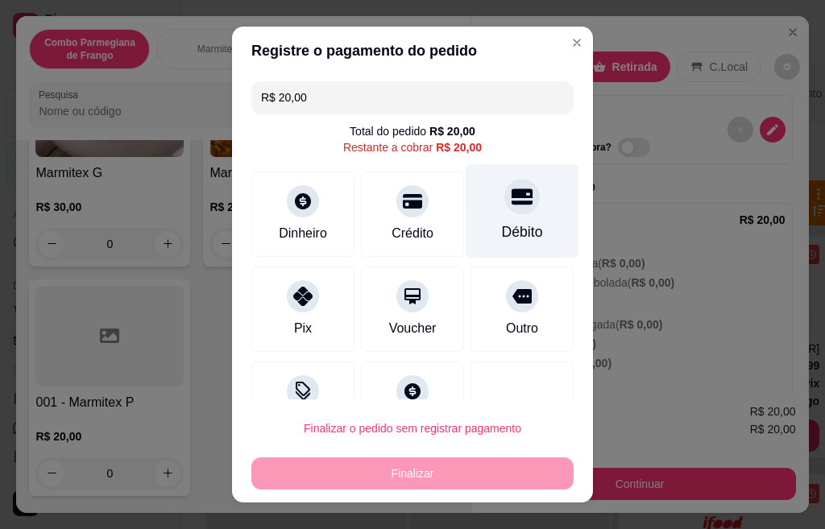
click at [475, 211] on div "Débito" at bounding box center [522, 211] width 114 height 94
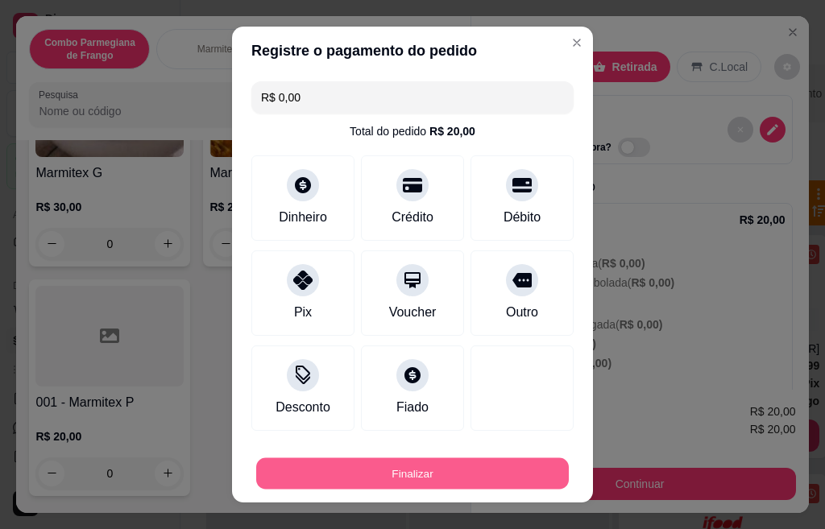
click at [460, 478] on button "Finalizar" at bounding box center [412, 473] width 312 height 31
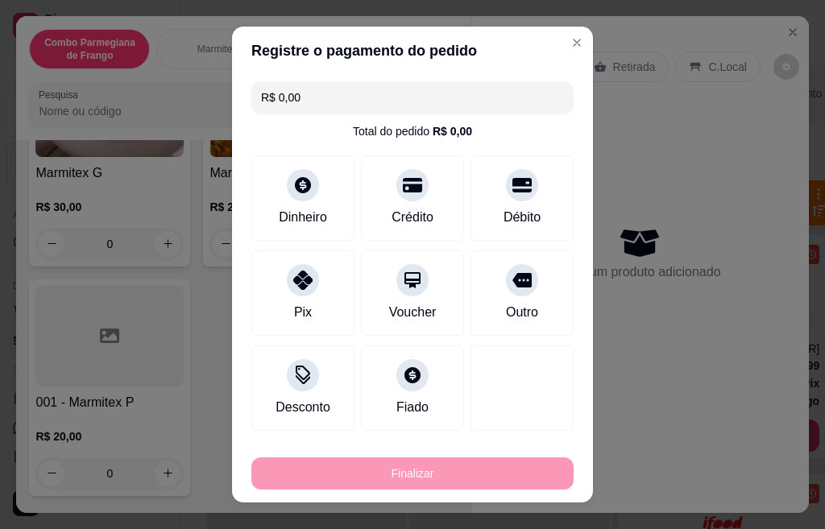
type input "-R$ 20,00"
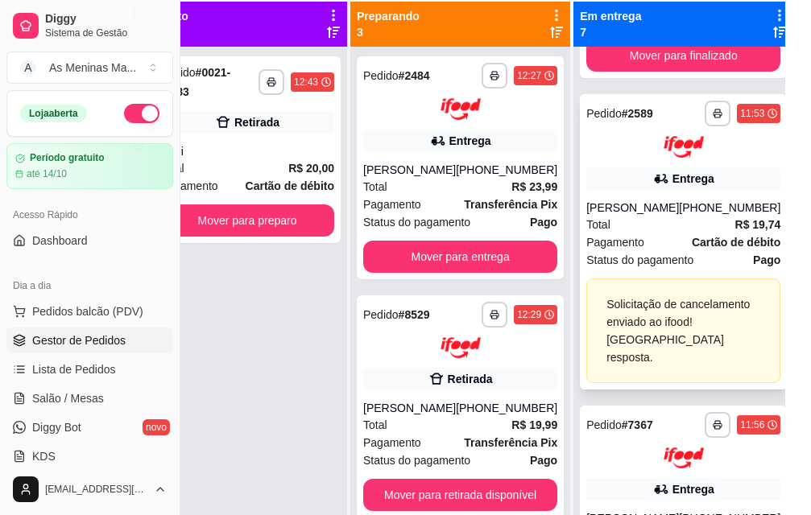
scroll to position [153, 0]
click at [627, 250] on span "Pagamento" at bounding box center [615, 242] width 58 height 18
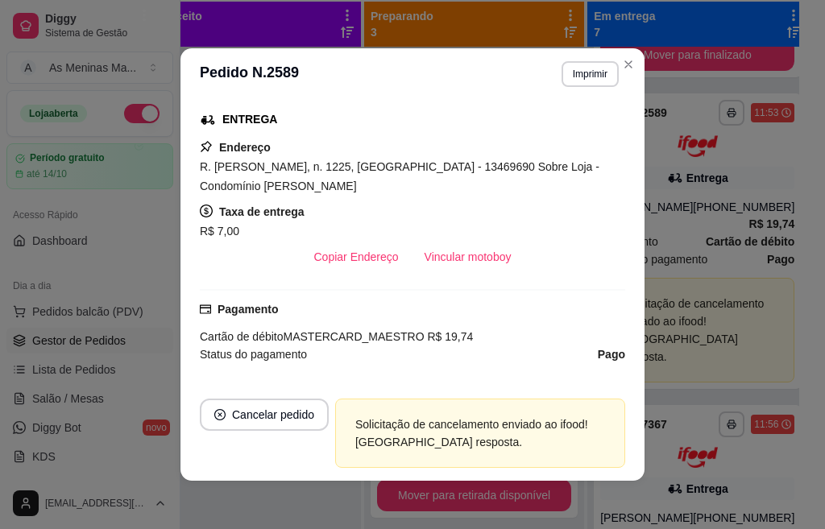
scroll to position [322, 0]
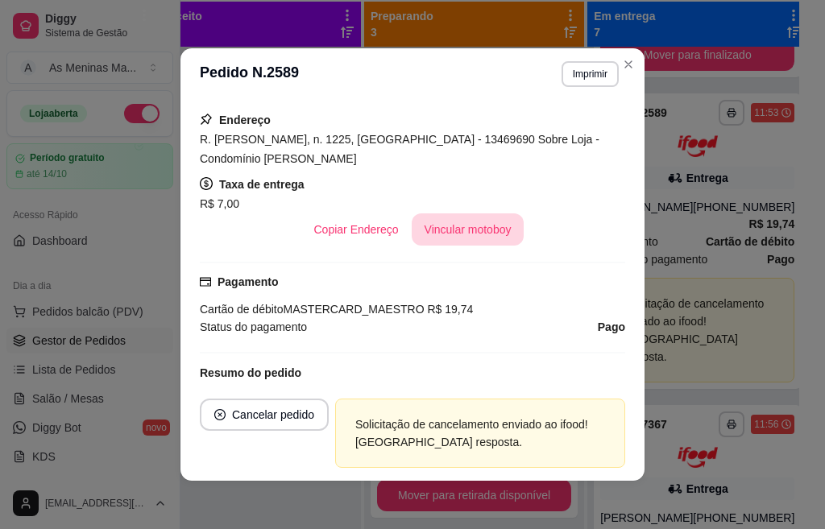
click at [478, 232] on button "Vincular motoboy" at bounding box center [468, 229] width 113 height 32
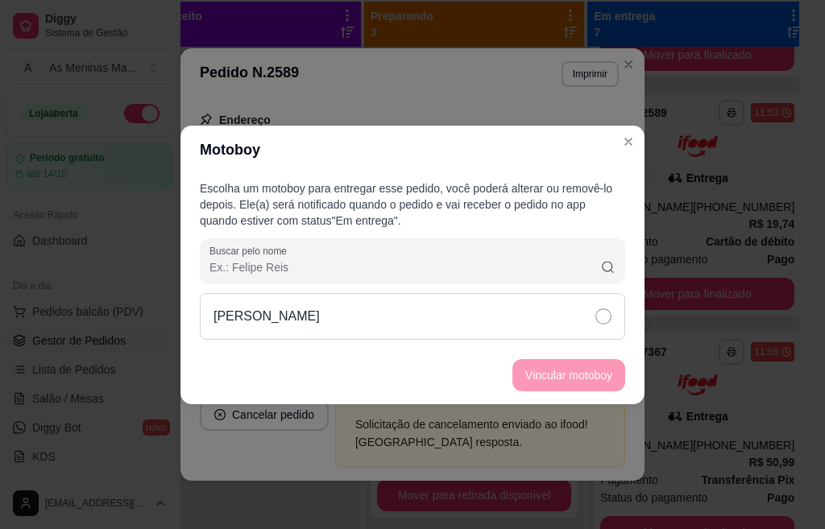
click at [598, 312] on icon at bounding box center [603, 316] width 16 height 16
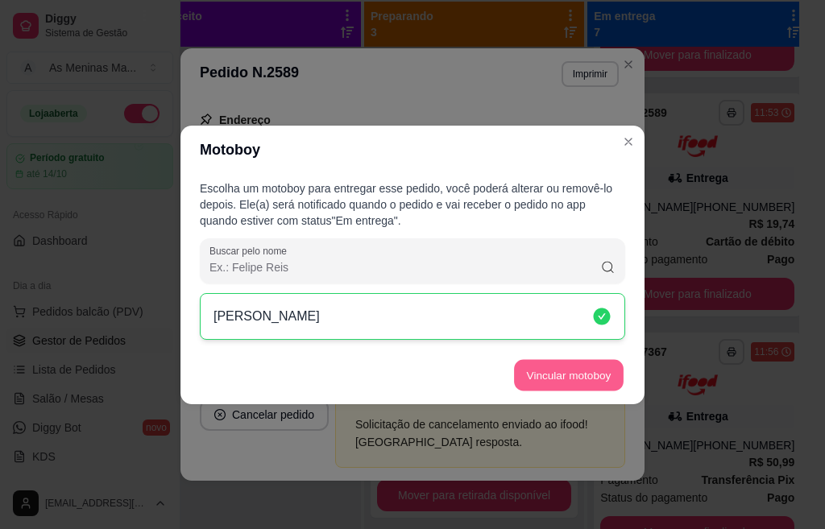
click at [585, 374] on button "Vincular motoboy" at bounding box center [569, 374] width 110 height 31
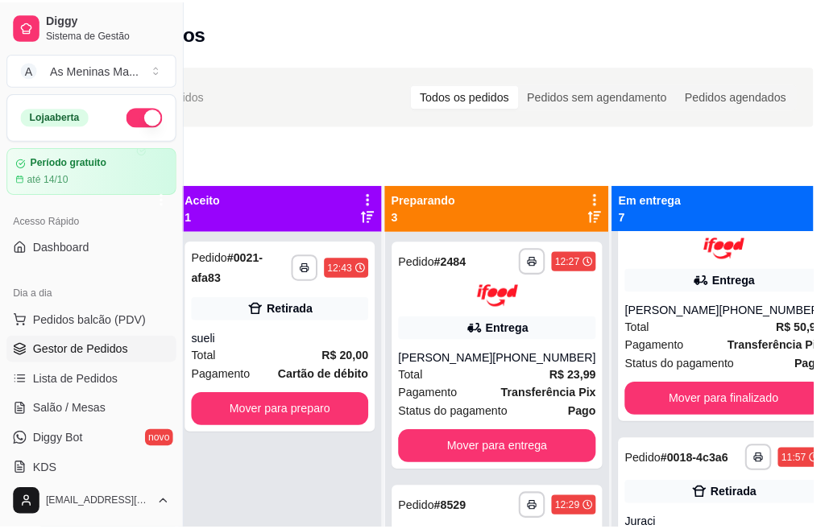
scroll to position [0, 0]
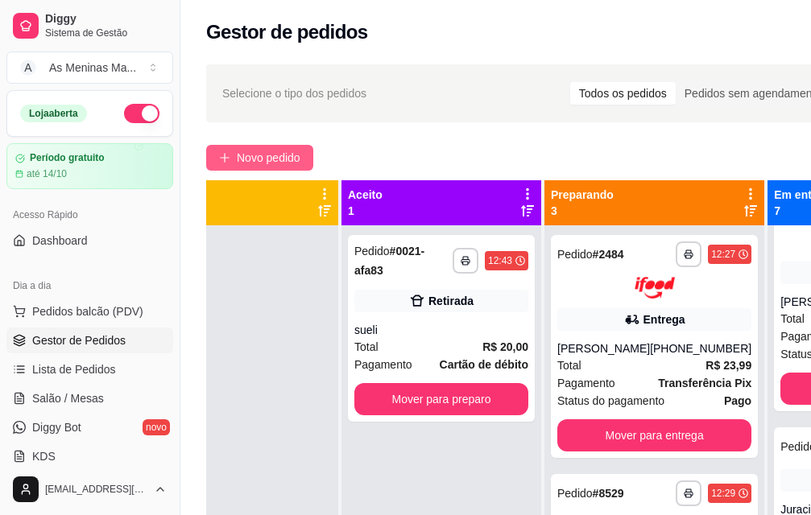
click at [264, 158] on span "Novo pedido" at bounding box center [269, 158] width 64 height 18
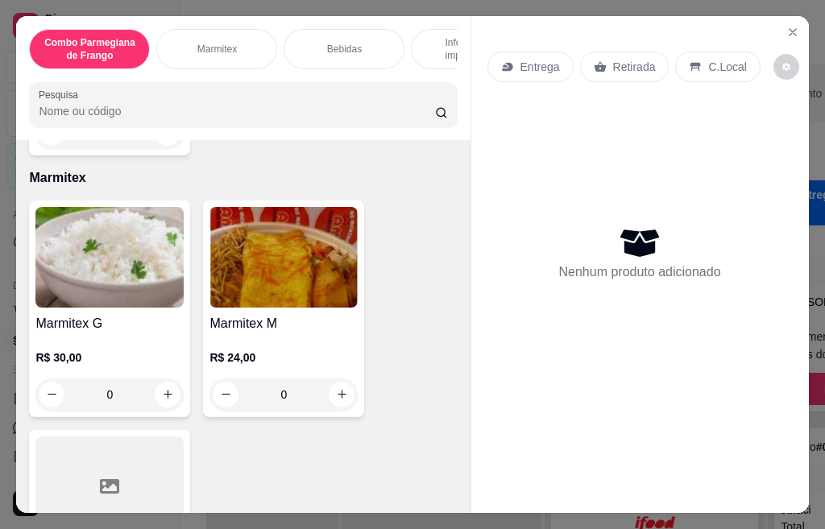
scroll to position [805, 0]
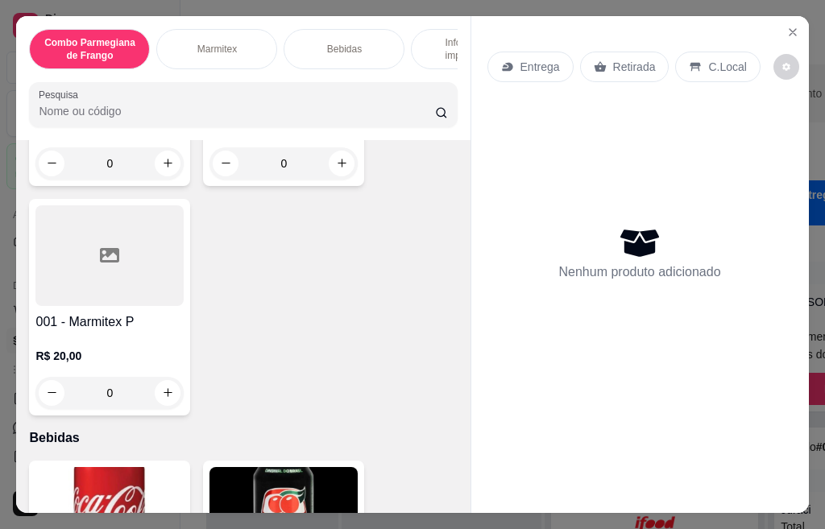
click at [94, 353] on div "R$ 20,00 0" at bounding box center [109, 370] width 148 height 77
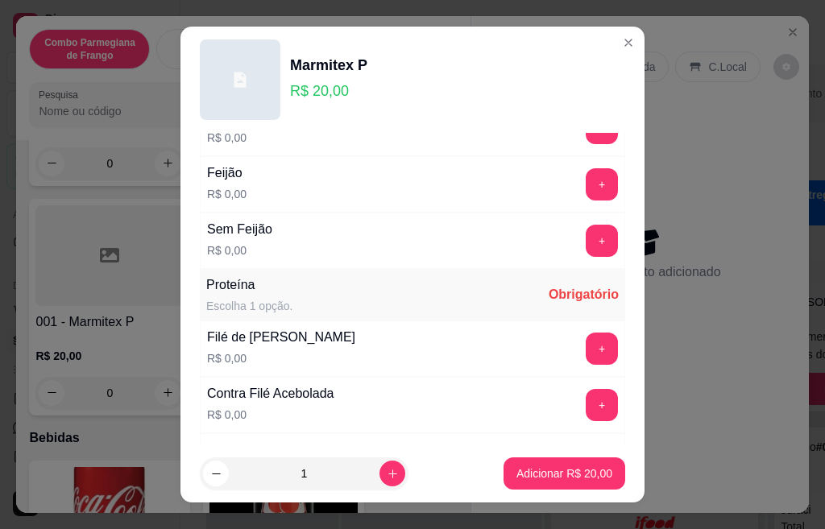
scroll to position [483, 0]
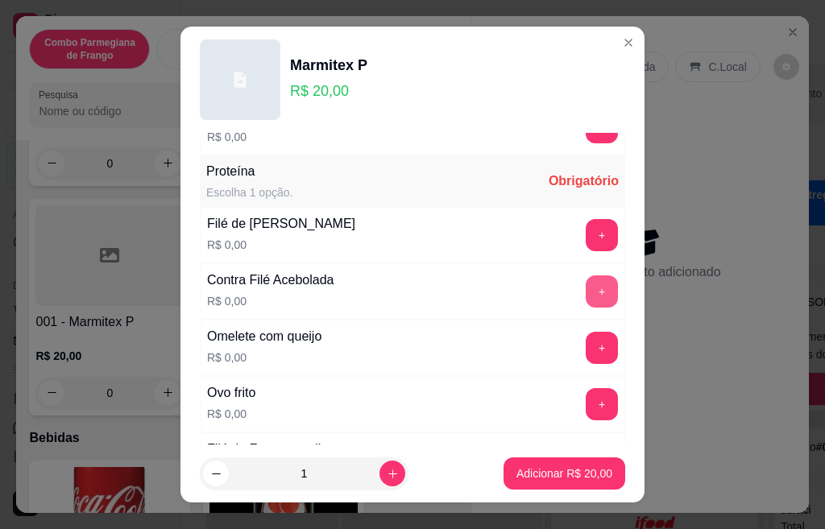
click at [585, 295] on button "+" at bounding box center [601, 291] width 32 height 32
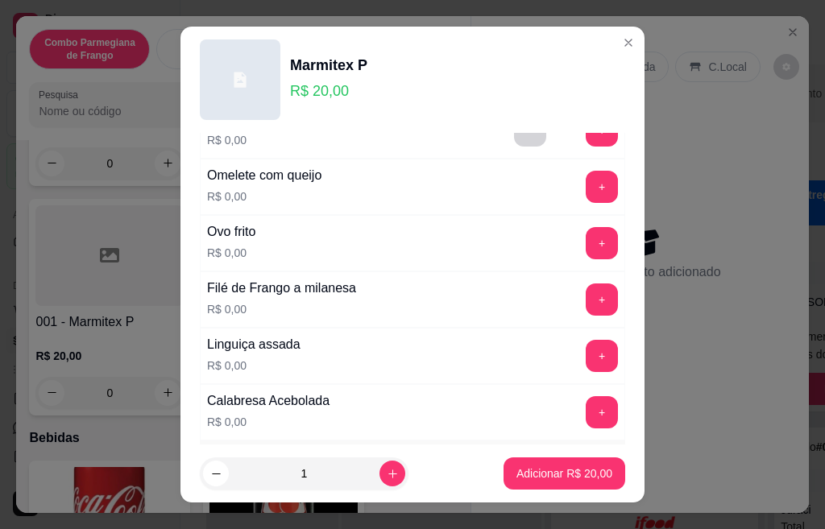
scroll to position [805, 0]
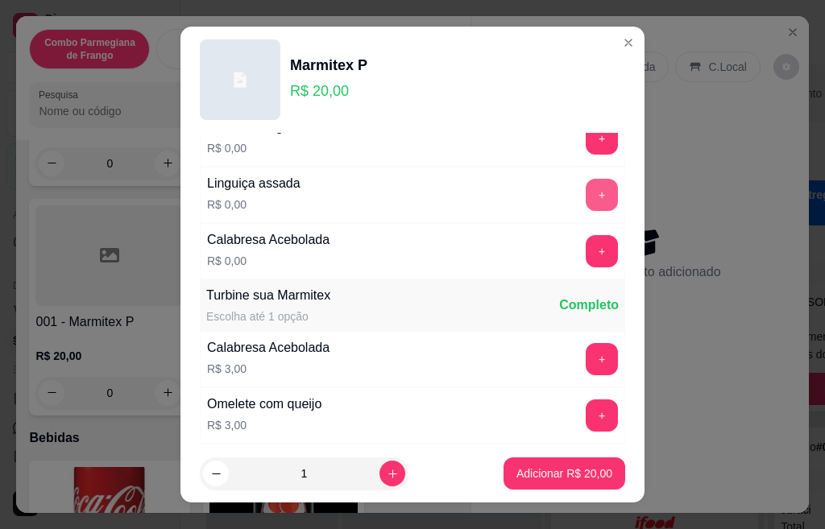
click at [585, 196] on button "+" at bounding box center [601, 195] width 32 height 32
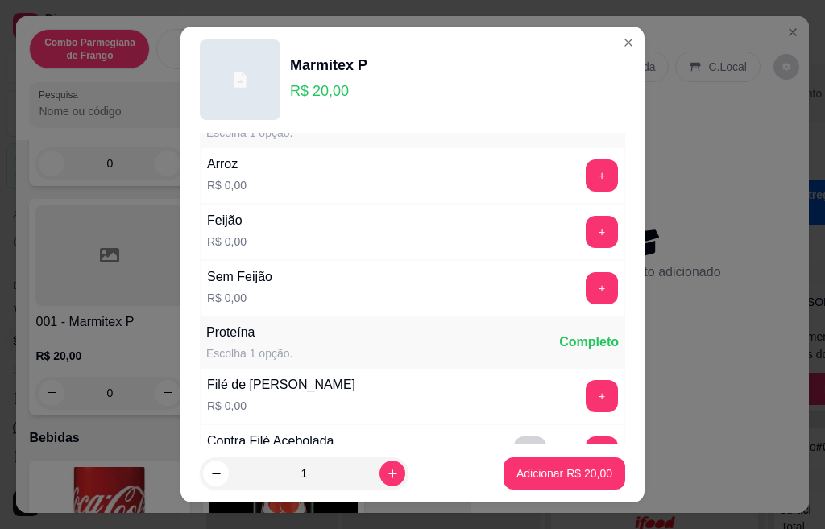
scroll to position [161, 0]
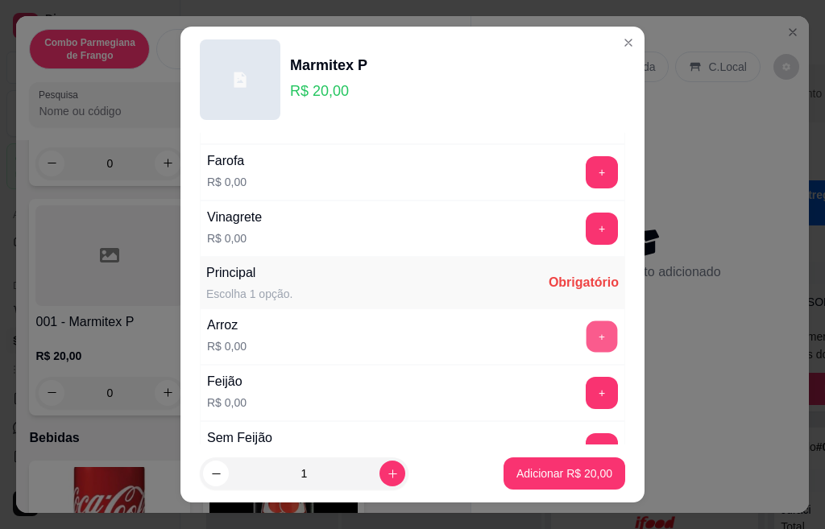
click at [586, 342] on button "+" at bounding box center [601, 336] width 31 height 31
click at [585, 395] on button "+" at bounding box center [601, 393] width 32 height 32
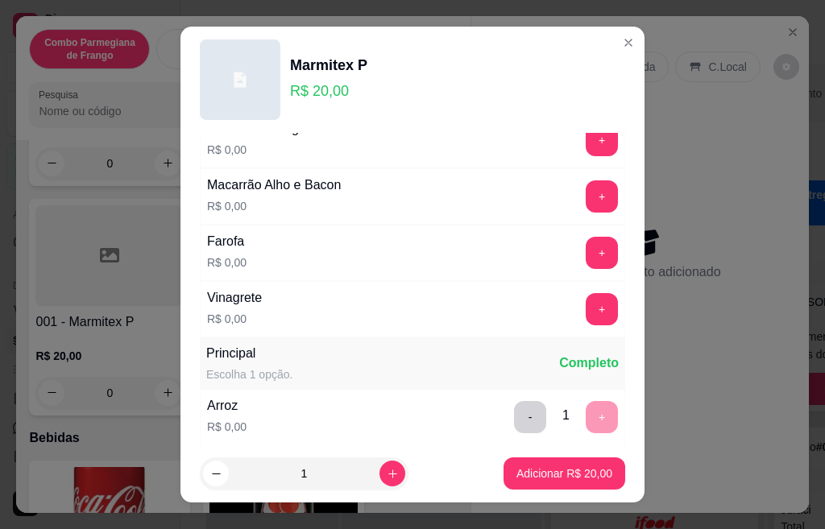
scroll to position [0, 0]
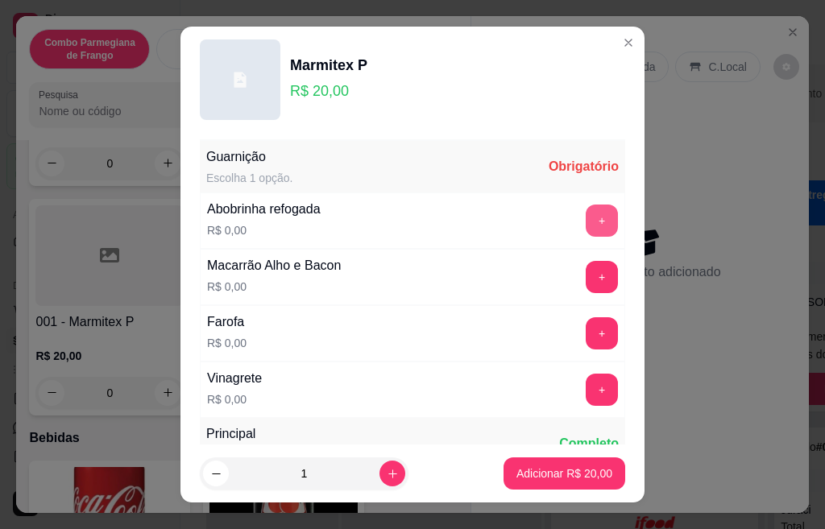
click at [585, 221] on button "+" at bounding box center [601, 221] width 32 height 32
click at [585, 328] on button "+" at bounding box center [601, 333] width 32 height 32
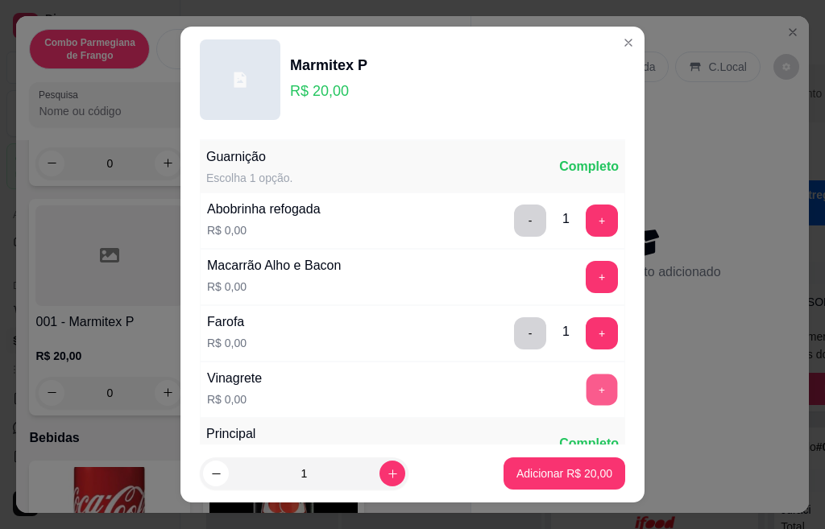
click at [586, 400] on button "+" at bounding box center [601, 389] width 31 height 31
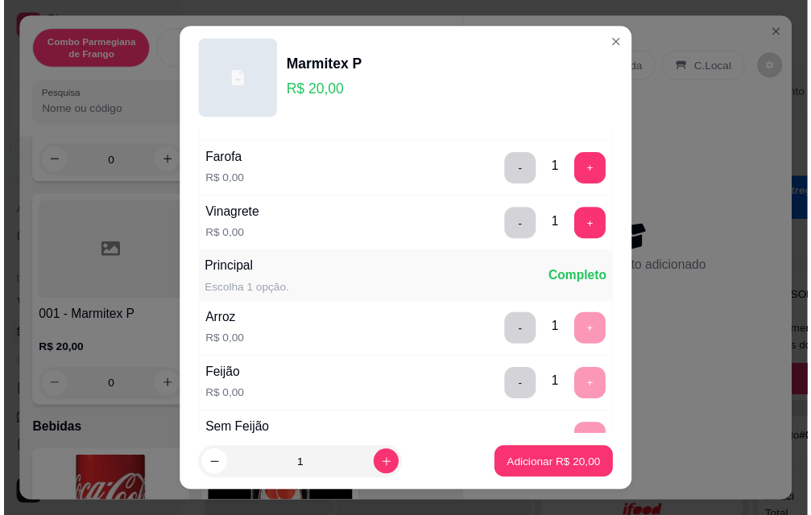
scroll to position [242, 0]
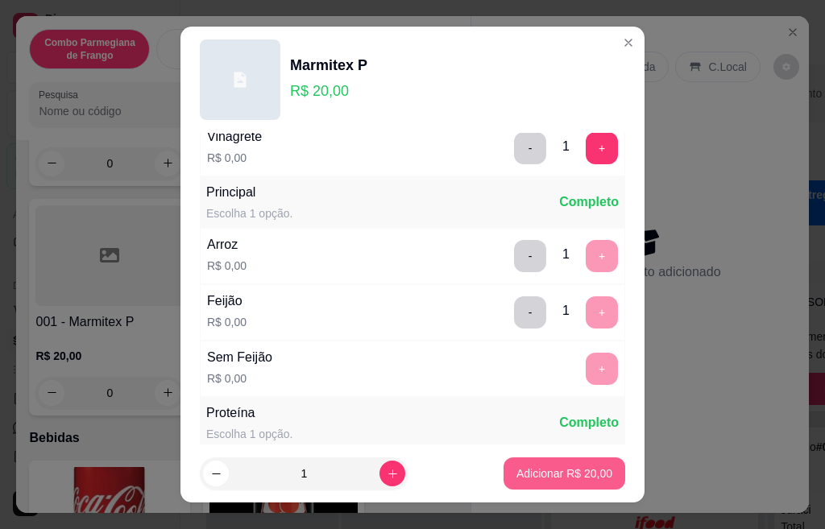
click at [521, 472] on p "Adicionar R$ 20,00" at bounding box center [564, 473] width 96 height 16
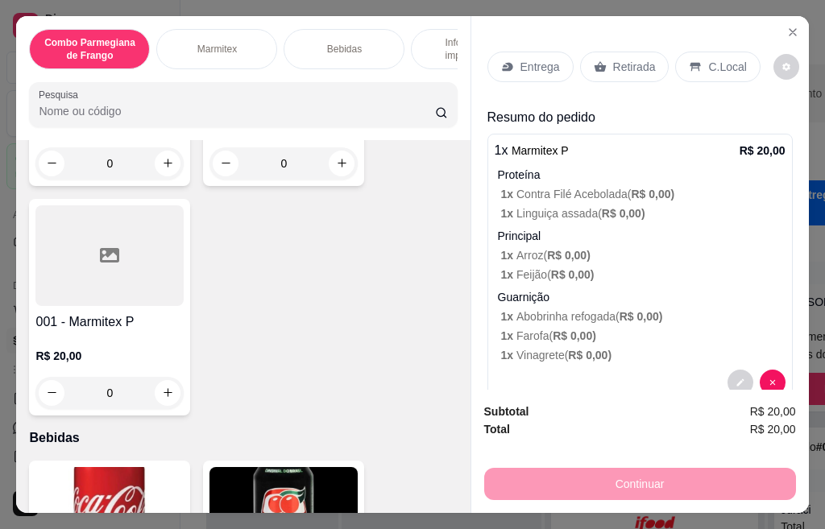
click at [600, 61] on div "Retirada" at bounding box center [624, 67] width 89 height 31
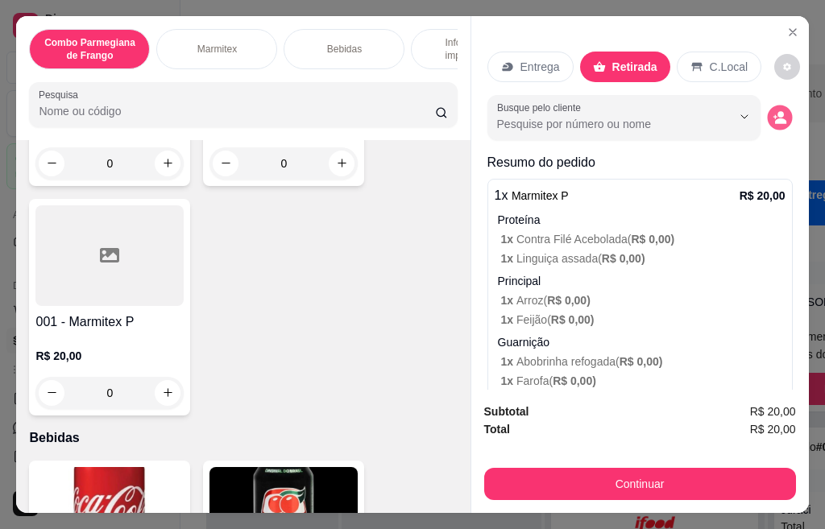
click at [772, 112] on icon "decrease-product-quantity" at bounding box center [779, 117] width 14 height 14
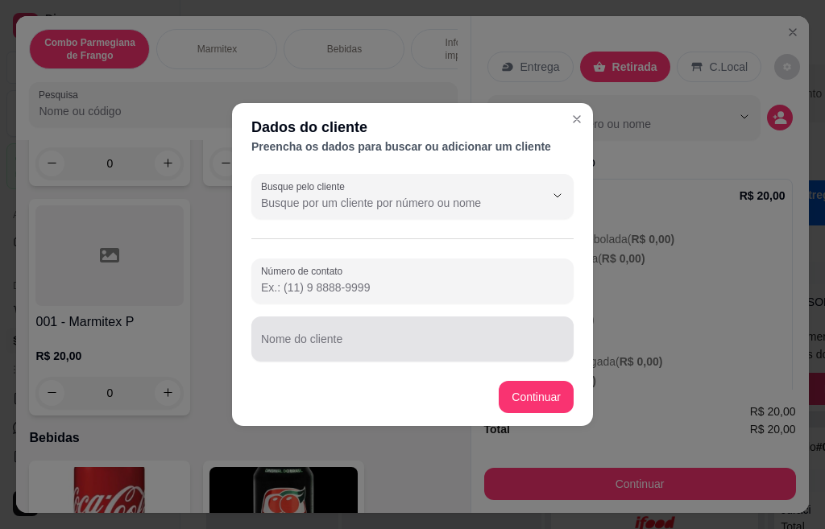
click at [326, 338] on div "Nome do cliente" at bounding box center [412, 339] width 322 height 45
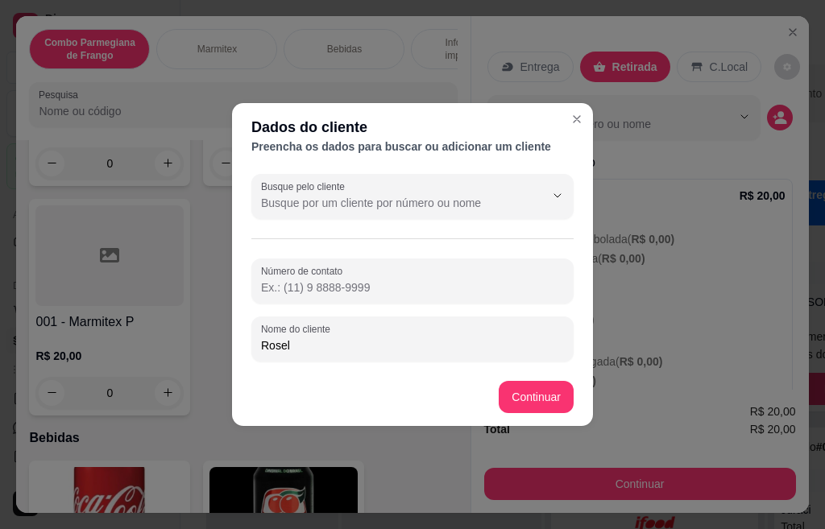
type input "Roseli"
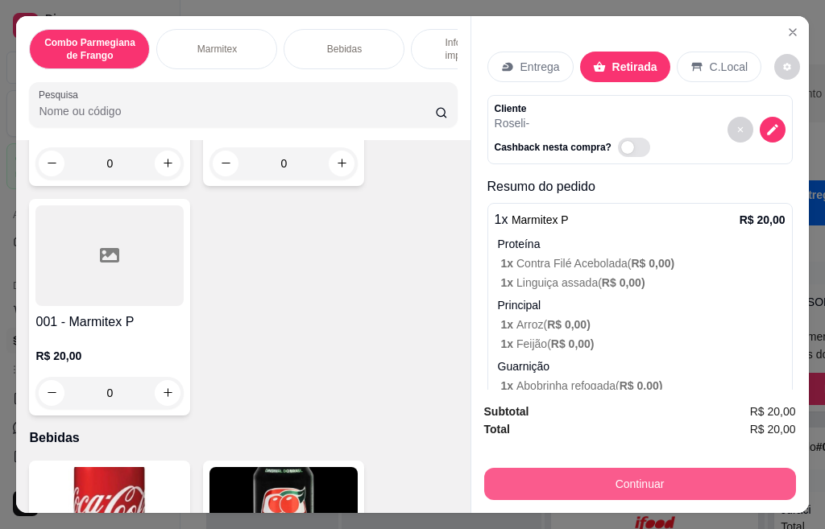
click at [566, 482] on button "Continuar" at bounding box center [640, 484] width 312 height 32
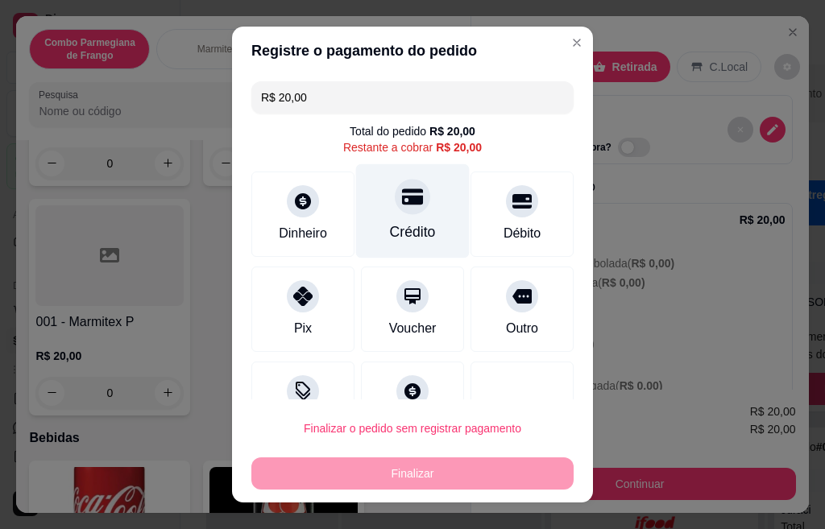
click at [421, 212] on div "Crédito" at bounding box center [413, 211] width 114 height 94
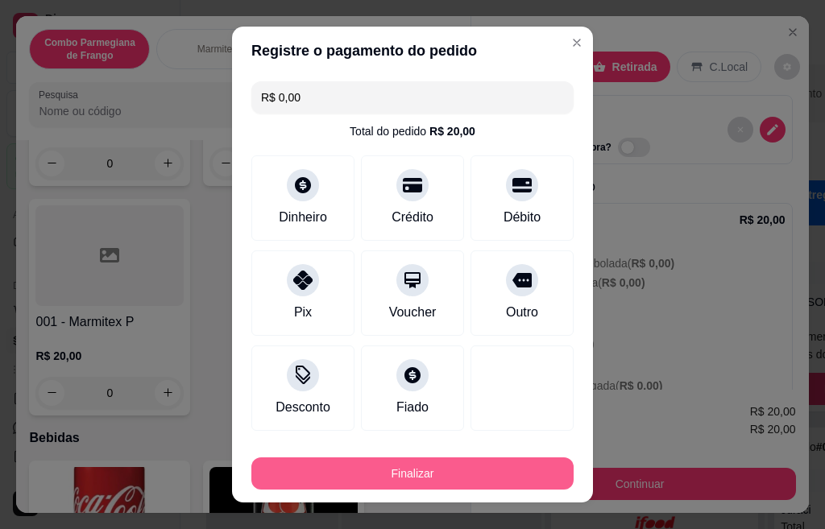
click at [449, 483] on button "Finalizar" at bounding box center [412, 473] width 322 height 32
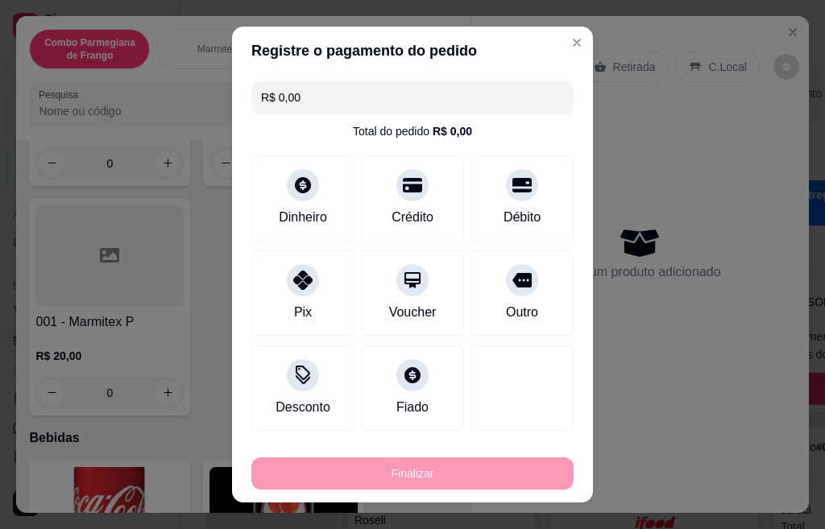
type input "-R$ 20,00"
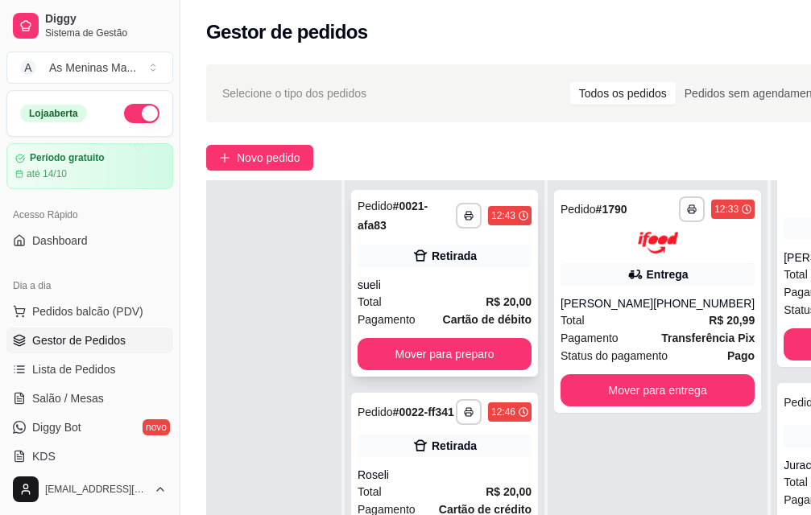
scroll to position [59, 64]
click at [447, 338] on button "Mover para preparo" at bounding box center [445, 354] width 174 height 32
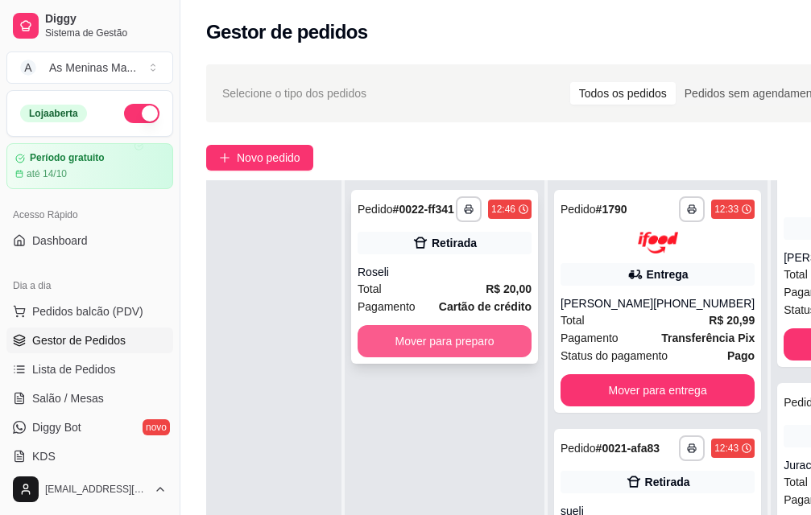
click at [444, 344] on button "Mover para preparo" at bounding box center [445, 341] width 174 height 32
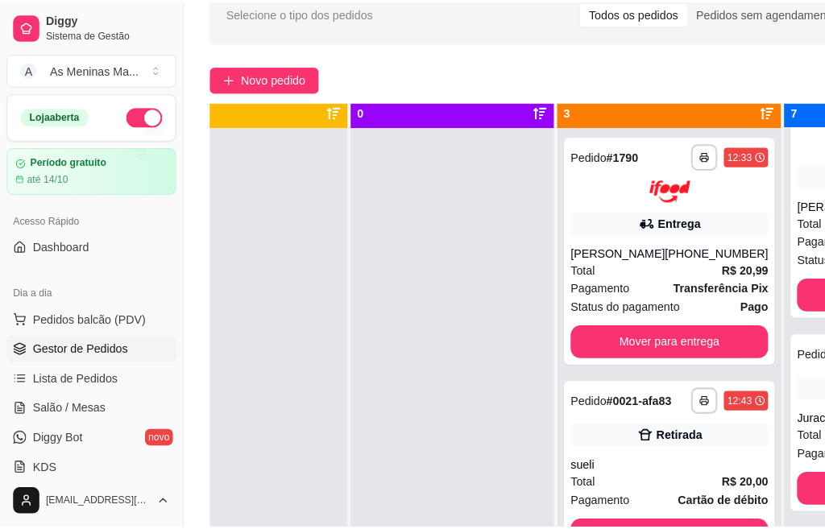
scroll to position [0, 64]
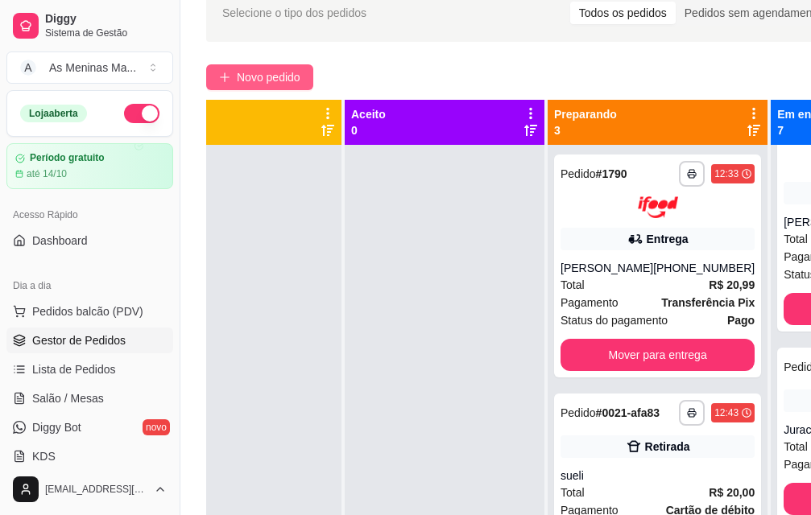
click at [261, 82] on span "Novo pedido" at bounding box center [269, 77] width 64 height 18
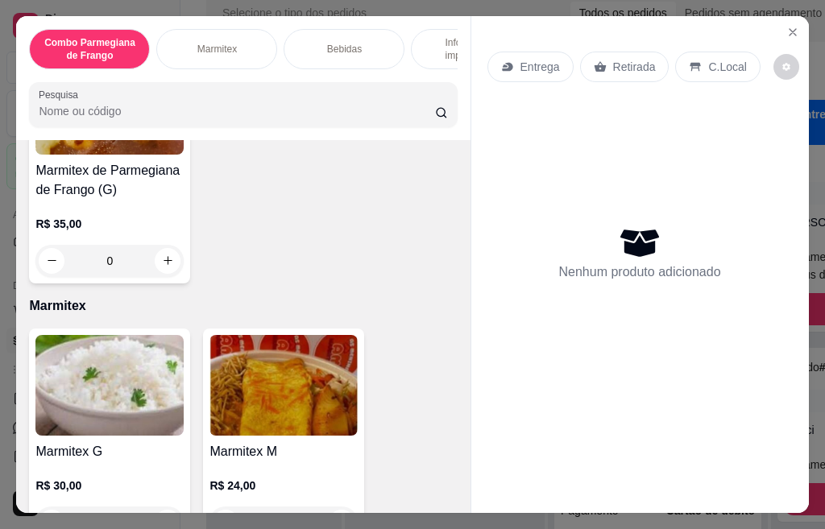
scroll to position [483, 0]
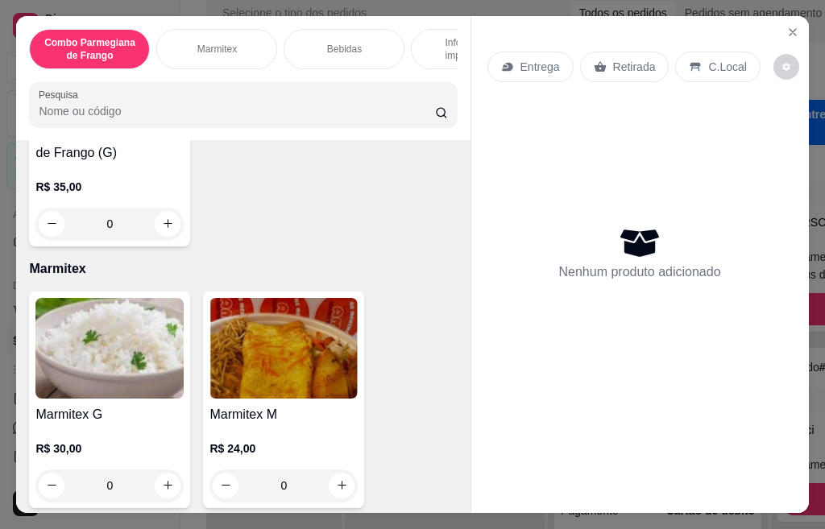
click at [112, 352] on img at bounding box center [109, 348] width 148 height 101
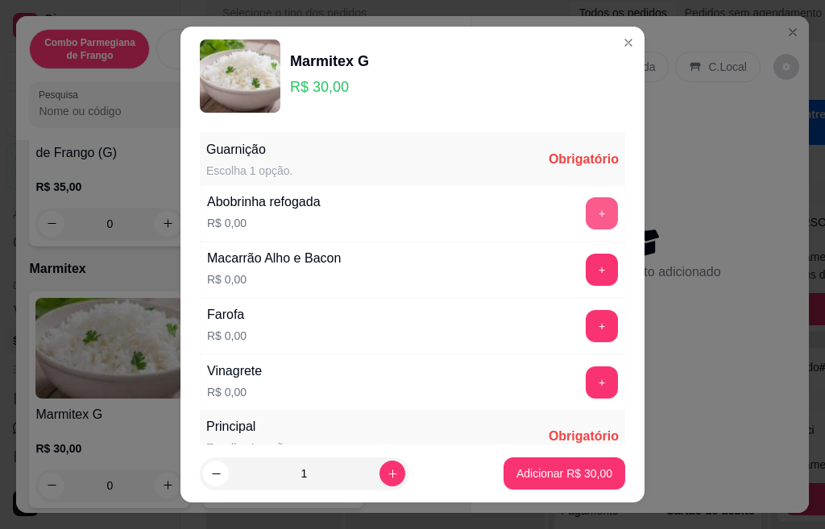
click at [585, 217] on button "+" at bounding box center [601, 213] width 32 height 32
click at [585, 267] on button "+" at bounding box center [601, 270] width 32 height 32
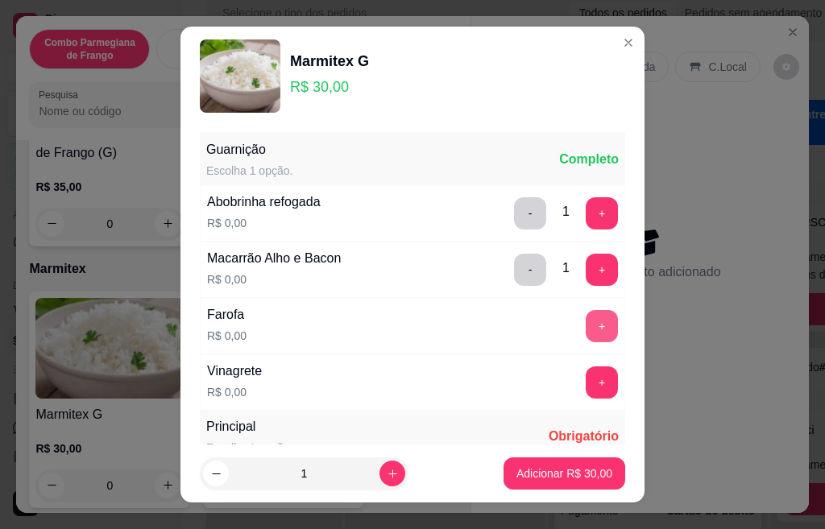
click at [585, 329] on button "+" at bounding box center [601, 326] width 32 height 32
click at [586, 378] on button "+" at bounding box center [601, 381] width 31 height 31
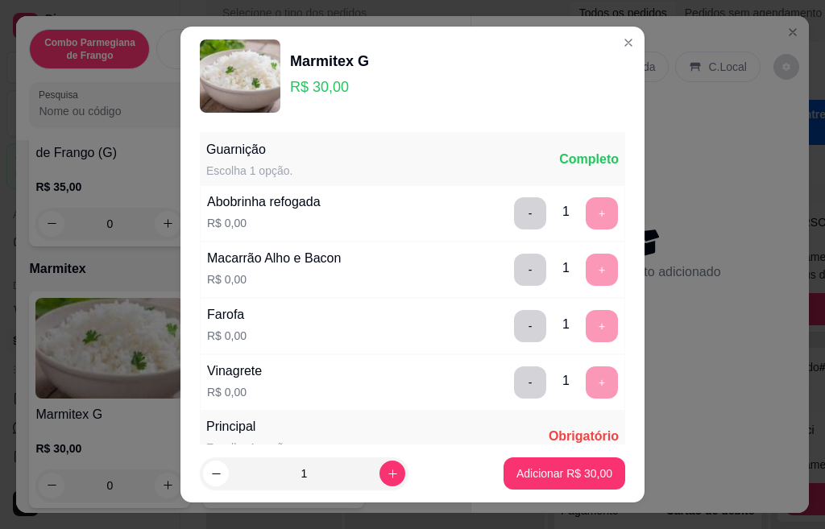
scroll to position [25, 0]
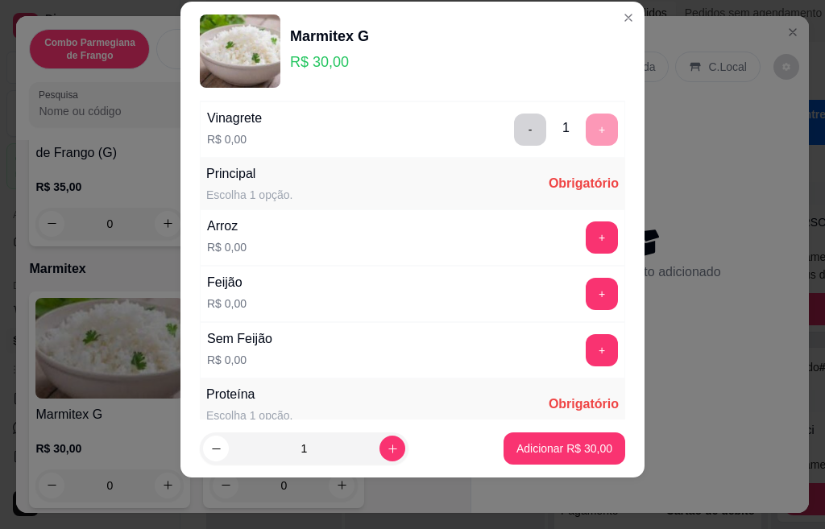
click at [562, 271] on div "Feijão R$ 0,00 +" at bounding box center [412, 294] width 425 height 56
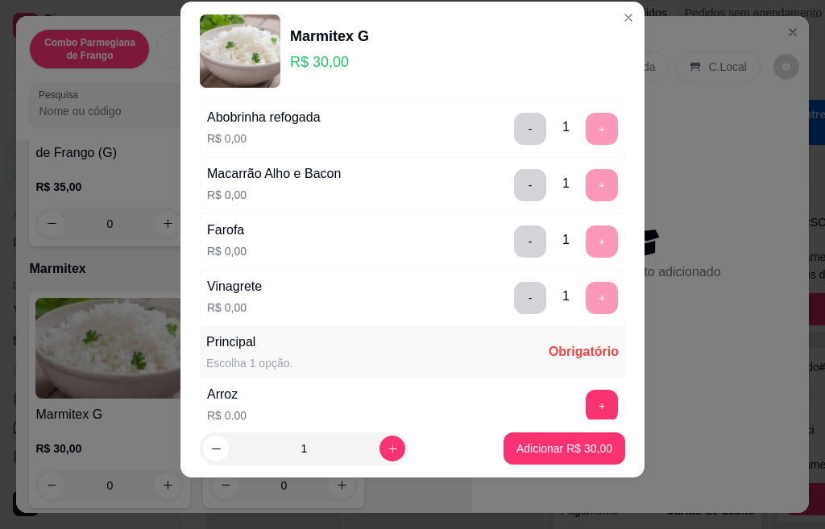
scroll to position [43, 0]
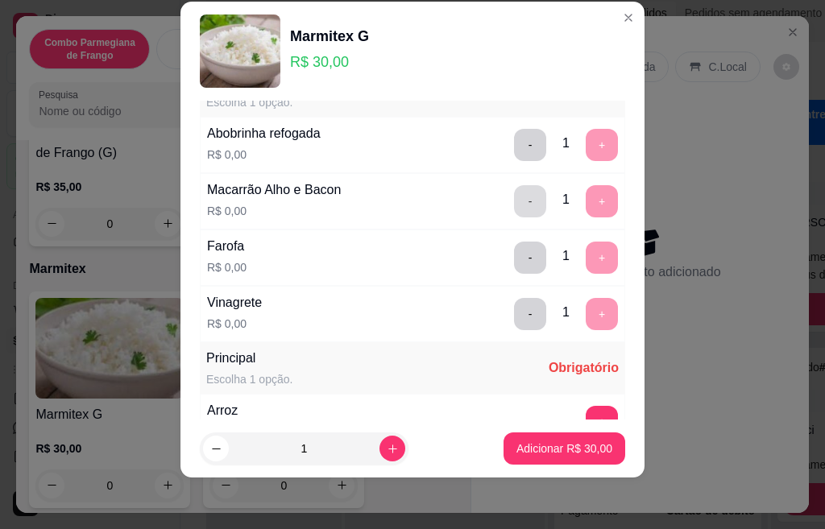
click at [514, 203] on button "-" at bounding box center [530, 201] width 32 height 32
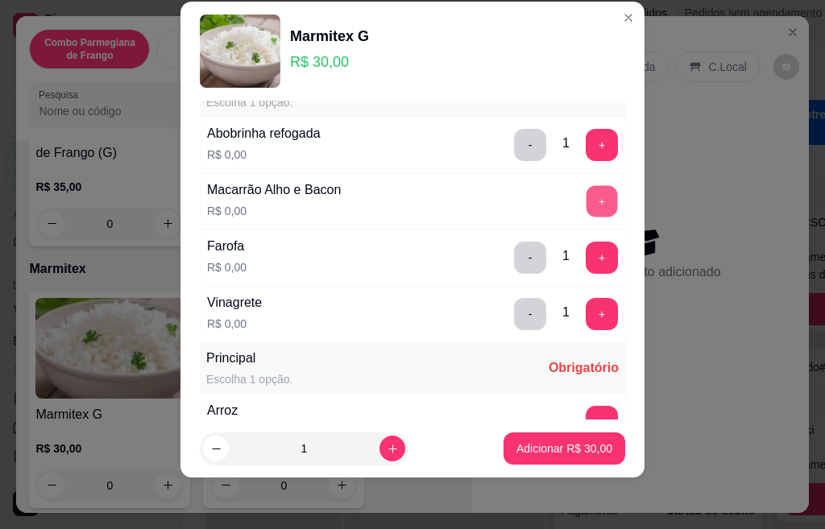
click at [586, 206] on button "+" at bounding box center [601, 200] width 31 height 31
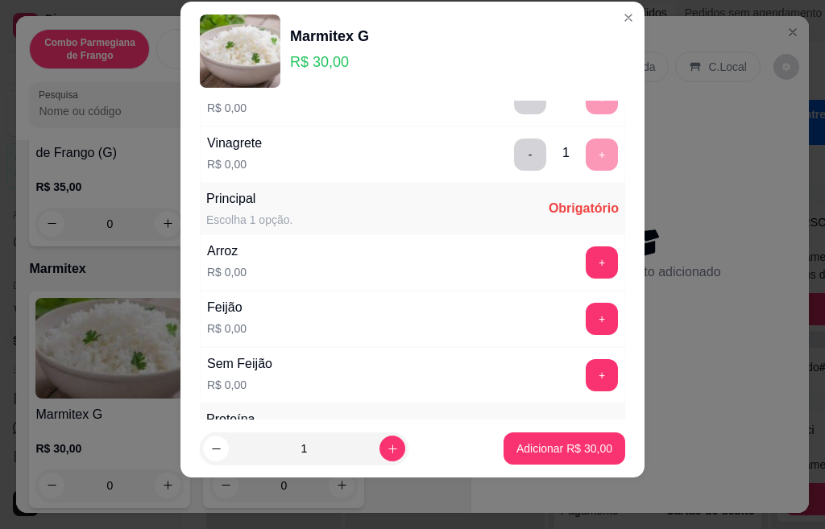
scroll to position [285, 0]
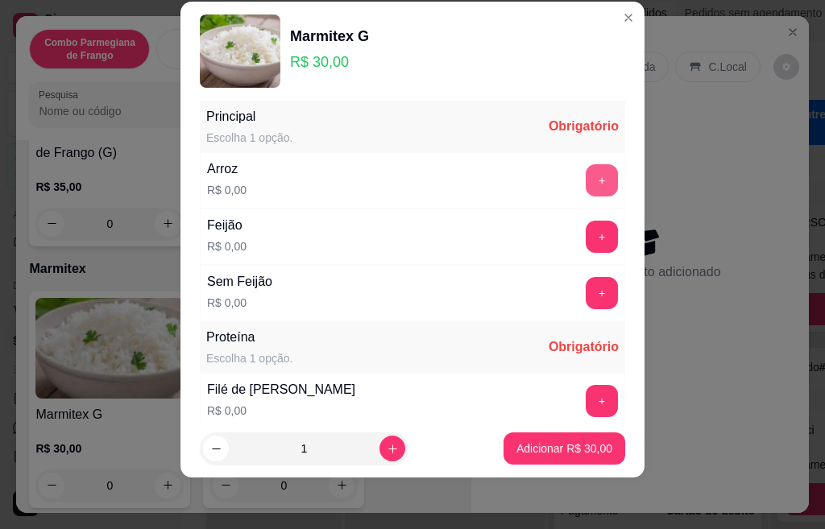
click at [585, 182] on button "+" at bounding box center [601, 180] width 32 height 32
click at [585, 241] on button "+" at bounding box center [601, 237] width 32 height 32
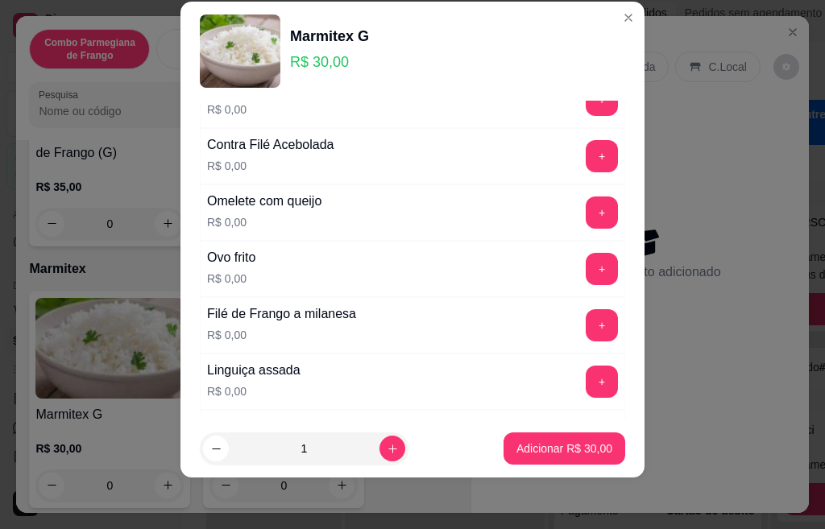
scroll to position [747, 0]
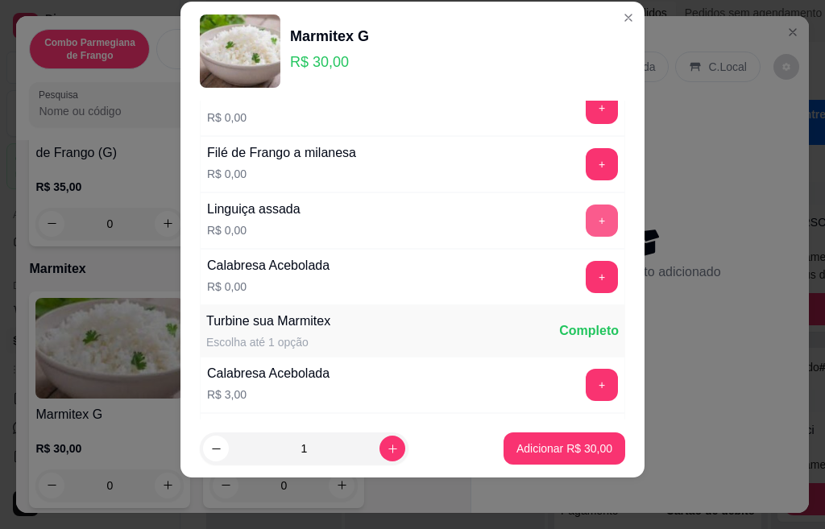
click at [585, 216] on button "+" at bounding box center [601, 221] width 32 height 32
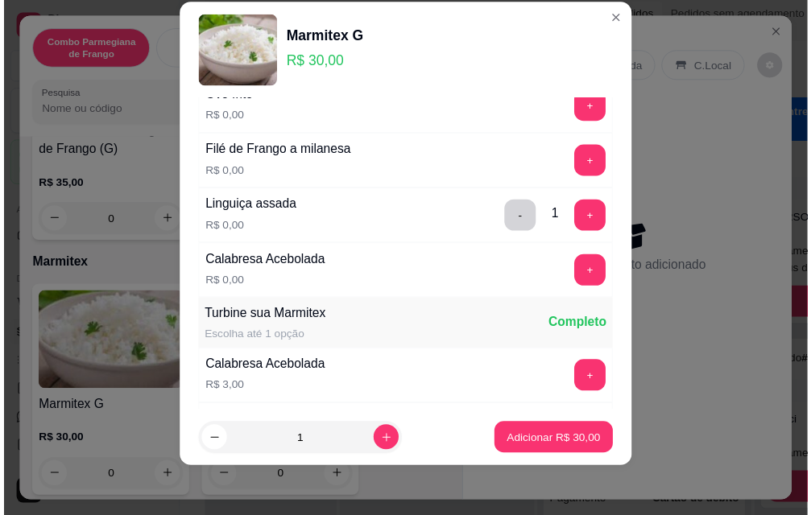
scroll to position [586, 0]
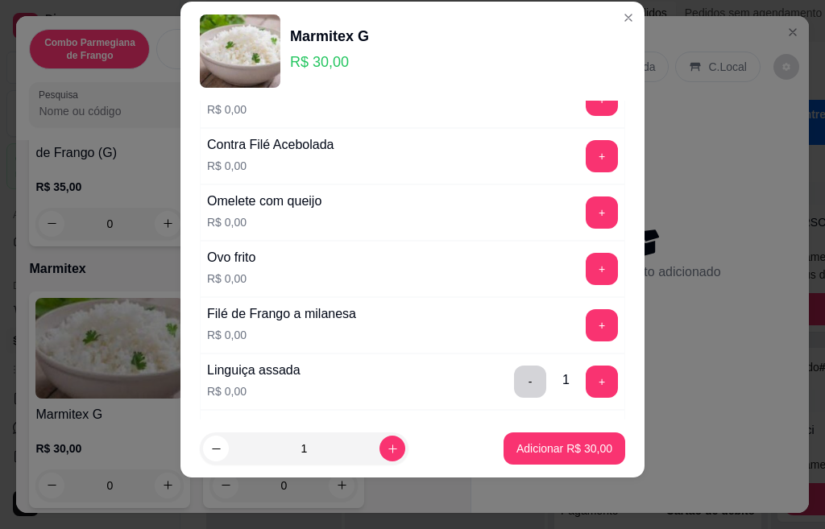
click at [585, 148] on button "+" at bounding box center [601, 156] width 32 height 32
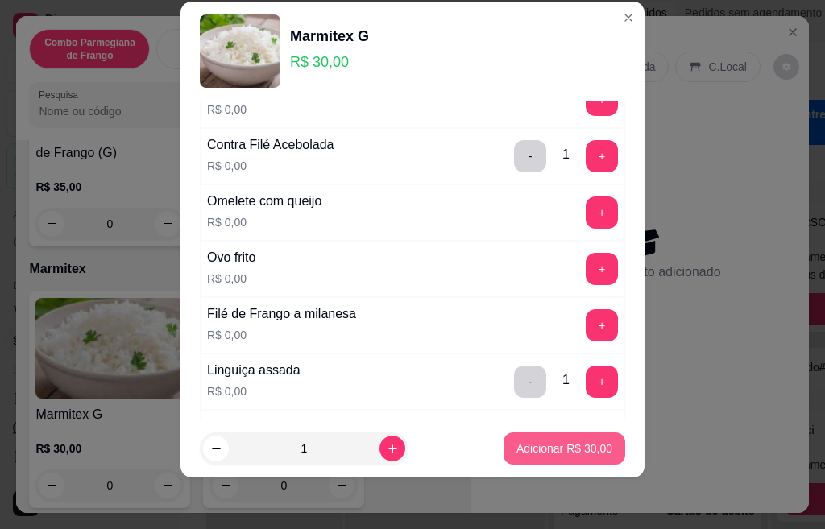
click at [546, 457] on button "Adicionar R$ 30,00" at bounding box center [564, 448] width 122 height 32
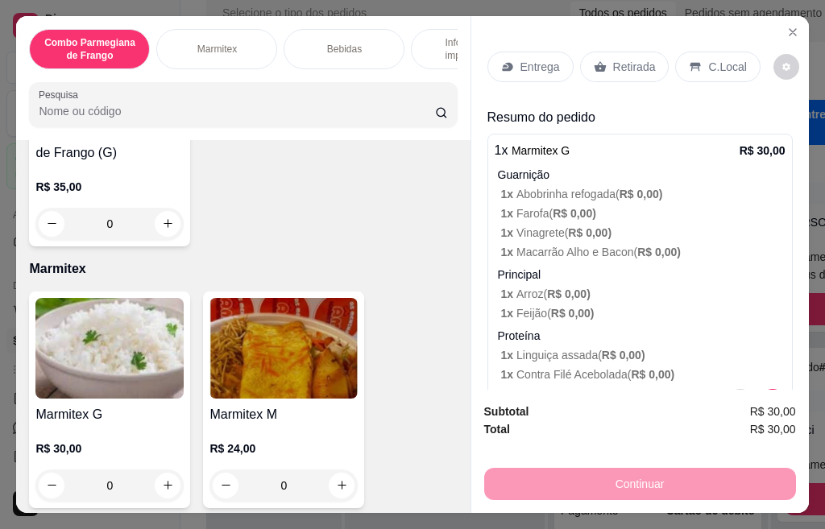
click at [620, 61] on p "Retirada" at bounding box center [634, 67] width 43 height 16
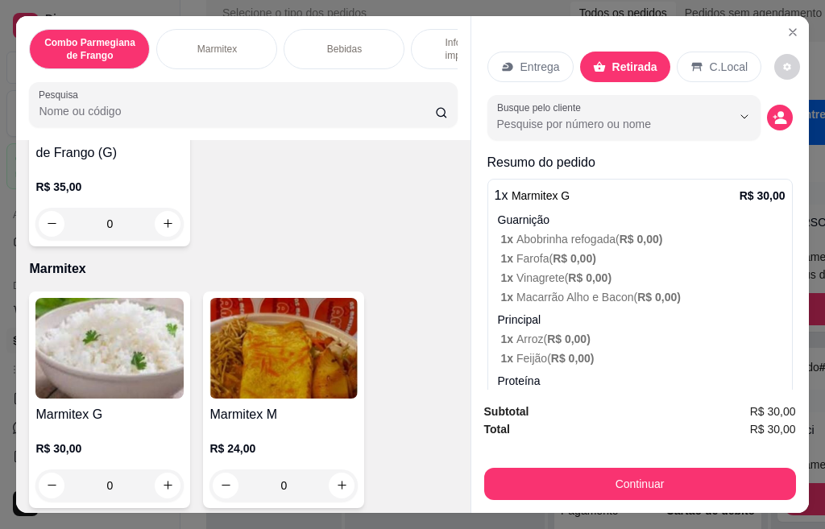
click at [772, 110] on icon "decrease-product-quantity" at bounding box center [779, 117] width 14 height 14
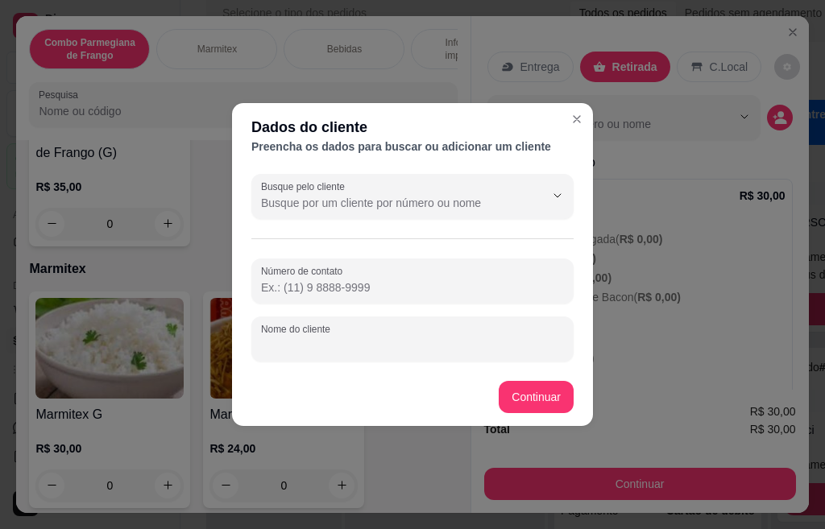
click at [338, 351] on input "Nome do cliente" at bounding box center [412, 345] width 303 height 16
type input "taiza"
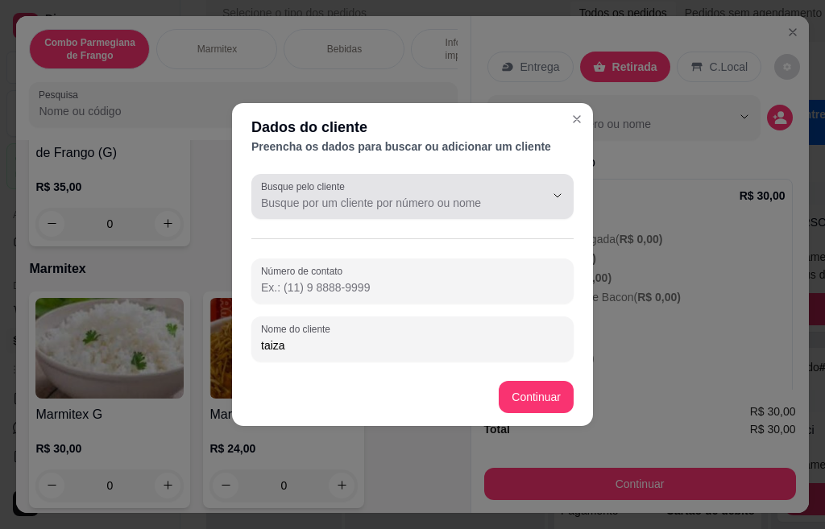
click at [424, 199] on input "Busque pelo cliente" at bounding box center [390, 203] width 258 height 16
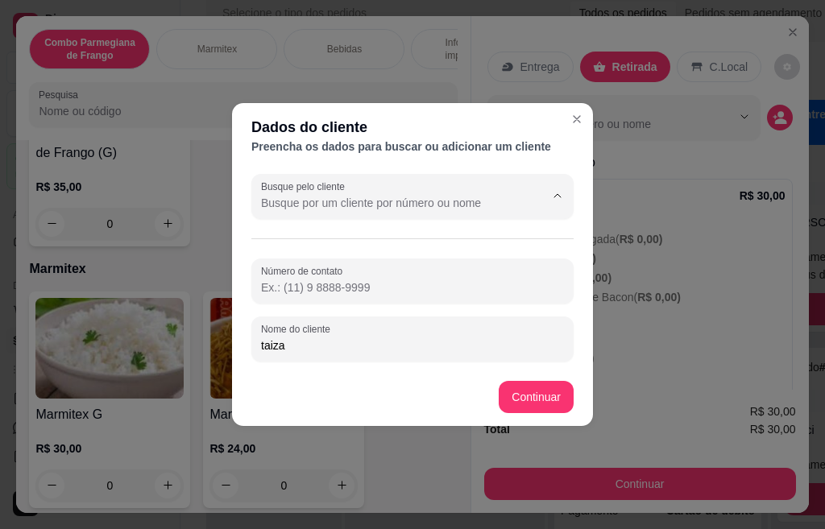
click at [417, 271] on li "DENISON" at bounding box center [411, 260] width 247 height 21
type input "DENISON"
type input "[PHONE_NUMBER]"
type input "DENISON"
click at [370, 203] on input "DENISON" at bounding box center [390, 203] width 258 height 16
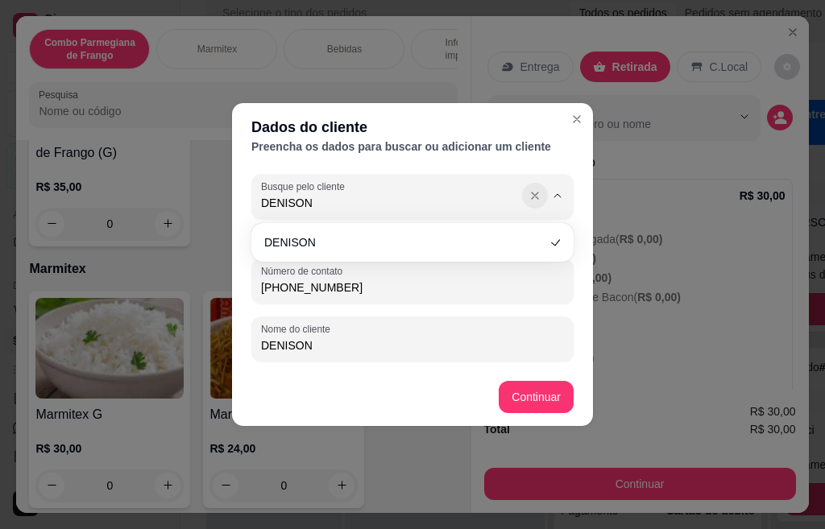
click at [539, 194] on icon "Show suggestions" at bounding box center [534, 195] width 13 height 13
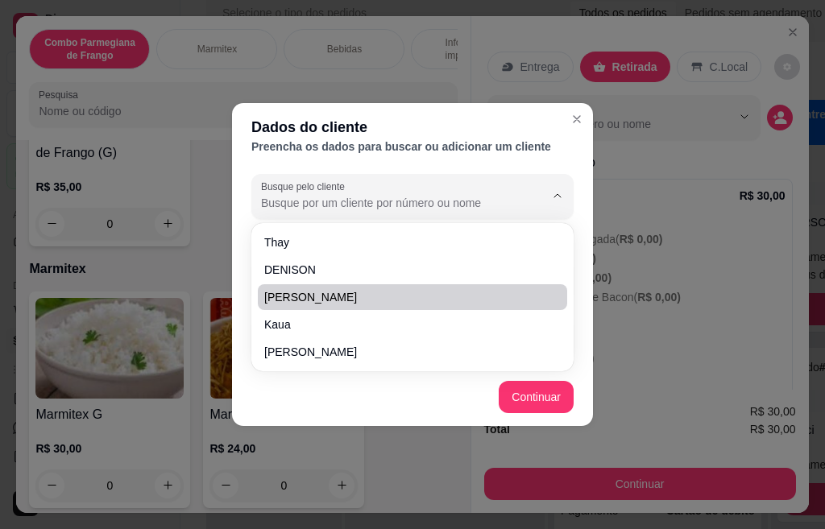
click at [420, 286] on li "[PERSON_NAME]" at bounding box center [412, 297] width 309 height 26
type input "[PERSON_NAME]"
type input "[PHONE_NUMBER]"
type input "[PERSON_NAME]"
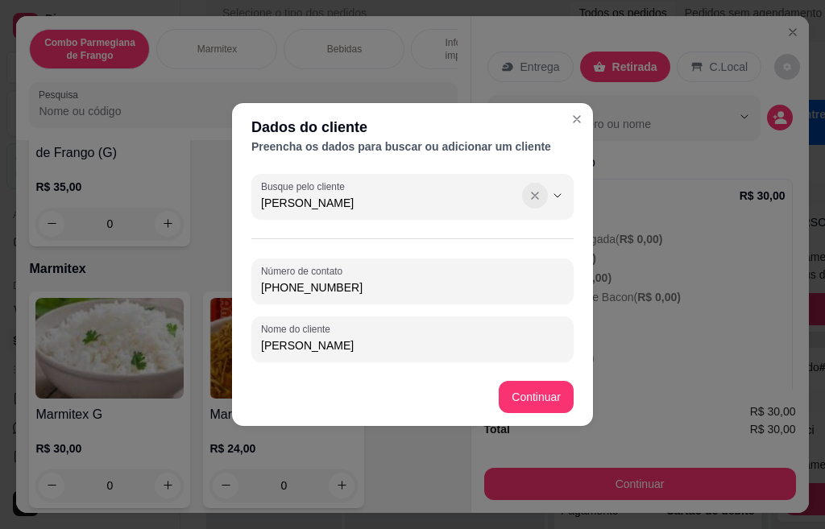
click at [526, 197] on button "Show suggestions" at bounding box center [535, 196] width 26 height 26
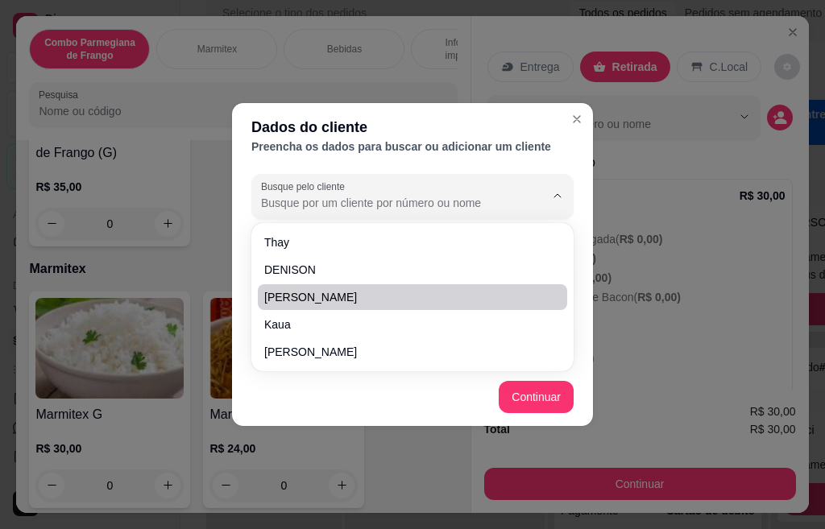
drag, startPoint x: 379, startPoint y: 283, endPoint x: 498, endPoint y: 501, distance: 248.0
click at [498, 449] on body "1 option available. 1 option available. 5 options available. 1 option available…" at bounding box center [405, 183] width 811 height 529
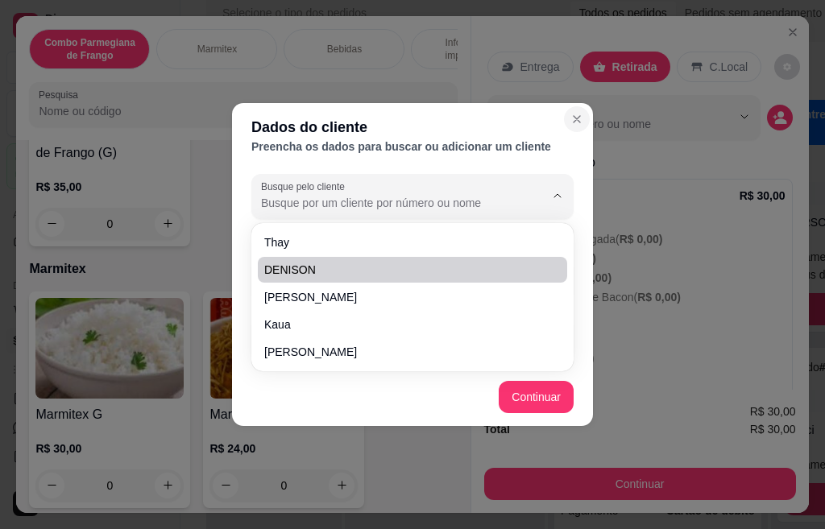
click at [571, 118] on icon "Close" at bounding box center [576, 119] width 13 height 13
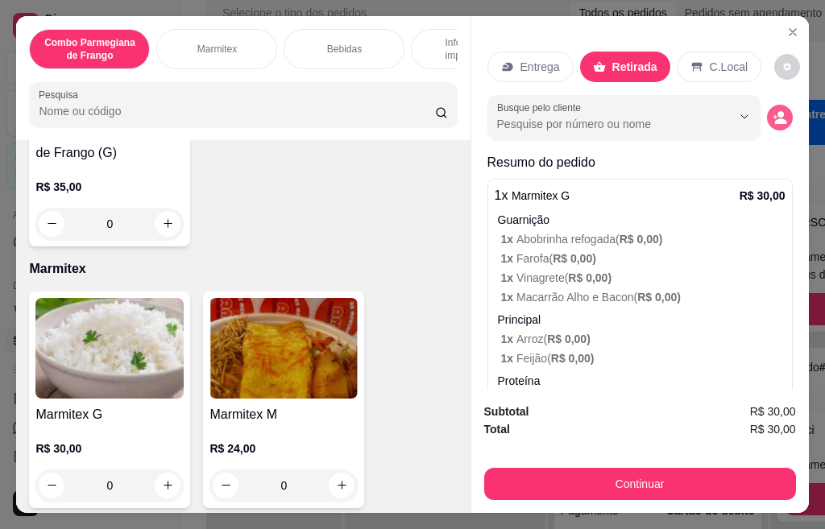
click at [767, 110] on button "decrease-product-quantity" at bounding box center [780, 118] width 26 height 26
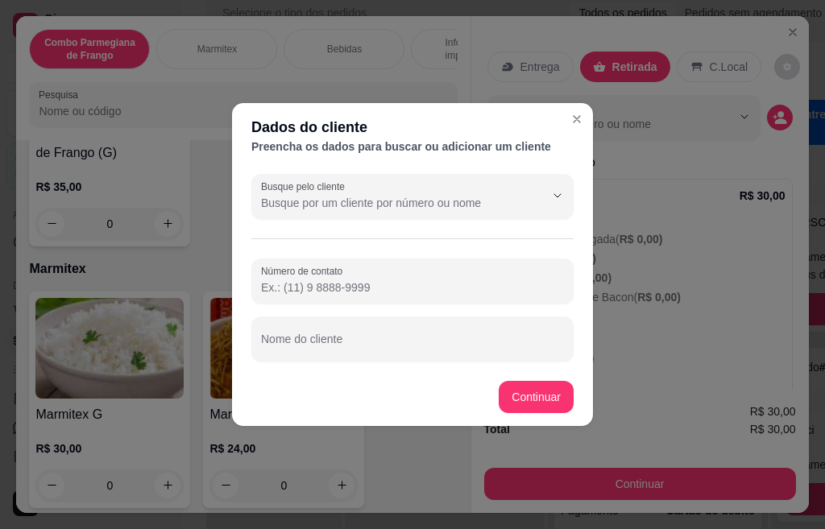
click at [351, 284] on input "Número de contato" at bounding box center [412, 287] width 303 height 16
paste input "[PHONE_NUMBER]"
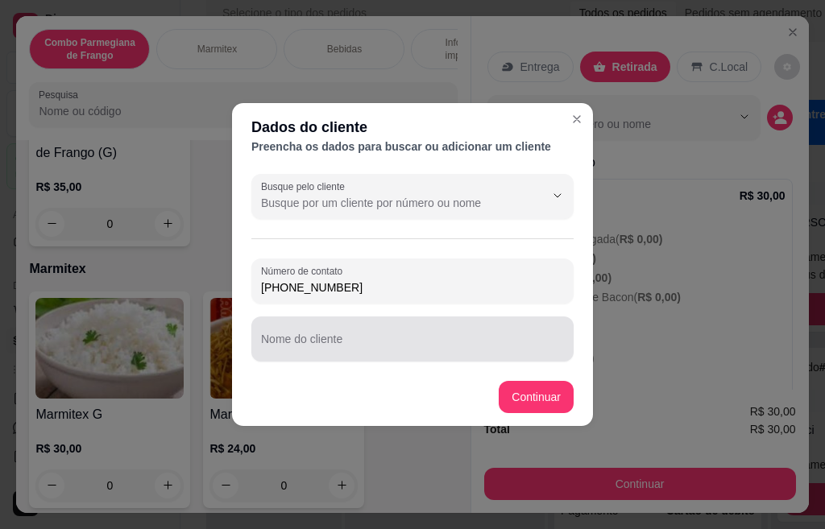
type input "[PHONE_NUMBER]"
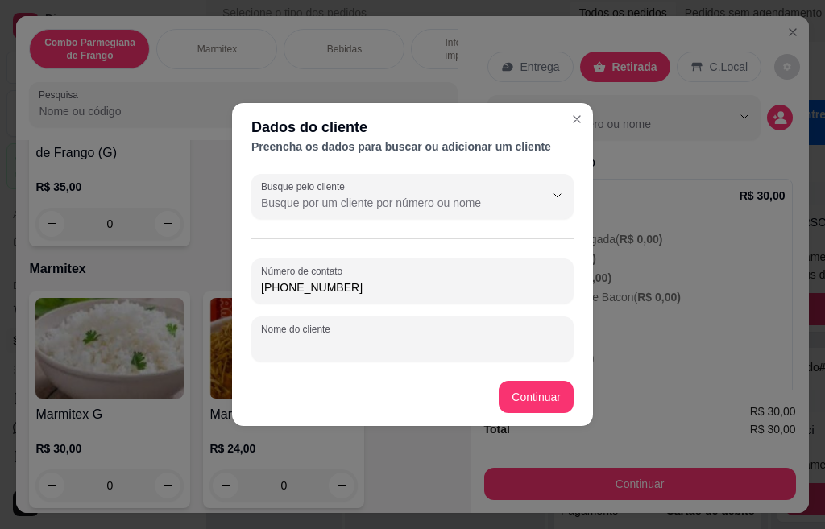
click at [354, 337] on input "Nome do cliente" at bounding box center [412, 345] width 303 height 16
type input "Taiza"
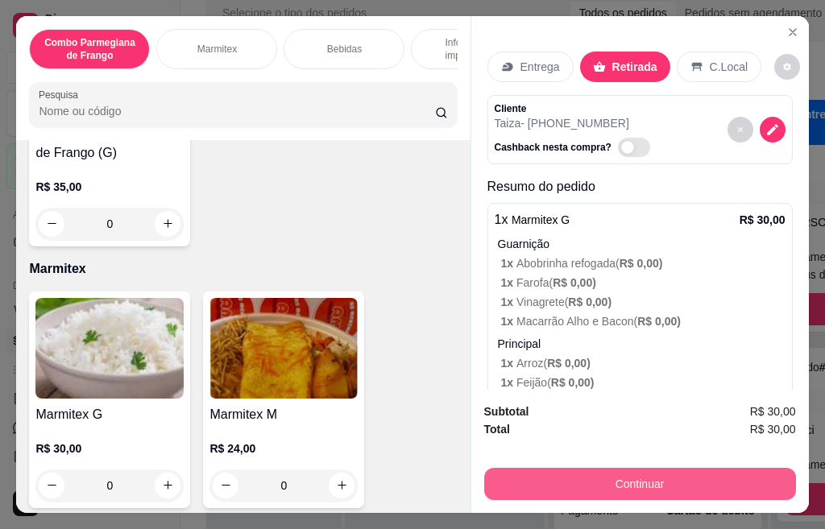
click at [664, 483] on button "Continuar" at bounding box center [640, 484] width 312 height 32
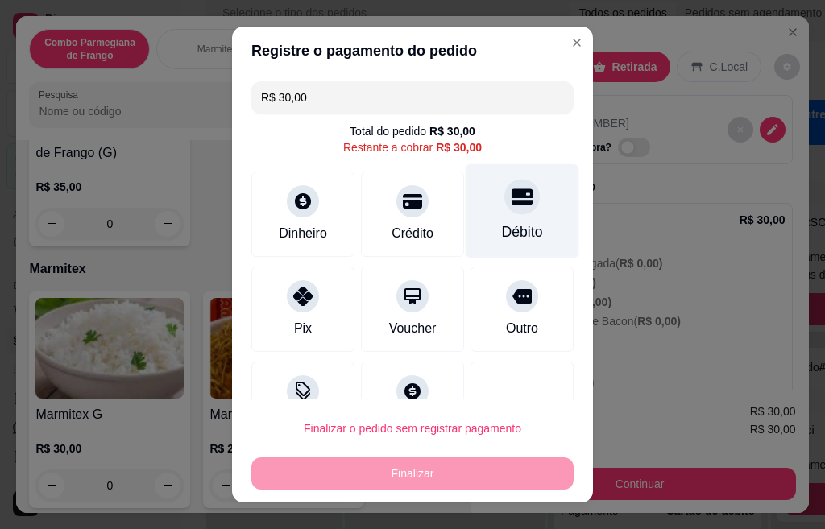
click at [511, 203] on icon at bounding box center [521, 196] width 21 height 16
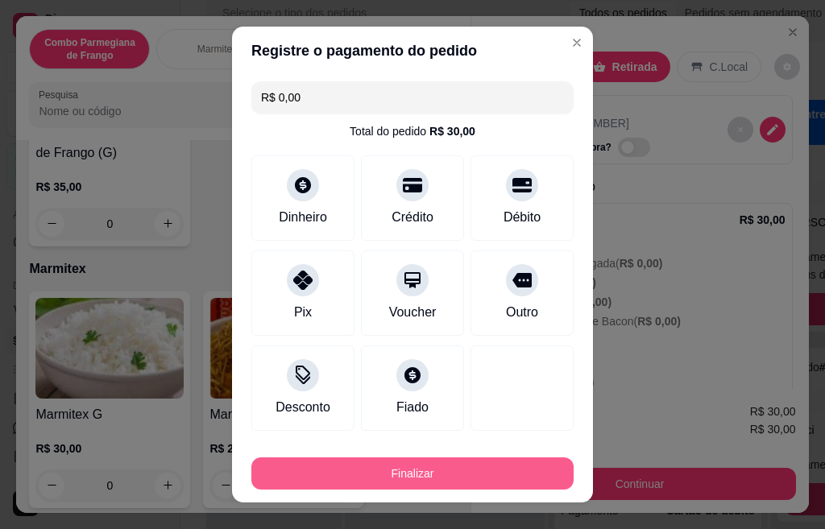
click at [461, 461] on button "Finalizar" at bounding box center [412, 473] width 322 height 32
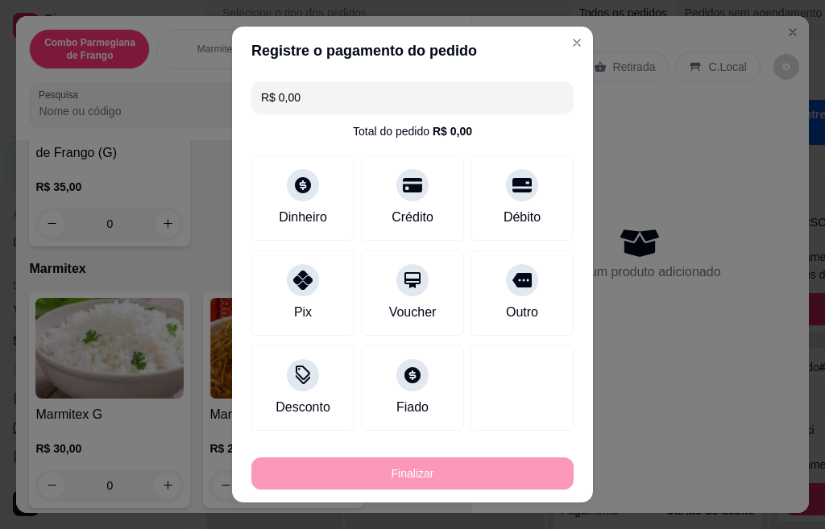
type input "-R$ 30,00"
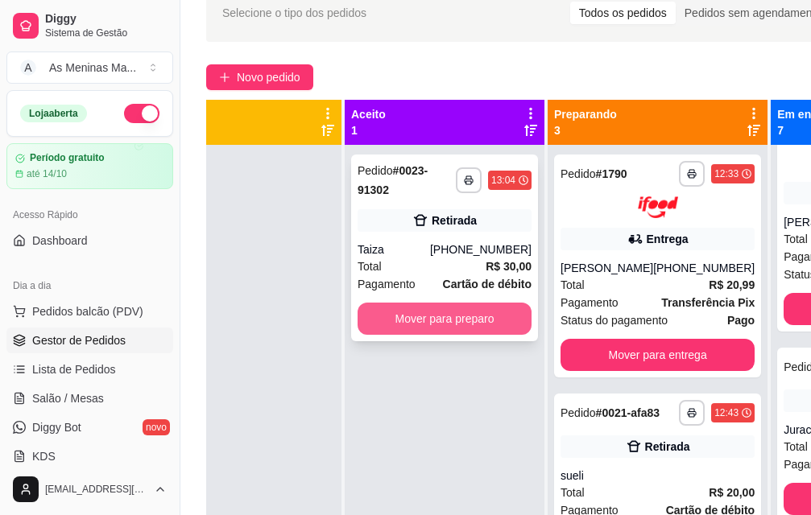
click at [484, 329] on button "Mover para preparo" at bounding box center [445, 319] width 174 height 32
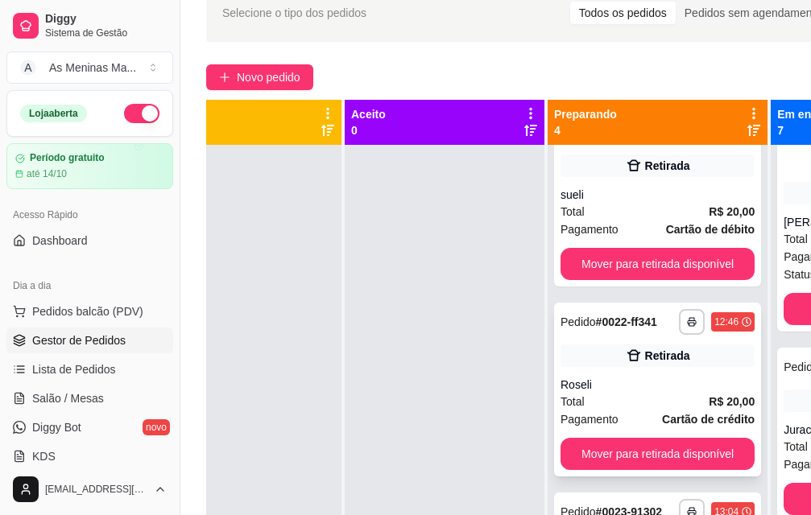
scroll to position [309, 0]
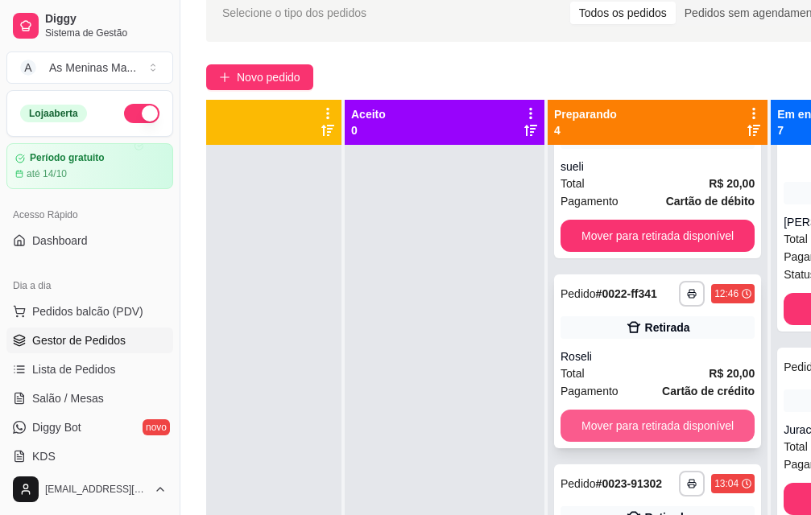
click at [665, 430] on button "Mover para retirada disponível" at bounding box center [658, 426] width 194 height 32
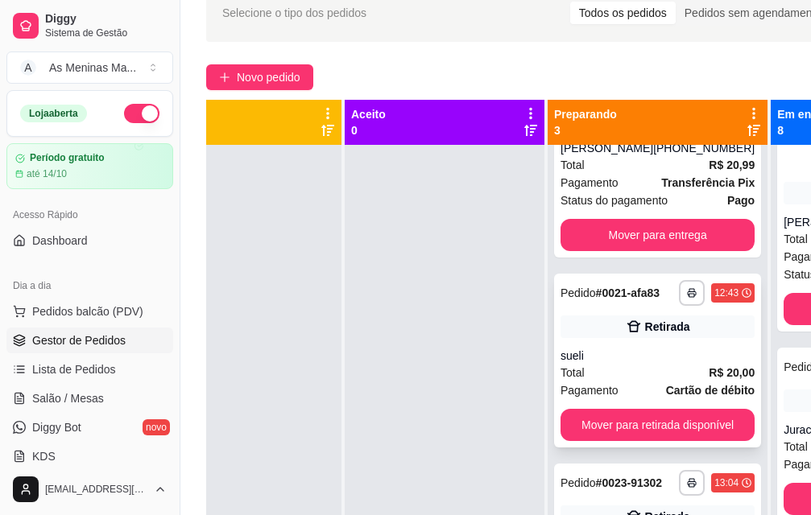
scroll to position [119, 0]
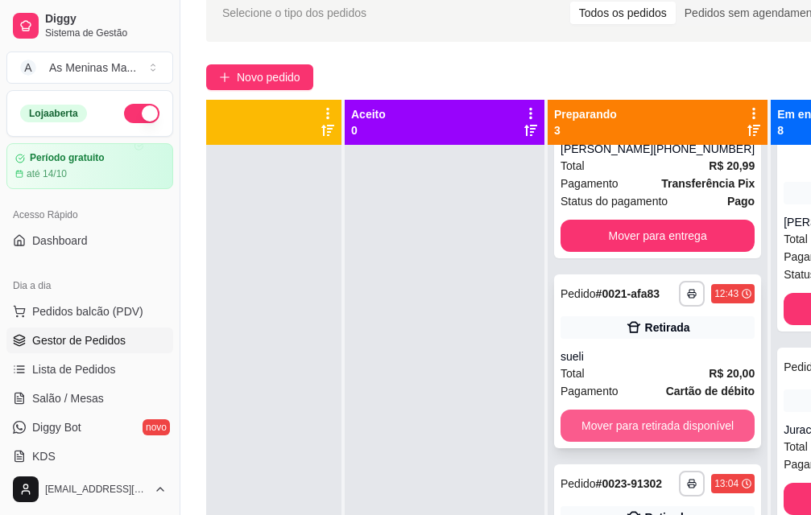
click at [610, 420] on button "Mover para retirada disponível" at bounding box center [658, 426] width 194 height 32
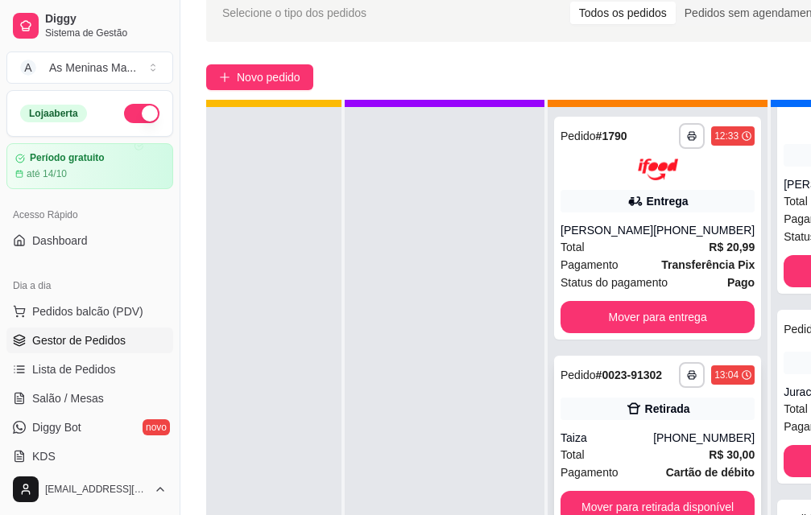
scroll to position [59, 64]
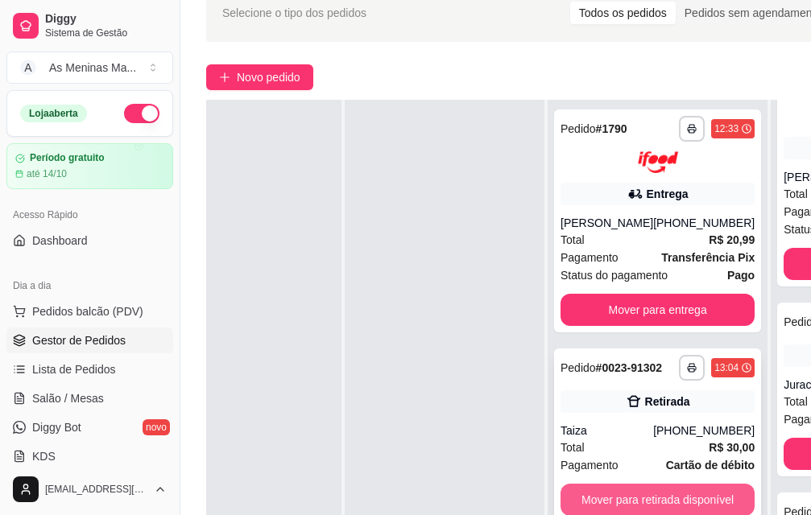
click at [640, 505] on button "Mover para retirada disponível" at bounding box center [658, 500] width 194 height 32
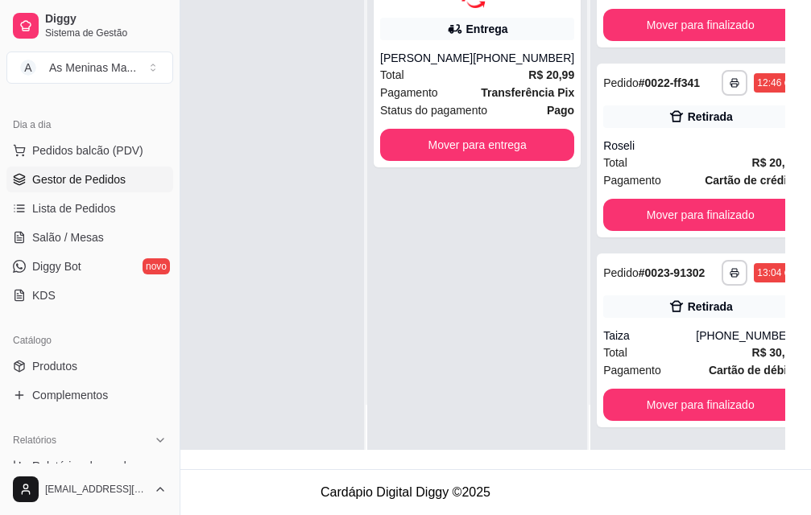
scroll to position [259, 180]
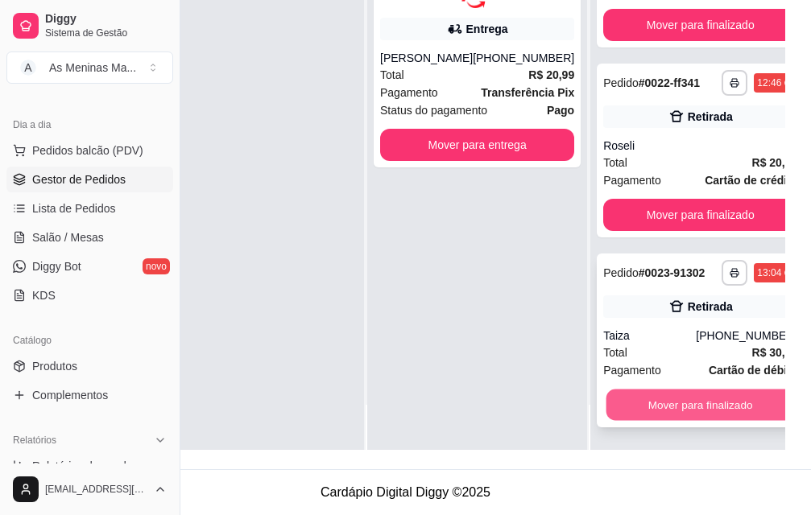
click at [652, 398] on button "Mover para finalizado" at bounding box center [700, 404] width 188 height 31
click at [651, 397] on button "Mover para finalizado" at bounding box center [700, 405] width 194 height 32
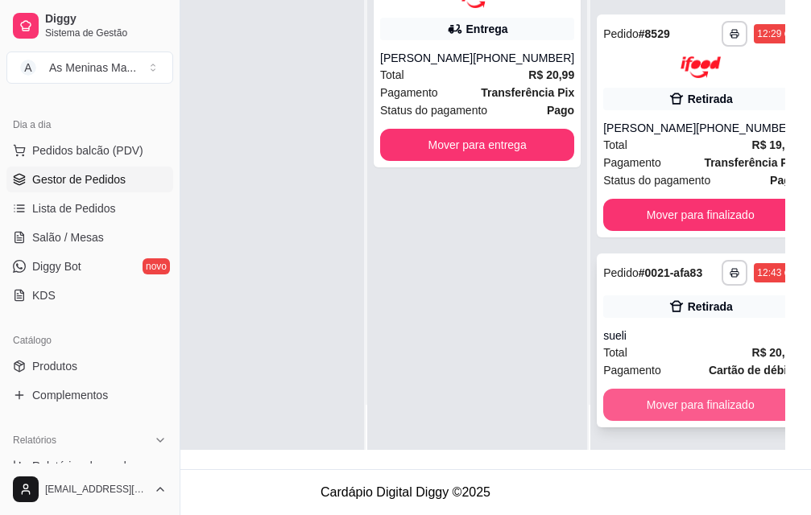
scroll to position [1235, 0]
click at [650, 397] on button "Mover para finalizado" at bounding box center [700, 405] width 194 height 32
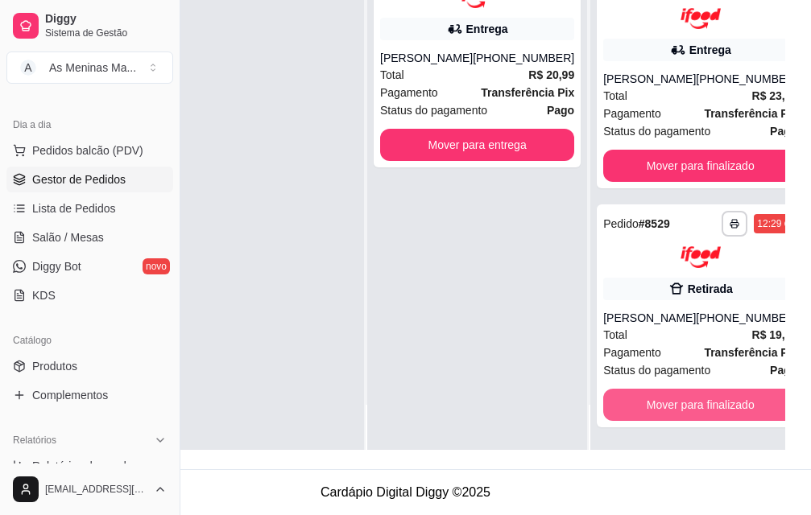
scroll to position [1032, 0]
click at [650, 397] on button "Mover para finalizado" at bounding box center [700, 405] width 194 height 32
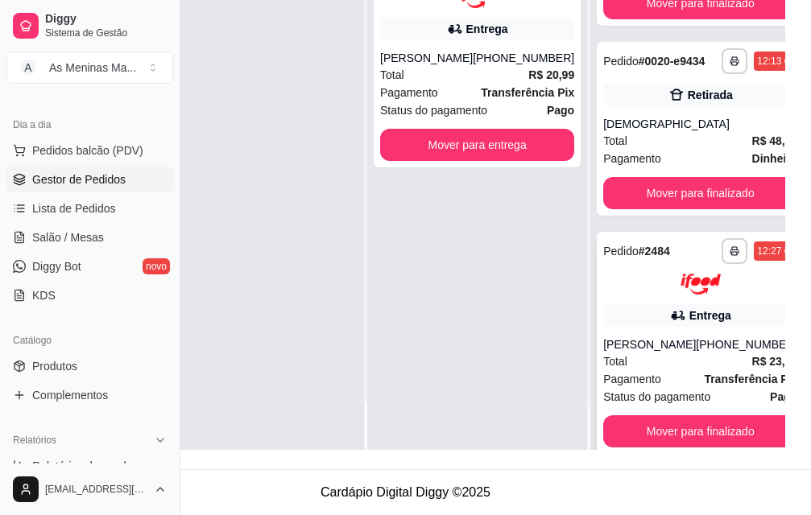
scroll to position [631, 0]
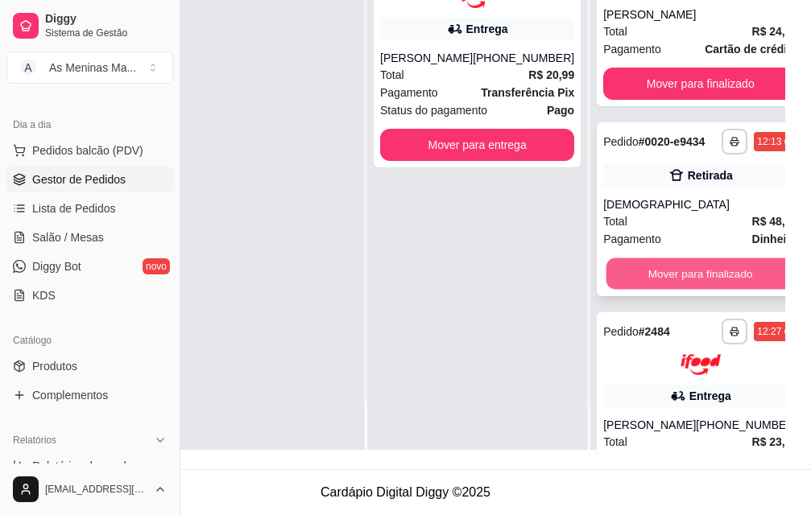
click at [654, 289] on button "Mover para finalizado" at bounding box center [700, 273] width 188 height 31
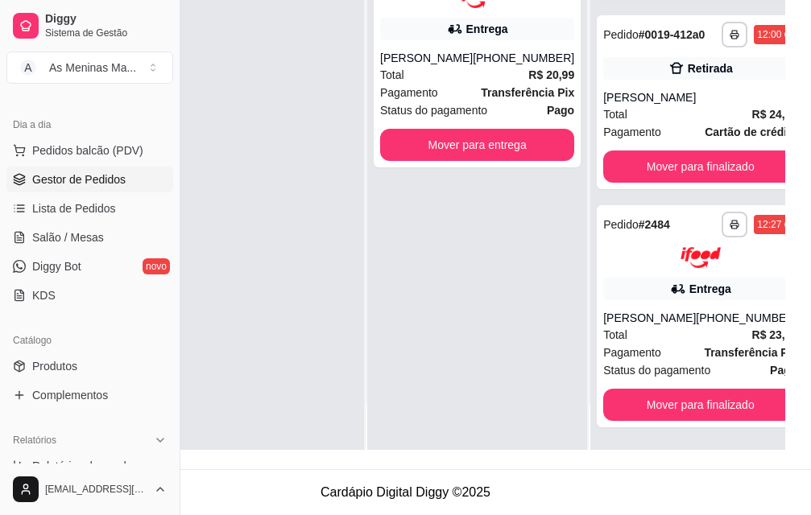
scroll to position [590, 0]
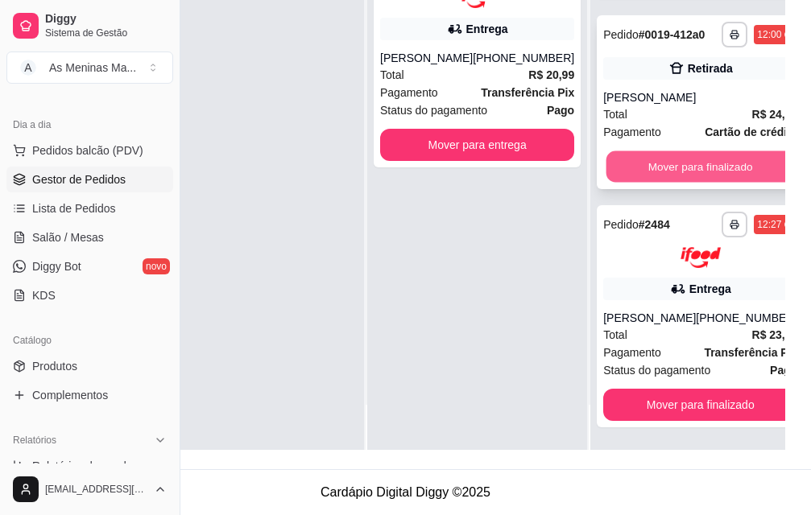
click at [616, 151] on button "Mover para finalizado" at bounding box center [700, 166] width 188 height 31
click at [614, 151] on button "Mover para finalizado" at bounding box center [700, 167] width 194 height 32
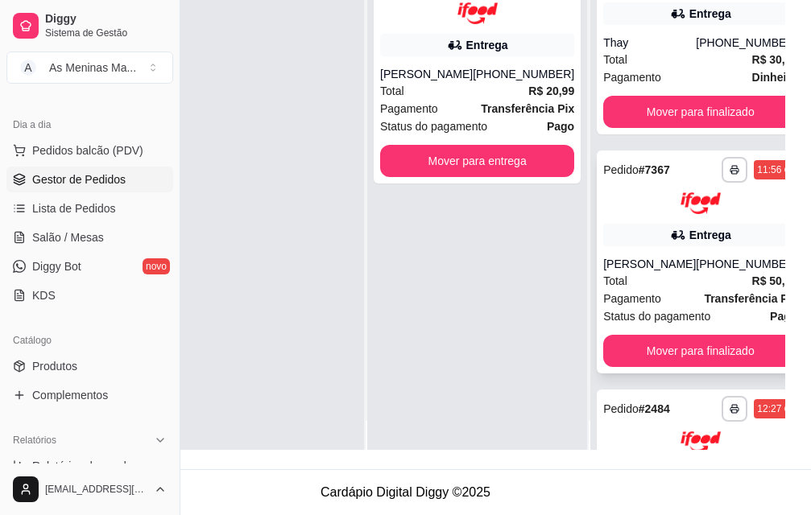
scroll to position [0, 64]
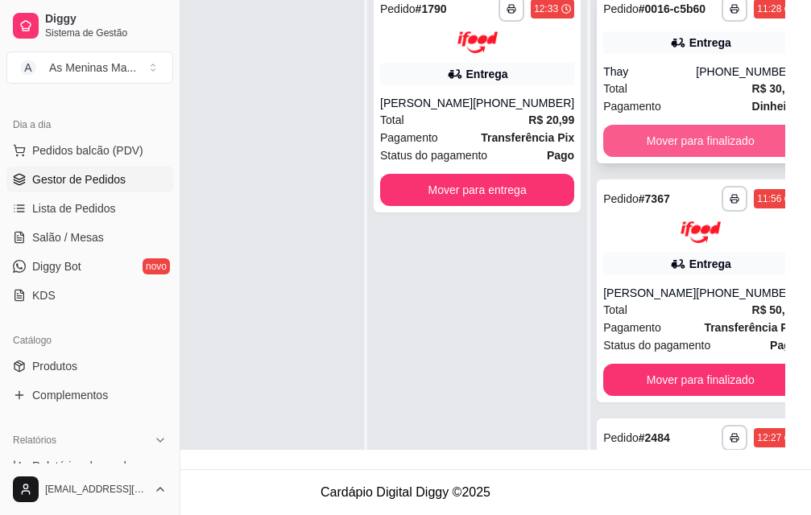
click at [645, 136] on button "Mover para finalizado" at bounding box center [700, 141] width 194 height 32
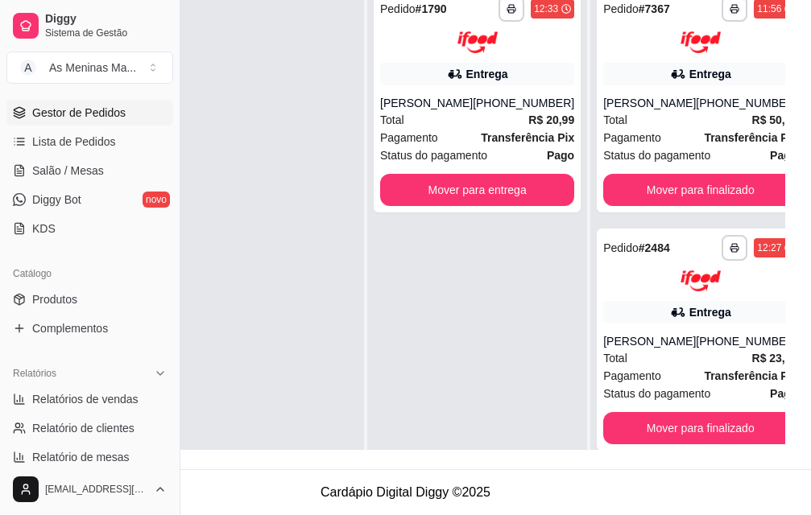
scroll to position [403, 0]
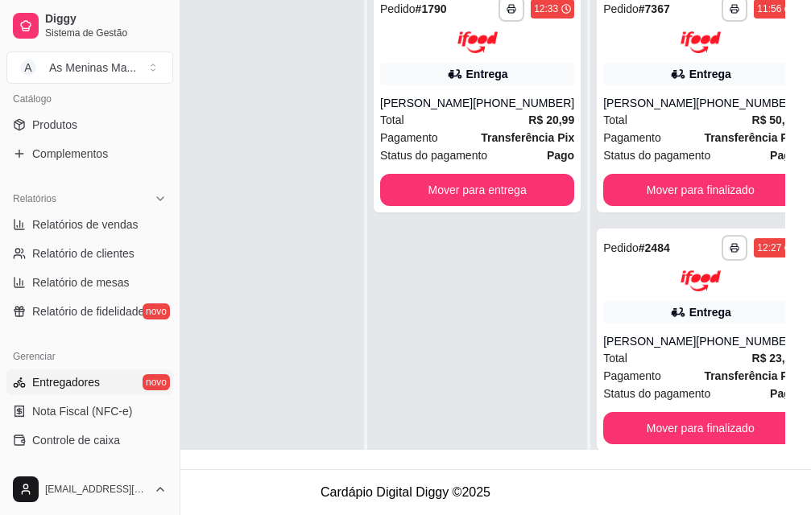
click at [69, 386] on span "Entregadores" at bounding box center [66, 382] width 68 height 16
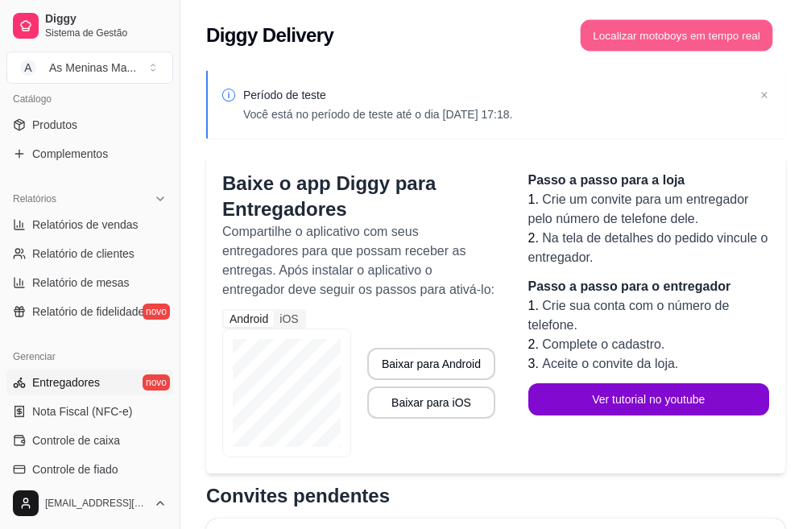
click at [718, 43] on button "Localizar motoboys em tempo real" at bounding box center [677, 35] width 192 height 31
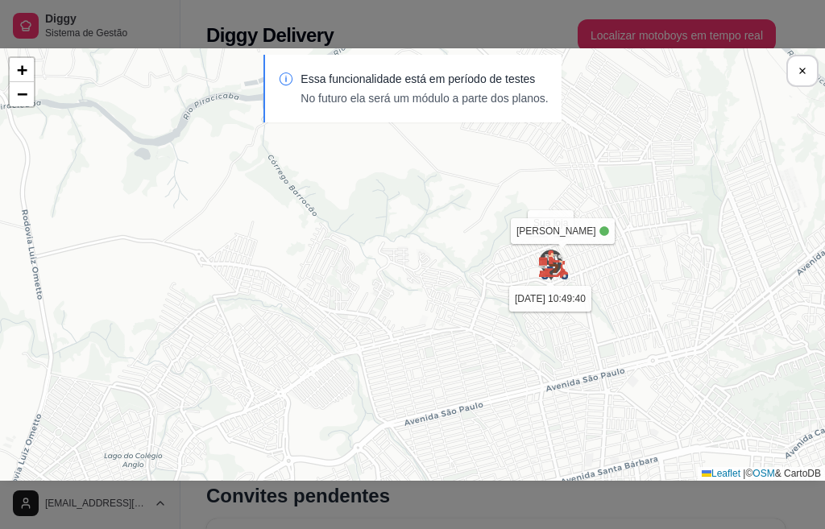
click at [554, 238] on div "Sua loja [PERSON_NAME] [DATE] 10:49:40 [PERSON_NAME] [DEMOGRAPHIC_DATA] 13:05:4…" at bounding box center [412, 264] width 825 height 432
click at [553, 265] on img at bounding box center [553, 265] width 32 height 32
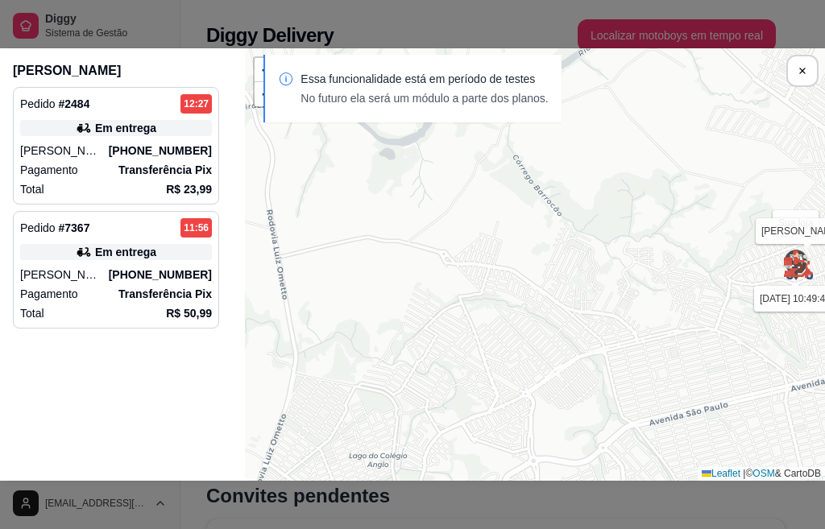
click at [141, 177] on p "Transferência Pix" at bounding box center [164, 170] width 93 height 16
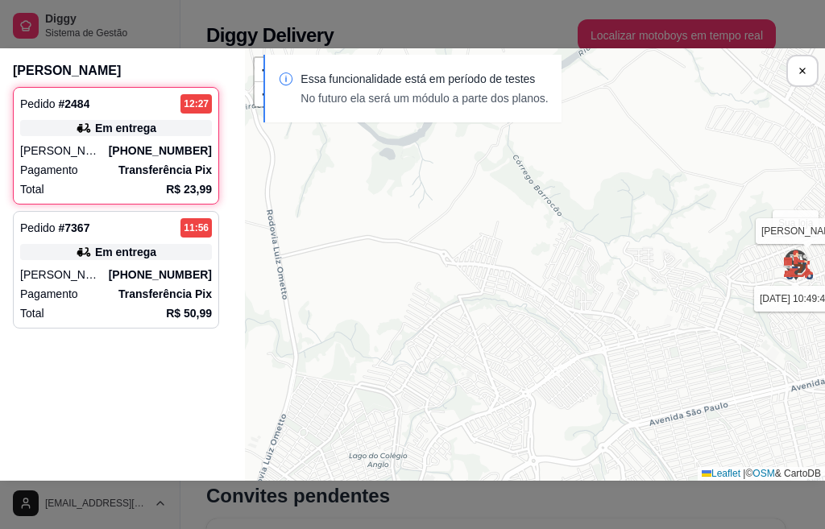
click at [118, 291] on div "Pagamento Transferência Pix" at bounding box center [116, 294] width 192 height 16
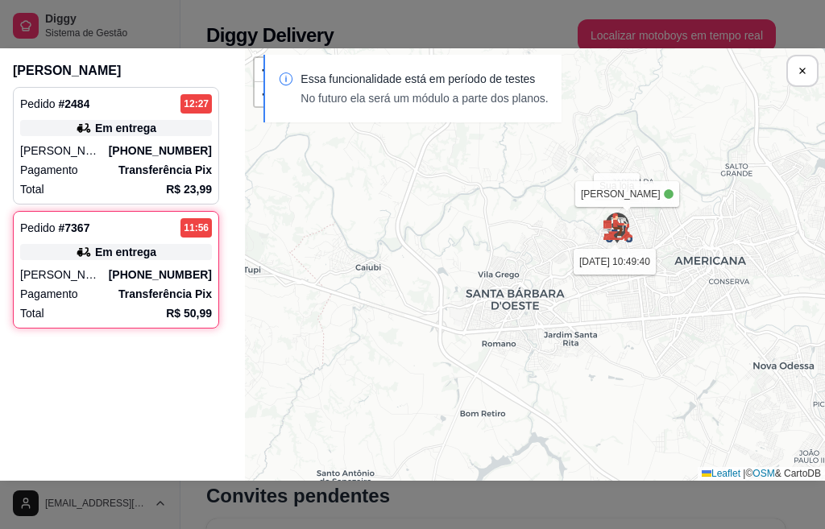
drag, startPoint x: 741, startPoint y: 186, endPoint x: 727, endPoint y: 288, distance: 102.4
click at [727, 291] on div "Sua loja [PERSON_NAME] [DATE] 10:49:40 Endereço da entrega + − Leaflet | © OSM …" at bounding box center [535, 264] width 580 height 432
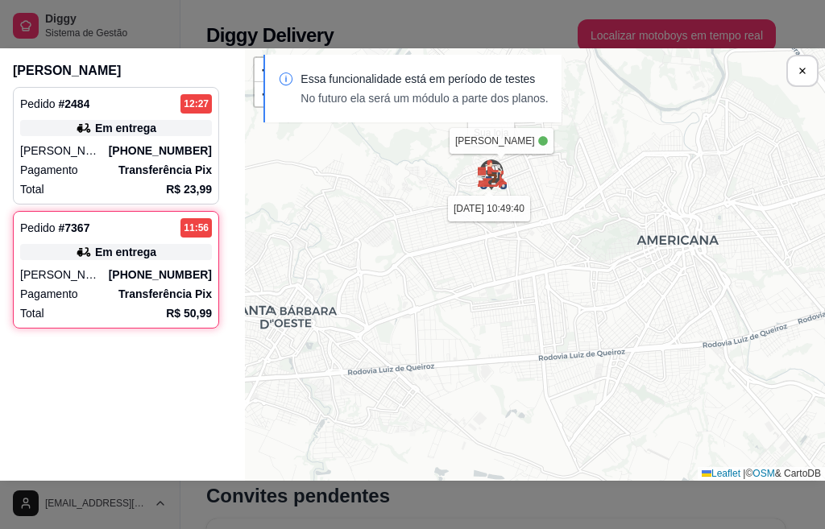
drag, startPoint x: 467, startPoint y: 355, endPoint x: 266, endPoint y: 367, distance: 201.7
click at [266, 367] on div "Sua loja [PERSON_NAME] [DATE] 10:49:40 Endereço da entrega + − Leaflet | © OSM …" at bounding box center [535, 264] width 580 height 432
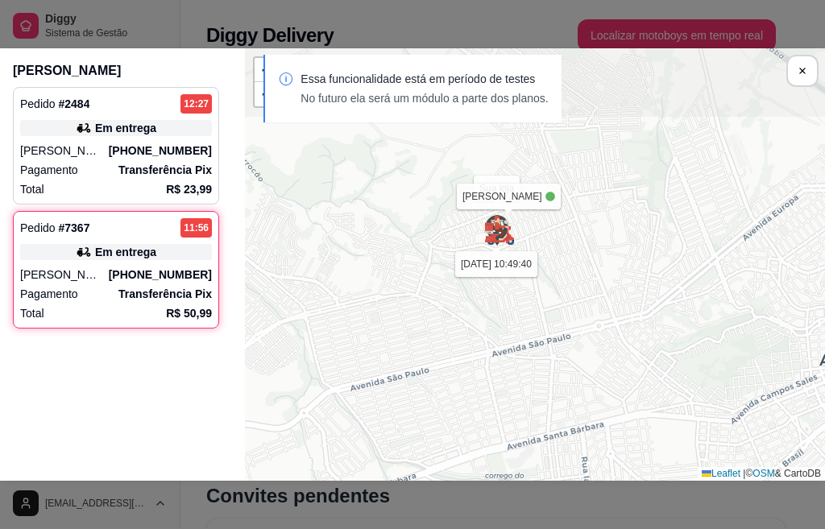
drag, startPoint x: 569, startPoint y: 247, endPoint x: 545, endPoint y: 368, distance: 123.0
click at [550, 388] on div "Sua loja [PERSON_NAME] [DATE] 10:49:40 Endereço da entrega + − Leaflet | © OSM …" at bounding box center [535, 264] width 580 height 432
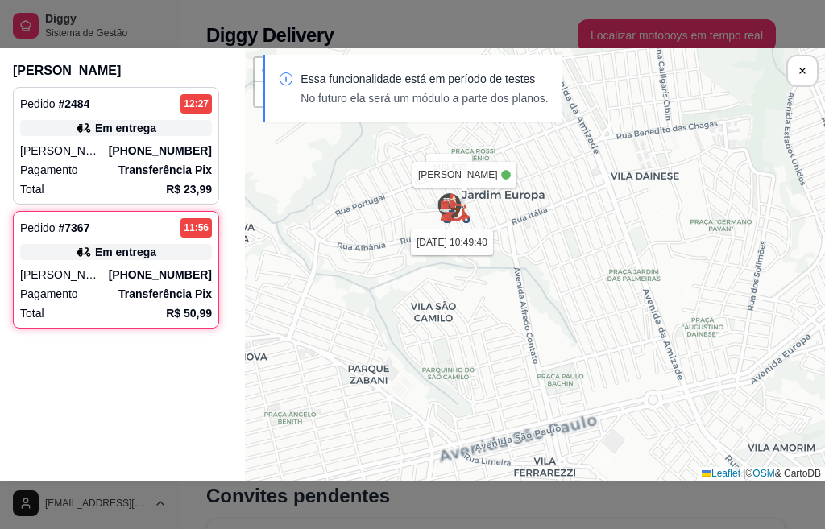
drag, startPoint x: 469, startPoint y: 293, endPoint x: 474, endPoint y: 370, distance: 76.7
click at [474, 370] on div "Sua loja [PERSON_NAME] [DATE] 10:49:40 Endereço da entrega + − Leaflet | © OSM …" at bounding box center [535, 264] width 580 height 432
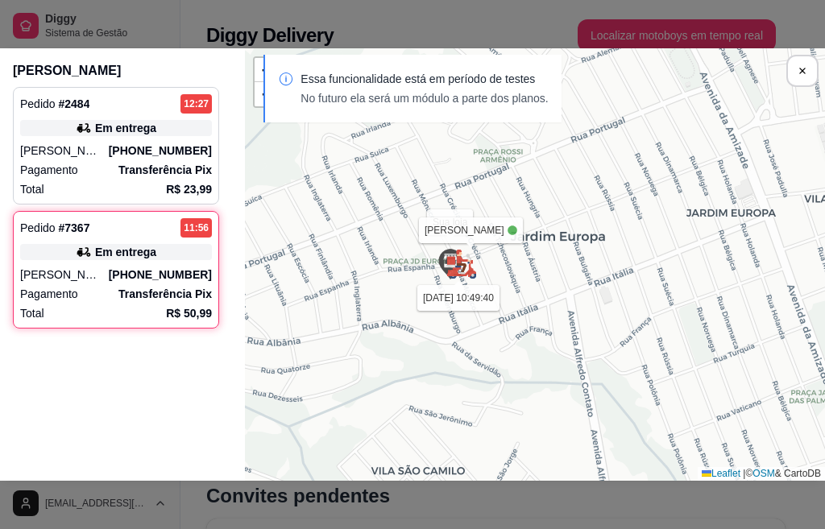
drag, startPoint x: 474, startPoint y: 257, endPoint x: 497, endPoint y: 447, distance: 191.5
click at [497, 447] on div "Sua loja [PERSON_NAME] [DATE] 10:49:40 Endereço da entrega + − Leaflet | © OSM …" at bounding box center [535, 264] width 580 height 432
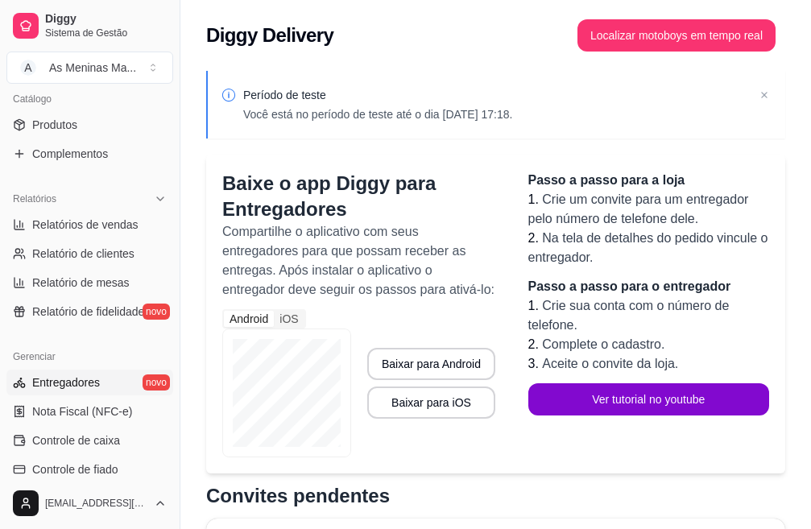
click at [761, 93] on icon at bounding box center [764, 95] width 16 height 16
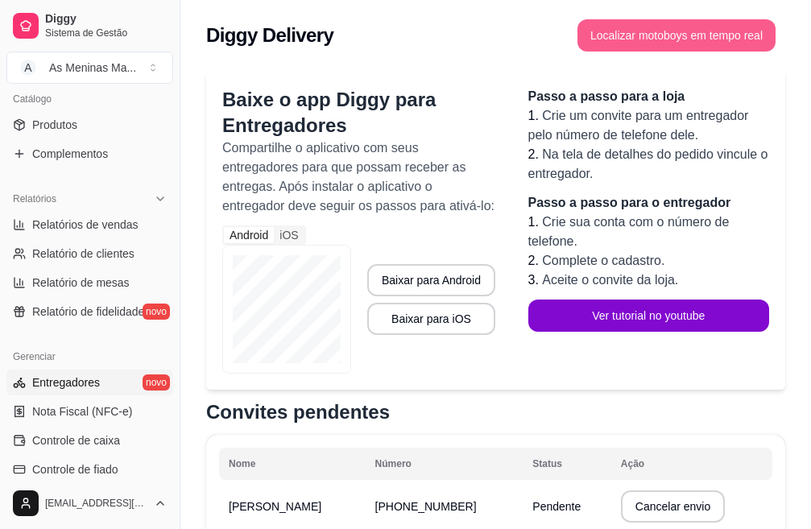
click at [663, 44] on button "Localizar motoboys em tempo real" at bounding box center [676, 35] width 198 height 32
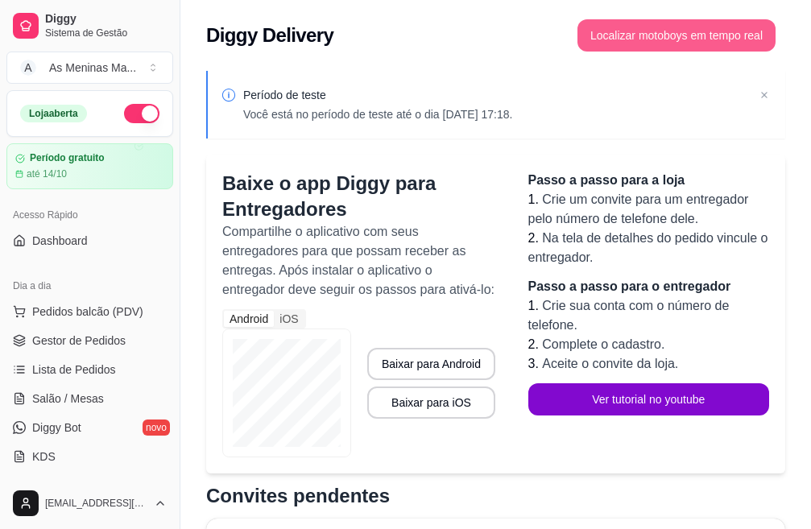
click at [606, 31] on button "Localizar motoboys em tempo real" at bounding box center [676, 35] width 198 height 32
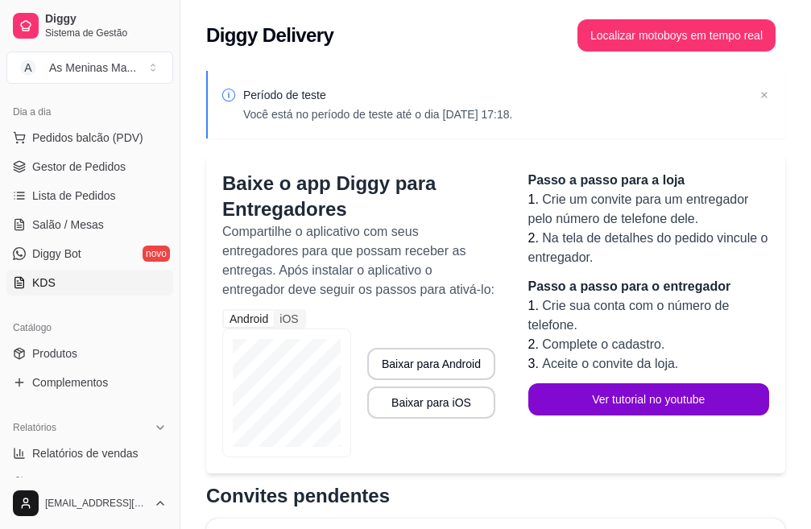
scroll to position [322, 0]
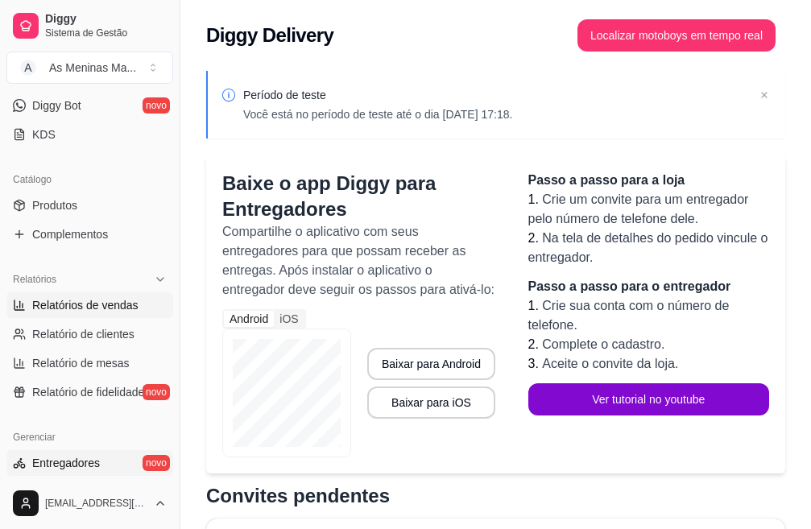
click at [119, 301] on span "Relatórios de vendas" at bounding box center [85, 305] width 106 height 16
select select "ALL"
select select "0"
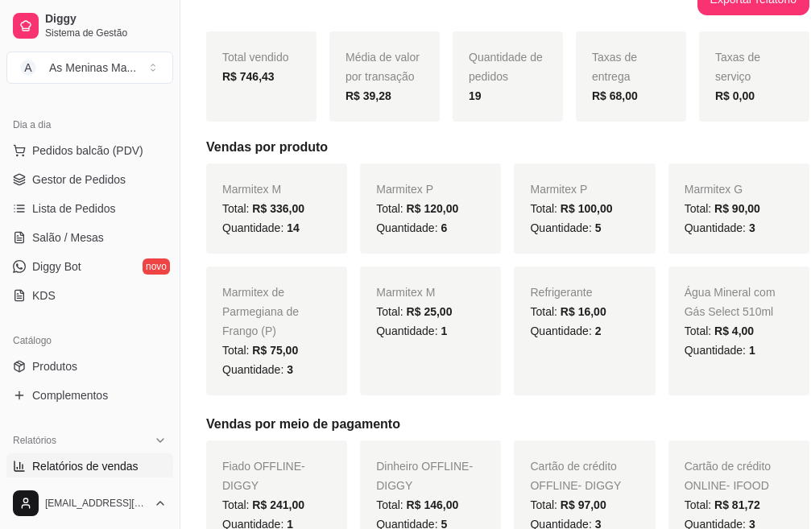
scroll to position [175, 0]
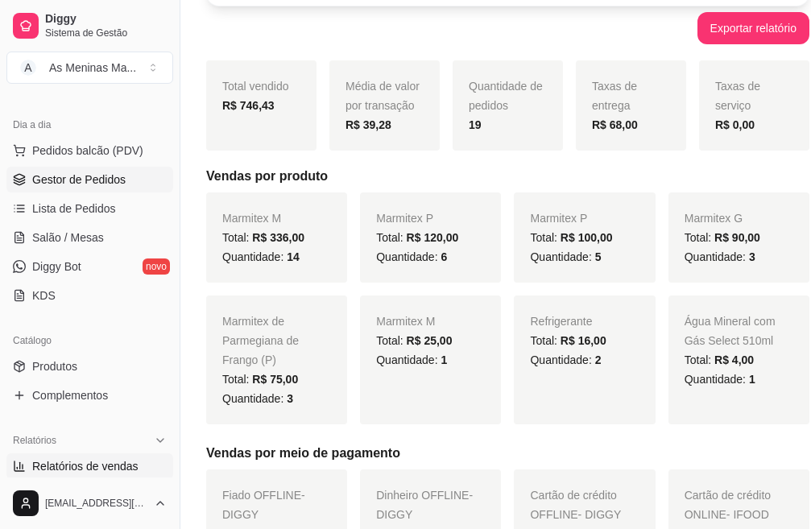
click at [113, 181] on span "Gestor de Pedidos" at bounding box center [78, 180] width 93 height 16
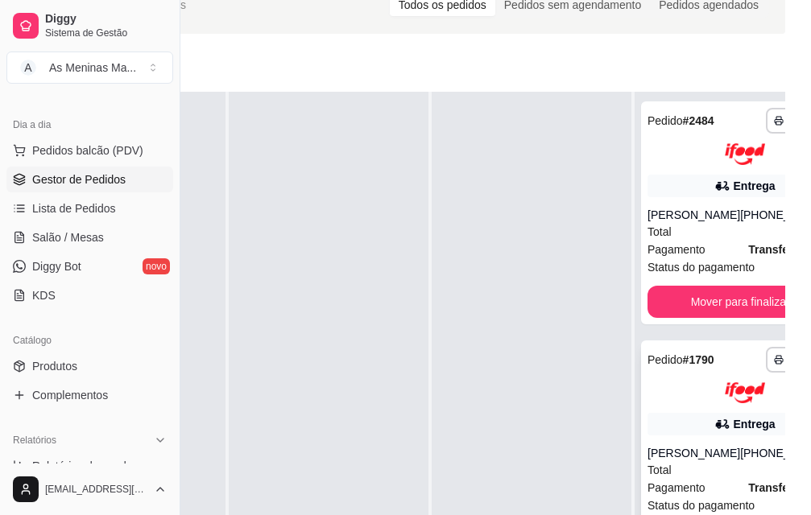
scroll to position [259, 180]
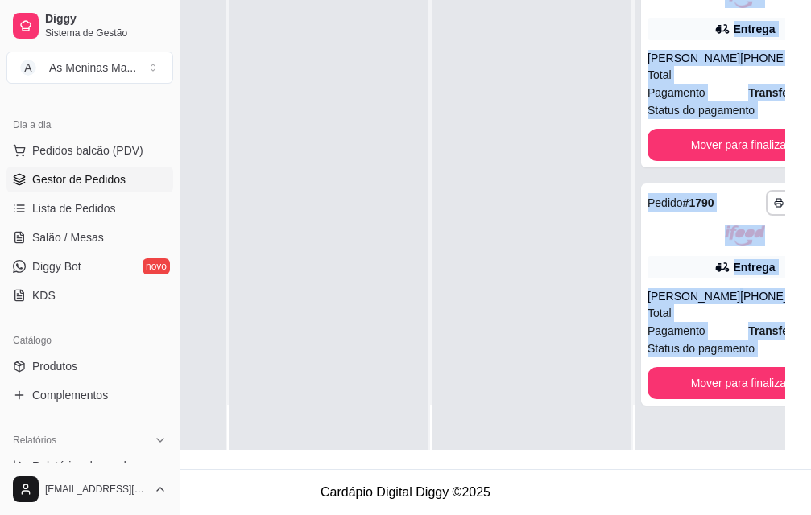
drag, startPoint x: 606, startPoint y: 452, endPoint x: 780, endPoint y: 456, distance: 174.0
click at [780, 456] on div "**********" at bounding box center [405, 139] width 811 height 660
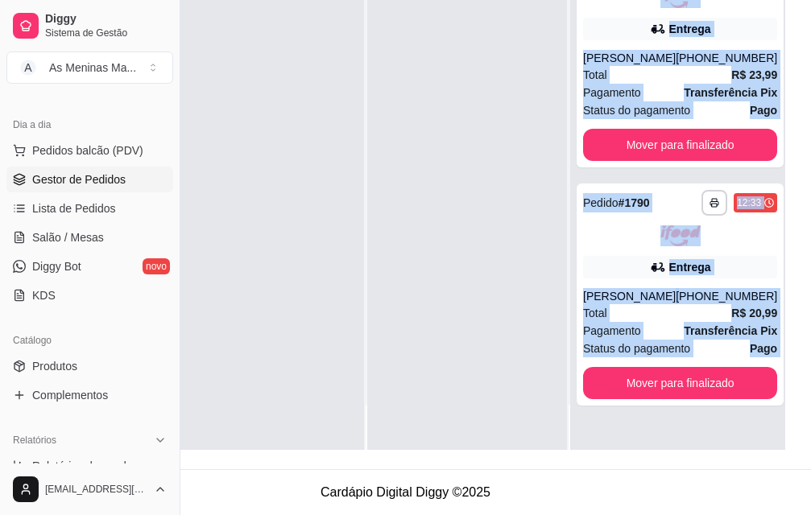
click at [499, 350] on div at bounding box center [467, 192] width 200 height 515
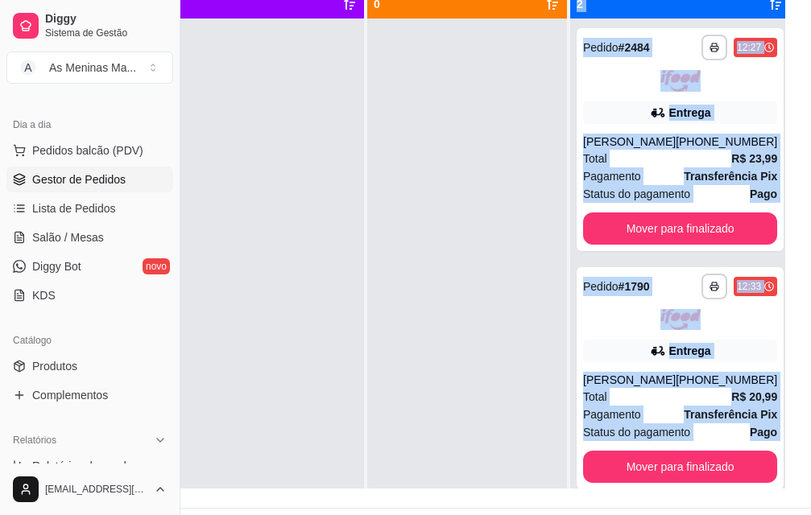
scroll to position [179, 180]
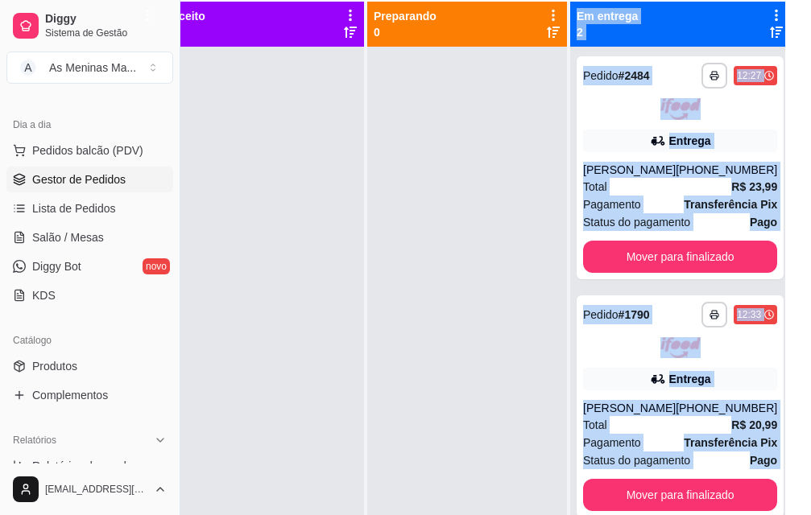
click at [469, 242] on div at bounding box center [467, 304] width 200 height 515
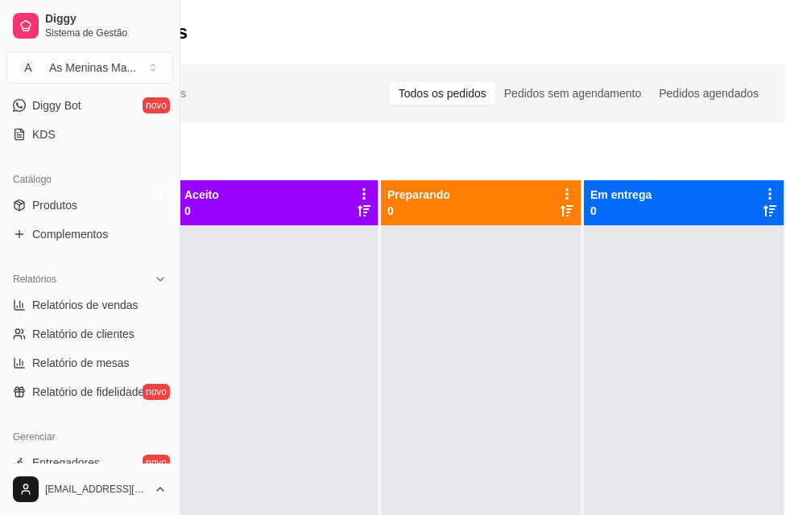
scroll to position [403, 0]
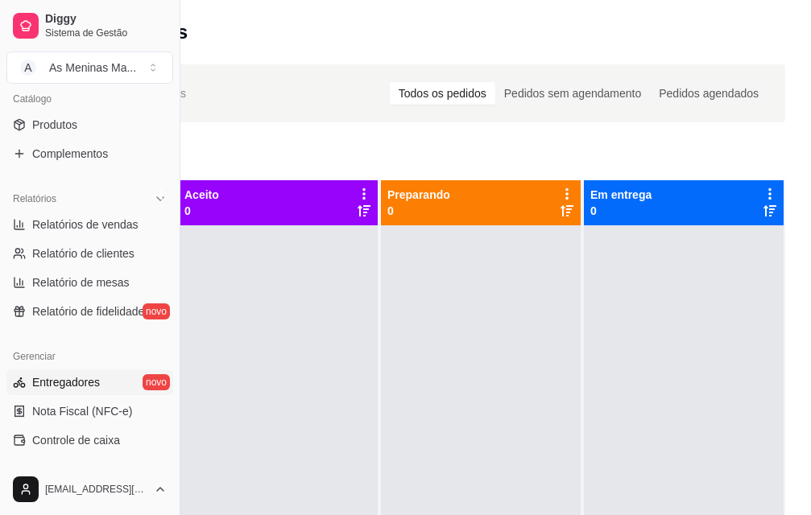
click at [104, 385] on link "Entregadores novo" at bounding box center [89, 383] width 167 height 26
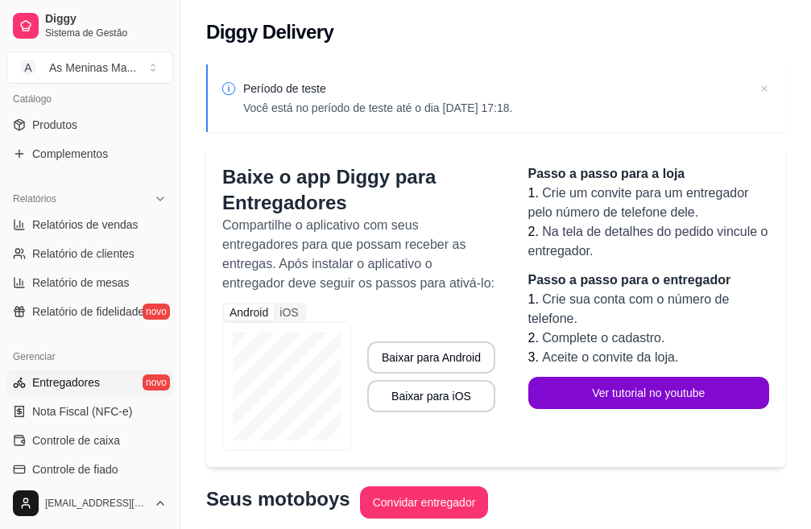
click at [761, 94] on icon at bounding box center [764, 89] width 16 height 16
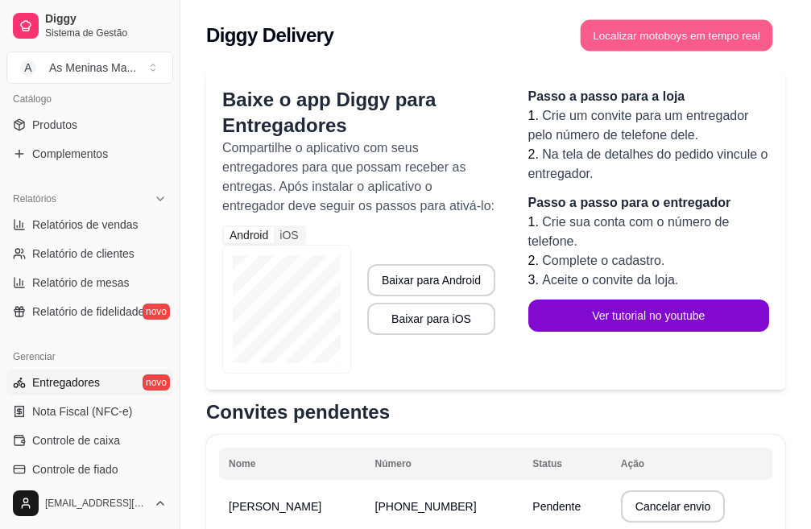
click at [734, 49] on button "Localizar motoboys em tempo real" at bounding box center [677, 35] width 192 height 31
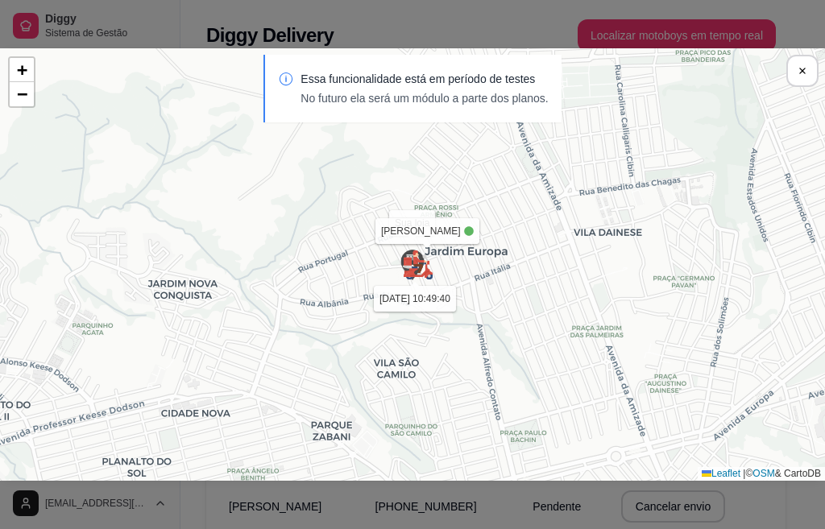
click at [464, 77] on p "Essa funcionalidade está em período de testes" at bounding box center [423, 79] width 247 height 16
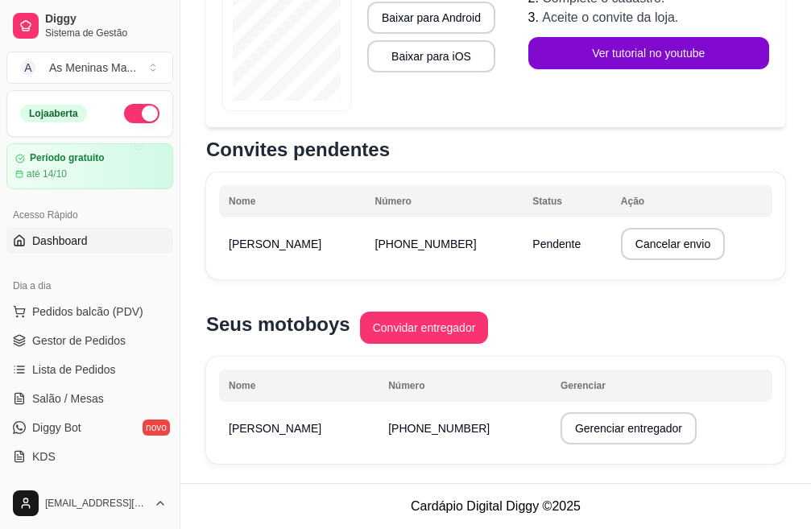
click at [77, 246] on span "Dashboard" at bounding box center [60, 241] width 56 height 16
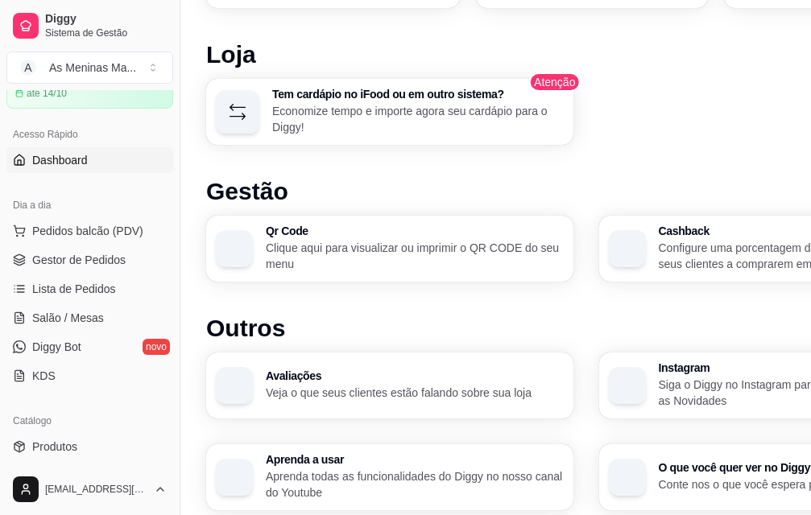
scroll to position [966, 0]
